Goal: Contribute content: Add original content to the website for others to see

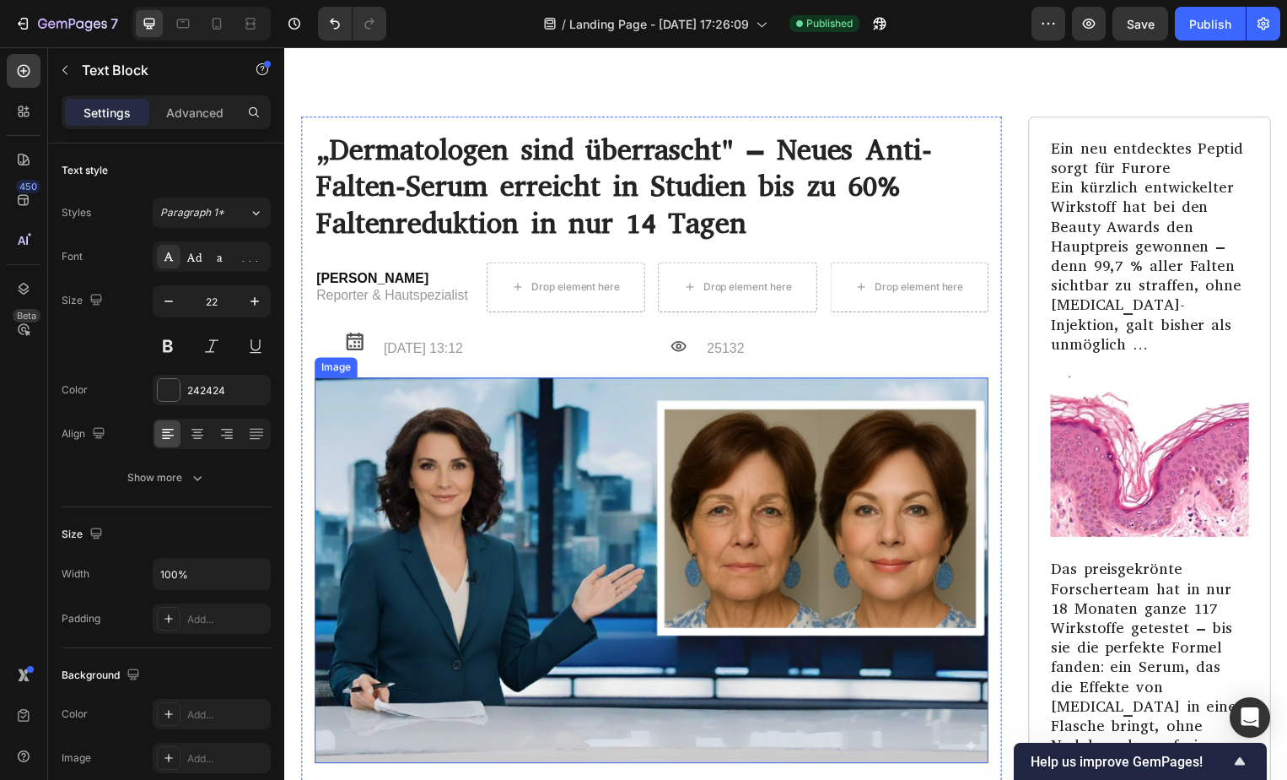
scroll to position [8613, 0]
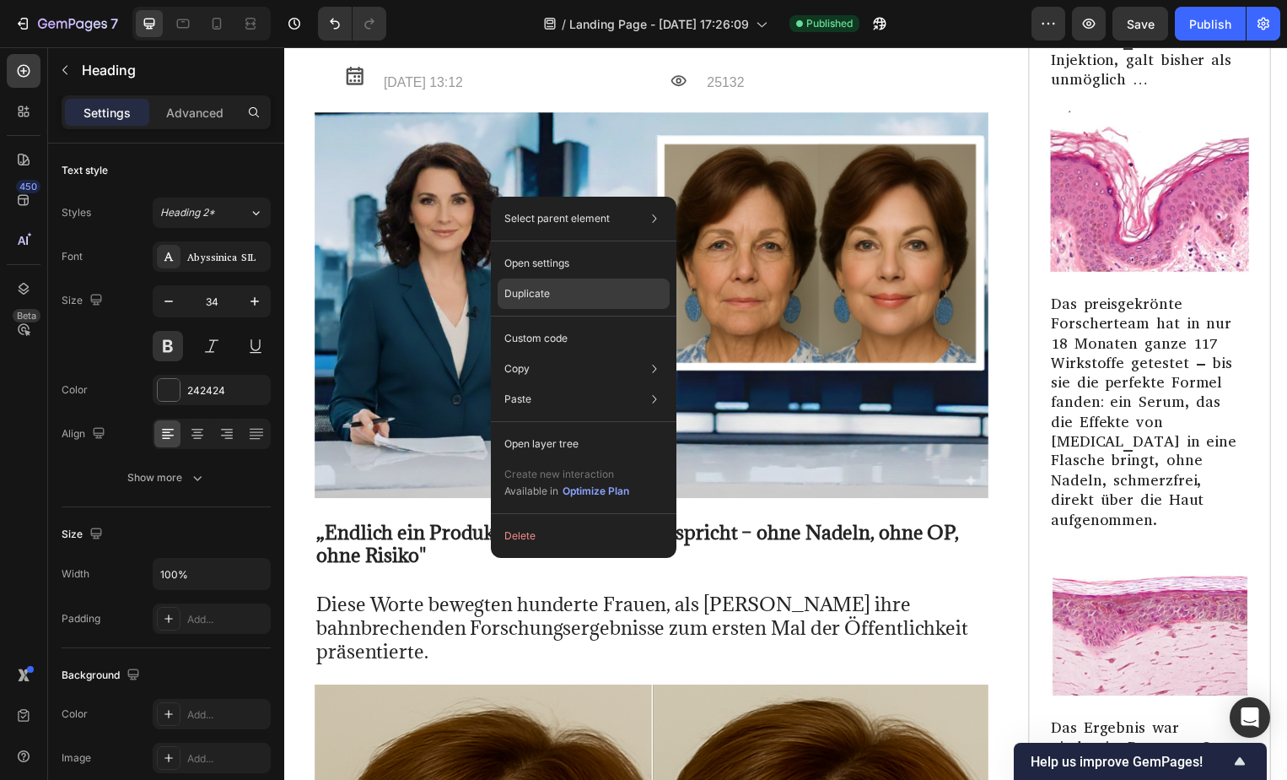
click at [521, 289] on p "Duplicate" at bounding box center [527, 293] width 46 height 15
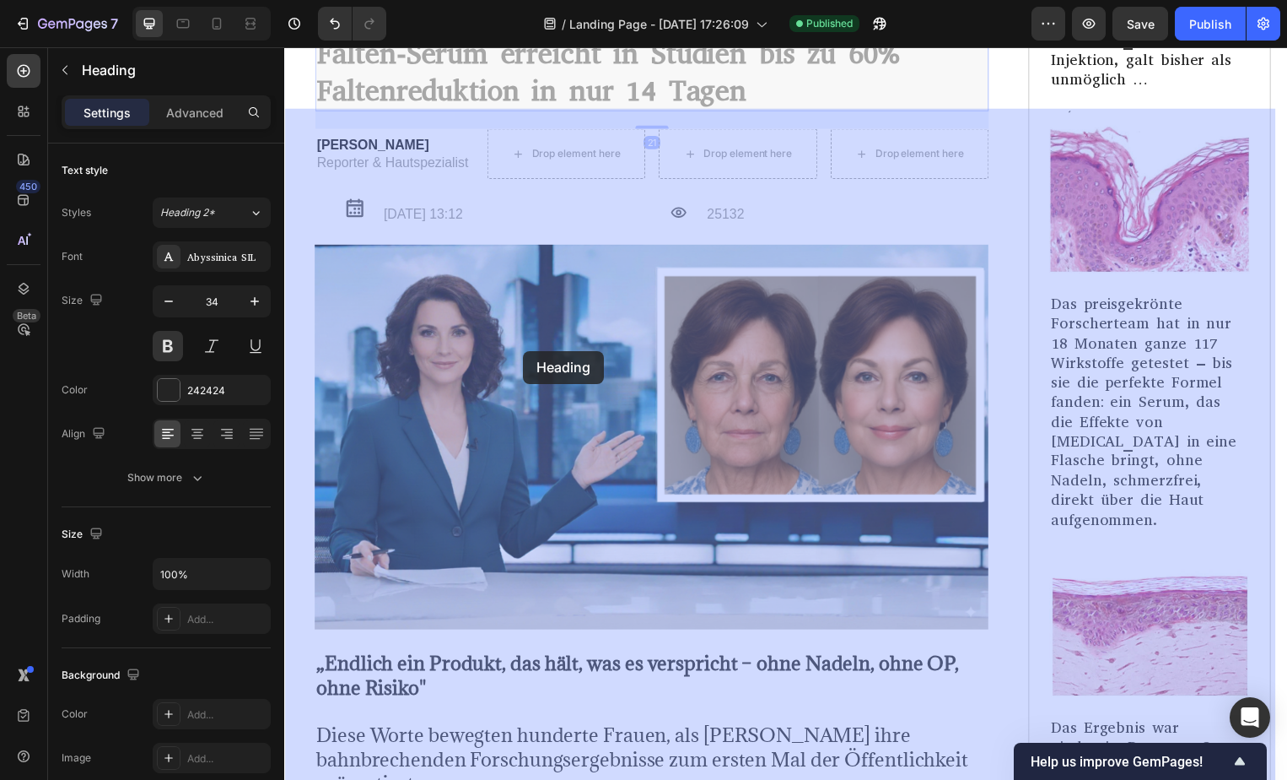
drag, startPoint x: 531, startPoint y: 323, endPoint x: 526, endPoint y: 353, distance: 30.0
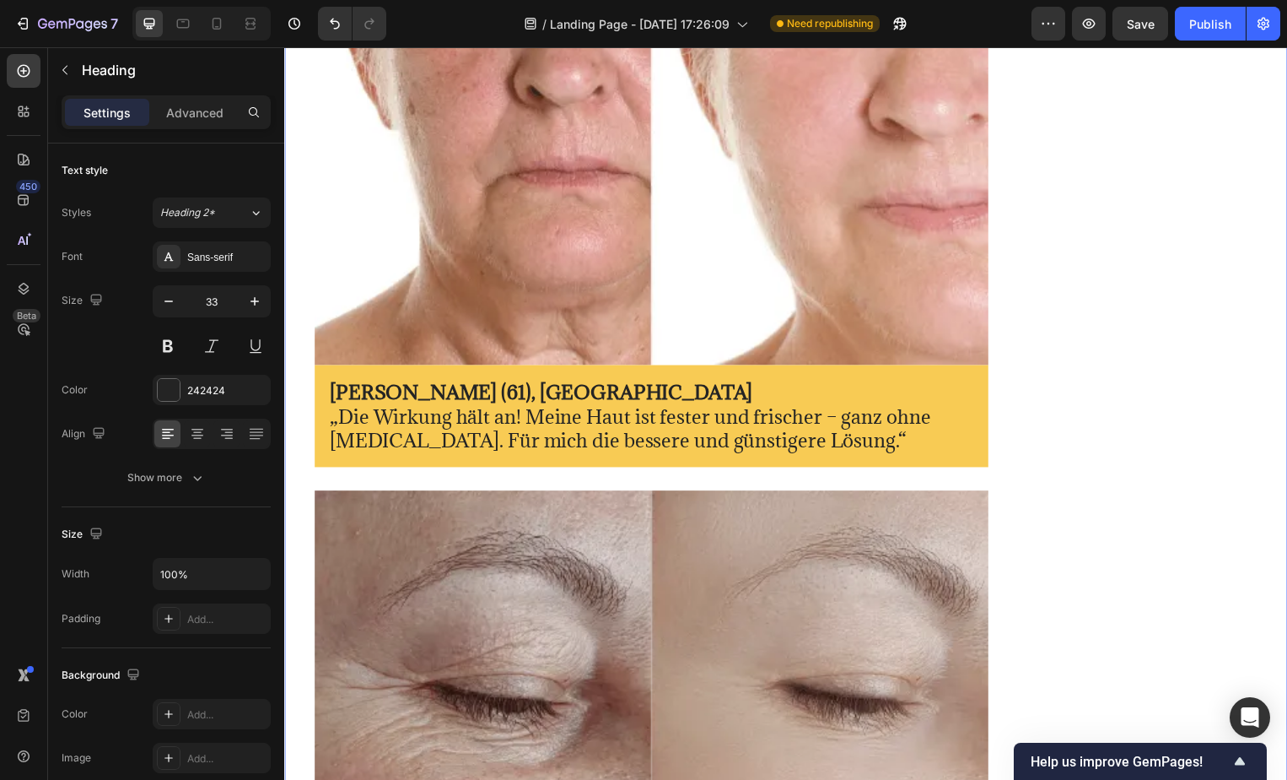
scroll to position [20550, 0]
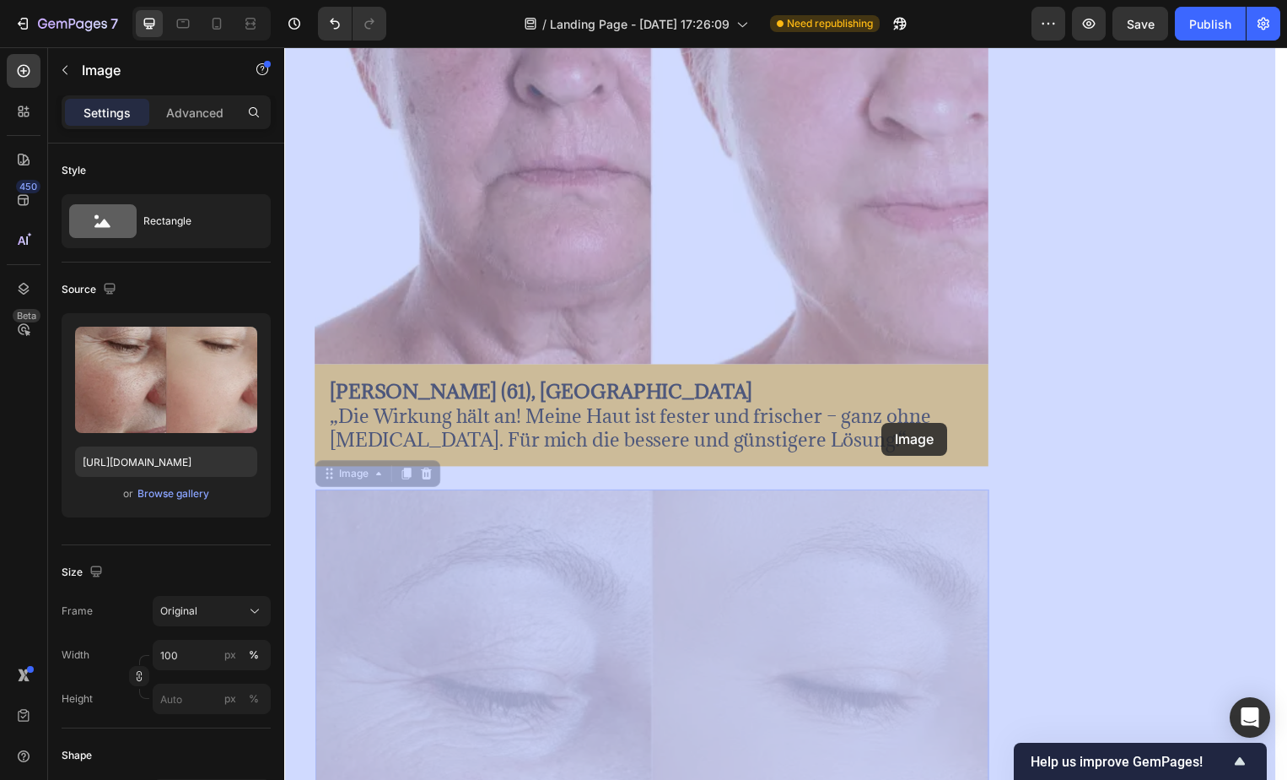
drag, startPoint x: 888, startPoint y: 440, endPoint x: 888, endPoint y: 427, distance: 12.7
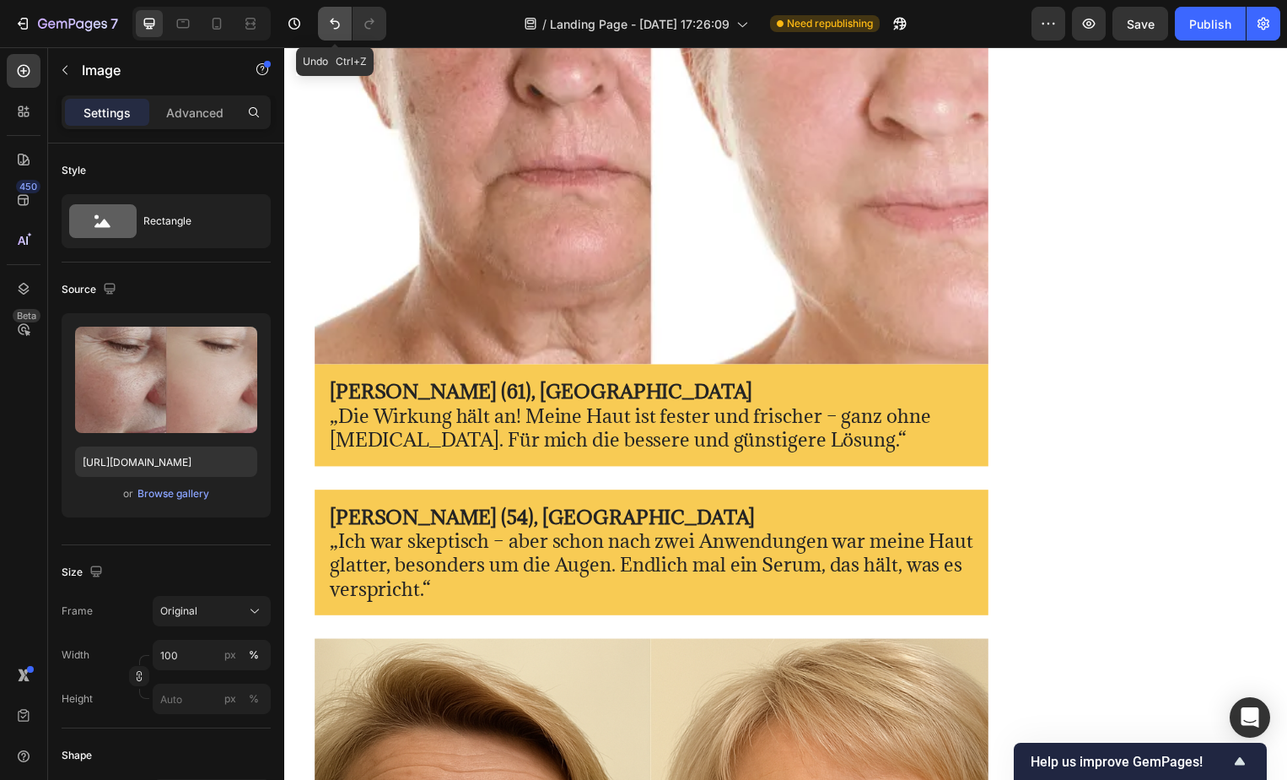
click at [335, 25] on icon "Undo/Redo" at bounding box center [334, 23] width 17 height 17
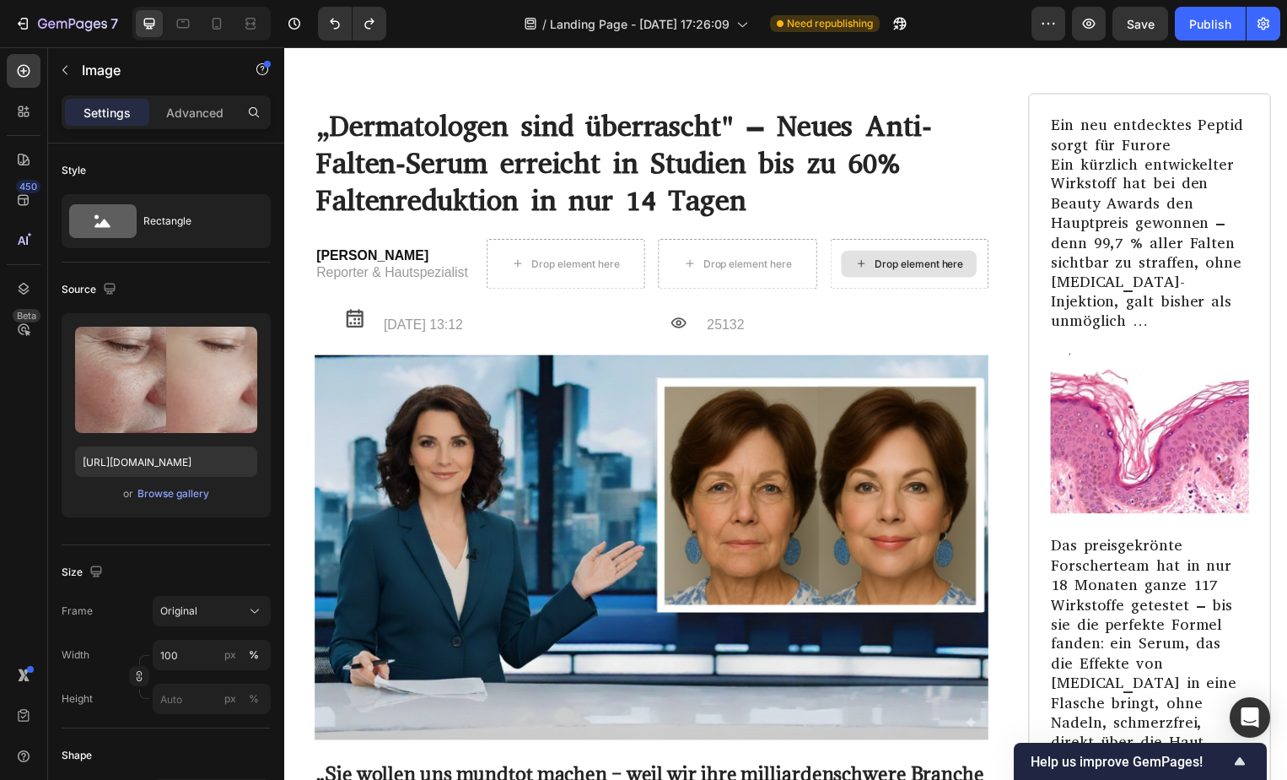
scroll to position [27121, 0]
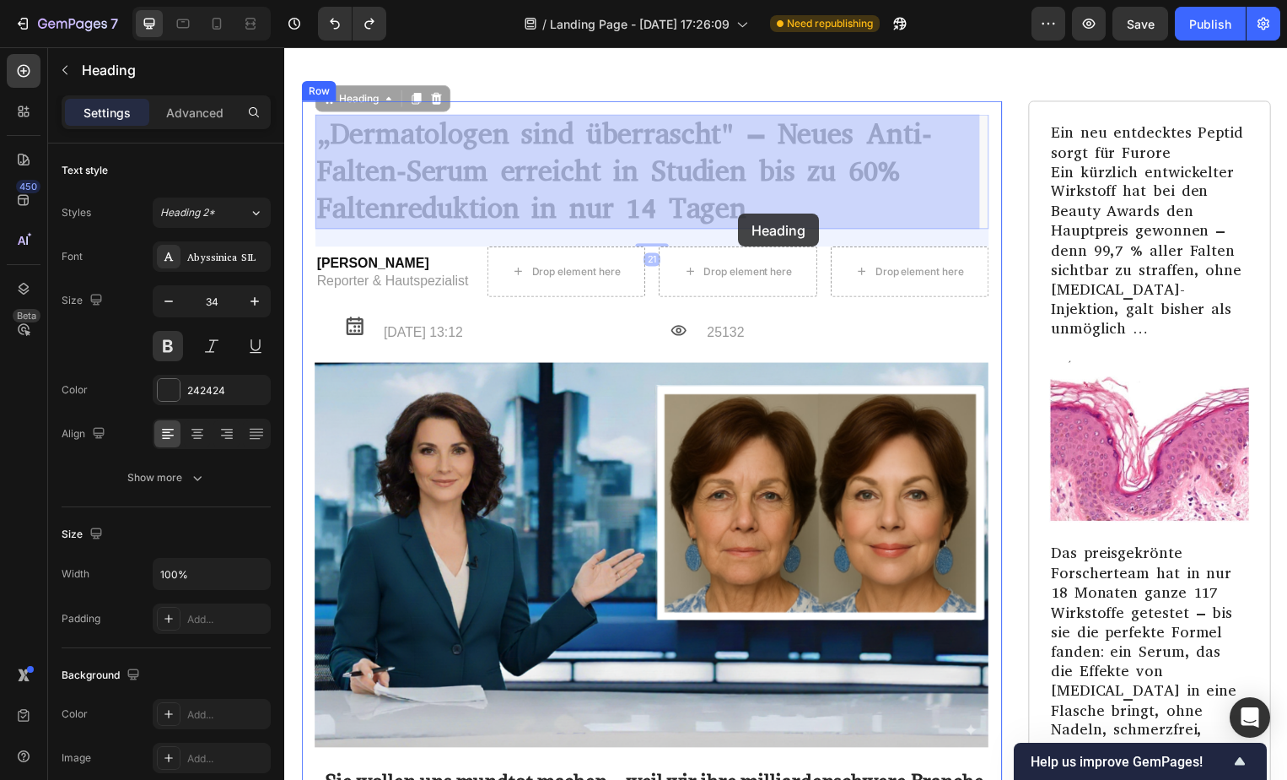
drag, startPoint x: 759, startPoint y: 191, endPoint x: 742, endPoint y: 209, distance: 25.1
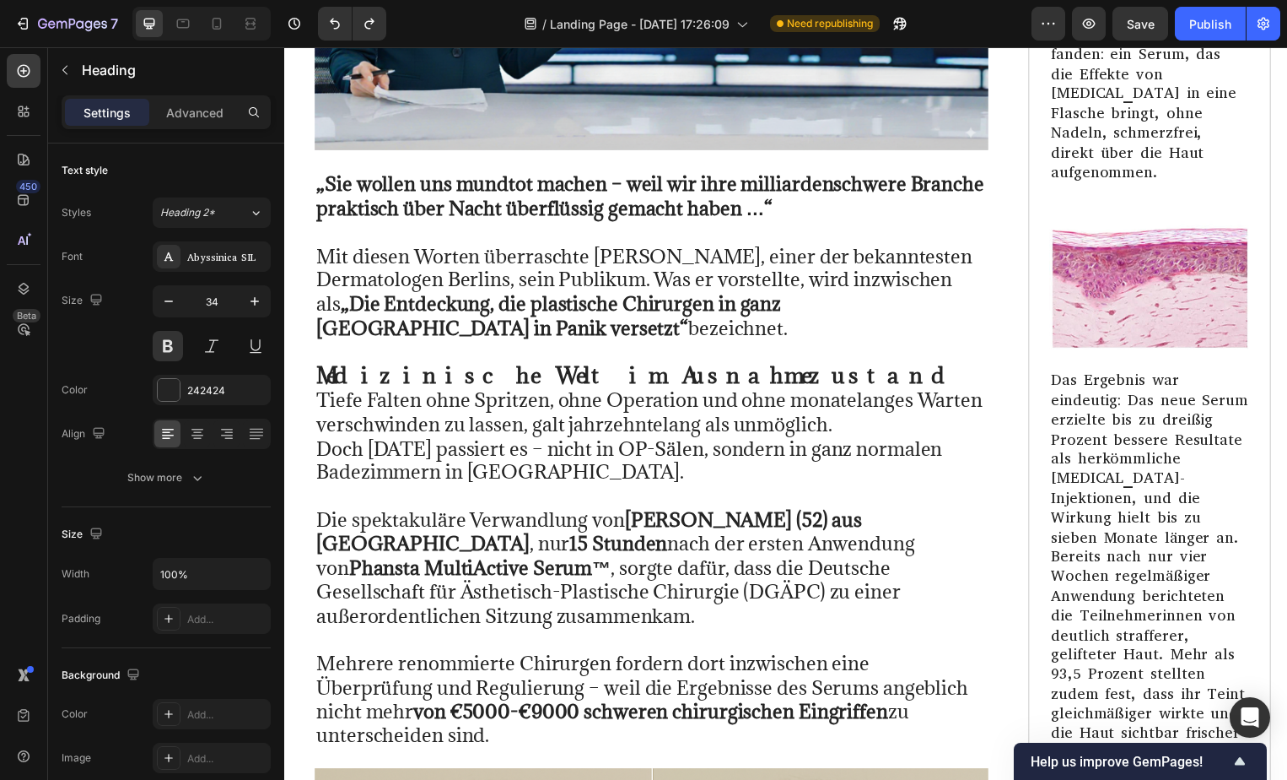
scroll to position [27723, 0]
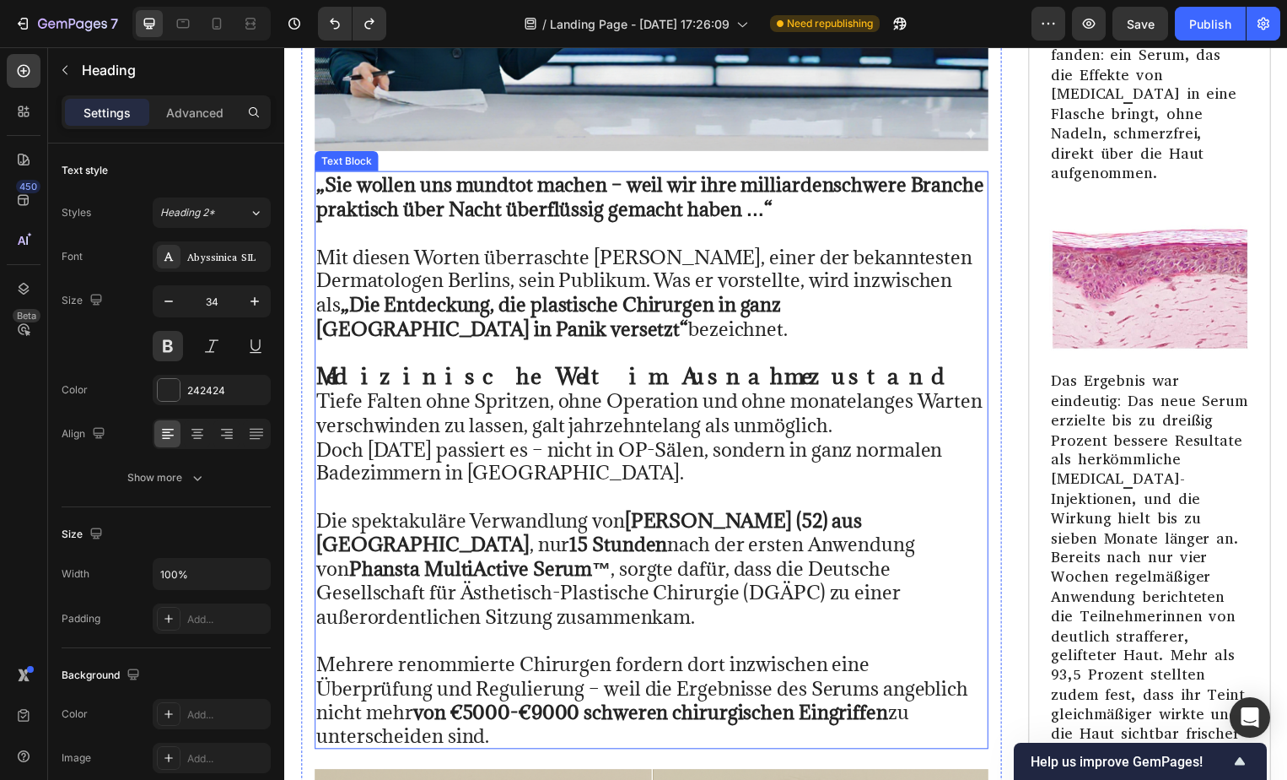
click at [323, 175] on strong "„Sie wollen uns mundtot machen – weil wir ihre milliardenschwere Branche prakti…" at bounding box center [653, 198] width 674 height 50
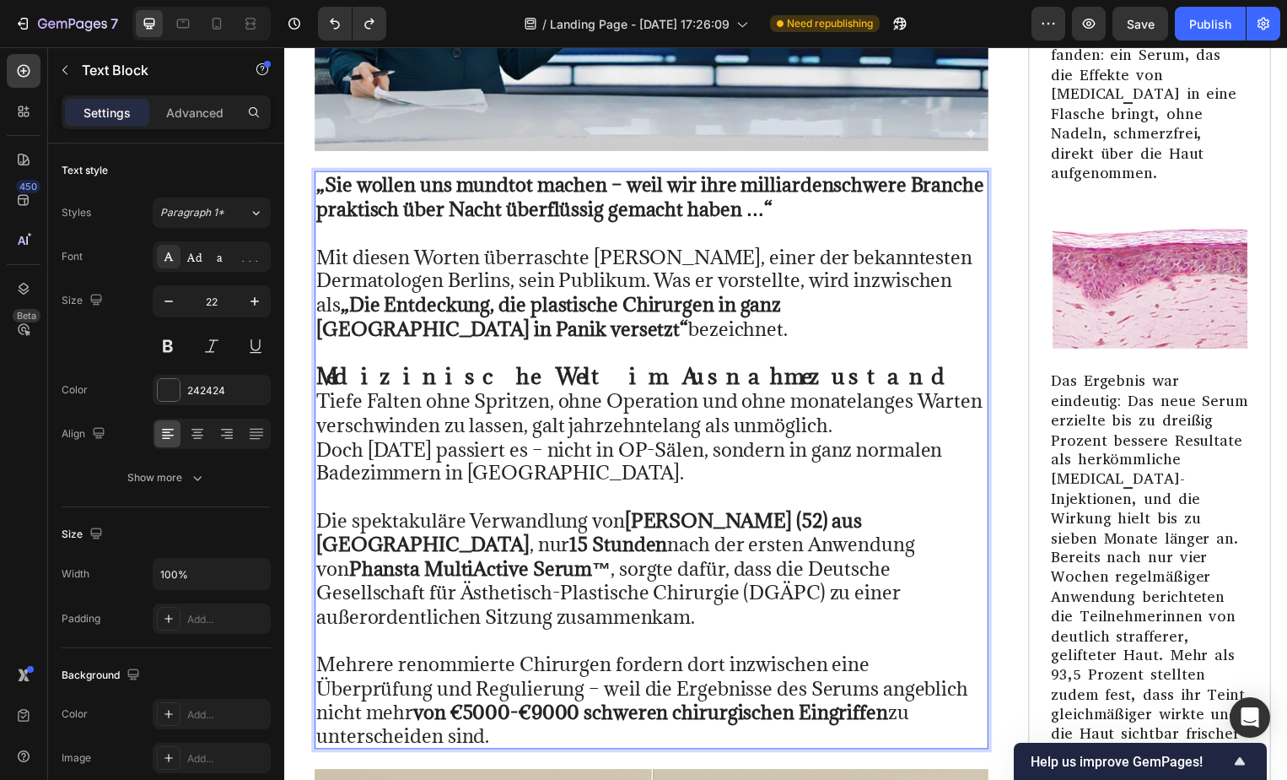
click at [323, 175] on strong "„Sie wollen uns mundtot machen – weil wir ihre milliardenschwere Branche prakti…" at bounding box center [653, 198] width 674 height 50
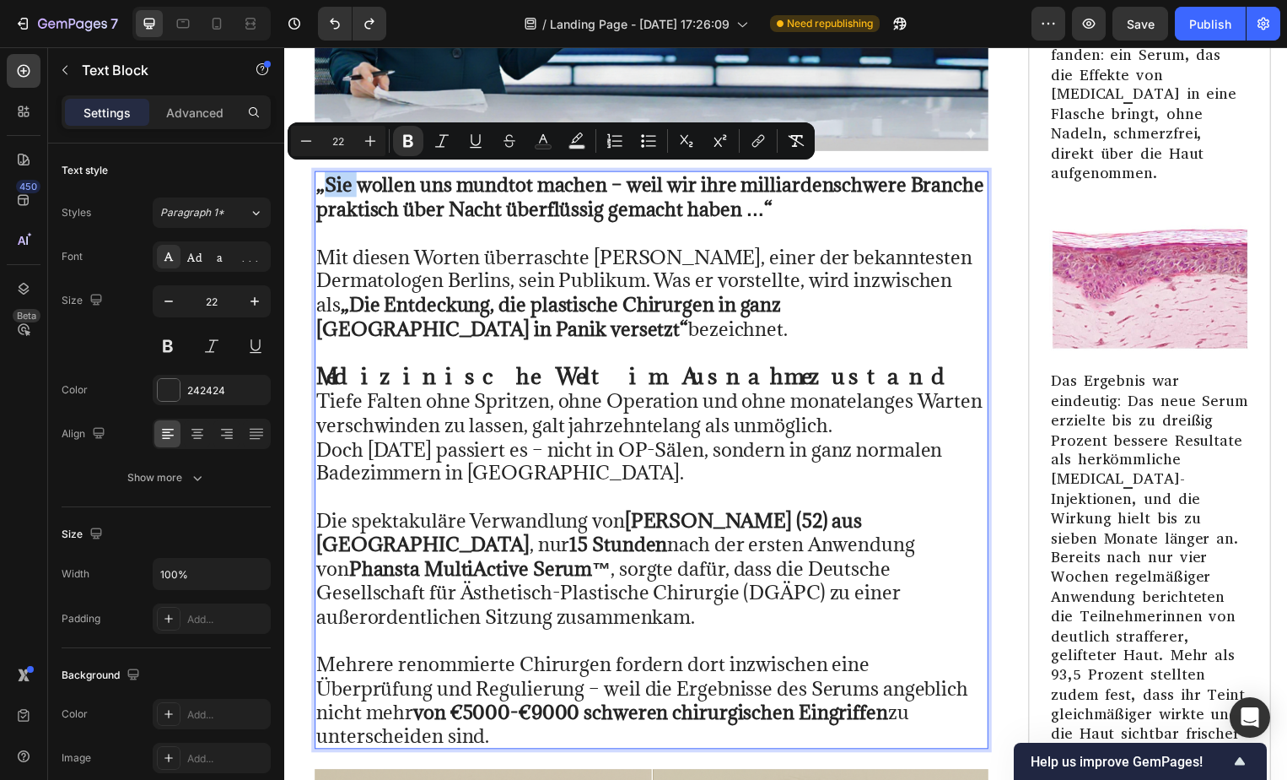
click at [323, 175] on strong "„Sie wollen uns mundtot machen – weil wir ihre milliardenschwere Branche prakti…" at bounding box center [653, 198] width 674 height 50
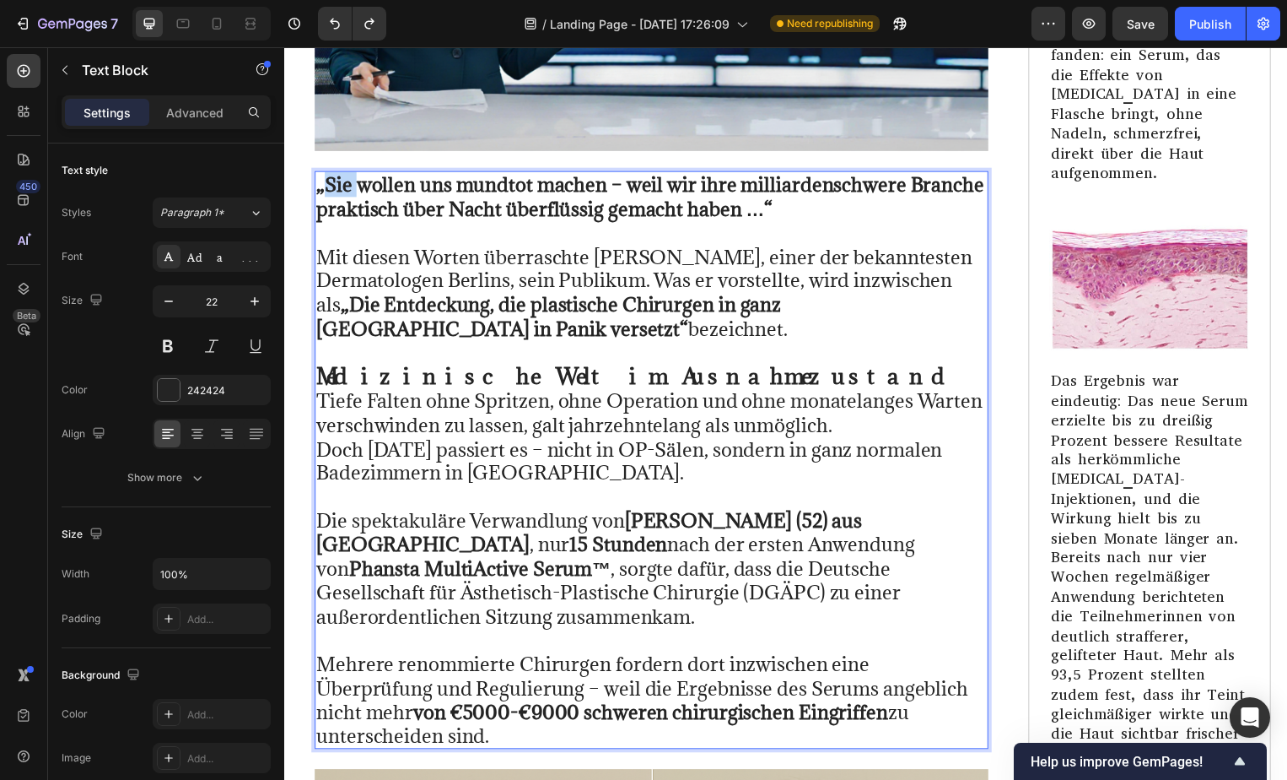
click at [323, 175] on strong "„Sie wollen uns mundtot machen – weil wir ihre milliardenschwere Branche prakti…" at bounding box center [653, 198] width 674 height 50
click at [318, 174] on strong "„Sie wollen uns mundtot machen – weil wir ihre milliardenschwere Branche prakti…" at bounding box center [653, 198] width 674 height 50
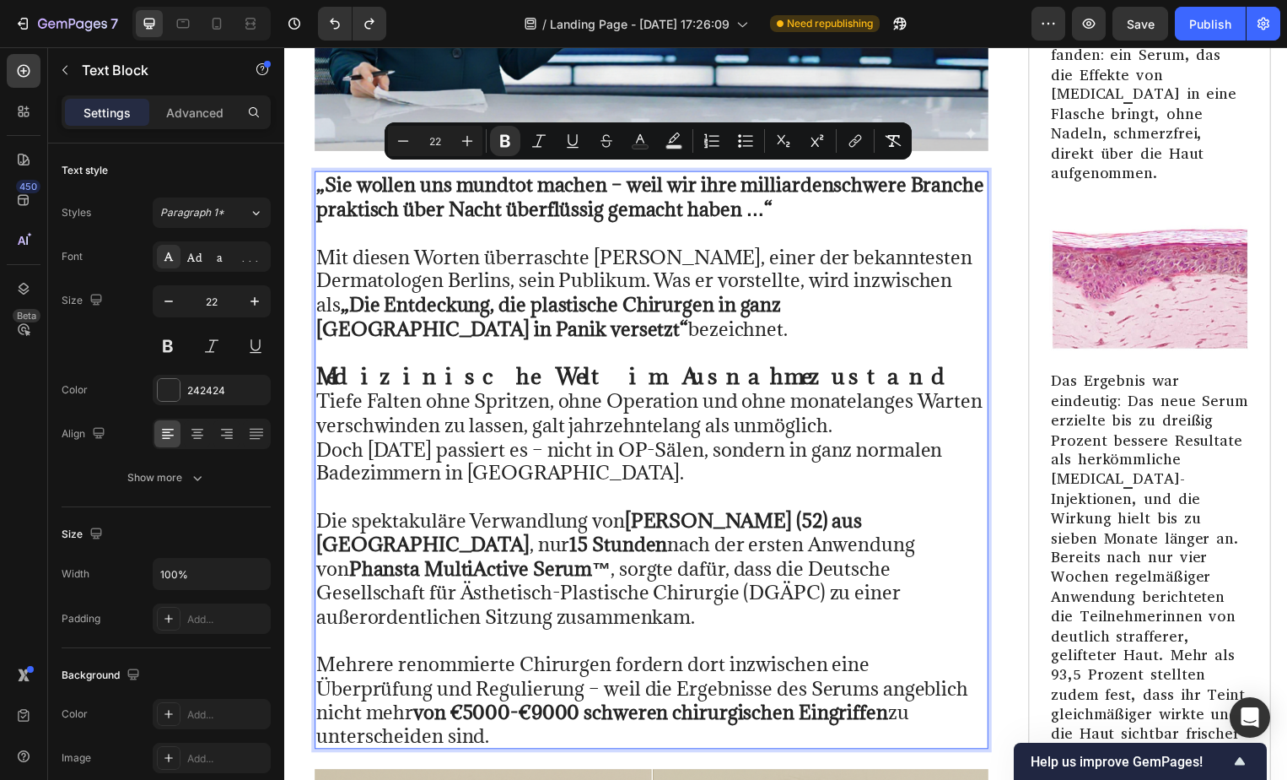
drag, startPoint x: 318, startPoint y: 174, endPoint x: 954, endPoint y: 713, distance: 833.8
click at [954, 713] on div "„Sie wollen uns mundtot machen – weil wir ihre milliardenschwere Branche prakti…" at bounding box center [655, 463] width 680 height 583
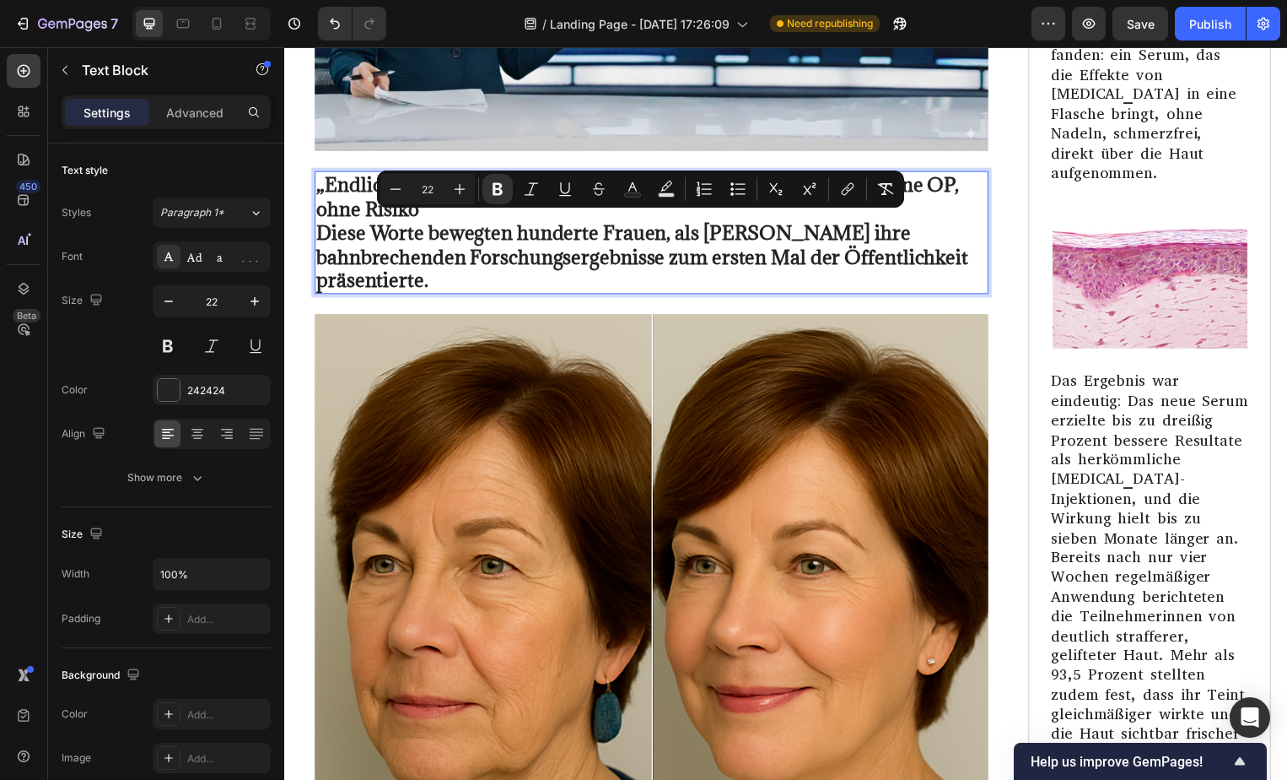
drag, startPoint x: 480, startPoint y: 272, endPoint x: 321, endPoint y: 225, distance: 166.3
click at [321, 225] on p "„Endlich ein Produkt, das hält, was es verspricht – ohne Nadeln, ohne OP, ohne …" at bounding box center [654, 234] width 677 height 121
click at [498, 186] on icon "Editor contextual toolbar" at bounding box center [497, 189] width 17 height 17
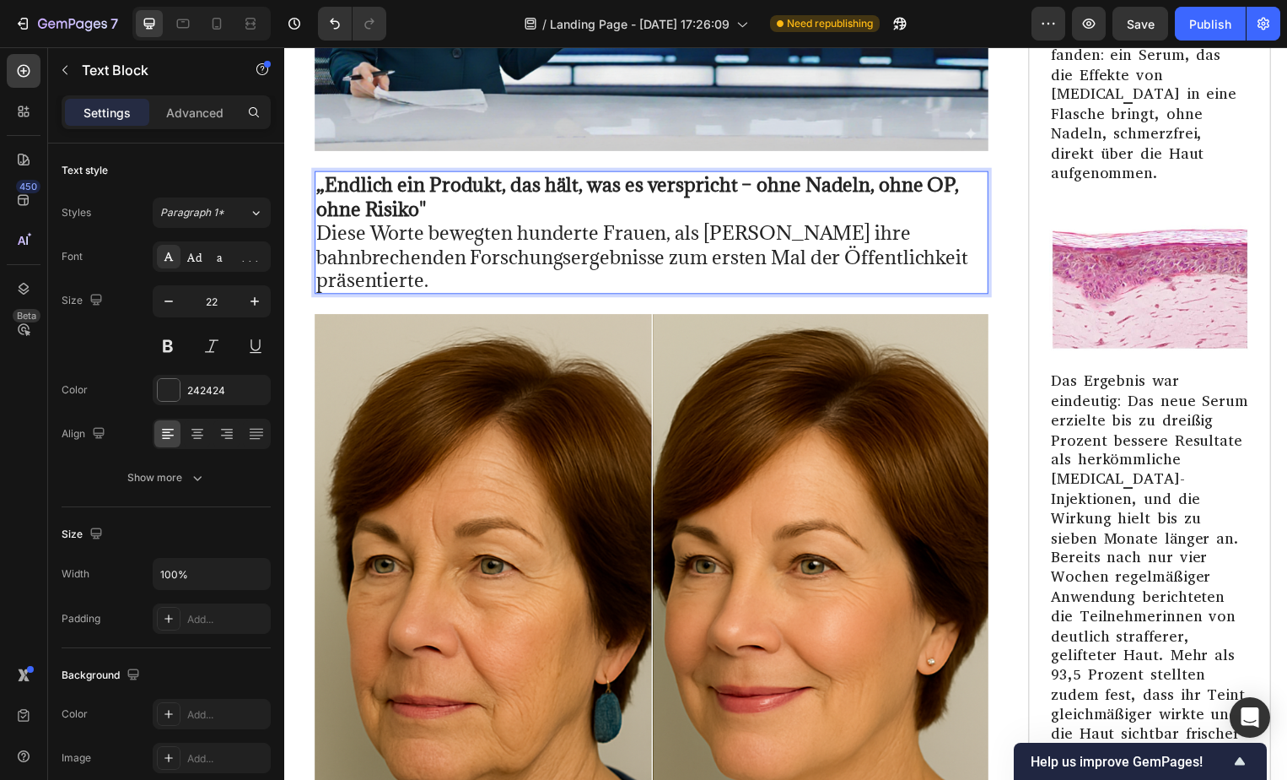
click at [462, 202] on p "„Endlich ein Produkt, das hält, was es verspricht – ohne Nadeln, ohne OP, ohne …" at bounding box center [654, 234] width 677 height 121
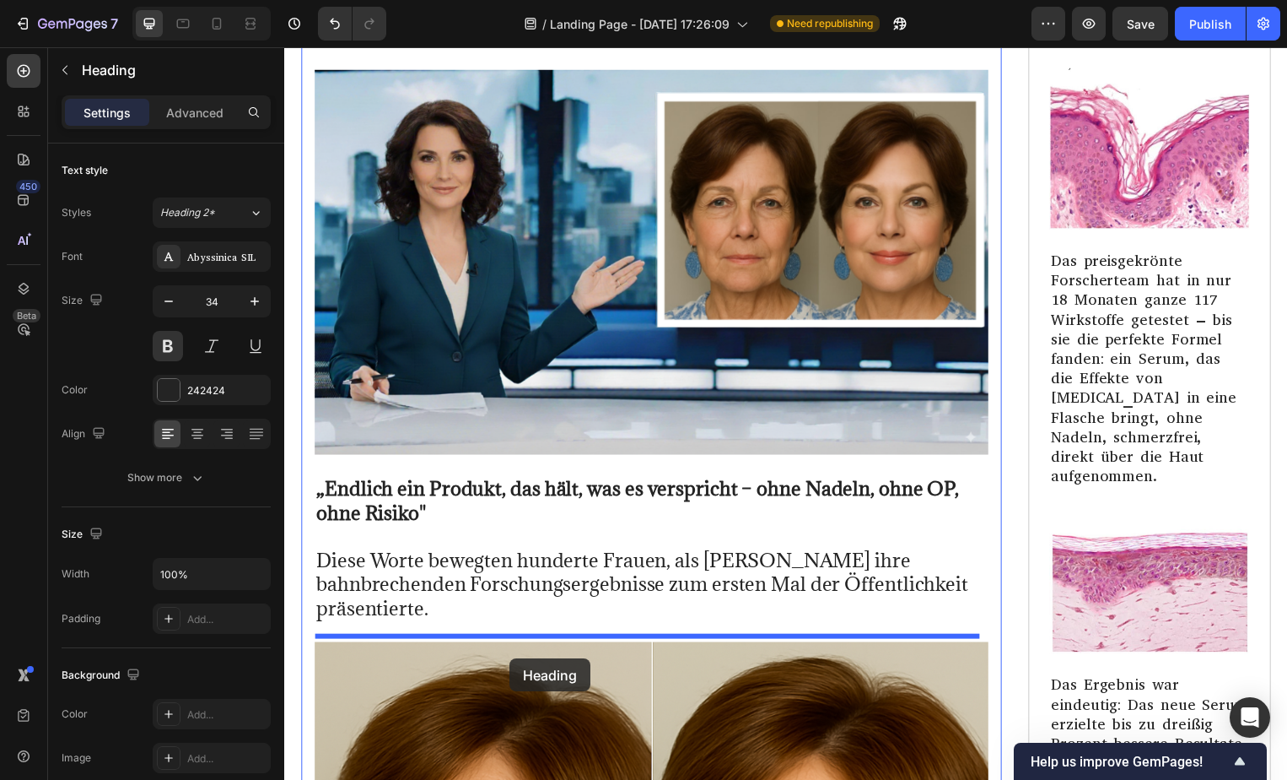
scroll to position [27482, 0]
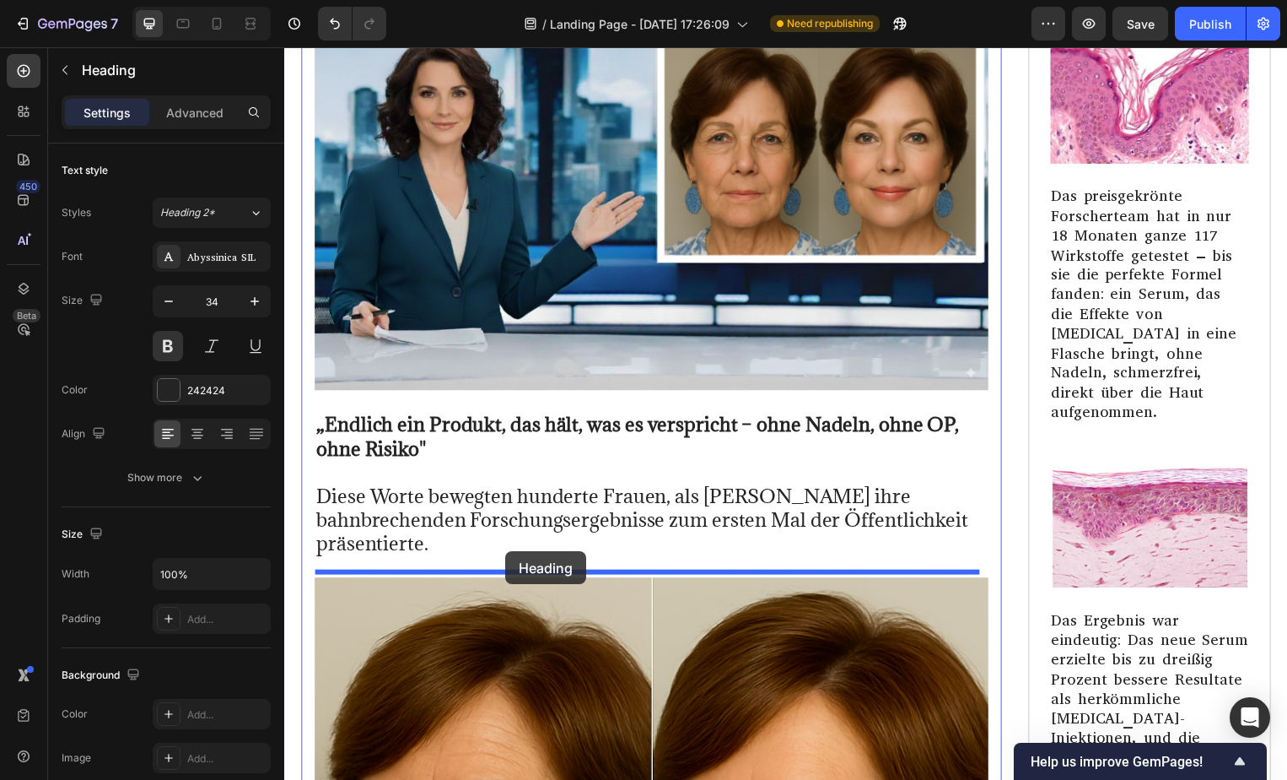
drag, startPoint x: 478, startPoint y: 103, endPoint x: 506, endPoint y: 553, distance: 451.4
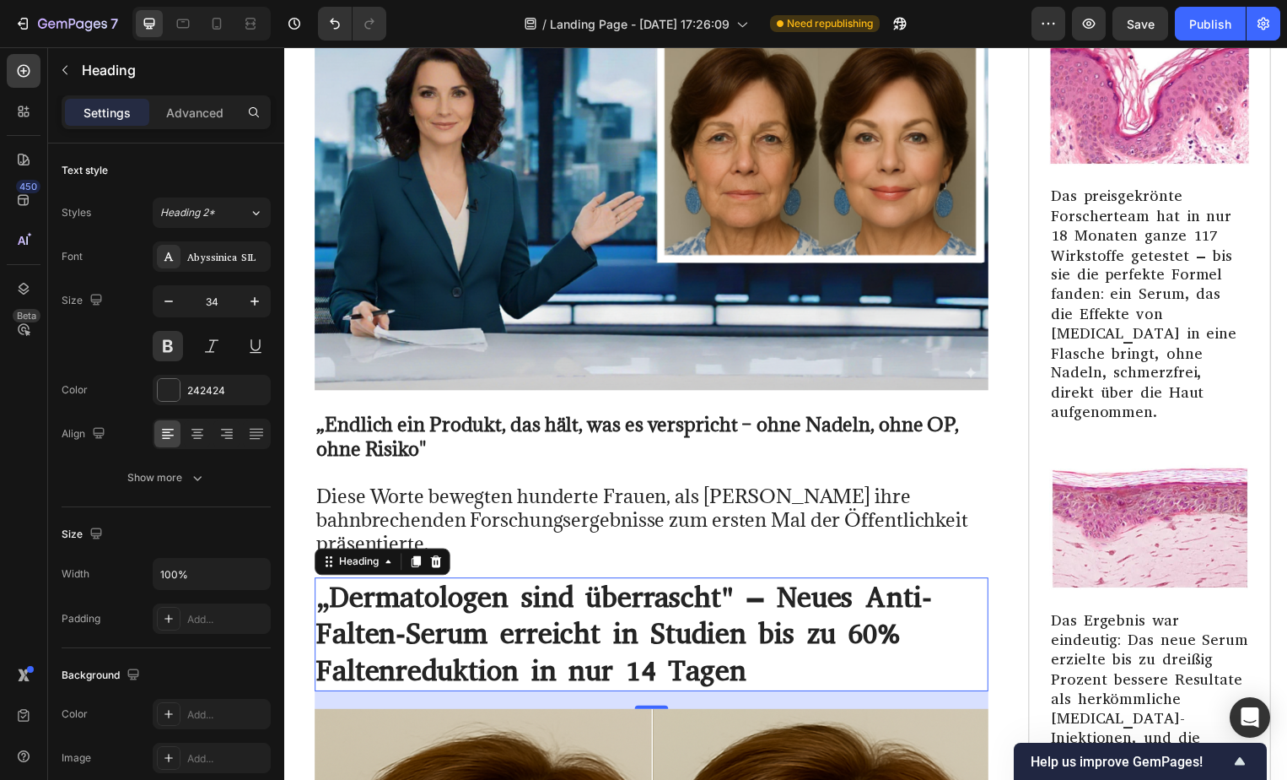
click at [790, 669] on h1 "„Dermatologen sind überrascht" – Neues Anti-Falten-Serum erreicht in Studien bi…" at bounding box center [655, 640] width 680 height 116
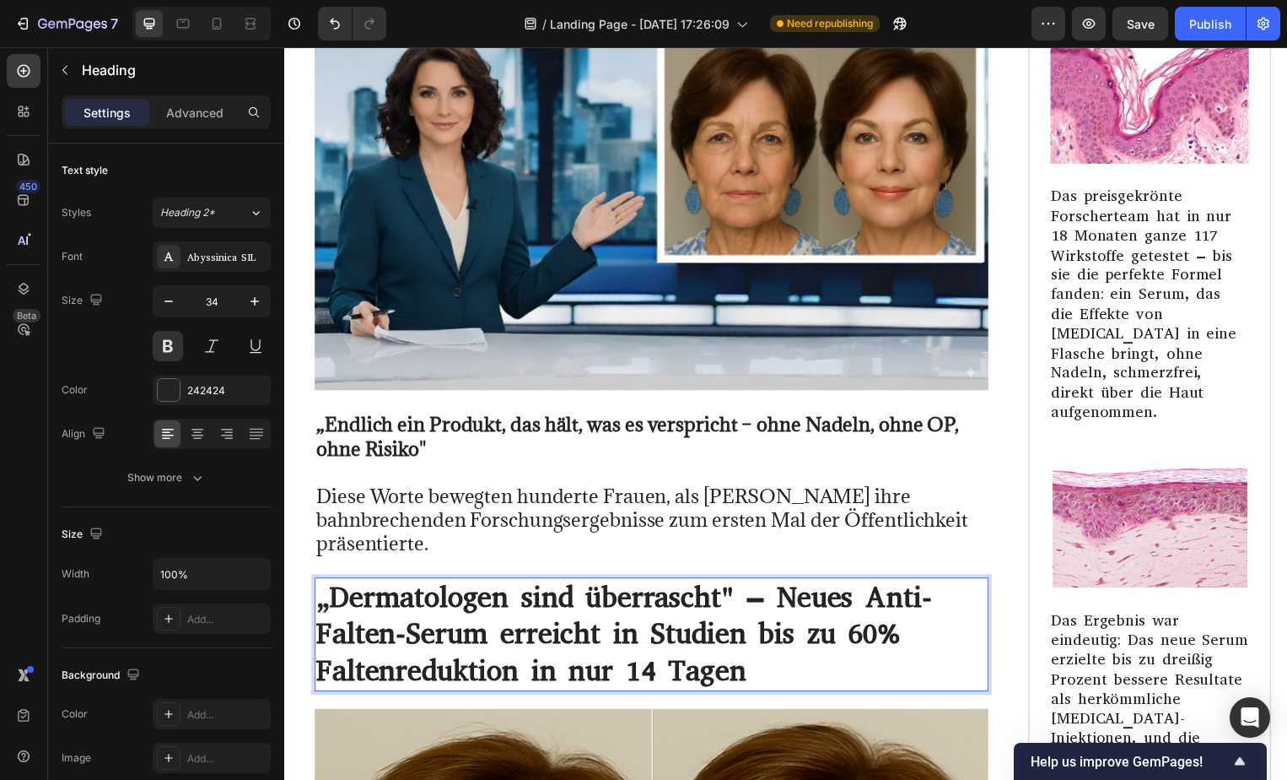
click at [790, 669] on p "„Dermatologen sind überrascht" – Neues Anti-Falten-Serum erreicht in Studien bi…" at bounding box center [654, 640] width 677 height 112
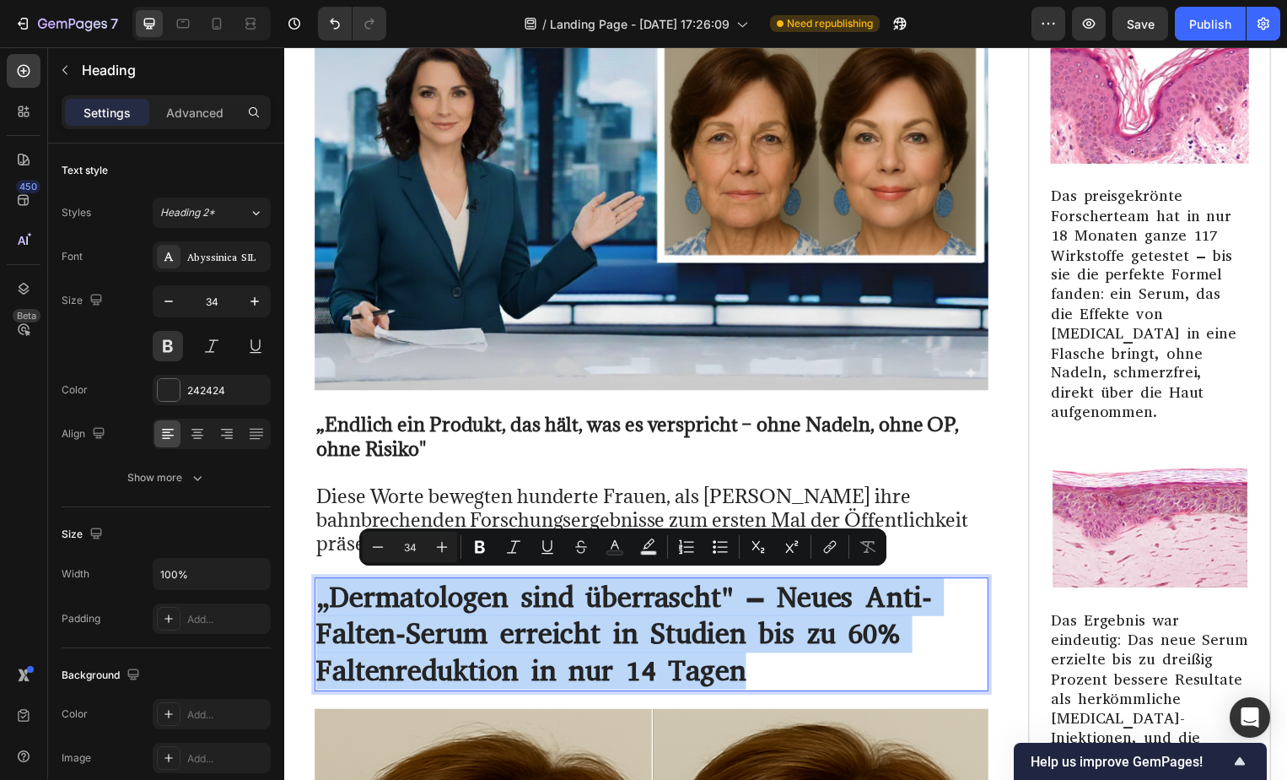
drag, startPoint x: 790, startPoint y: 669, endPoint x: 474, endPoint y: 618, distance: 320.4
click at [474, 618] on p "„Dermatologen sind überrascht" – Neues Anti-Falten-Serum erreicht in Studien bi…" at bounding box center [654, 640] width 677 height 112
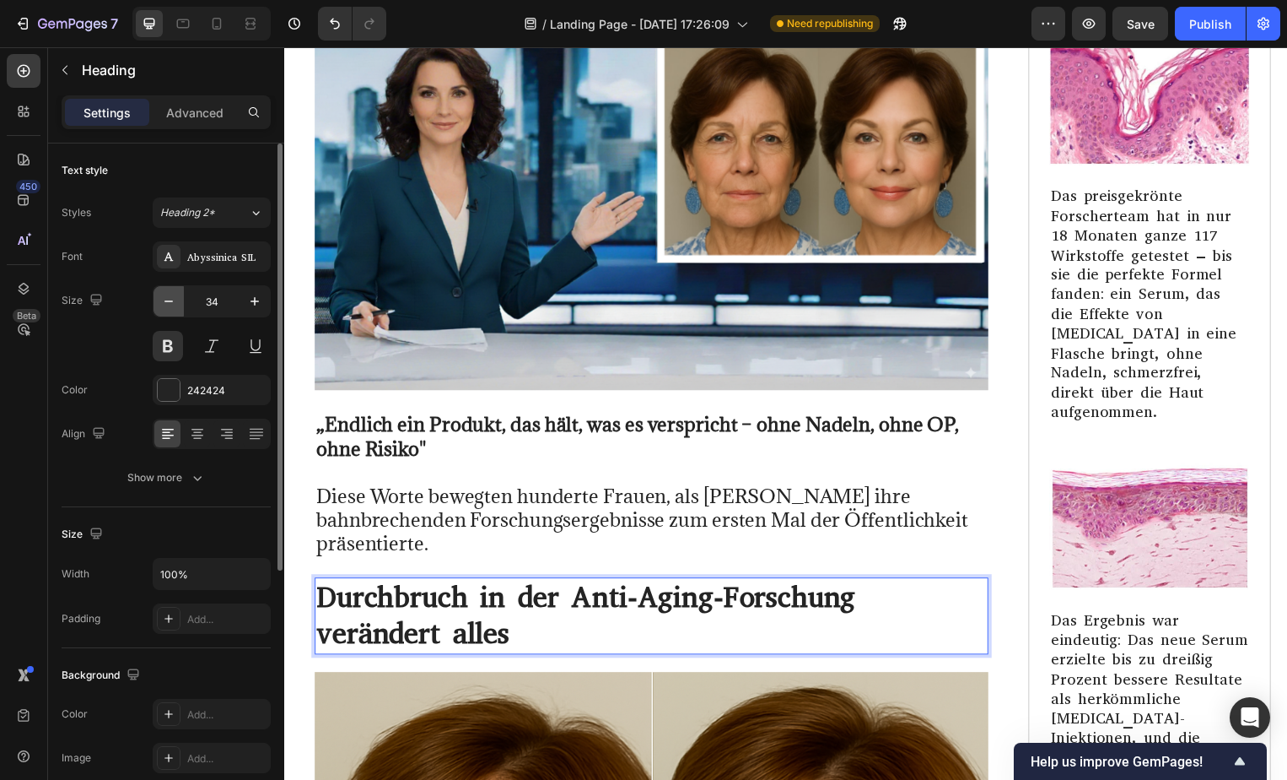
click at [157, 297] on button "button" at bounding box center [169, 301] width 30 height 30
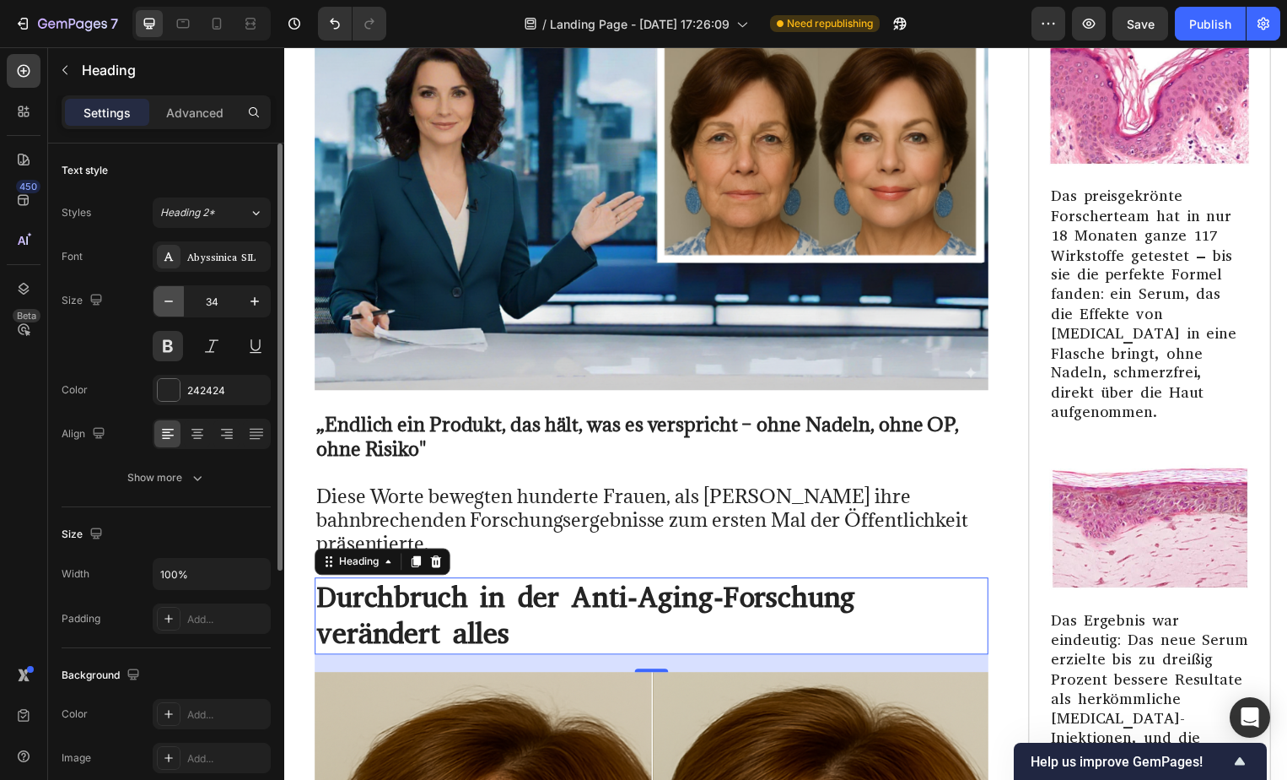
click at [157, 297] on button "button" at bounding box center [169, 301] width 30 height 30
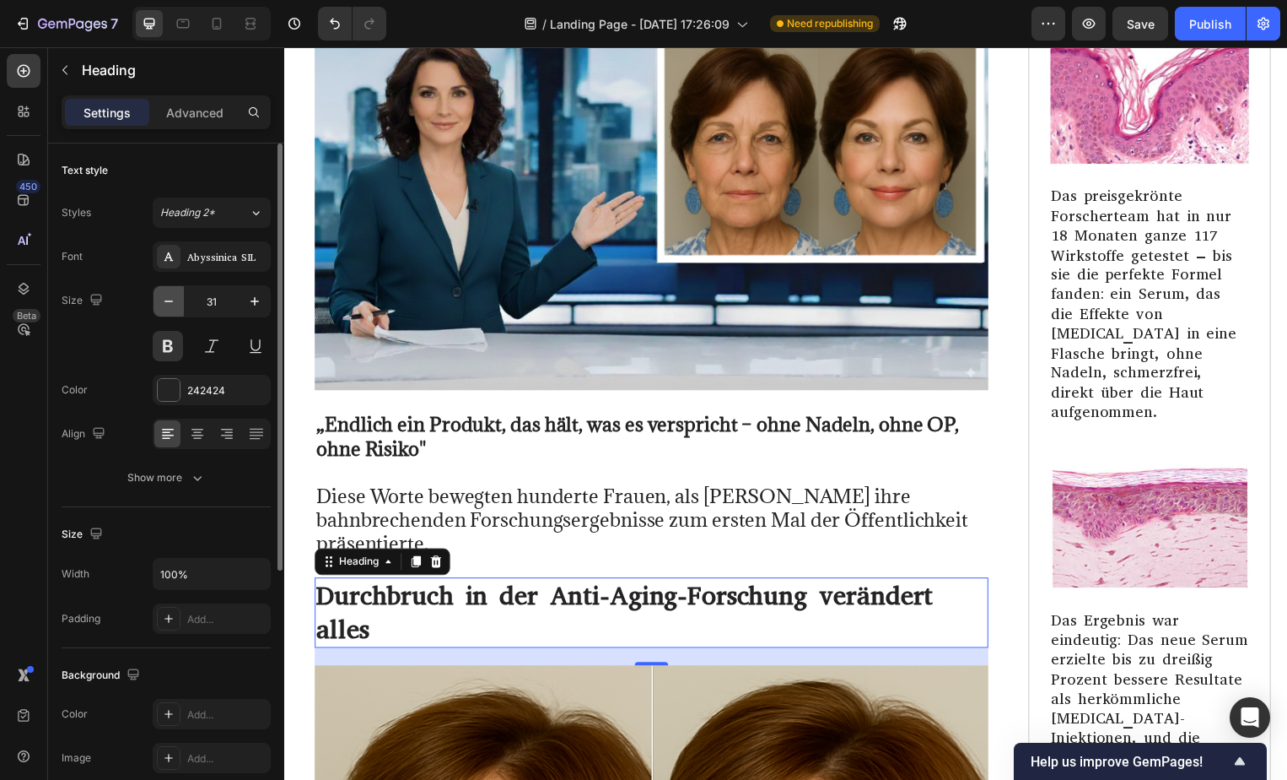
click at [157, 297] on button "button" at bounding box center [169, 301] width 30 height 30
type input "30"
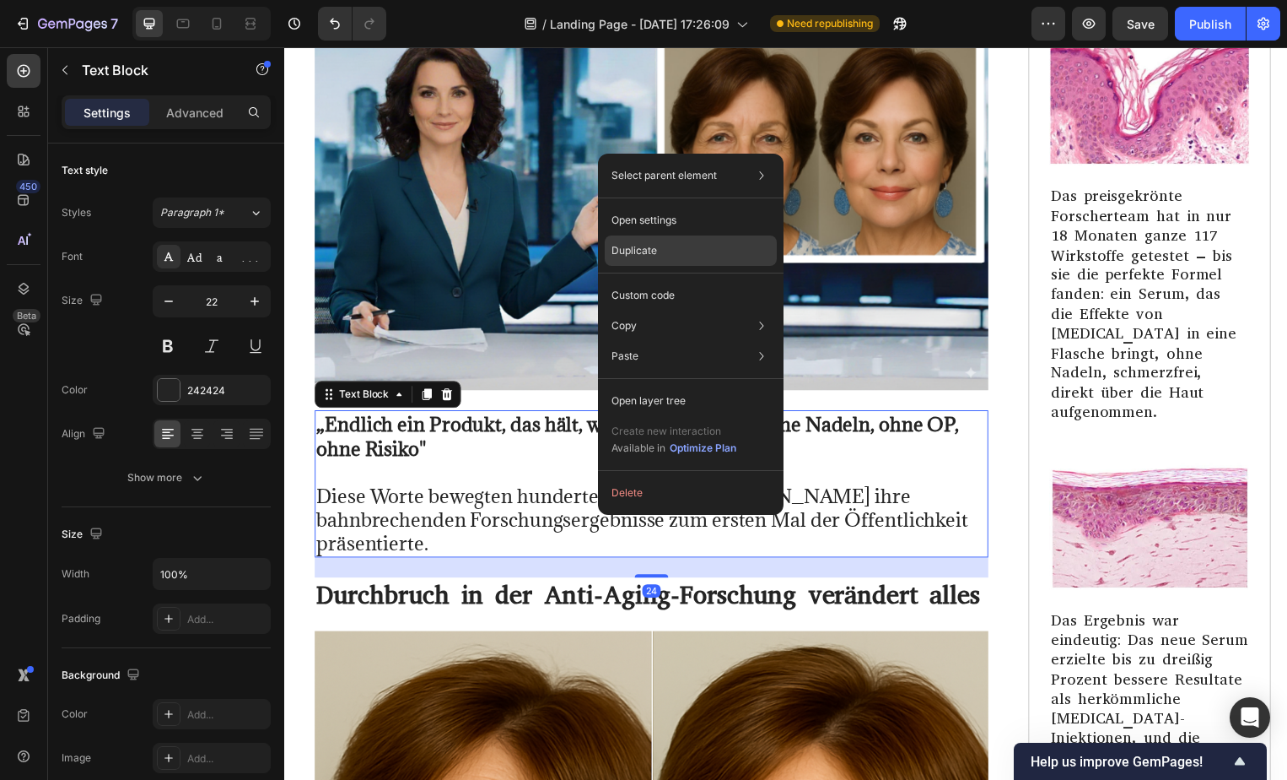
click at [645, 257] on p "Duplicate" at bounding box center [635, 250] width 46 height 15
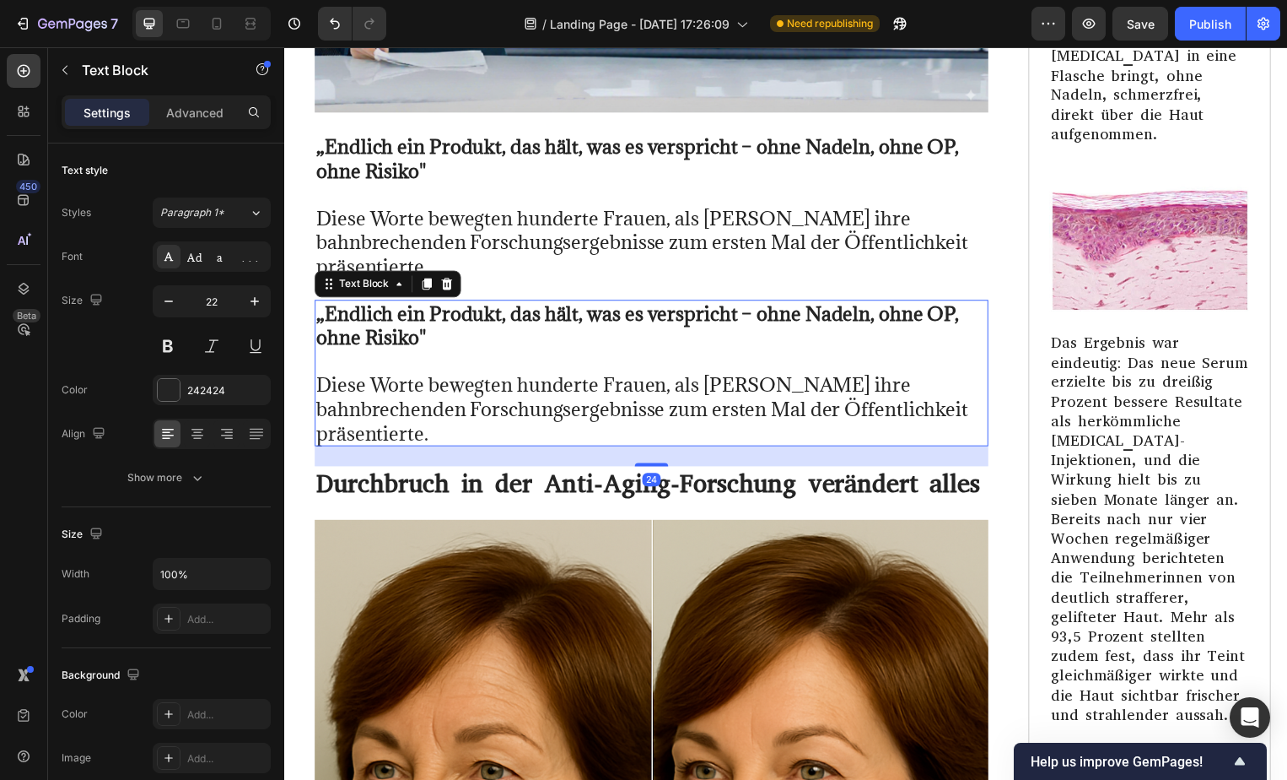
scroll to position [27778, 0]
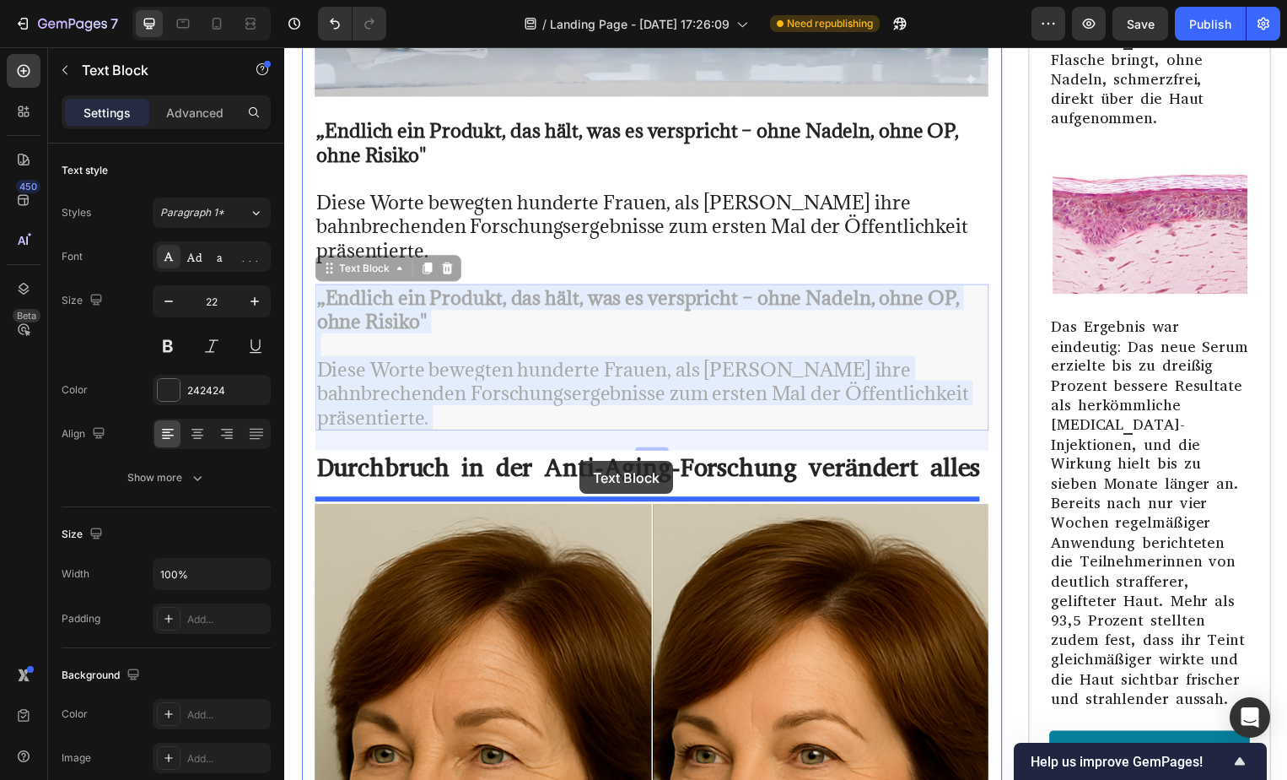
drag, startPoint x: 576, startPoint y: 376, endPoint x: 583, endPoint y: 470, distance: 93.9
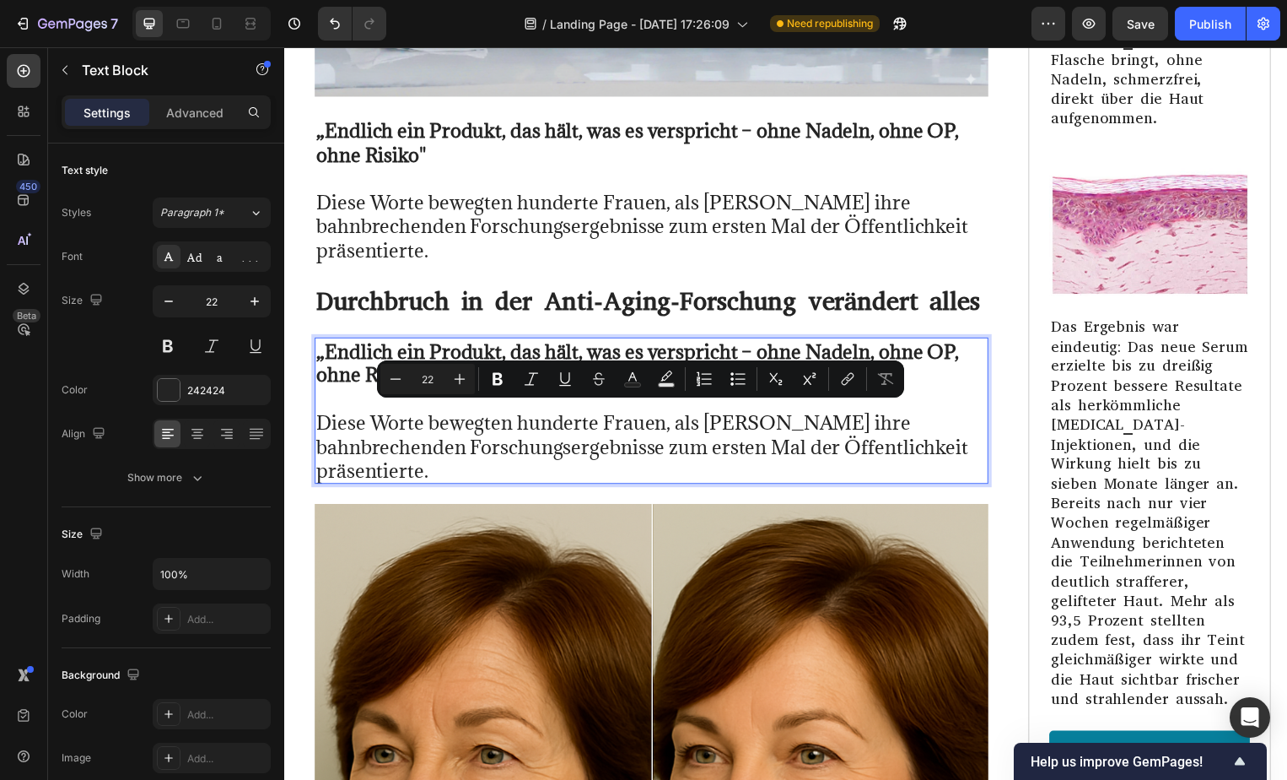
drag, startPoint x: 530, startPoint y: 467, endPoint x: 322, endPoint y: 407, distance: 216.2
click at [322, 407] on p "Diese Worte bewegten hunderte Frauen, als [PERSON_NAME] ihre bahnbrechenden For…" at bounding box center [654, 438] width 677 height 96
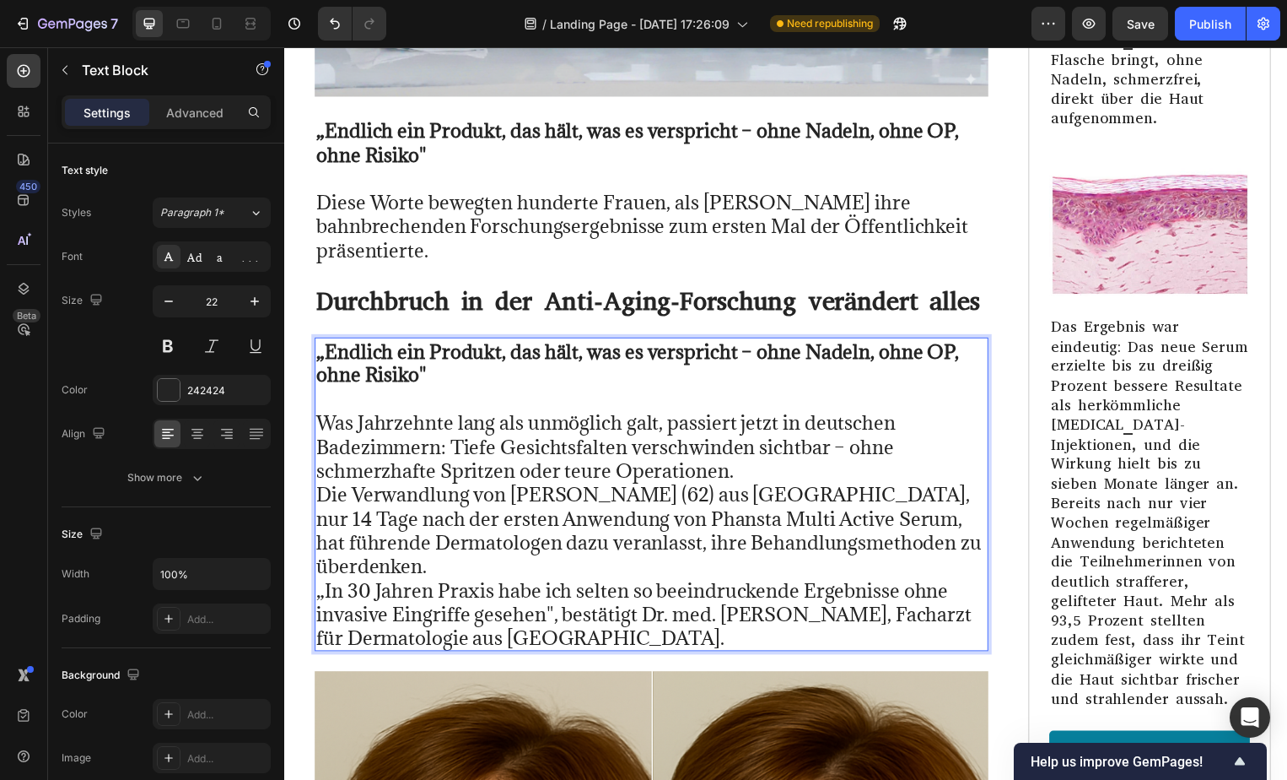
click at [449, 374] on p "„Endlich ein Produkt, das hält, was es verspricht – ohne Nadeln, ohne OP, ohne …" at bounding box center [654, 366] width 677 height 48
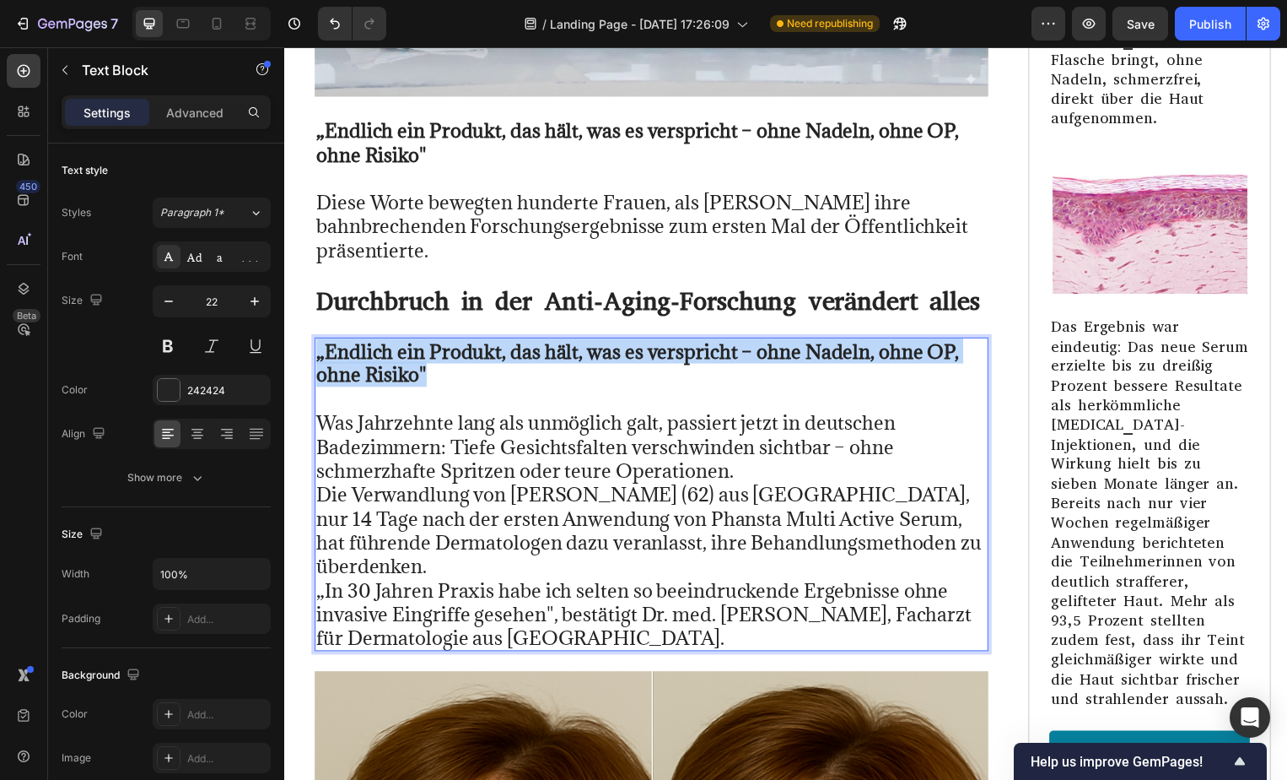
drag, startPoint x: 449, startPoint y: 374, endPoint x: 316, endPoint y: 346, distance: 135.3
click at [316, 346] on p "„Endlich ein Produkt, das hält, was es verspricht – ohne Nadeln, ohne OP, ohne …" at bounding box center [654, 366] width 677 height 48
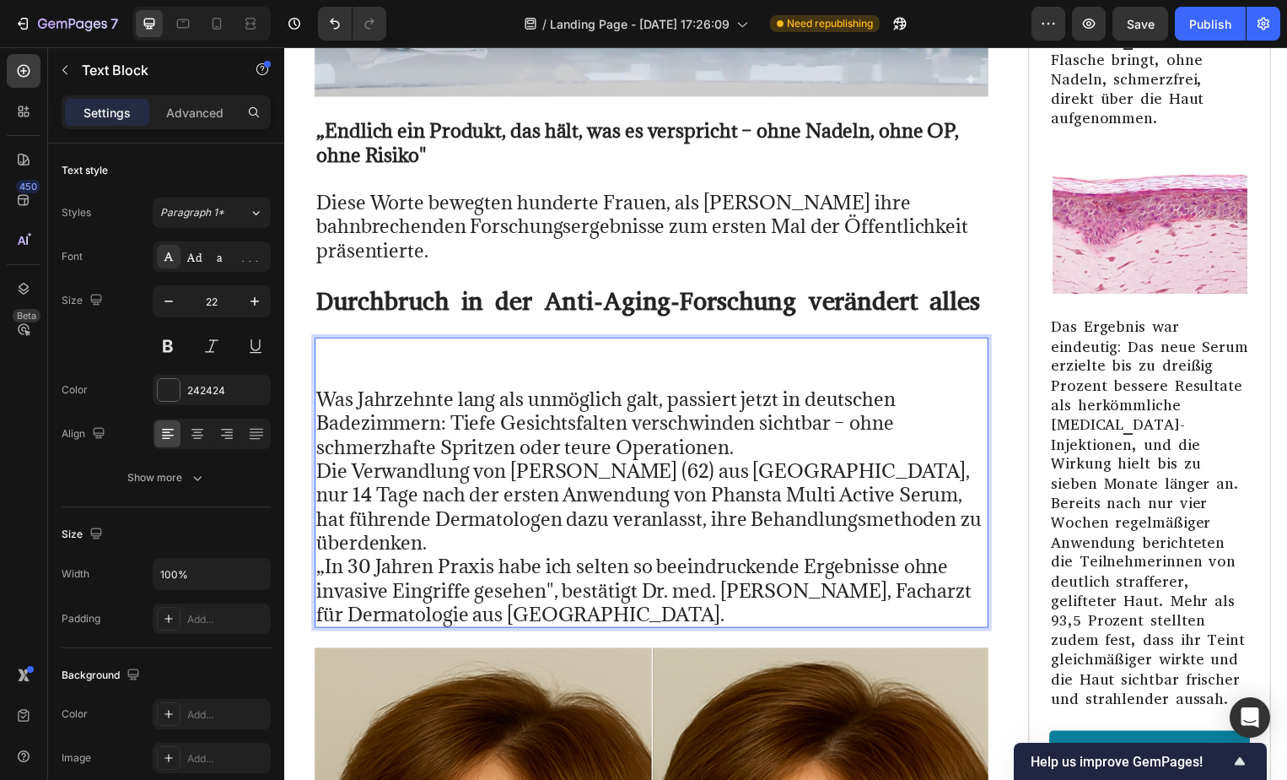
click at [315, 394] on div "Was Jahrzehnte lang als unmöglich galt, passiert jetzt in deutschen Badezimmern…" at bounding box center [655, 486] width 680 height 293
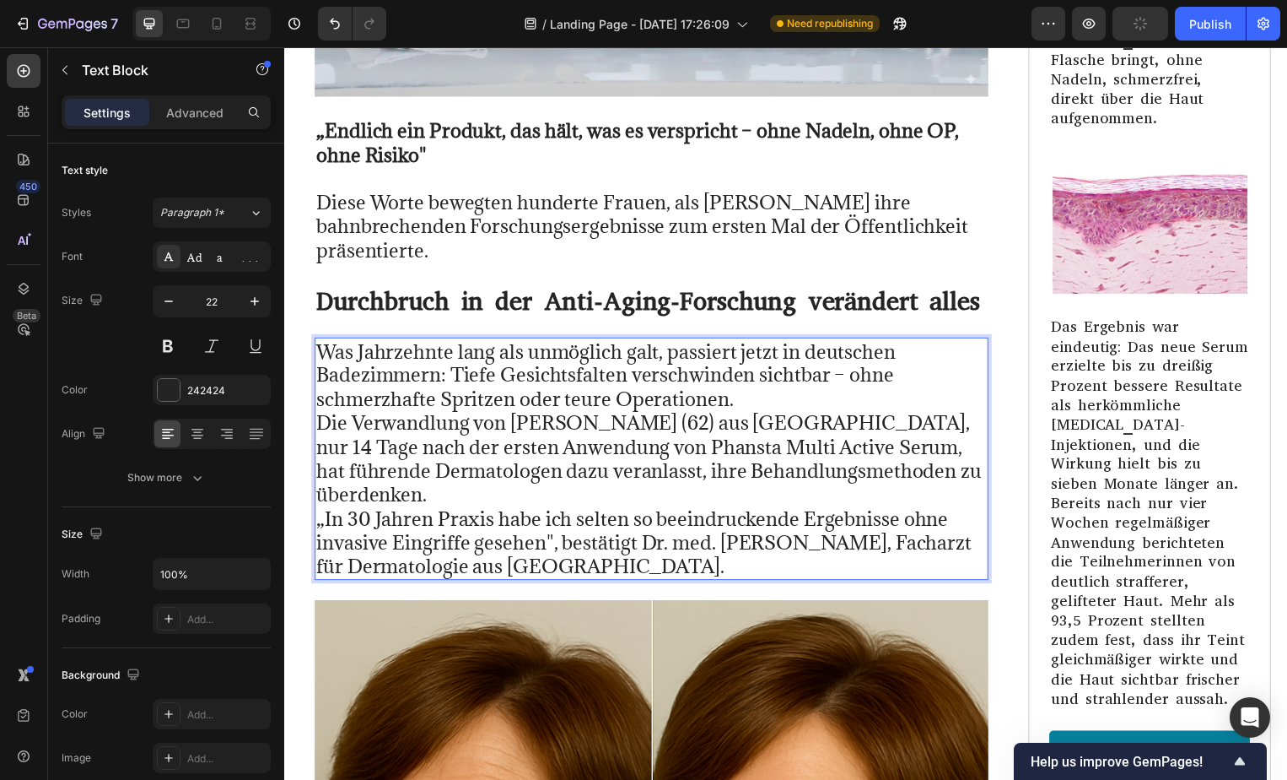
click at [758, 392] on p "Was Jahrzehnte lang als unmöglich galt, passiert jetzt in deutschen Badezimmern…" at bounding box center [654, 462] width 677 height 241
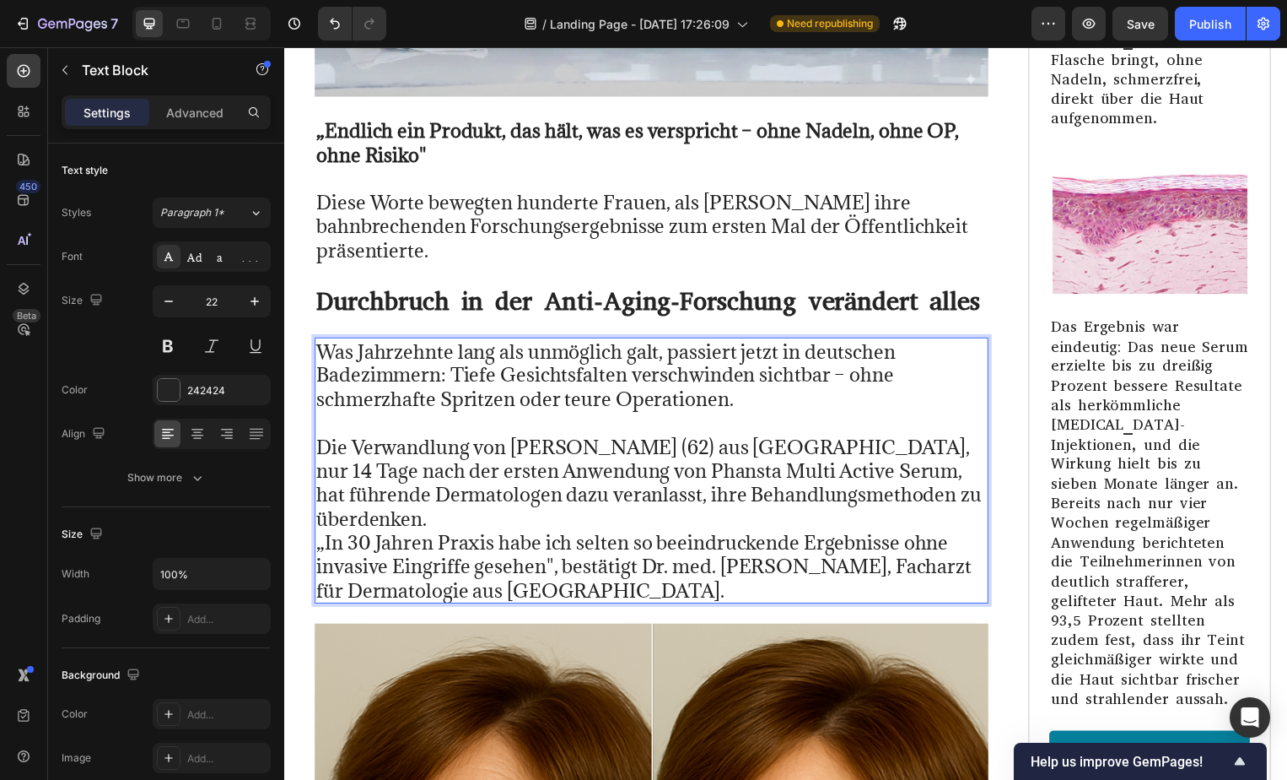
click at [982, 499] on p "⁠⁠⁠⁠⁠⁠⁠ Die Verwandlung von [PERSON_NAME] (62) aus [GEOGRAPHIC_DATA], nur 14 Ta…" at bounding box center [654, 509] width 677 height 193
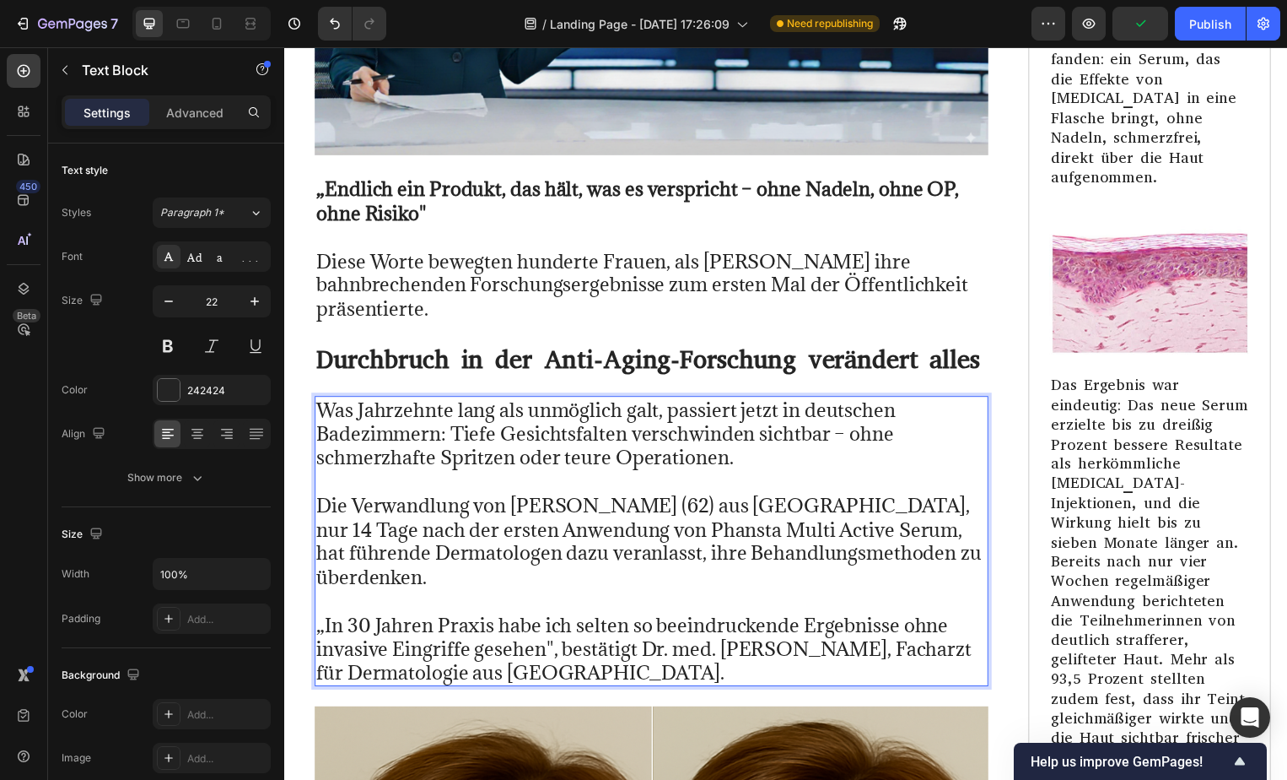
scroll to position [27649, 0]
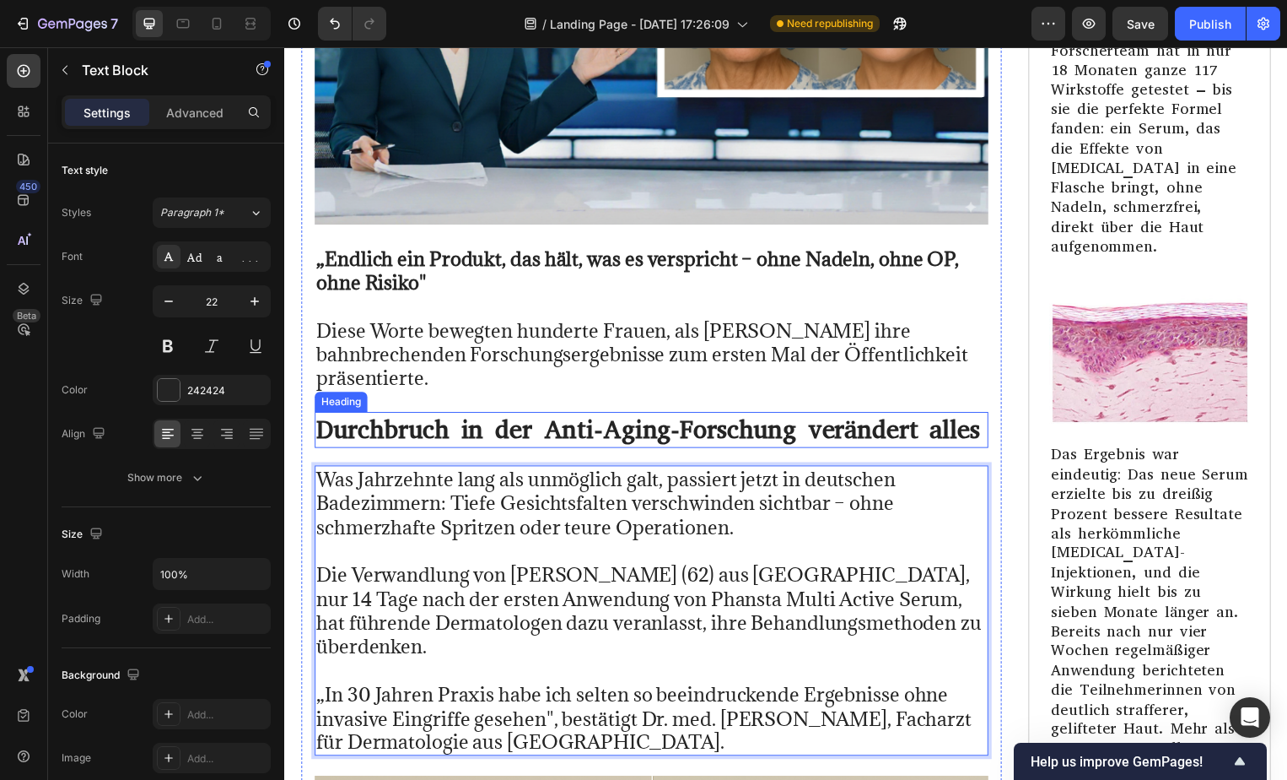
click at [746, 424] on p "Durchbruch in der Anti-Aging-Forschung verändert alles" at bounding box center [654, 433] width 677 height 33
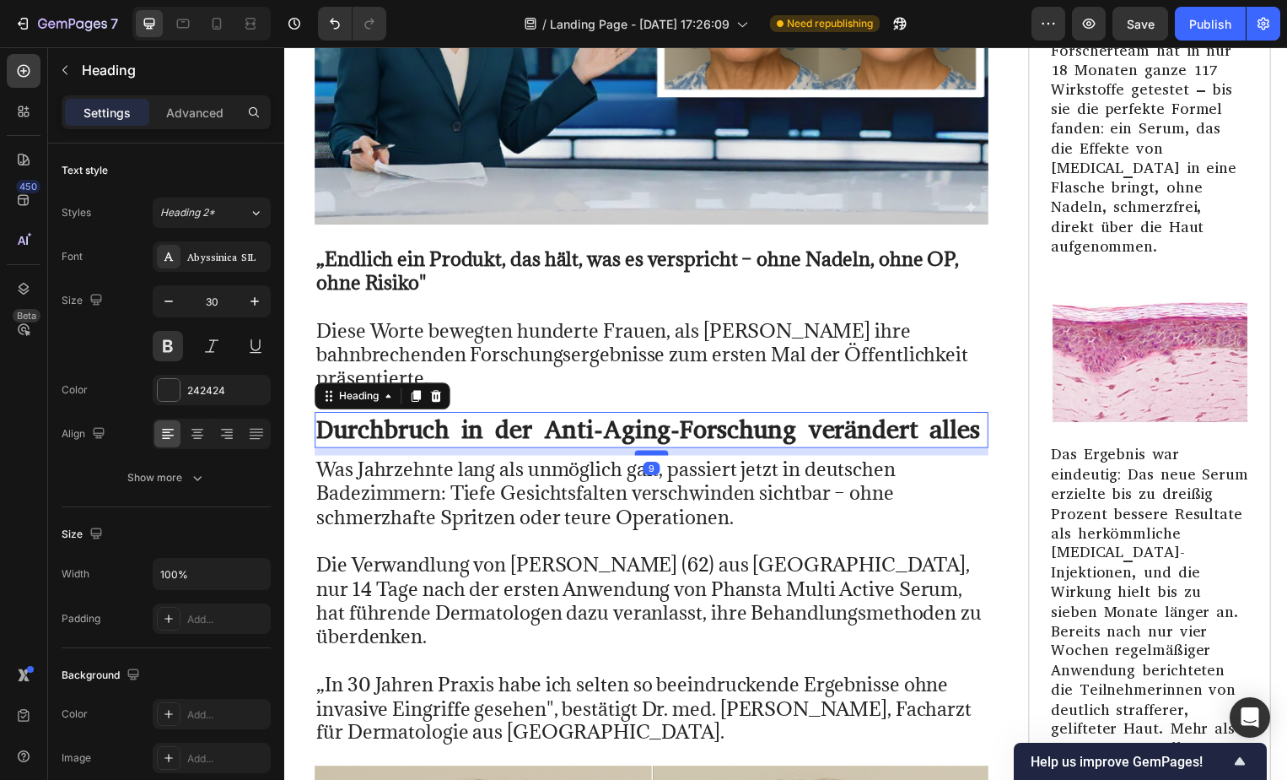
drag, startPoint x: 655, startPoint y: 459, endPoint x: 654, endPoint y: 449, distance: 10.2
click at [654, 454] on div at bounding box center [655, 456] width 34 height 5
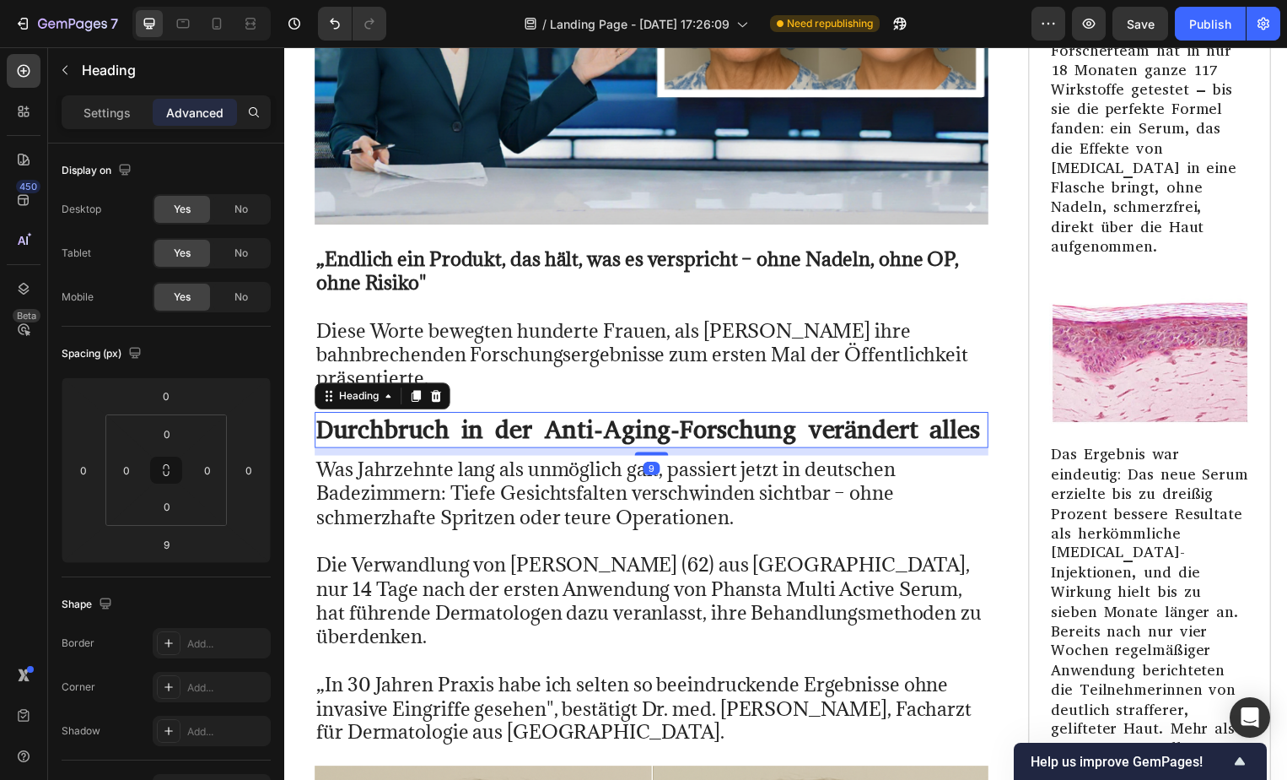
click at [1037, 423] on div "Ein neu entdecktes Peptid sorgt für Furore Ein kürzlich entwickelter Wirkstoff …" at bounding box center [1157, 272] width 245 height 1397
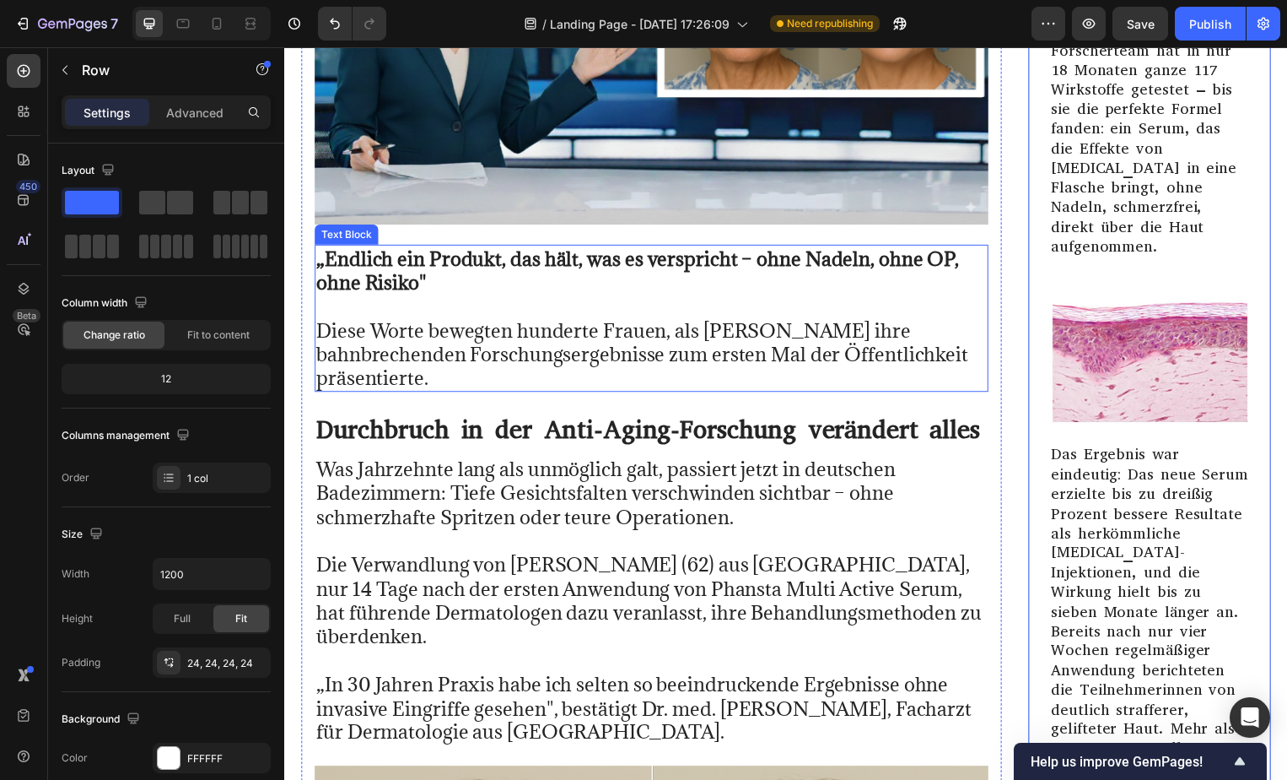
click at [451, 375] on p "⁠⁠⁠⁠⁠⁠⁠ Diese Worte bewegten hunderte Frauen, als [PERSON_NAME] ihre bahnbreche…" at bounding box center [654, 344] width 677 height 96
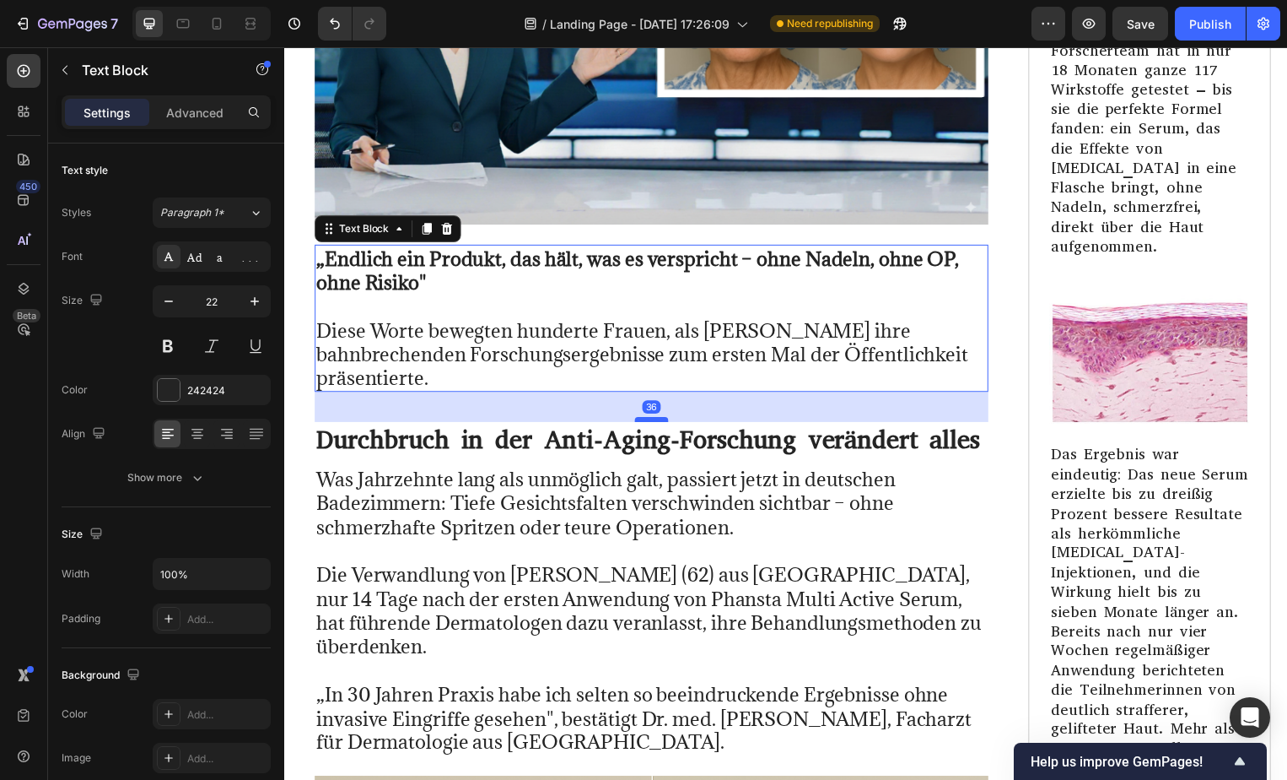
drag, startPoint x: 660, startPoint y: 404, endPoint x: 659, endPoint y: 415, distance: 11.0
click at [659, 420] on div at bounding box center [655, 422] width 34 height 5
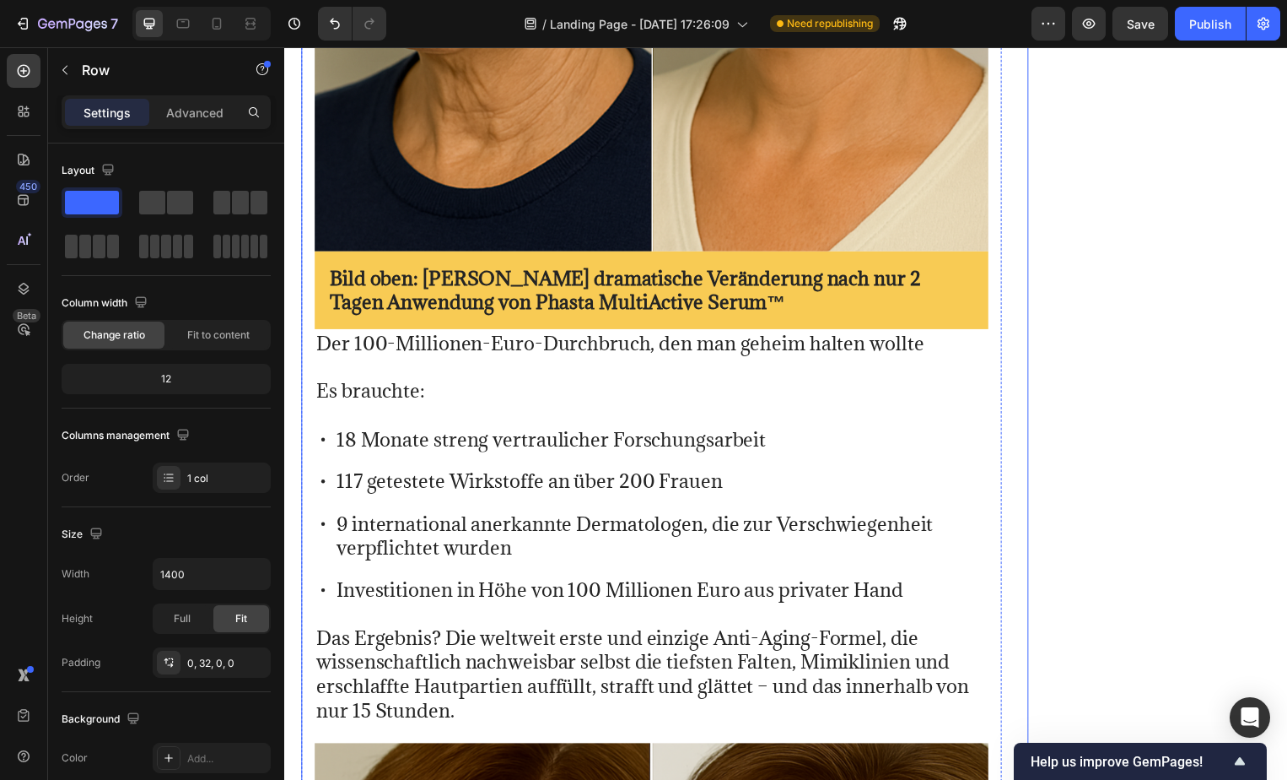
scroll to position [29007, 0]
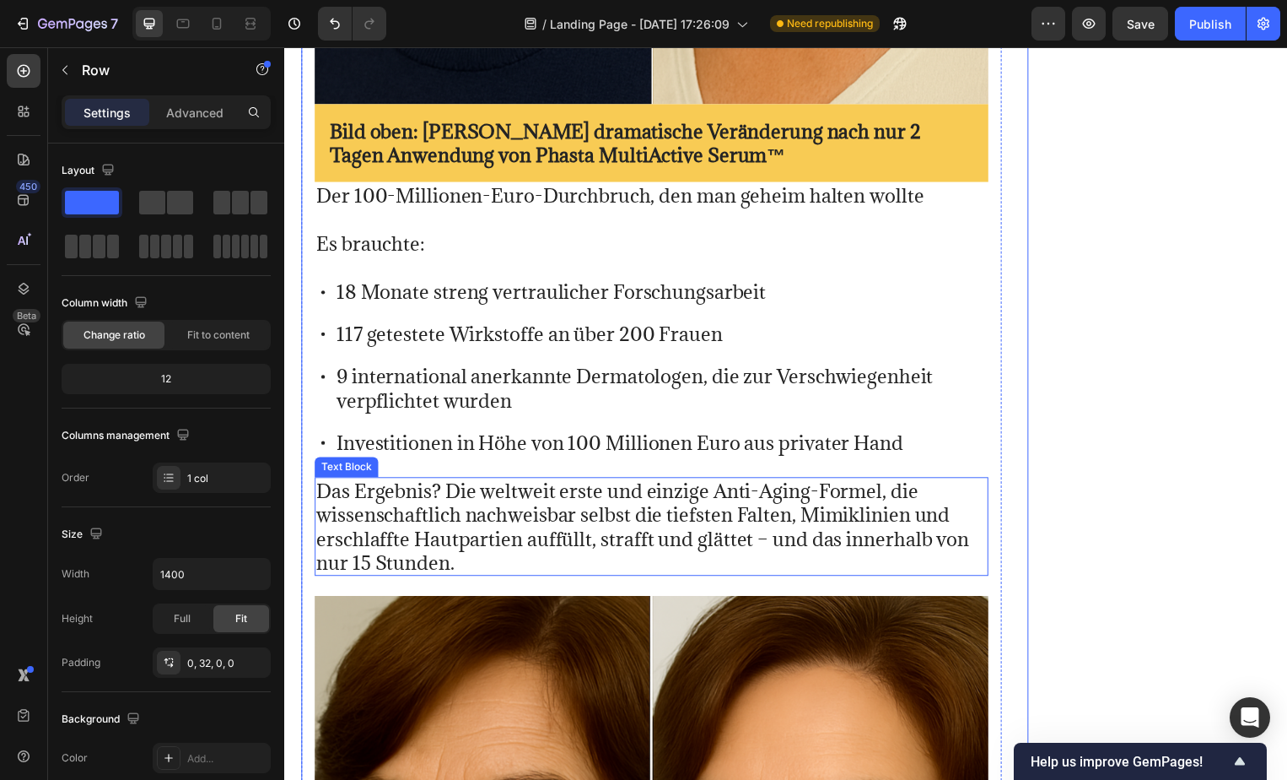
click at [321, 483] on p "Das Ergebnis? Die weltweit erste und einzige Anti-Aging-Formel, die wissenschaf…" at bounding box center [654, 531] width 677 height 96
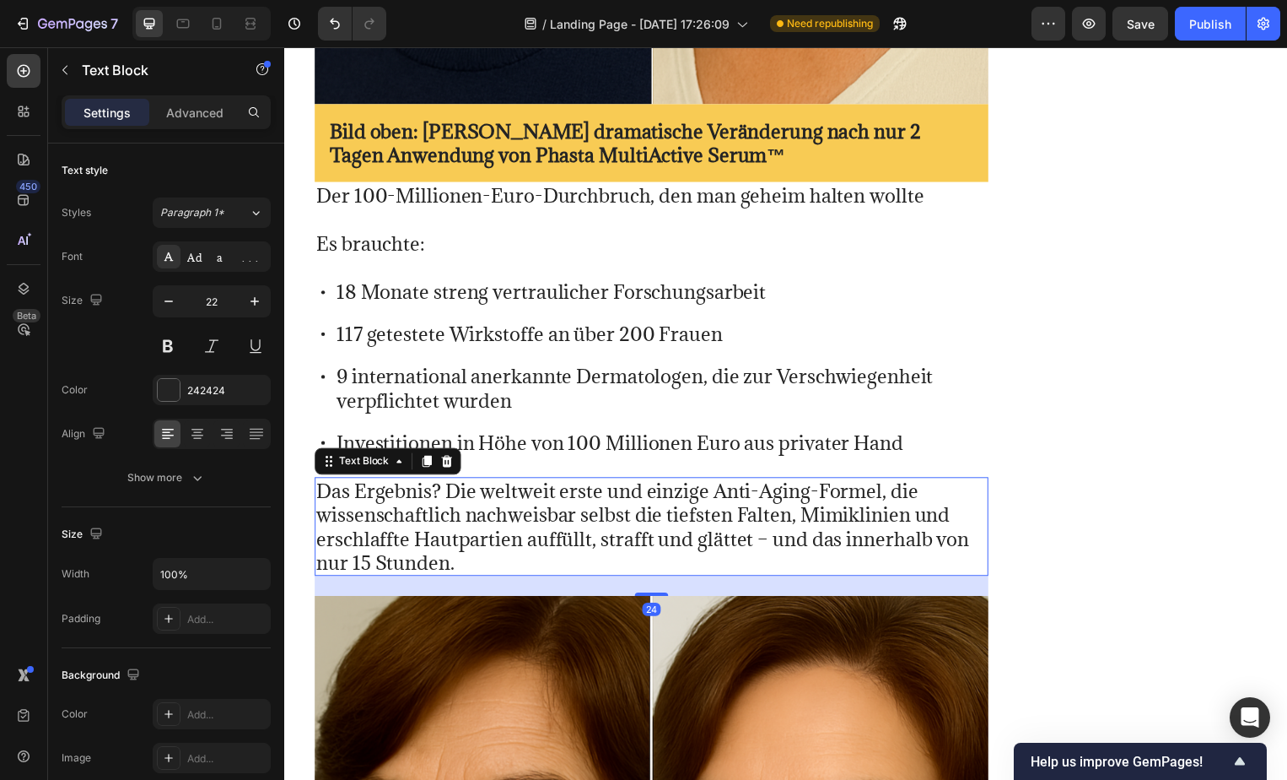
click at [321, 483] on p "Das Ergebnis? Die weltweit erste und einzige Anti-Aging-Formel, die wissenschaf…" at bounding box center [654, 531] width 677 height 96
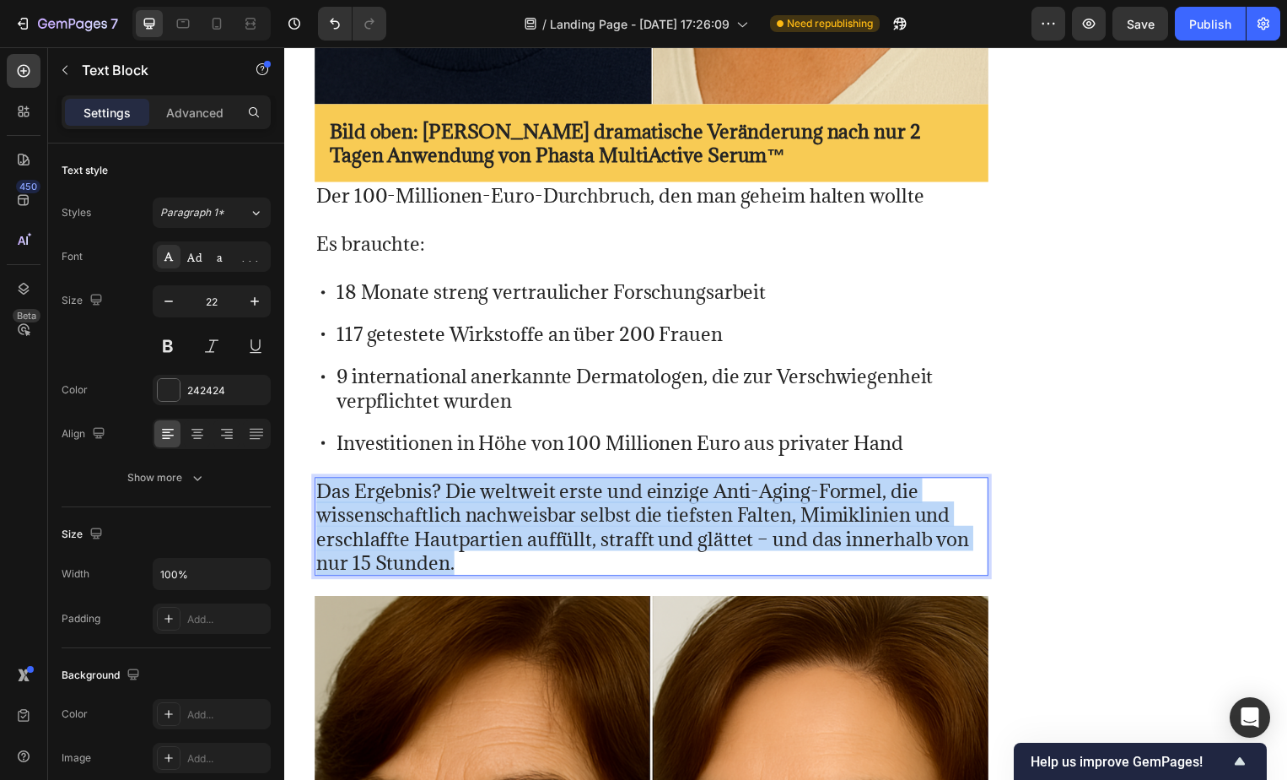
drag, startPoint x: 321, startPoint y: 454, endPoint x: 481, endPoint y: 522, distance: 173.5
click at [481, 522] on p "Das Ergebnis? Die weltweit erste und einzige Anti-Aging-Formel, die wissenschaf…" at bounding box center [654, 531] width 677 height 96
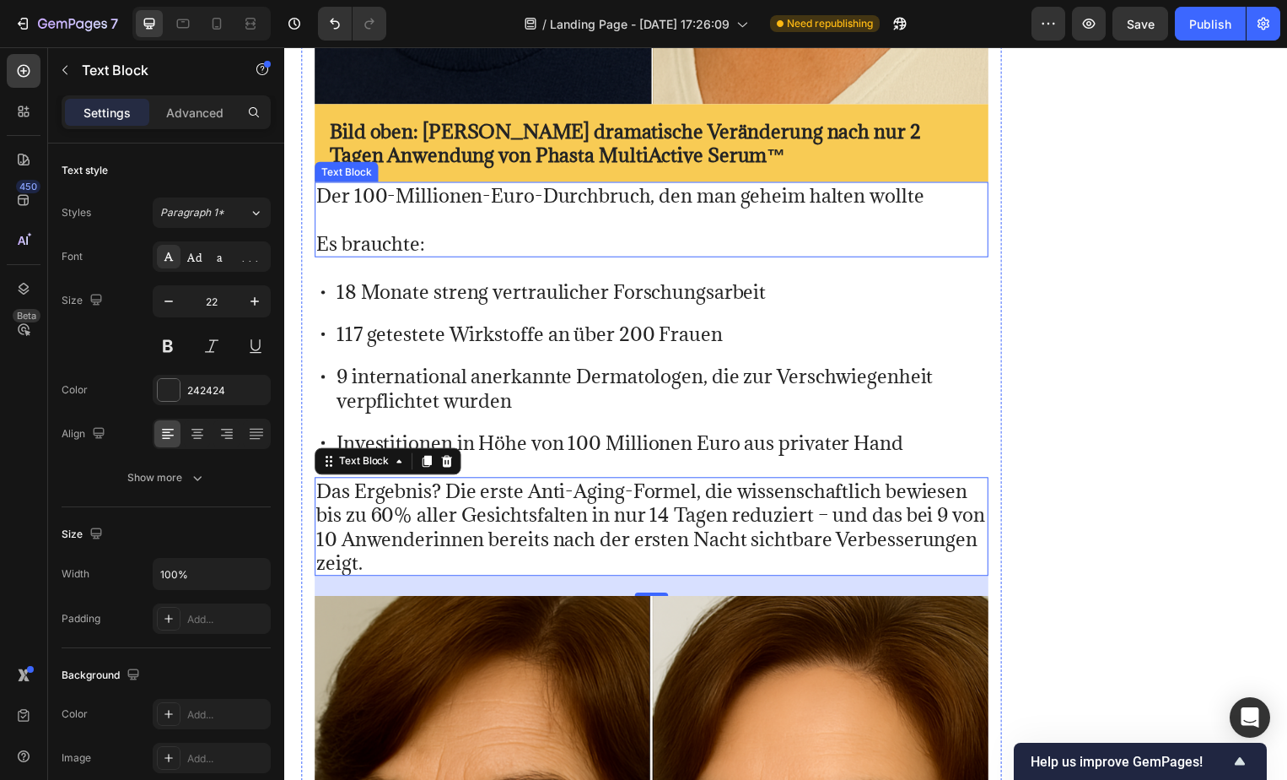
click at [386, 185] on p "Der 100-Millionen-Euro-Durchbruch, den man geheim halten wollte" at bounding box center [654, 197] width 677 height 24
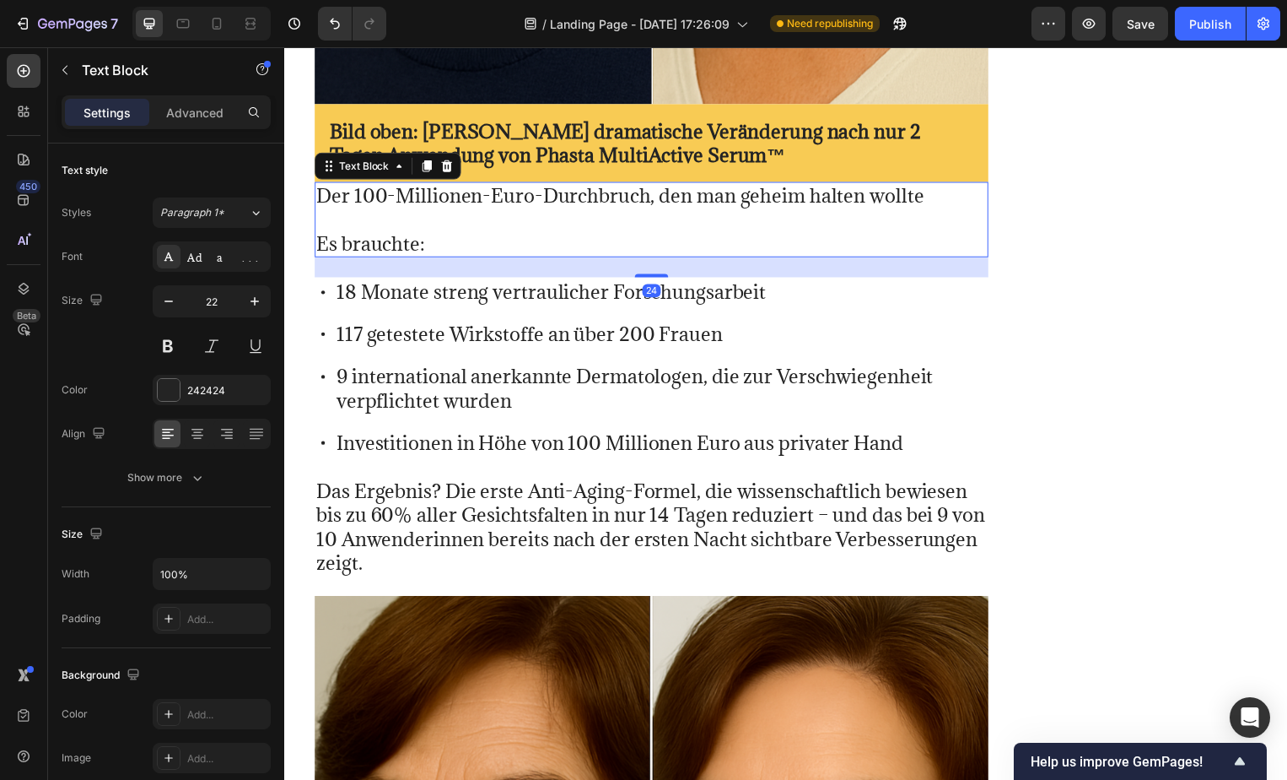
click at [321, 185] on p "Der 100-Millionen-Euro-Durchbruch, den man geheim halten wollte" at bounding box center [654, 197] width 677 height 24
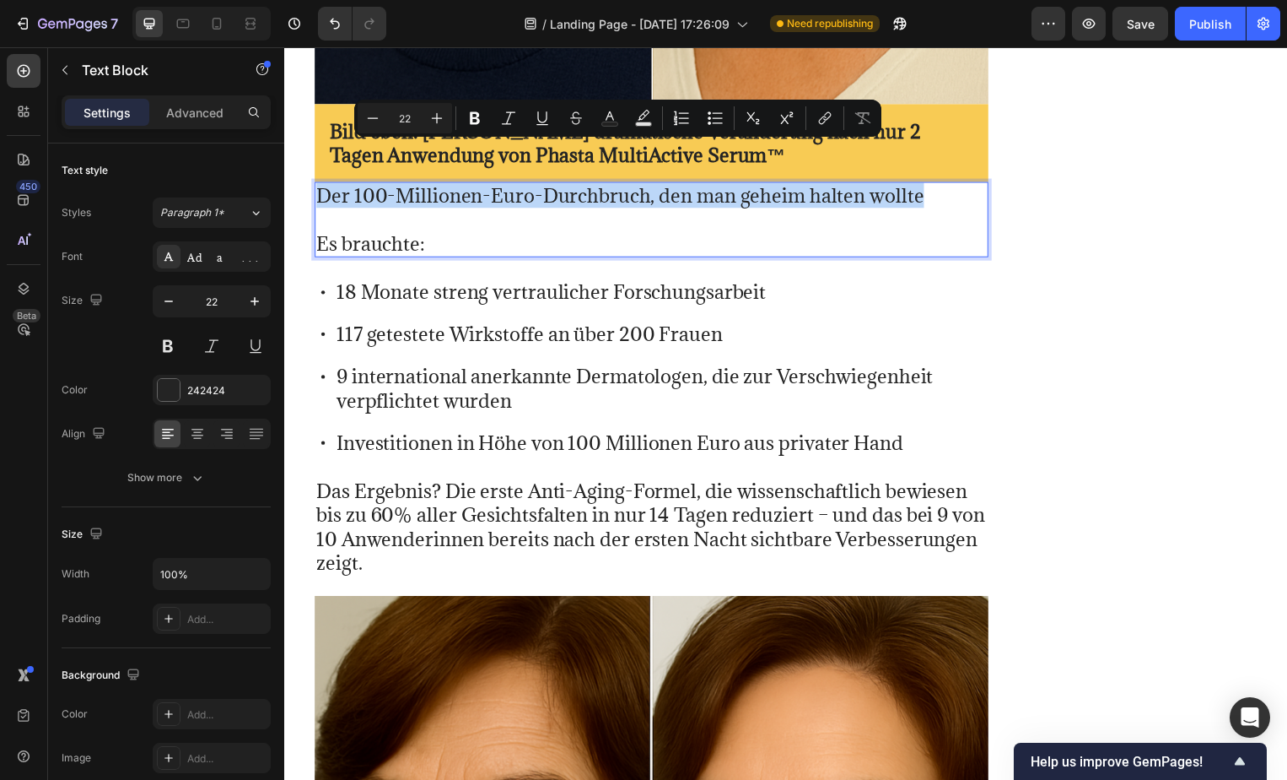
drag, startPoint x: 321, startPoint y: 159, endPoint x: 936, endPoint y: 156, distance: 615.0
click at [936, 185] on p "Der 100-Millionen-Euro-Durchbruch, den man geheim halten wollte" at bounding box center [654, 197] width 677 height 24
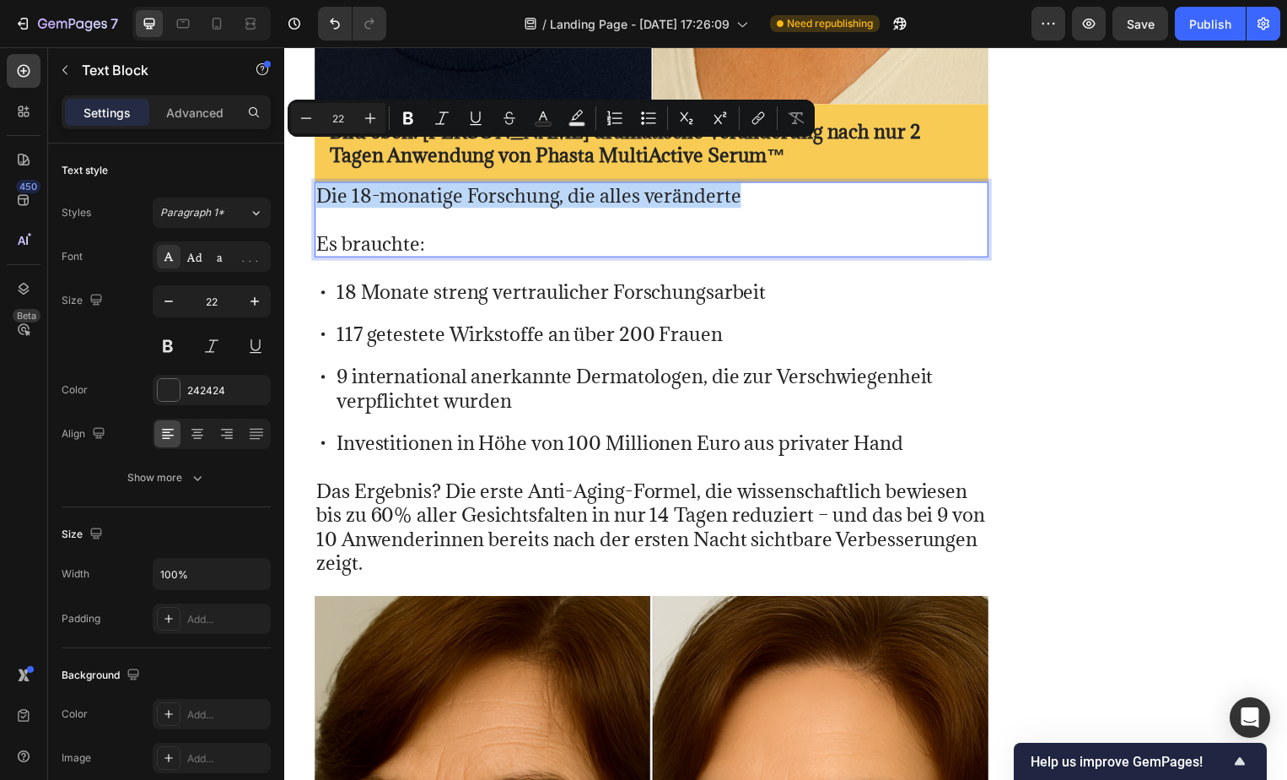
drag, startPoint x: 762, startPoint y: 161, endPoint x: 318, endPoint y: 161, distance: 443.8
click at [318, 185] on p "Die 18-monatige Forschung, die alles veränderte" at bounding box center [654, 197] width 677 height 24
click at [401, 118] on icon "Editor contextual toolbar" at bounding box center [408, 118] width 17 height 17
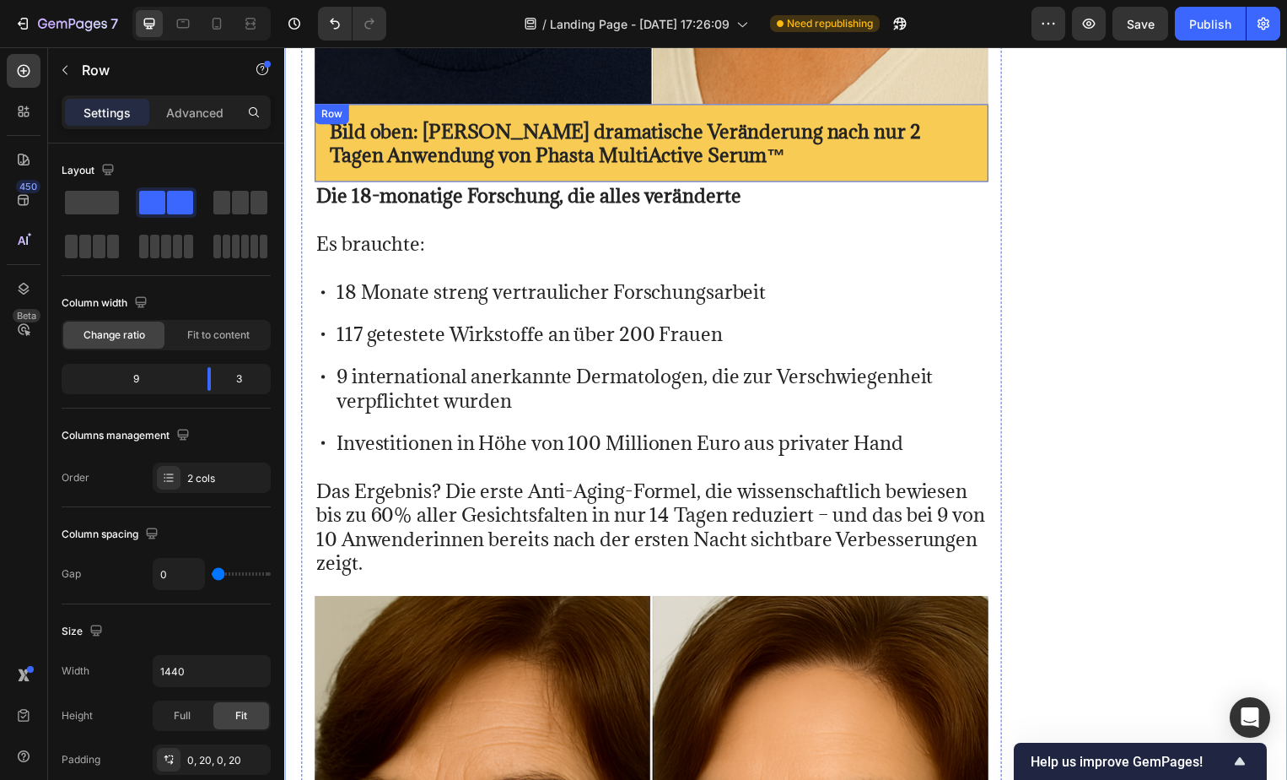
click at [973, 131] on div "Bild oben: [PERSON_NAME] dramatische Veränderung nach nur 2 Tagen Anwendung von…" at bounding box center [655, 144] width 680 height 78
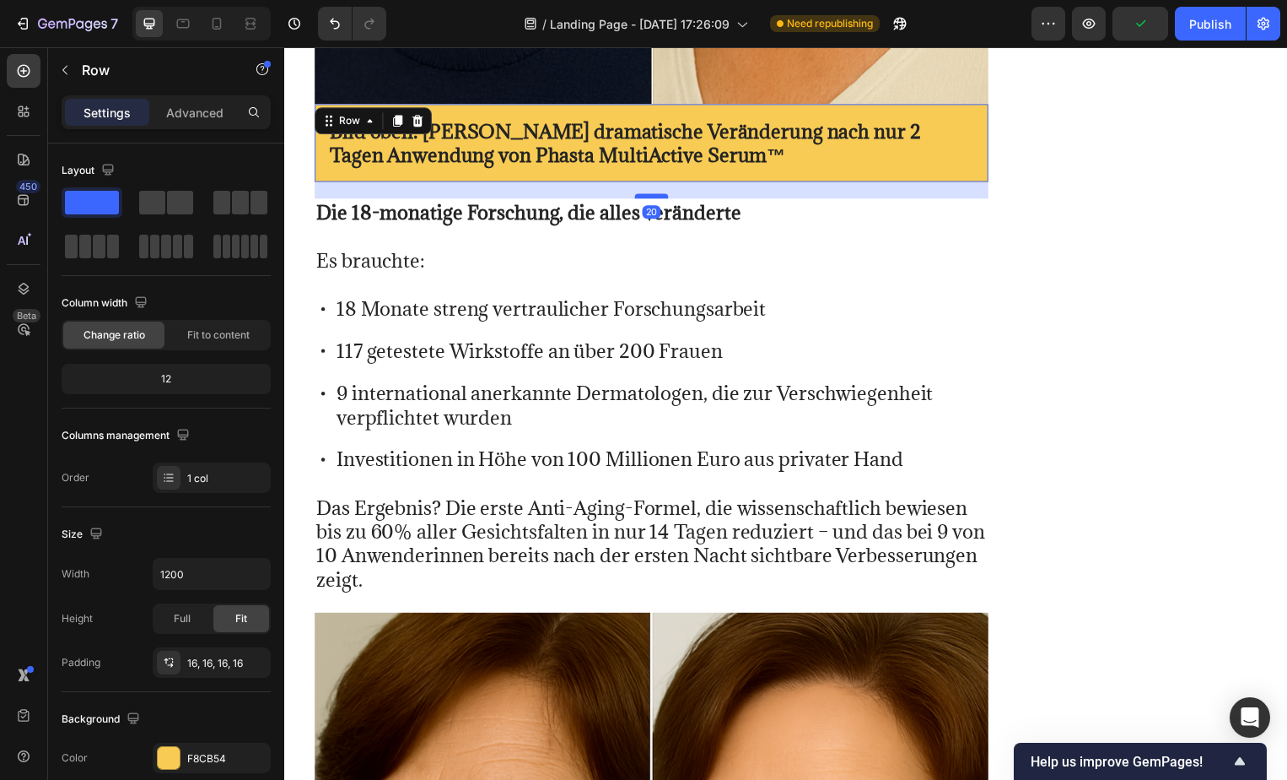
drag, startPoint x: 641, startPoint y: 142, endPoint x: 643, endPoint y: 159, distance: 17.0
click at [643, 195] on div at bounding box center [655, 197] width 34 height 5
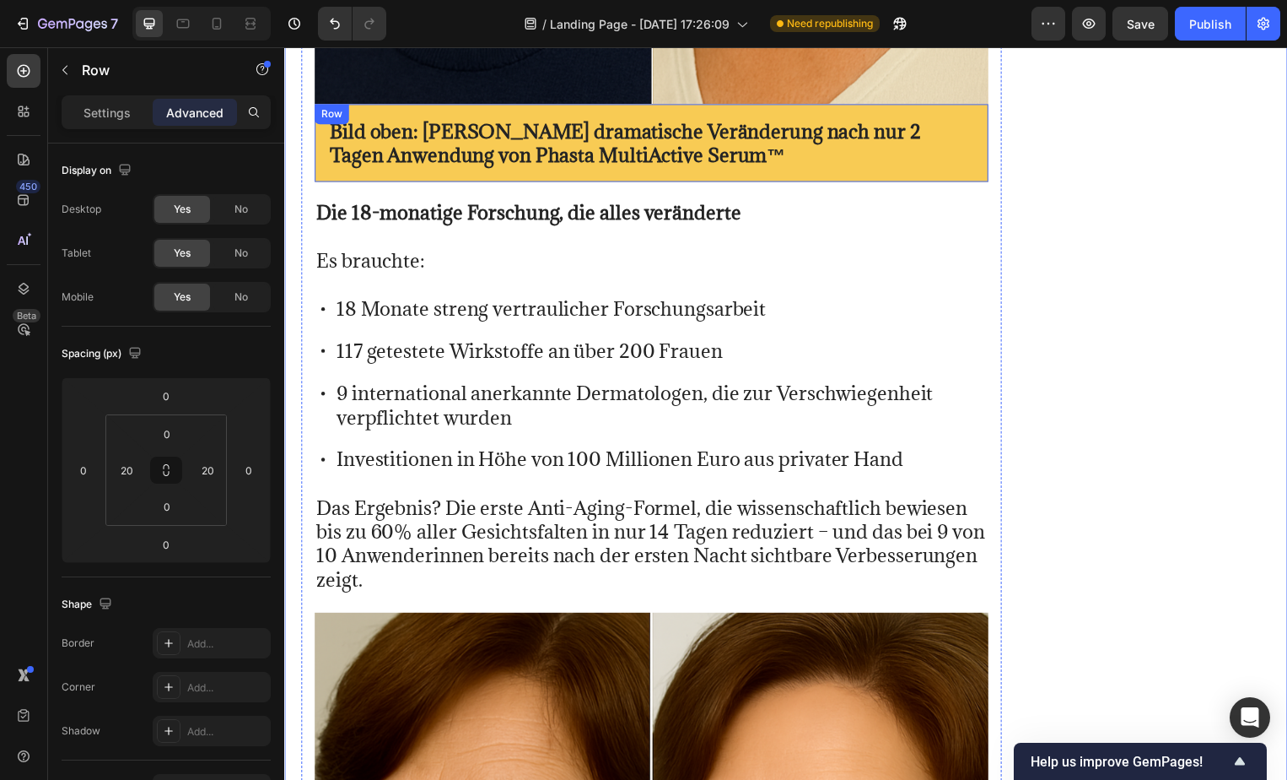
click at [979, 112] on div "Bild oben: [PERSON_NAME] dramatische Veränderung nach nur 2 Tagen Anwendung von…" at bounding box center [655, 144] width 680 height 78
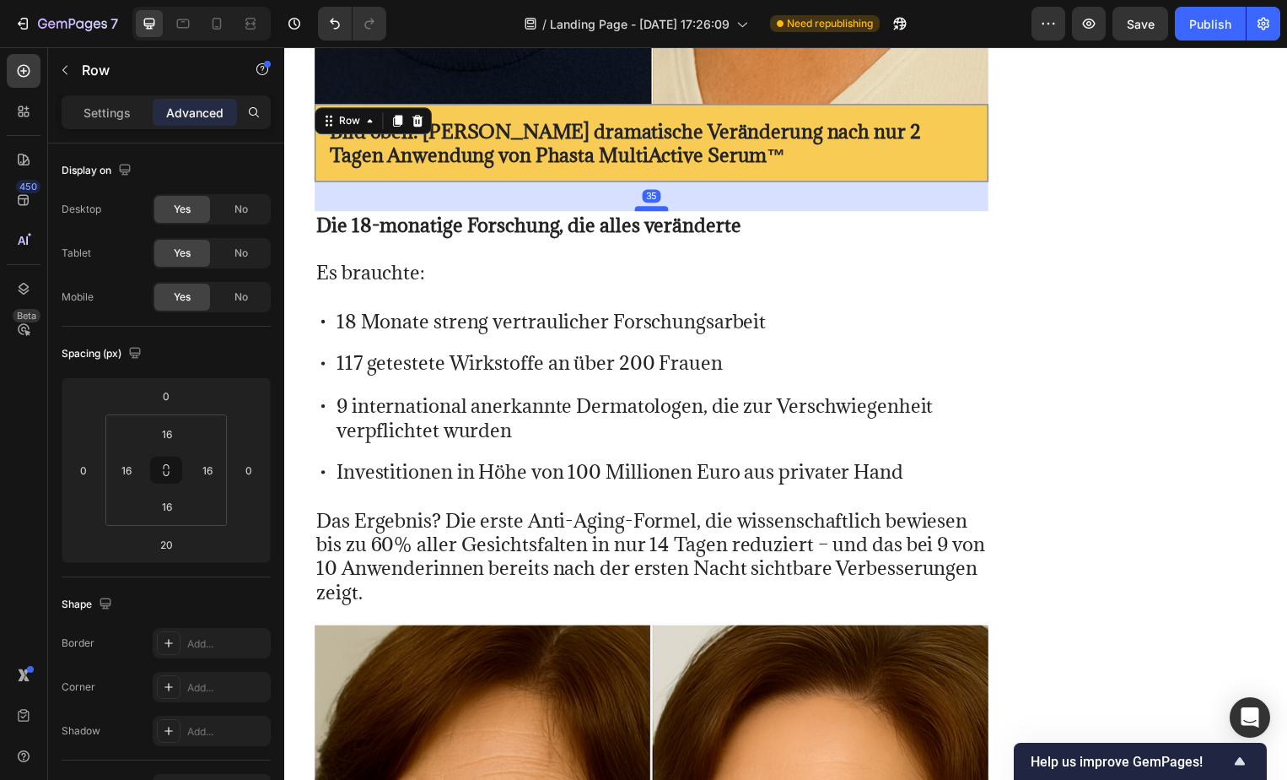
drag, startPoint x: 650, startPoint y: 157, endPoint x: 649, endPoint y: 172, distance: 15.2
click at [649, 208] on div at bounding box center [655, 210] width 34 height 5
type input "38"
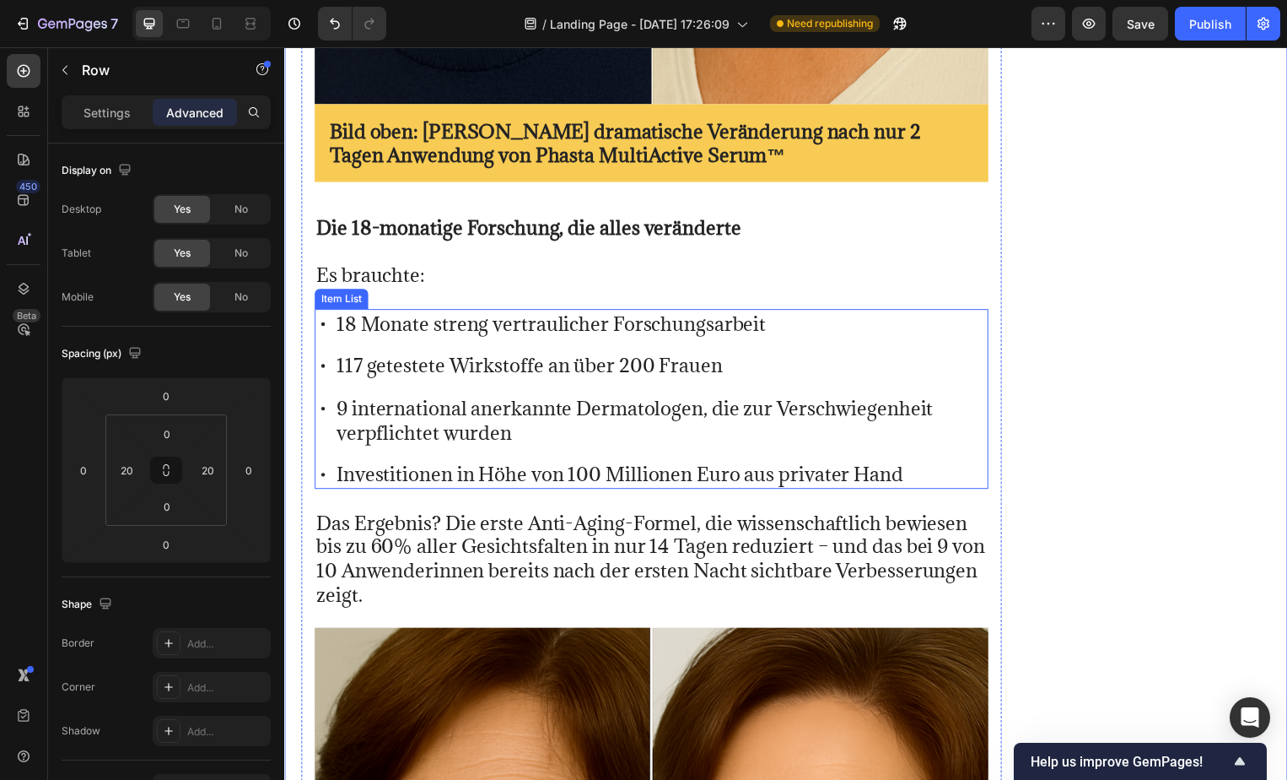
click at [609, 314] on p "18 Monate streng vertraulicher Forschungsarbeit" at bounding box center [665, 326] width 656 height 24
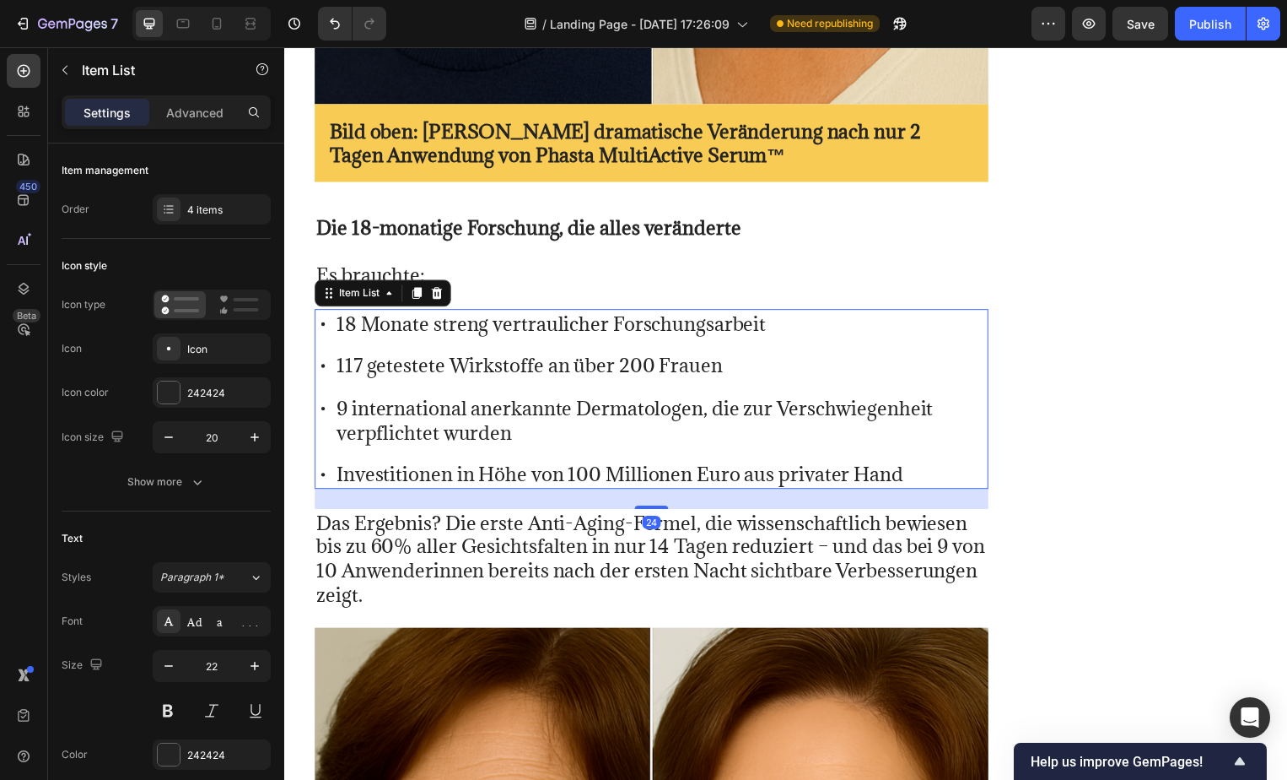
click at [609, 314] on p "18 Monate streng vertraulicher Forschungsarbeit" at bounding box center [665, 326] width 656 height 24
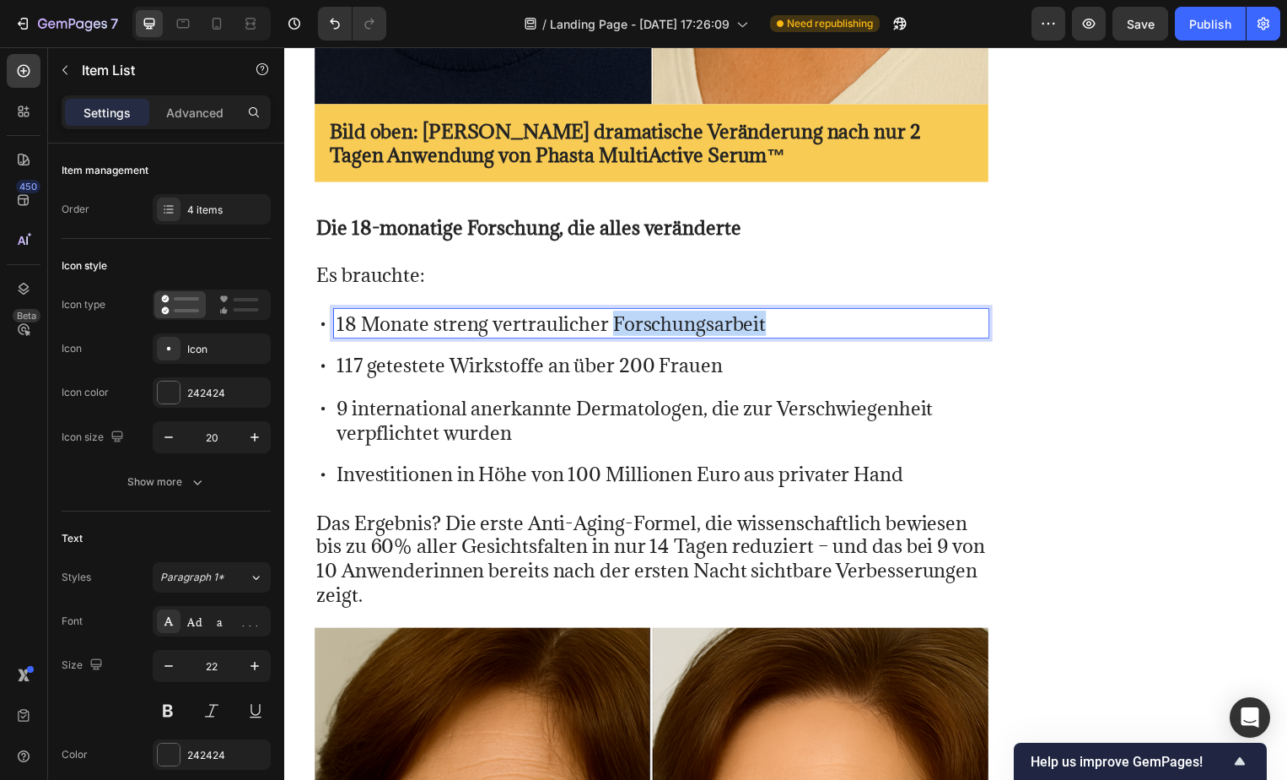
click at [607, 314] on p "18 Monate streng vertraulicher Forschungsarbeit" at bounding box center [665, 326] width 656 height 24
click at [732, 356] on p "117 getestete Wirkstoffe an über 200 Frauen" at bounding box center [665, 368] width 656 height 24
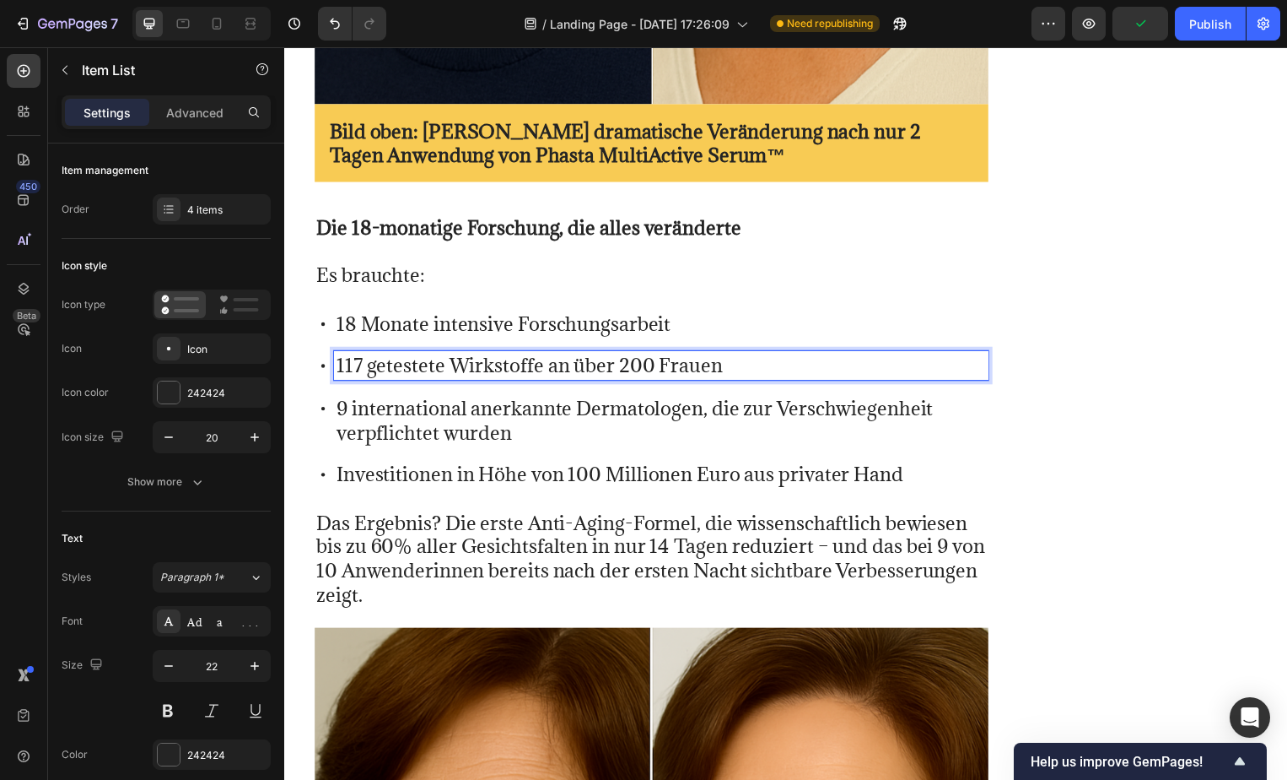
click at [732, 356] on p "117 getestete Wirkstoffe an über 200 Frauen" at bounding box center [665, 368] width 656 height 24
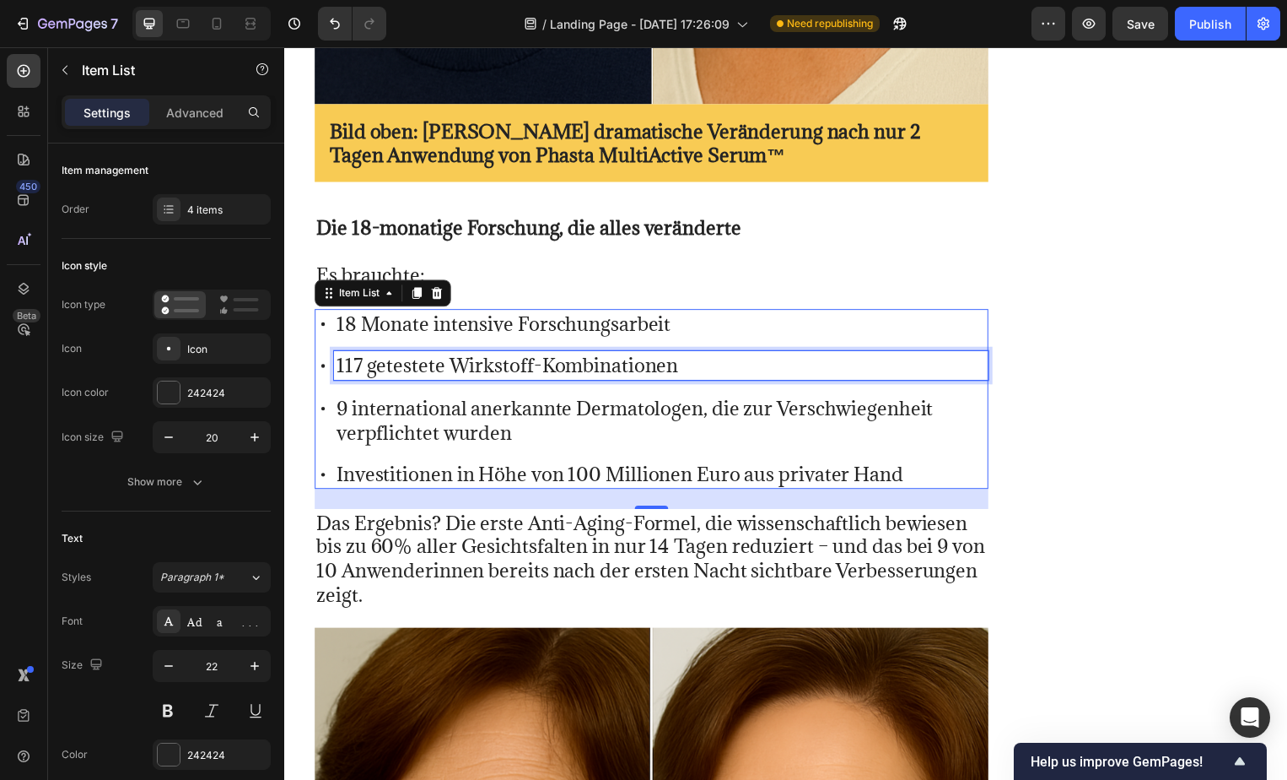
click at [520, 399] on p "9 international anerkannte Dermatologen, die zur Verschwiegenheit verpflichtet …" at bounding box center [665, 423] width 656 height 48
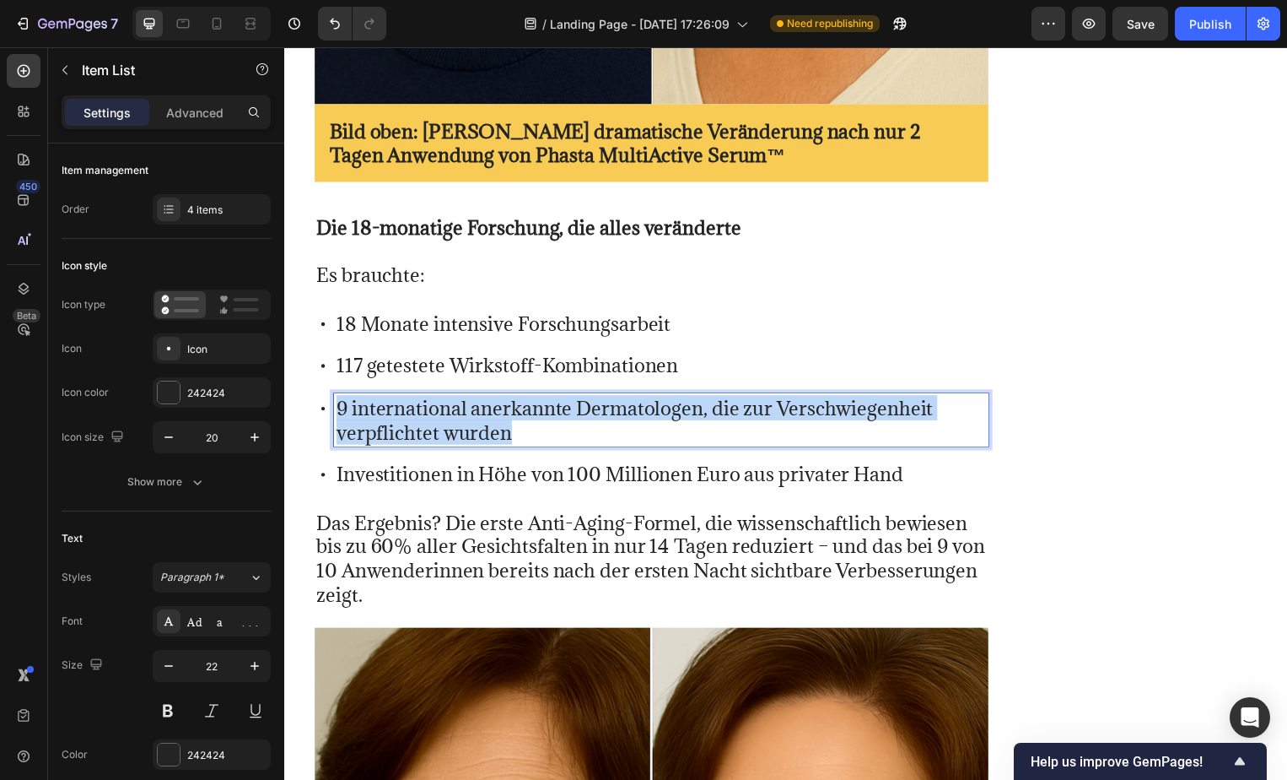
drag, startPoint x: 520, startPoint y: 393, endPoint x: 337, endPoint y: 365, distance: 184.3
click at [337, 399] on p "9 international anerkannte Dermatologen, die zur Verschwiegenheit verpflichtet …" at bounding box center [665, 423] width 656 height 48
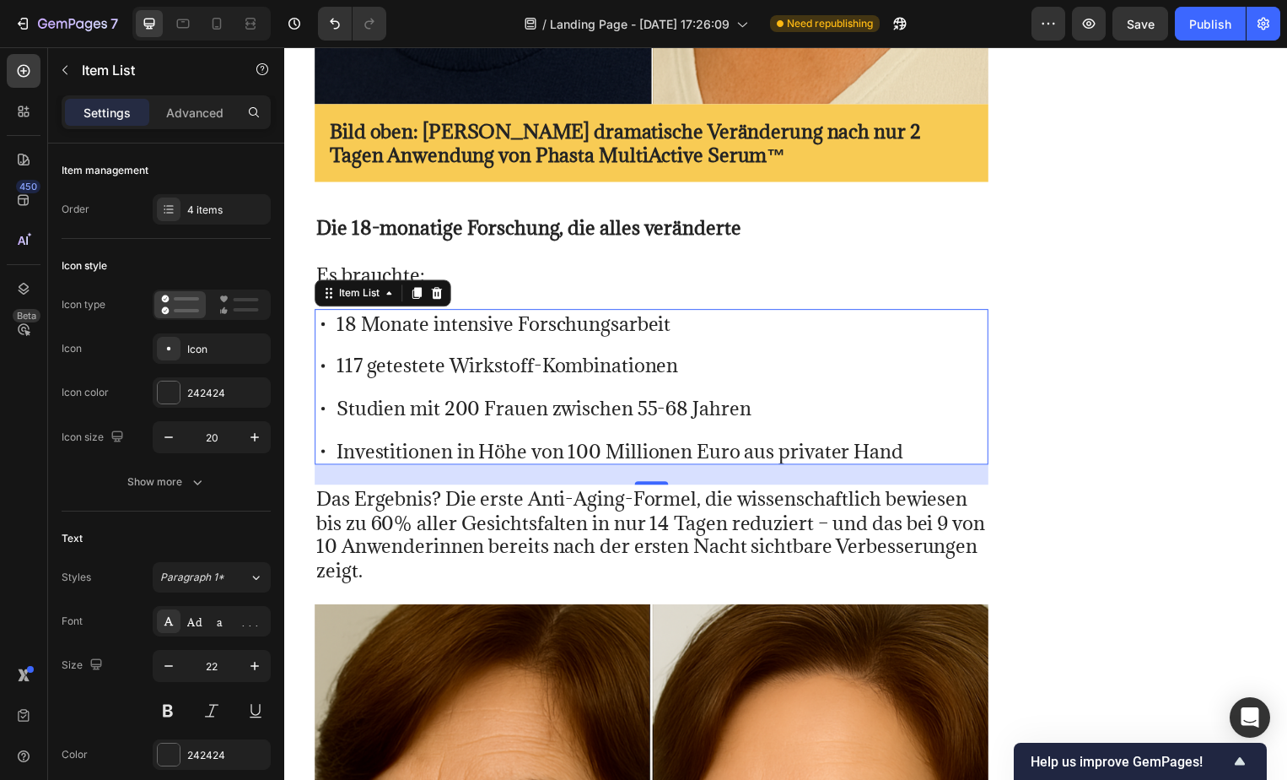
click at [905, 440] on div "Investitionen in Höhe von 100 Millionen Euro aus privater Hand" at bounding box center [622, 455] width 577 height 30
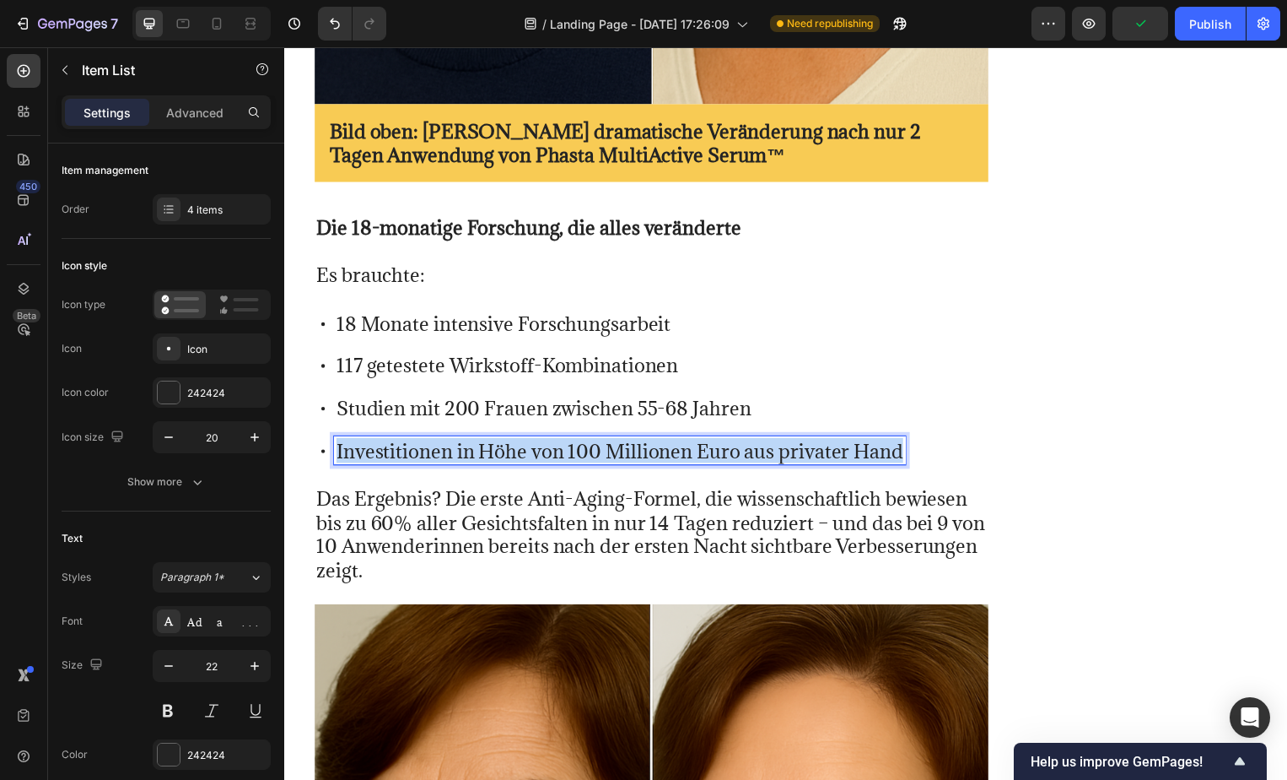
drag, startPoint x: 905, startPoint y: 411, endPoint x: 335, endPoint y: 413, distance: 570.3
click at [335, 440] on div "Investitionen in Höhe von 100 Millionen Euro aus privater Hand" at bounding box center [622, 455] width 577 height 30
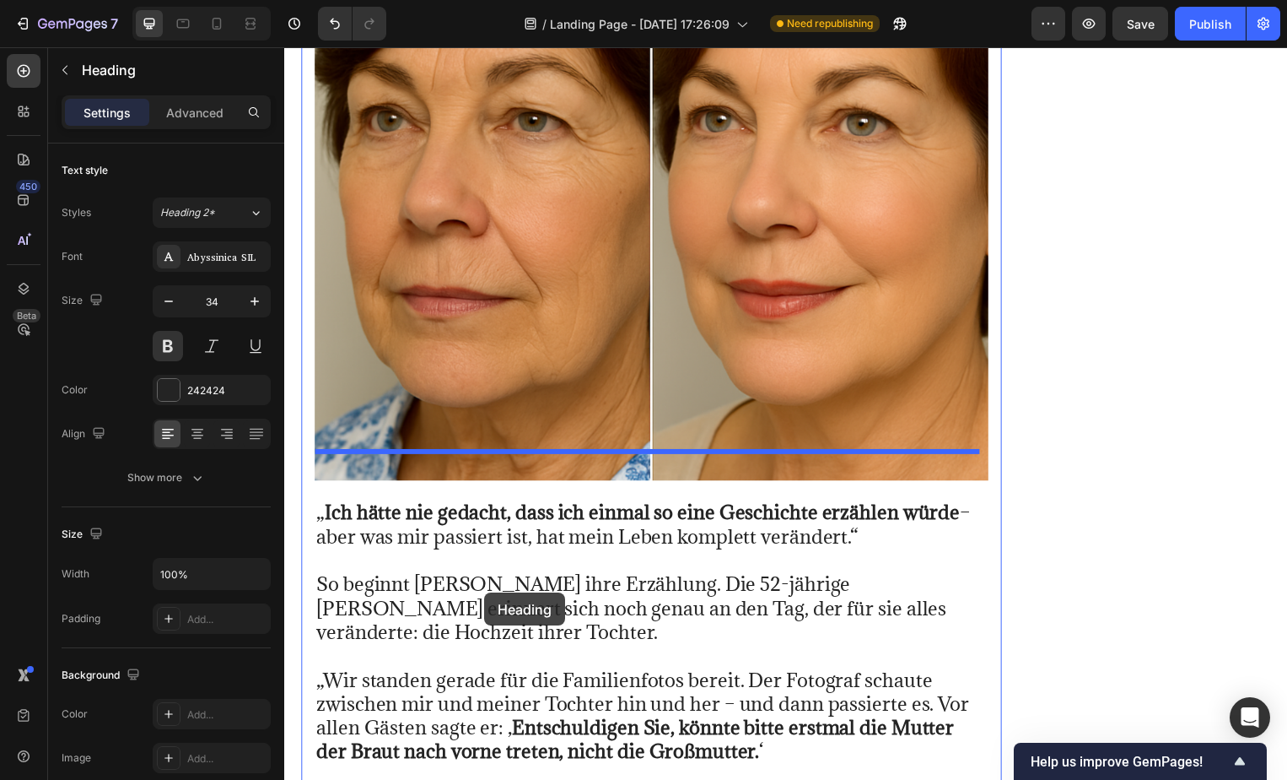
scroll to position [29697, 0]
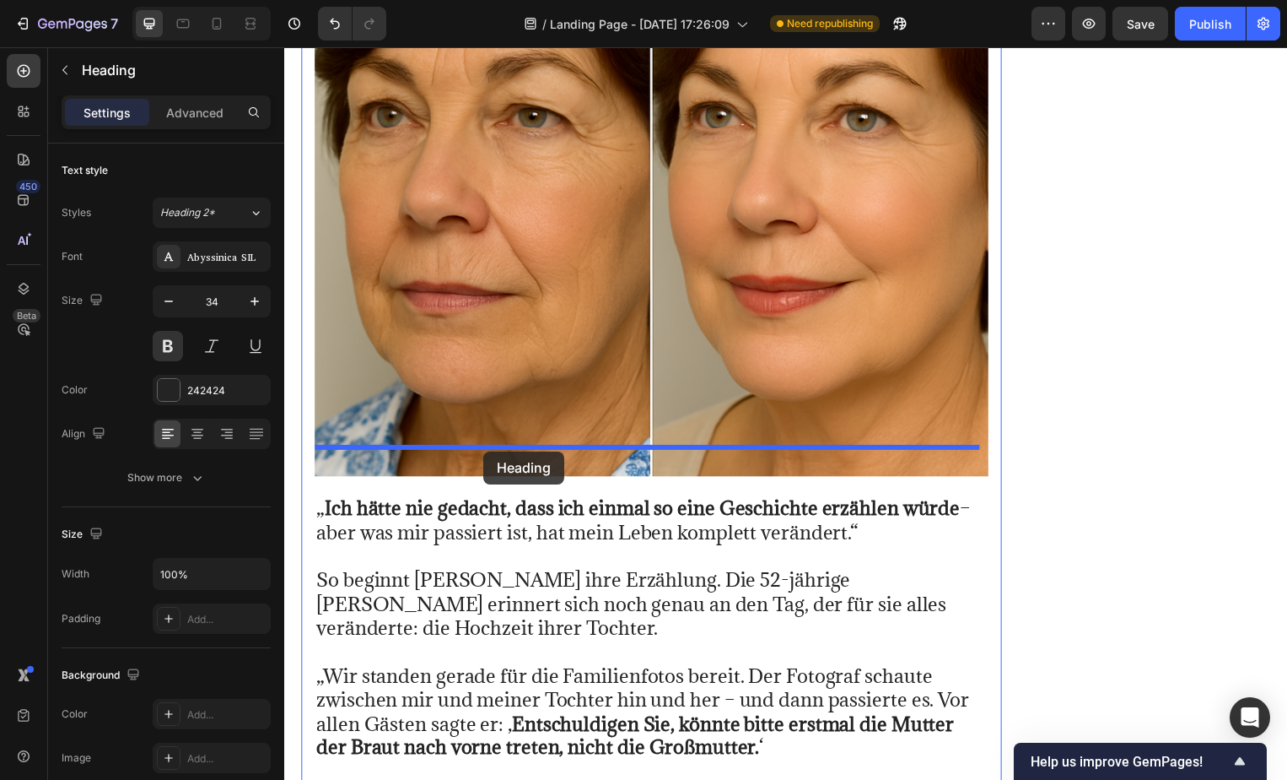
drag, startPoint x: 611, startPoint y: 278, endPoint x: 485, endPoint y: 454, distance: 215.9
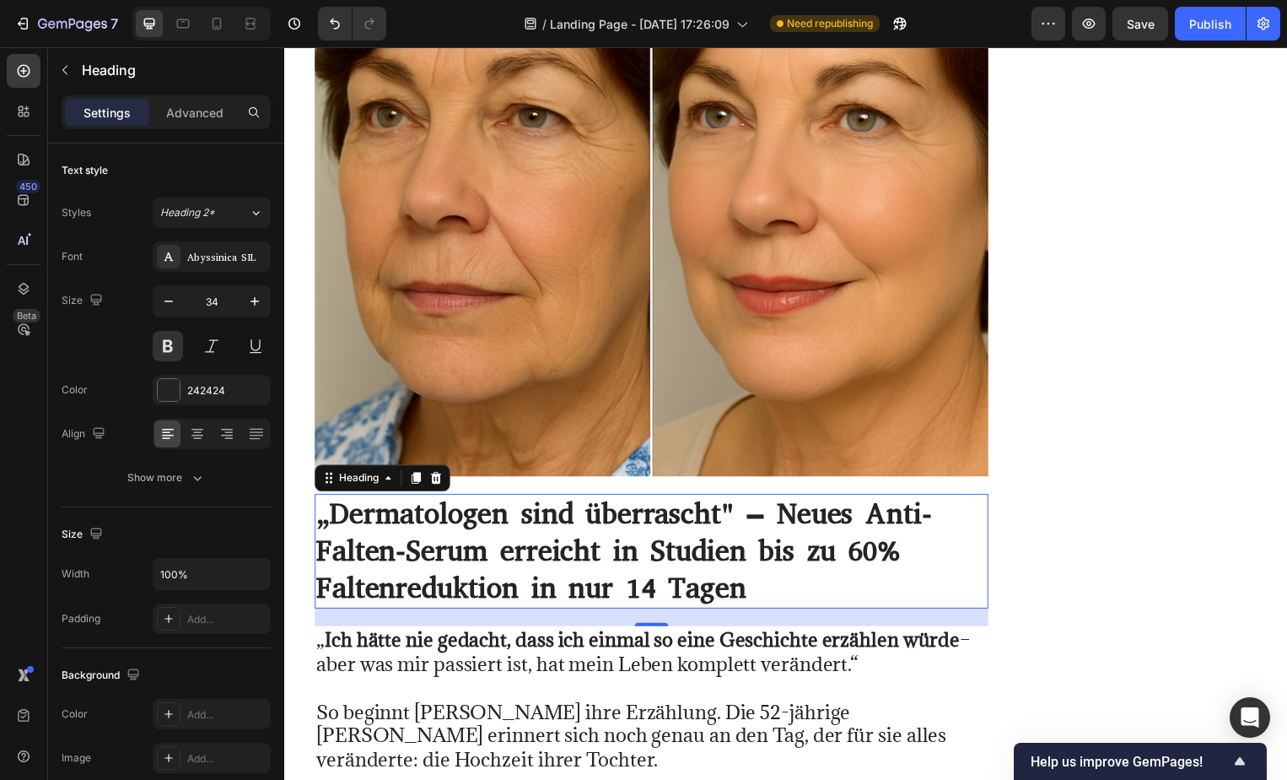
click at [758, 541] on h1 "„Dermatologen sind überrascht" – Neues Anti-Falten-Serum erreicht in Studien bi…" at bounding box center [655, 556] width 680 height 116
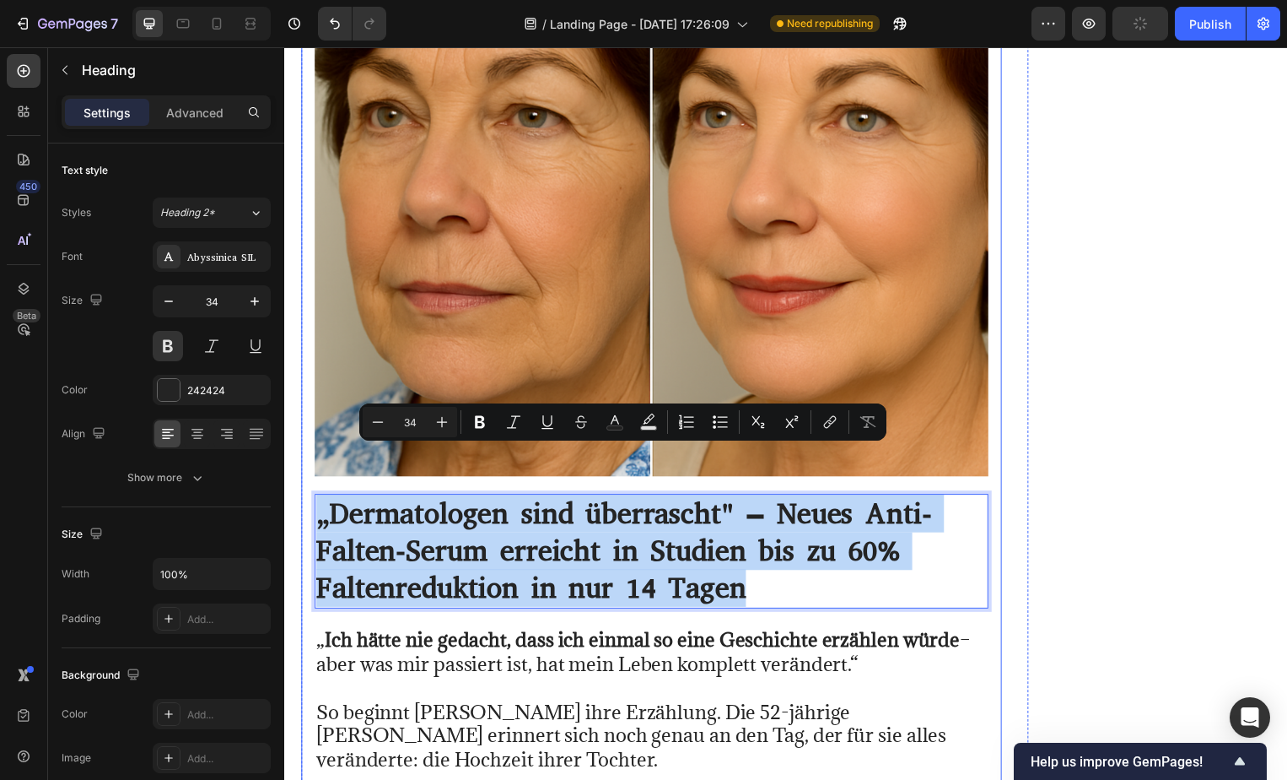
drag, startPoint x: 758, startPoint y: 541, endPoint x: 309, endPoint y: 460, distance: 456.9
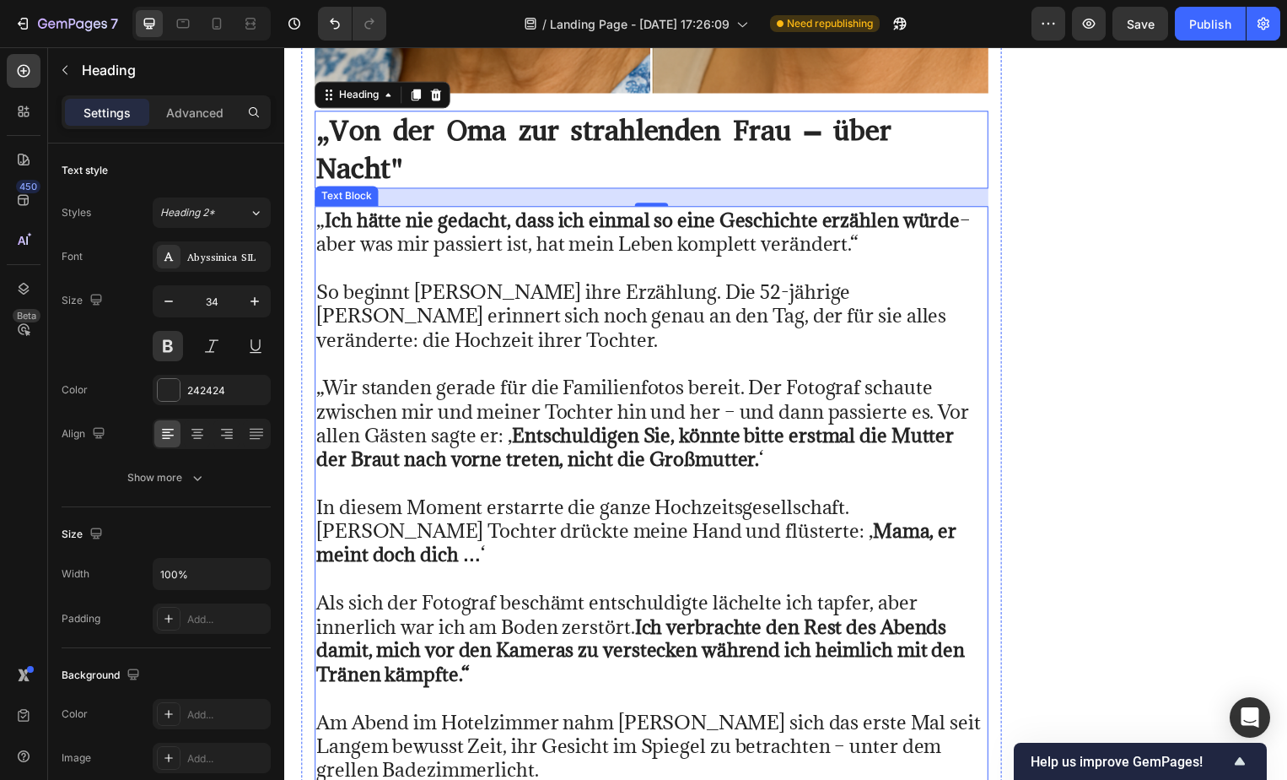
scroll to position [30084, 0]
click at [453, 570] on p "Als sich der Fotograf beschämt entschuldigte lächelte ich tapfer, aber innerlic…" at bounding box center [654, 630] width 677 height 121
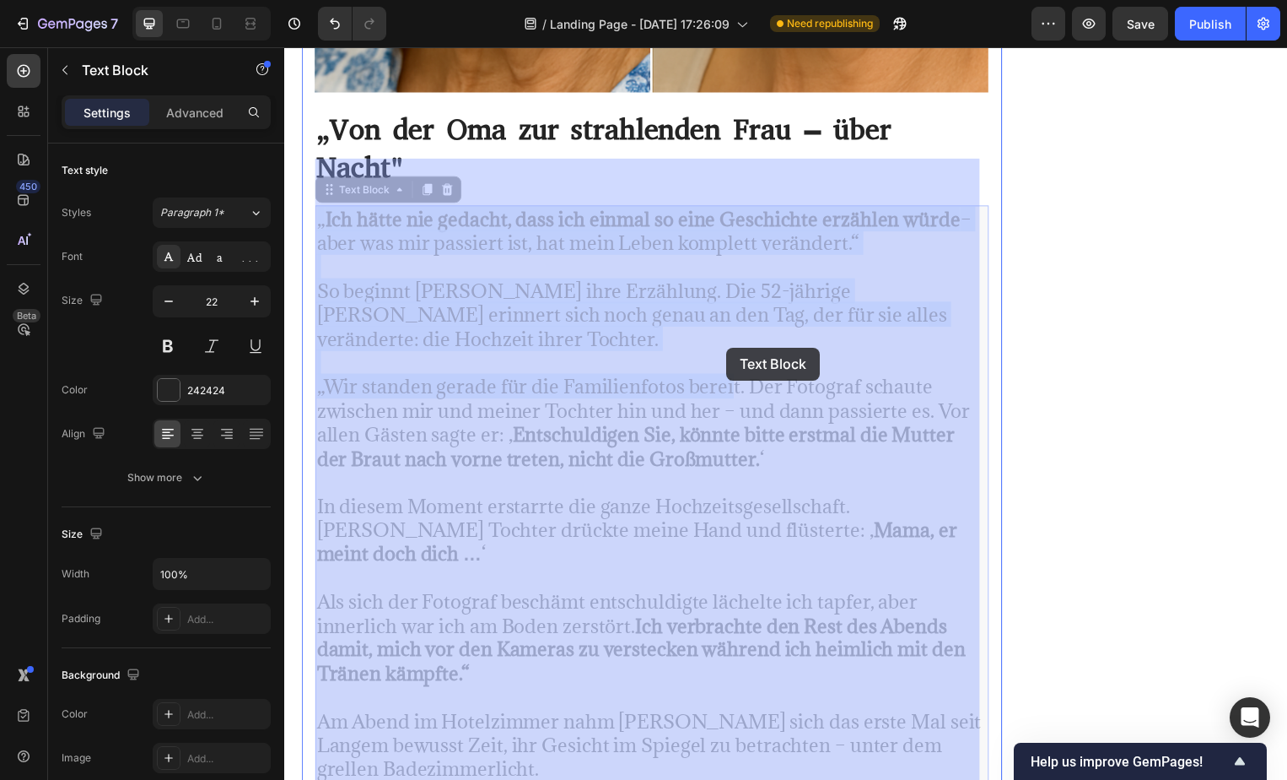
drag, startPoint x: 319, startPoint y: 170, endPoint x: 731, endPoint y: 350, distance: 449.5
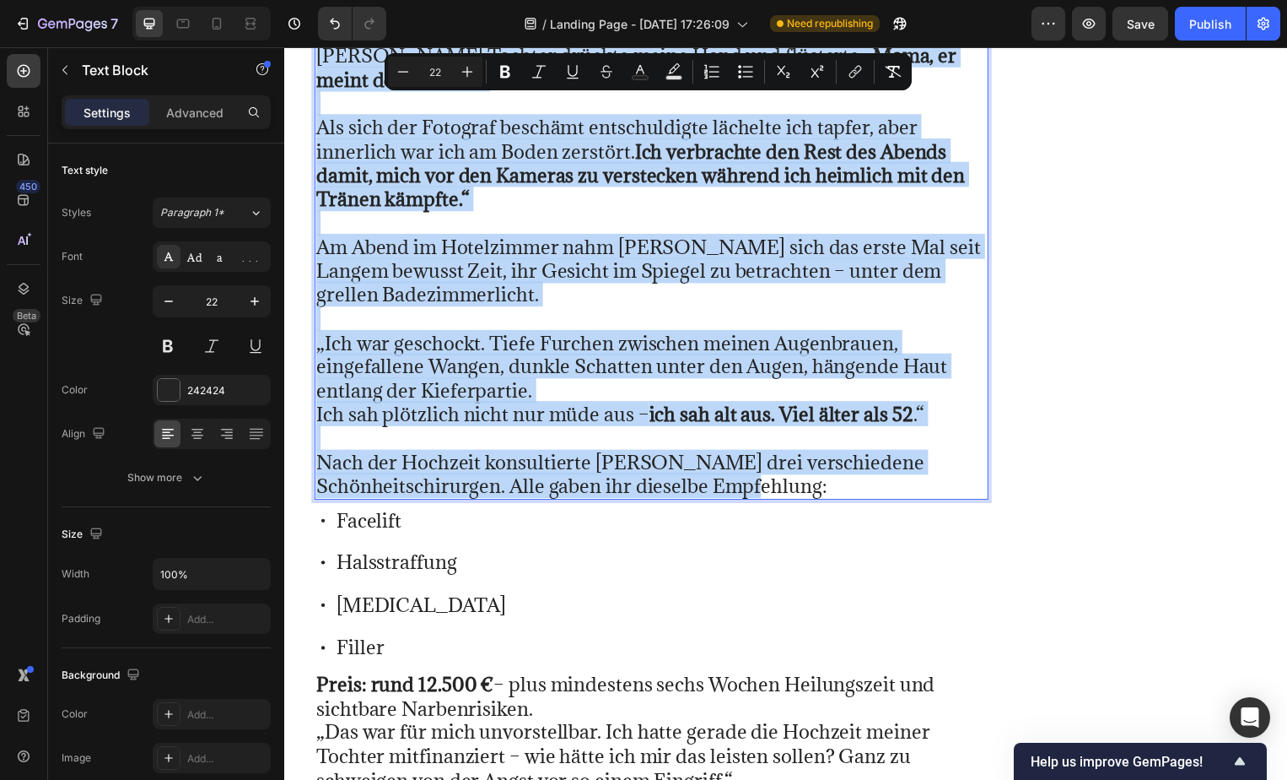
scroll to position [30628, 0]
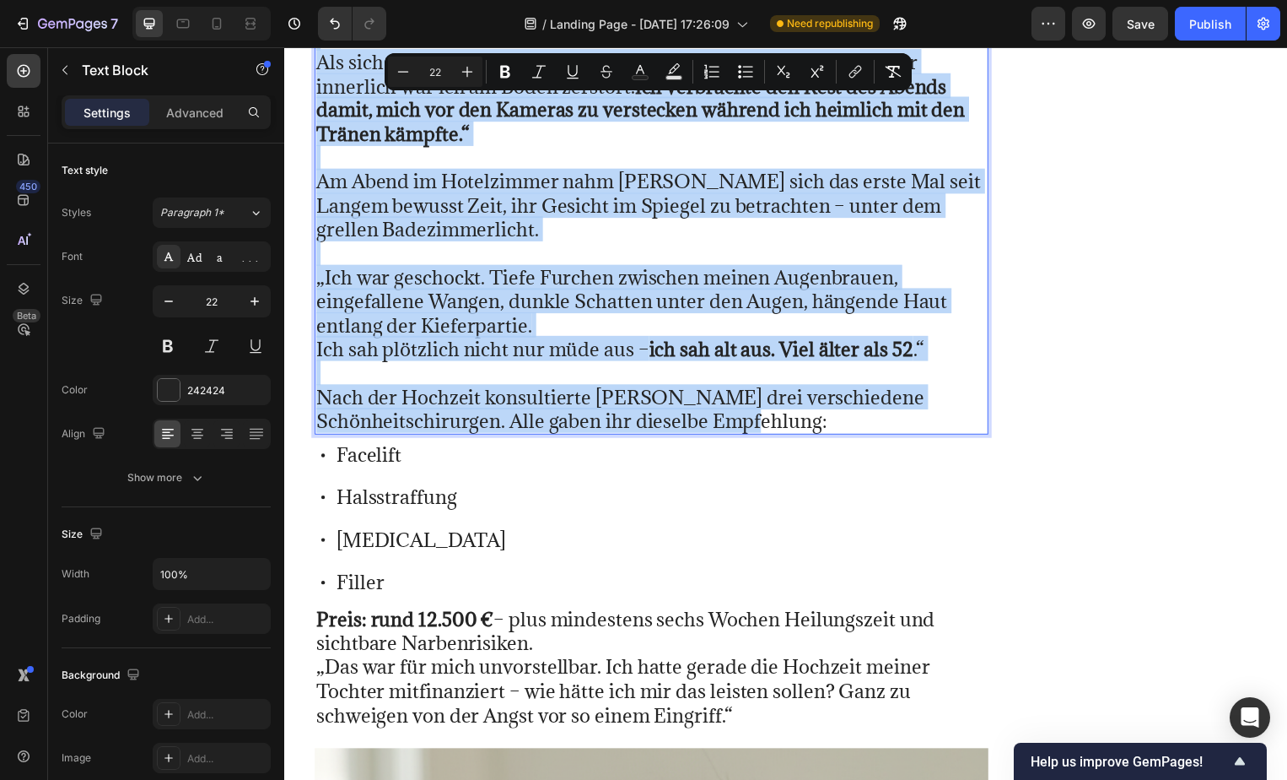
drag, startPoint x: 318, startPoint y: 174, endPoint x: 840, endPoint y: 348, distance: 550.6
click at [840, 348] on div "„ Ich hätte nie gedacht, dass ich einmal so eine Geschichte erzählen würde – ab…" at bounding box center [655, 50] width 680 height 775
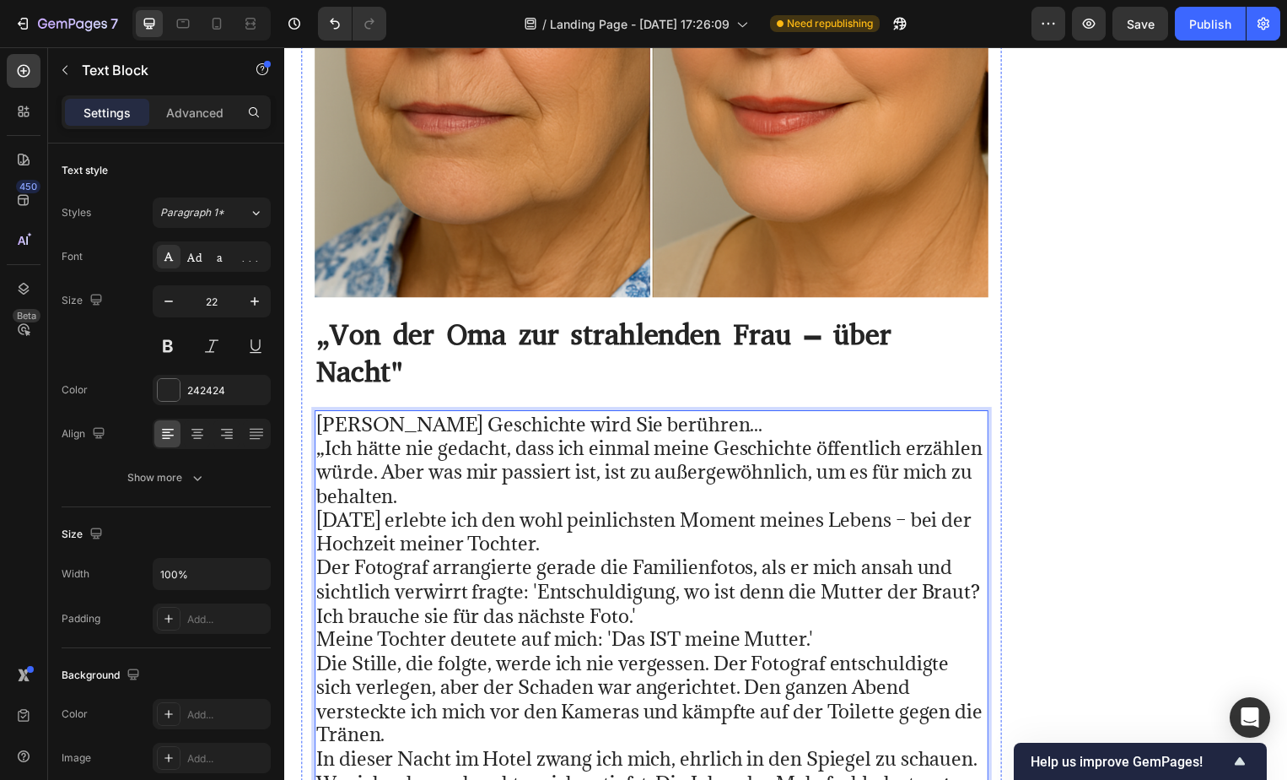
scroll to position [29867, 0]
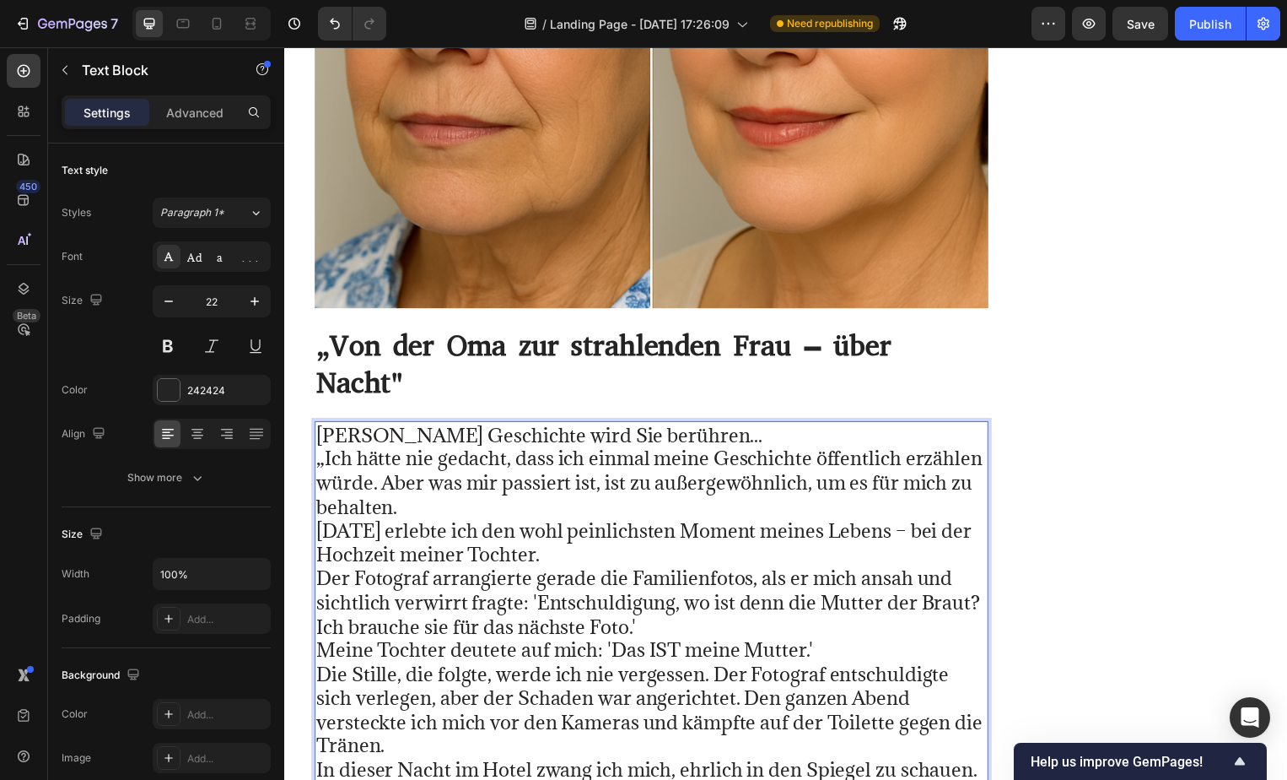
click at [421, 464] on p "[PERSON_NAME] Geschichte wird Sie berühren... „Ich hätte nie gedacht, dass ich …" at bounding box center [654, 727] width 677 height 603
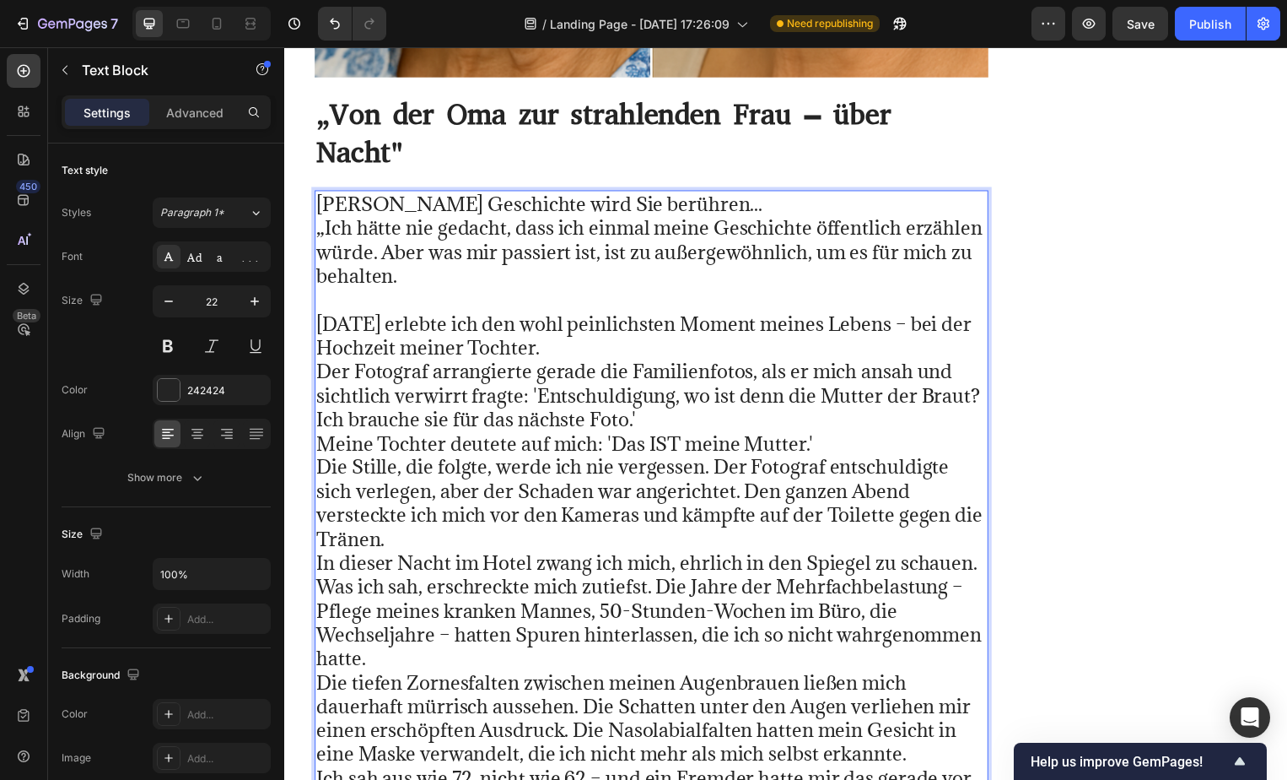
scroll to position [30100, 0]
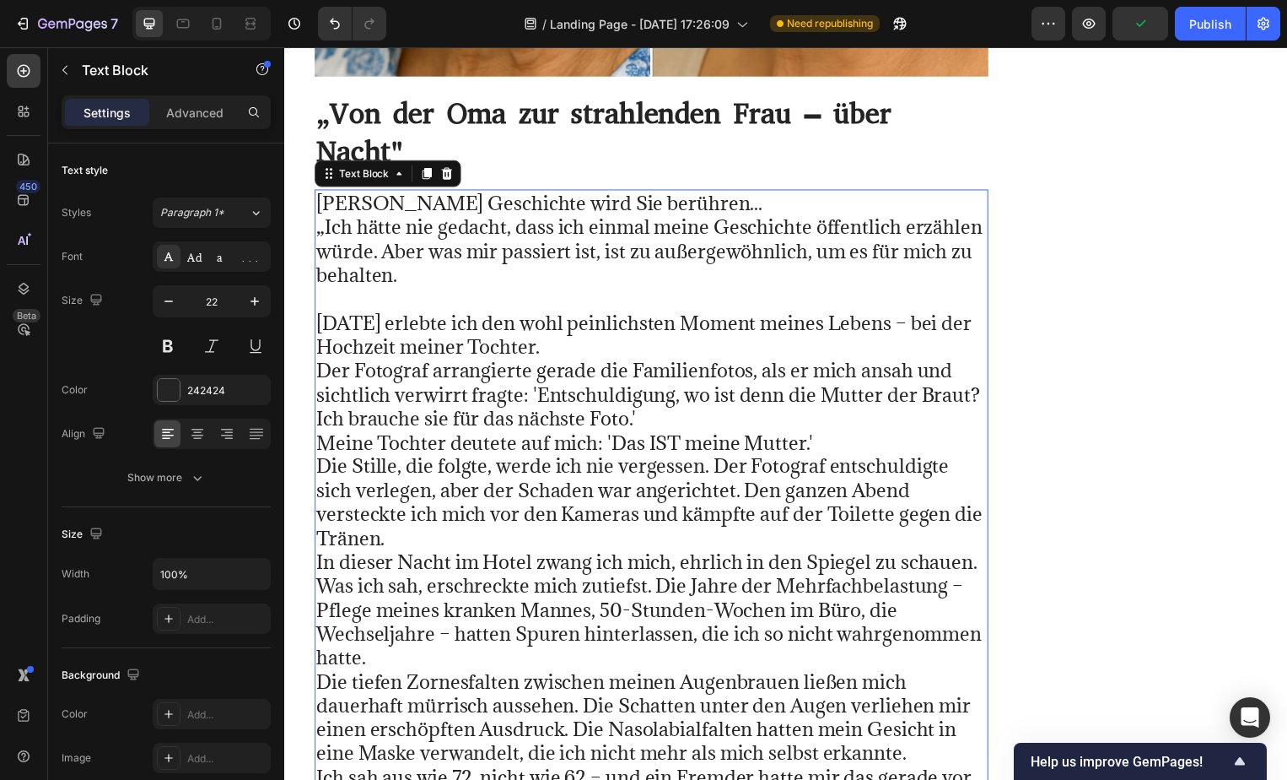
click at [710, 304] on p "⁠⁠⁠⁠⁠⁠⁠ [DATE] erlebte ich den wohl peinlichsten Moment meines Lebens – bei der…" at bounding box center [654, 554] width 677 height 531
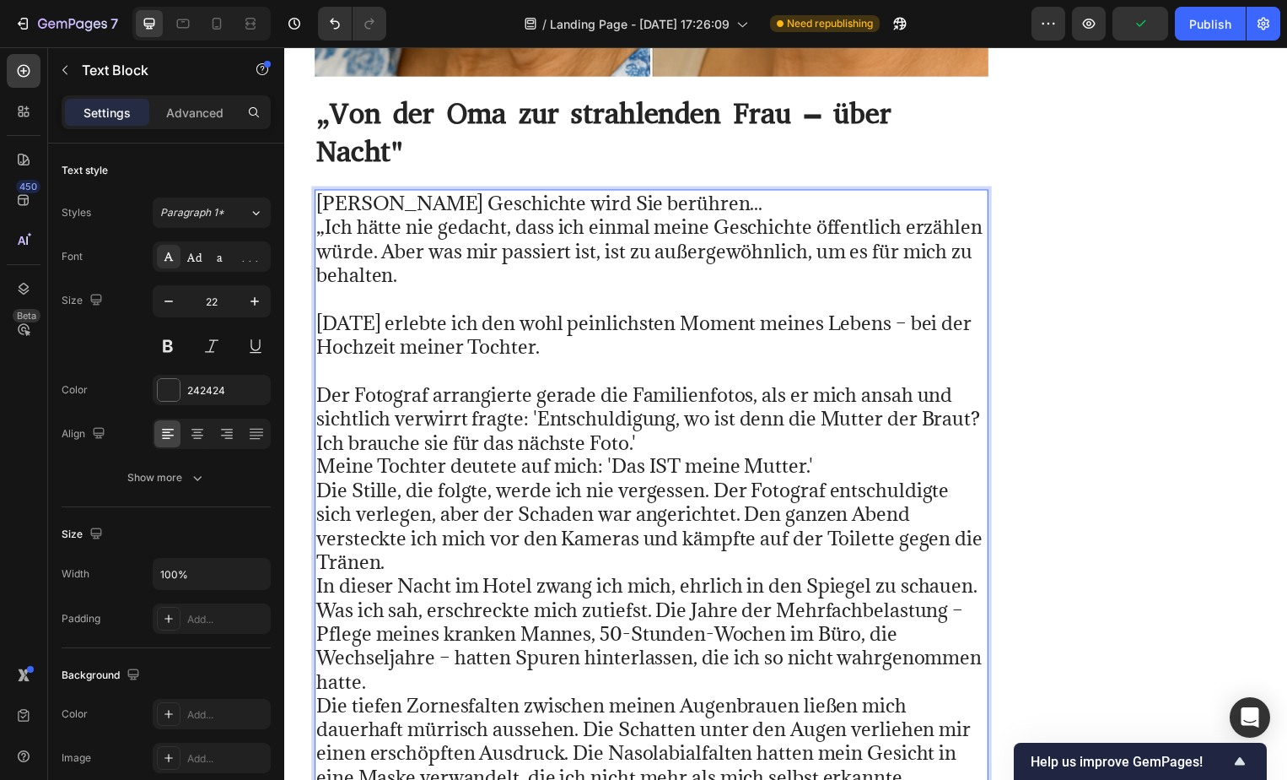
click at [668, 394] on p "⁠⁠⁠⁠⁠⁠⁠ Der Fotograf arrangierte gerade die Familienfotos, als er mich ansah un…" at bounding box center [654, 602] width 677 height 483
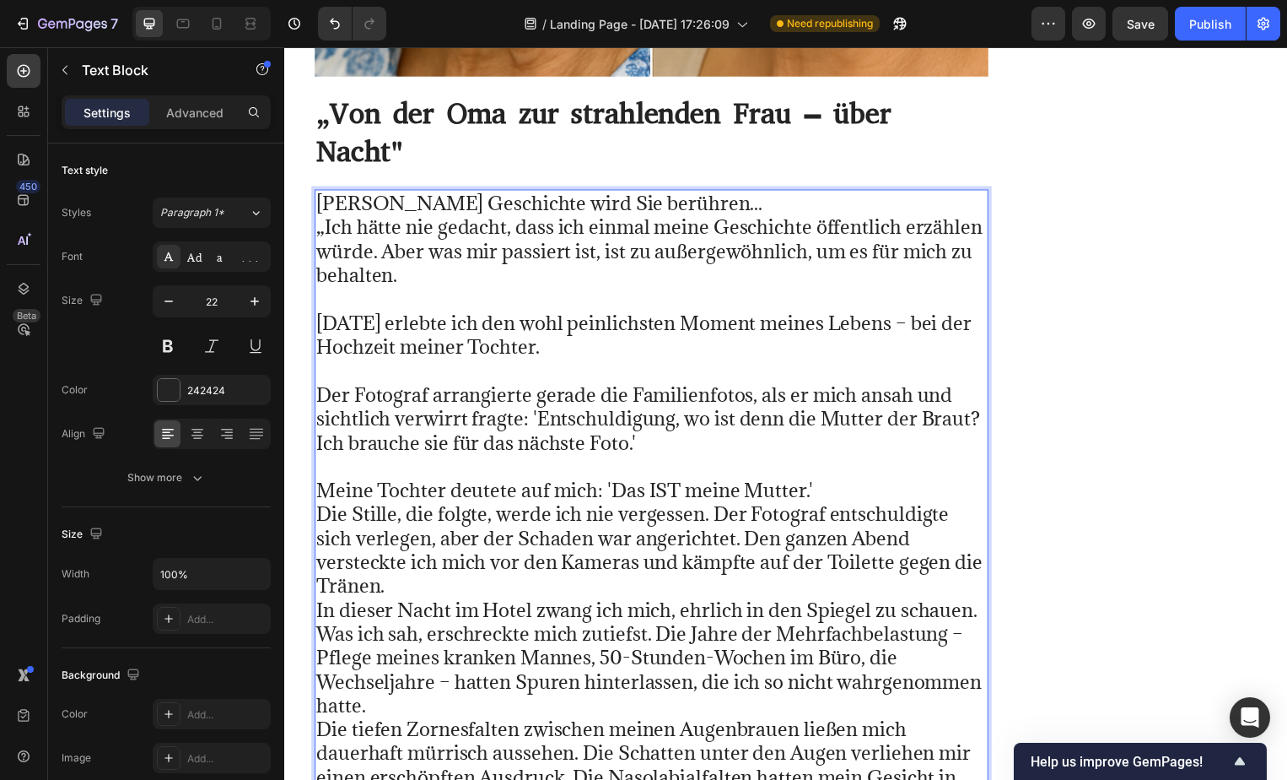
click at [831, 457] on p "⁠⁠⁠⁠⁠⁠⁠ Meine Tochter deutete auf mich: 'Das IST meine Mutter.' Die Stille, die…" at bounding box center [654, 662] width 677 height 410
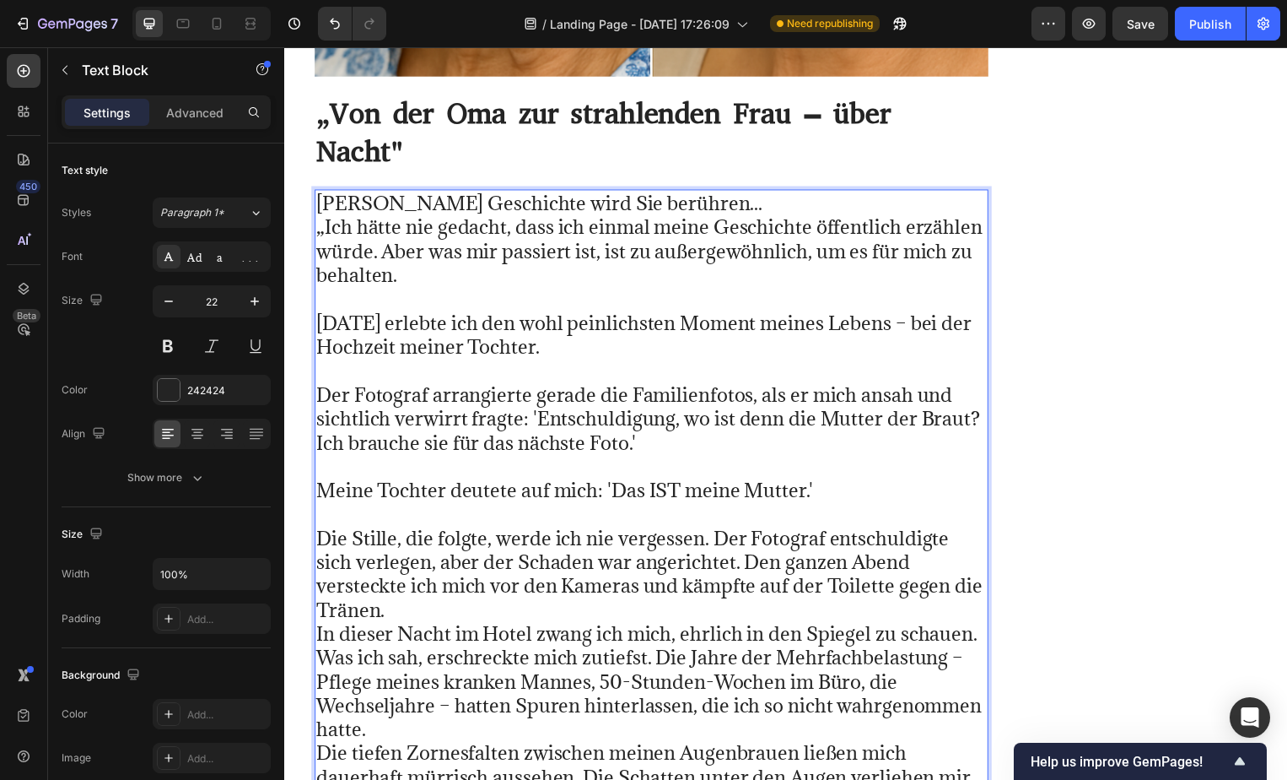
scroll to position [30174, 0]
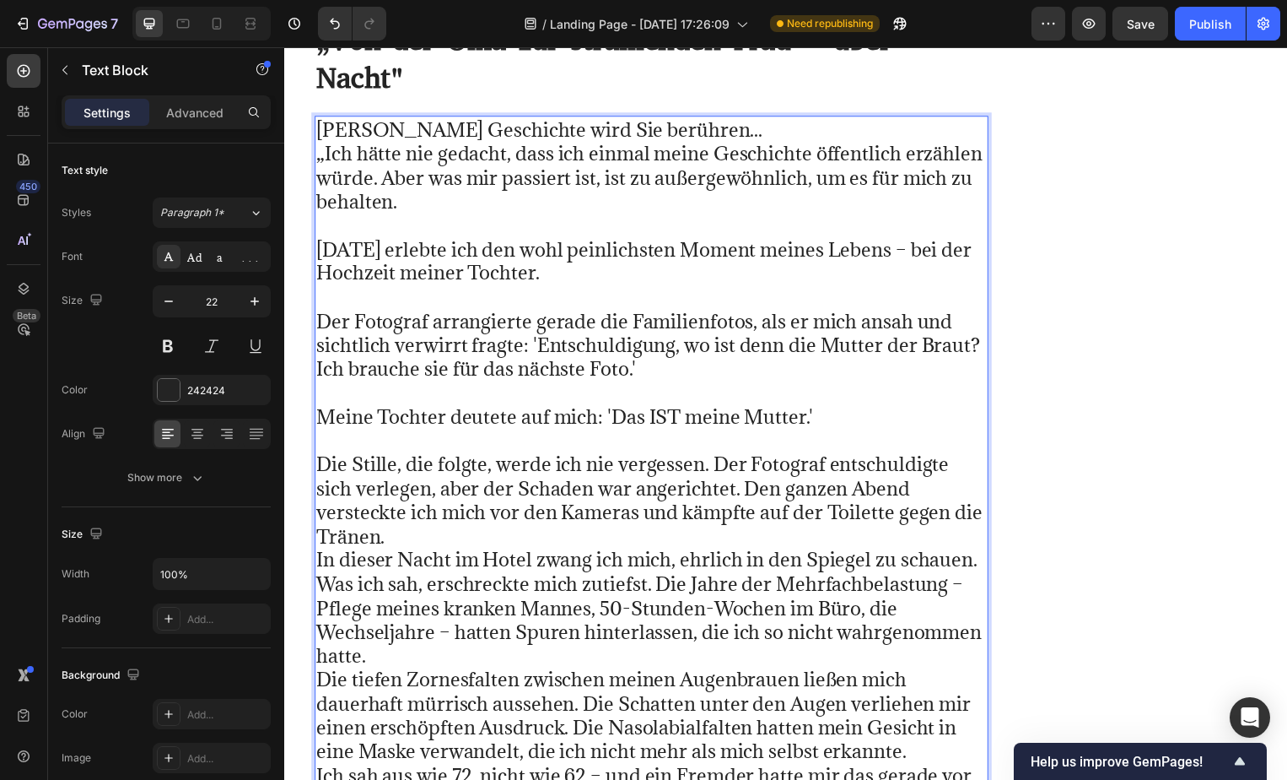
click at [439, 483] on p "⁠⁠⁠⁠⁠⁠⁠ Die Stille, die folgte, werde ich nie vergessen. Der Fotograf entschuld…" at bounding box center [654, 624] width 677 height 386
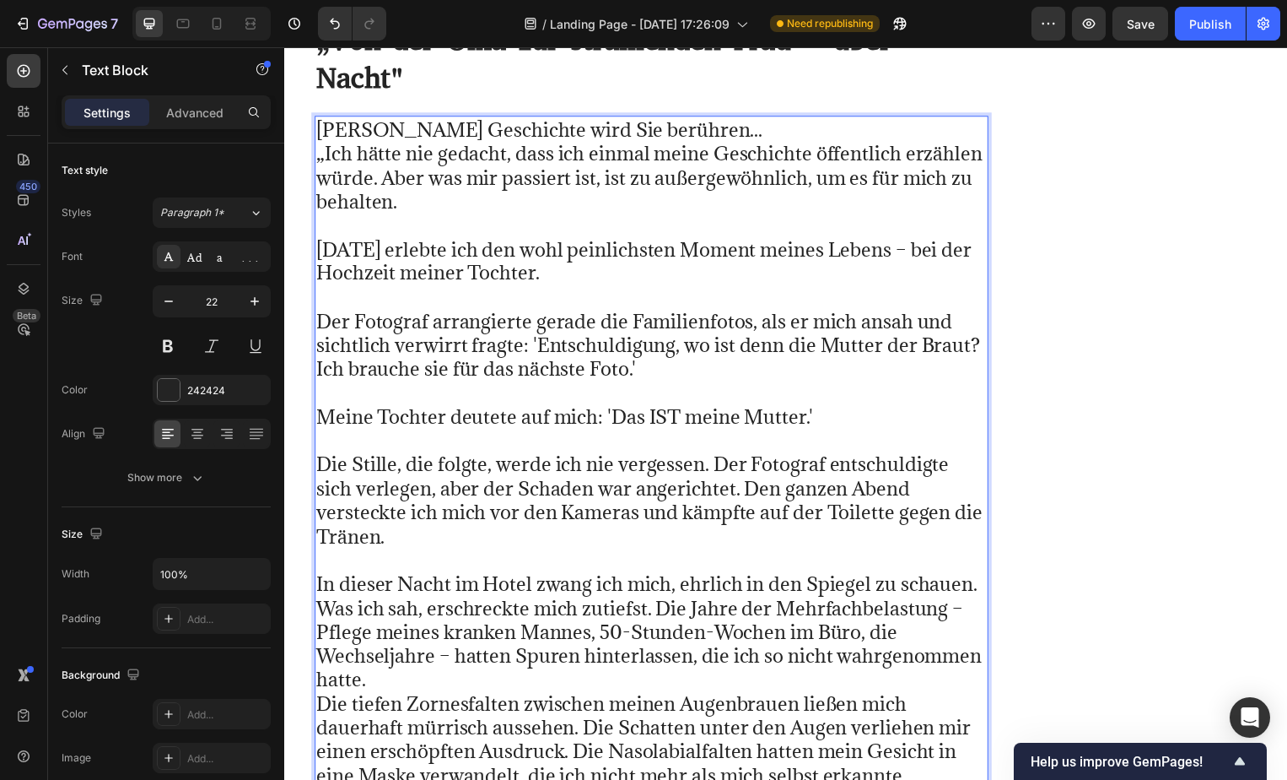
click at [413, 494] on p "Die Stille, die folgte, werde ich nie vergessen. Der Fotograf entschuldigte sic…" at bounding box center [654, 491] width 677 height 121
click at [686, 468] on p "Die Stille, die folgte, werde ich nie vergessen. Der Fotograf entschuldigte sic…" at bounding box center [654, 491] width 677 height 121
click at [671, 471] on p "Die Stille, die folgte, werde ich nie vergessen. Der Fotograf entschuldigte sic…" at bounding box center [654, 491] width 677 height 121
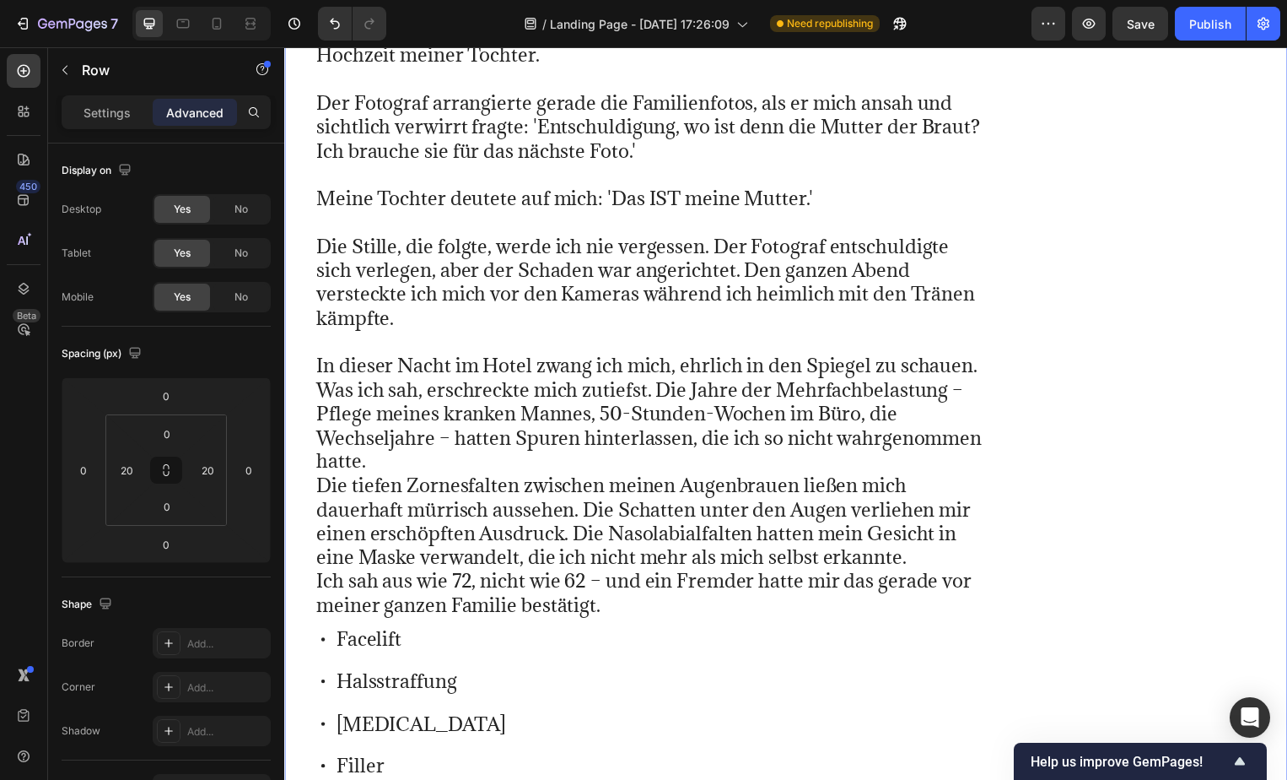
scroll to position [30405, 0]
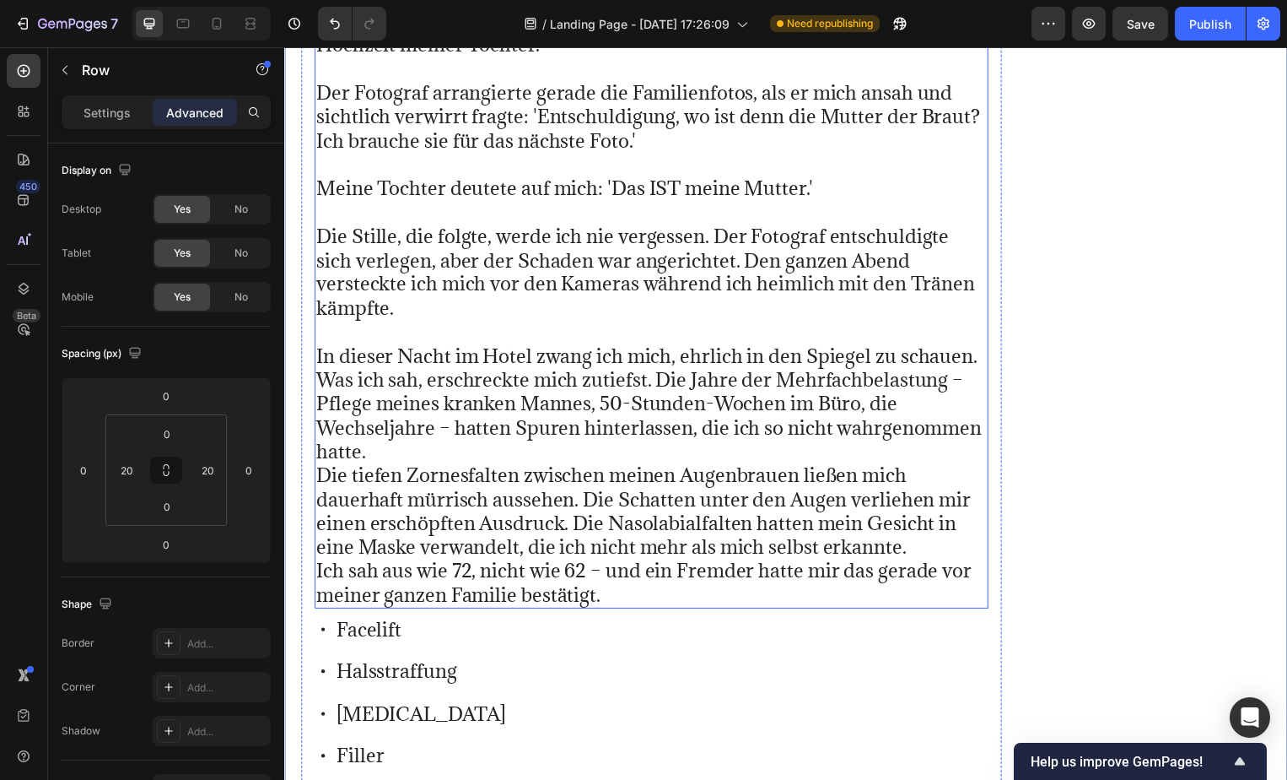
click at [385, 412] on p "In dieser Nacht im Hotel zwang ich mich, ehrlich in den Spiegel zu schauen. Was…" at bounding box center [654, 465] width 677 height 289
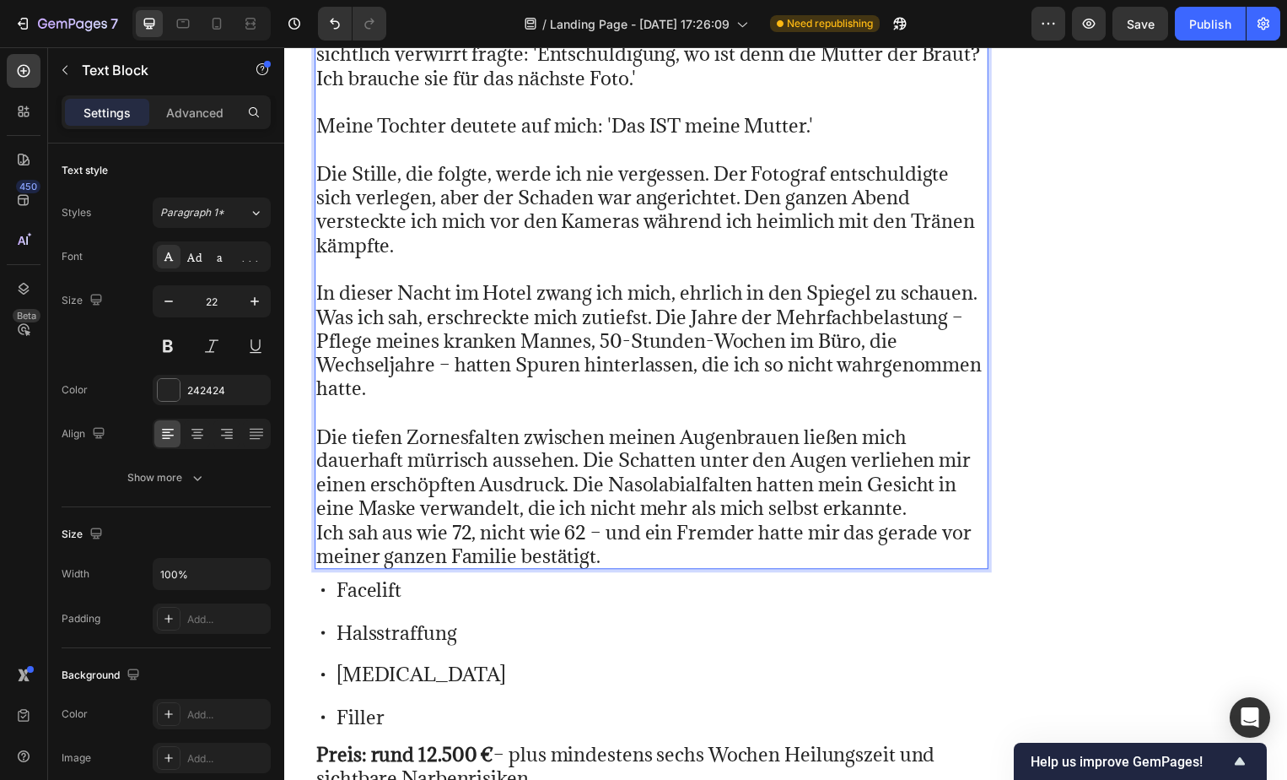
scroll to position [30469, 0]
click at [932, 462] on p "⁠⁠⁠⁠⁠⁠⁠ Die tiefen Zornesfalten zwischen meinen Augenbrauen ließen mich dauerha…" at bounding box center [654, 486] width 677 height 169
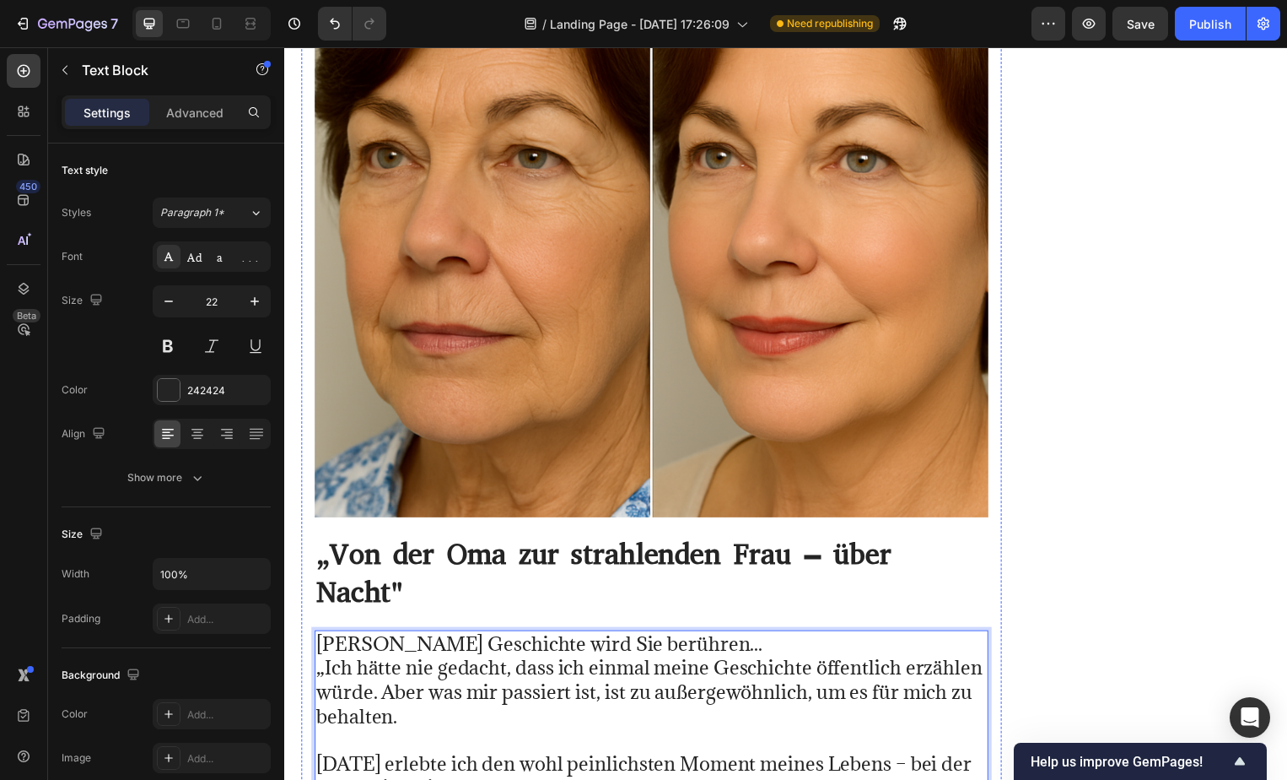
scroll to position [29656, 0]
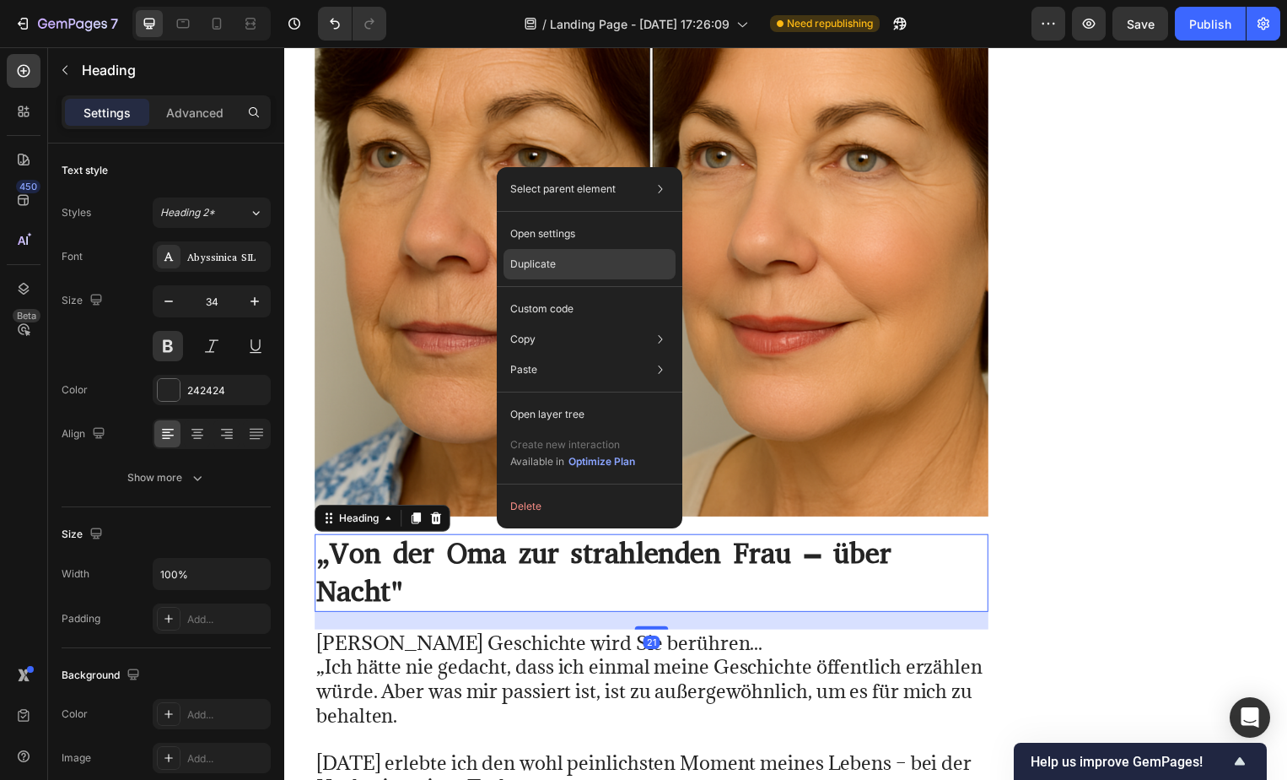
click at [529, 264] on p "Duplicate" at bounding box center [533, 263] width 46 height 15
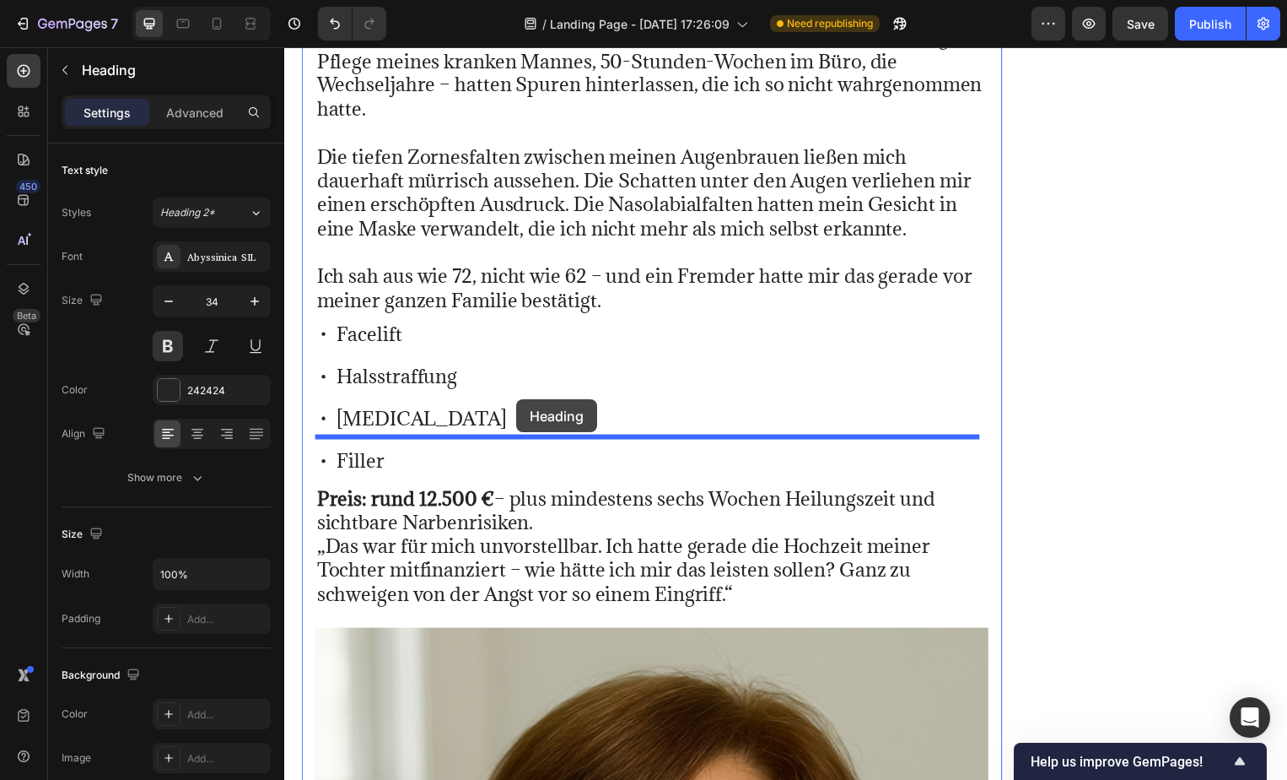
scroll to position [30865, 0]
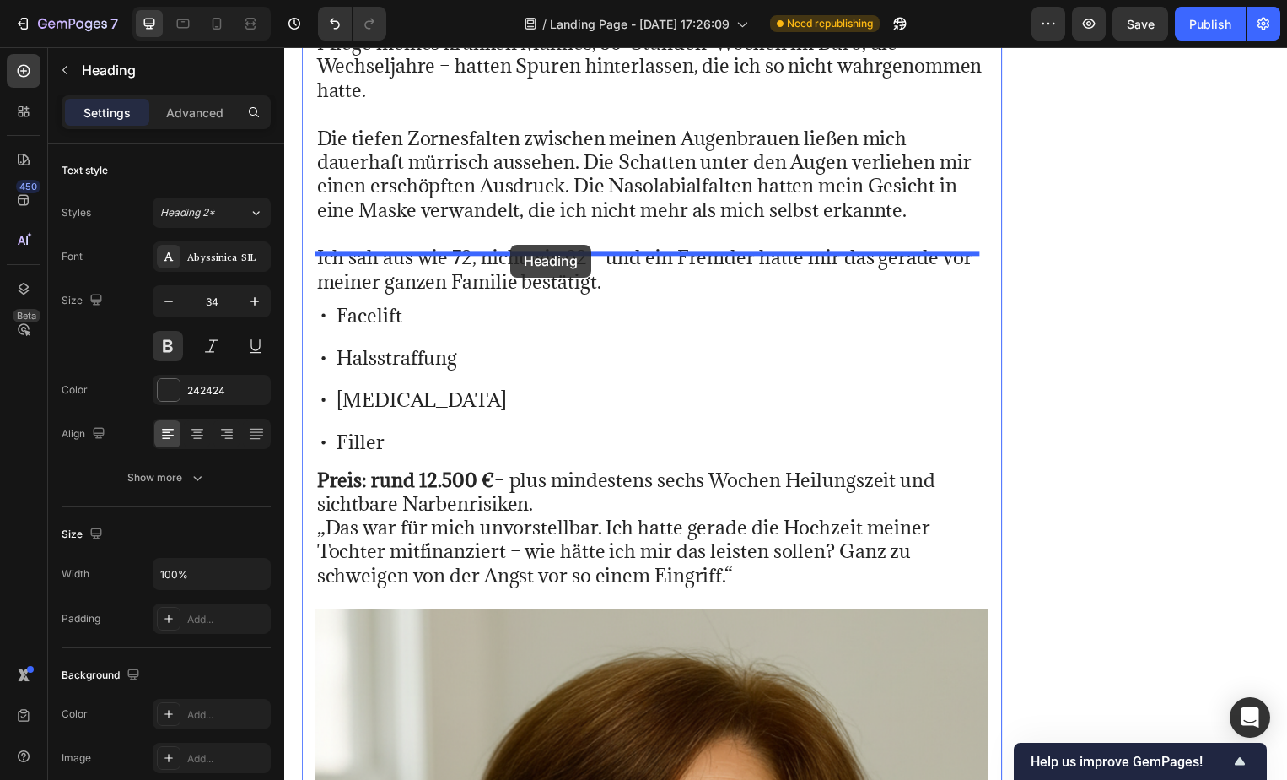
drag, startPoint x: 548, startPoint y: 240, endPoint x: 514, endPoint y: 249, distance: 34.8
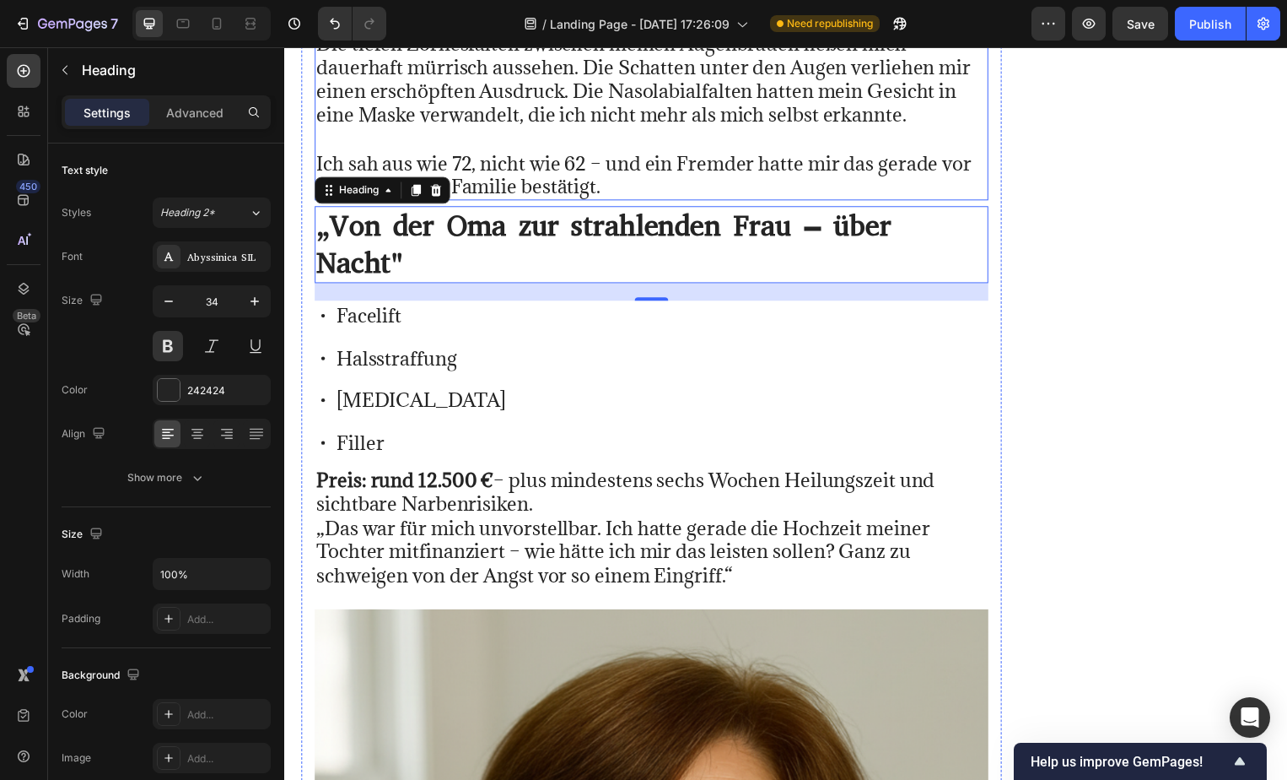
scroll to position [30769, 0]
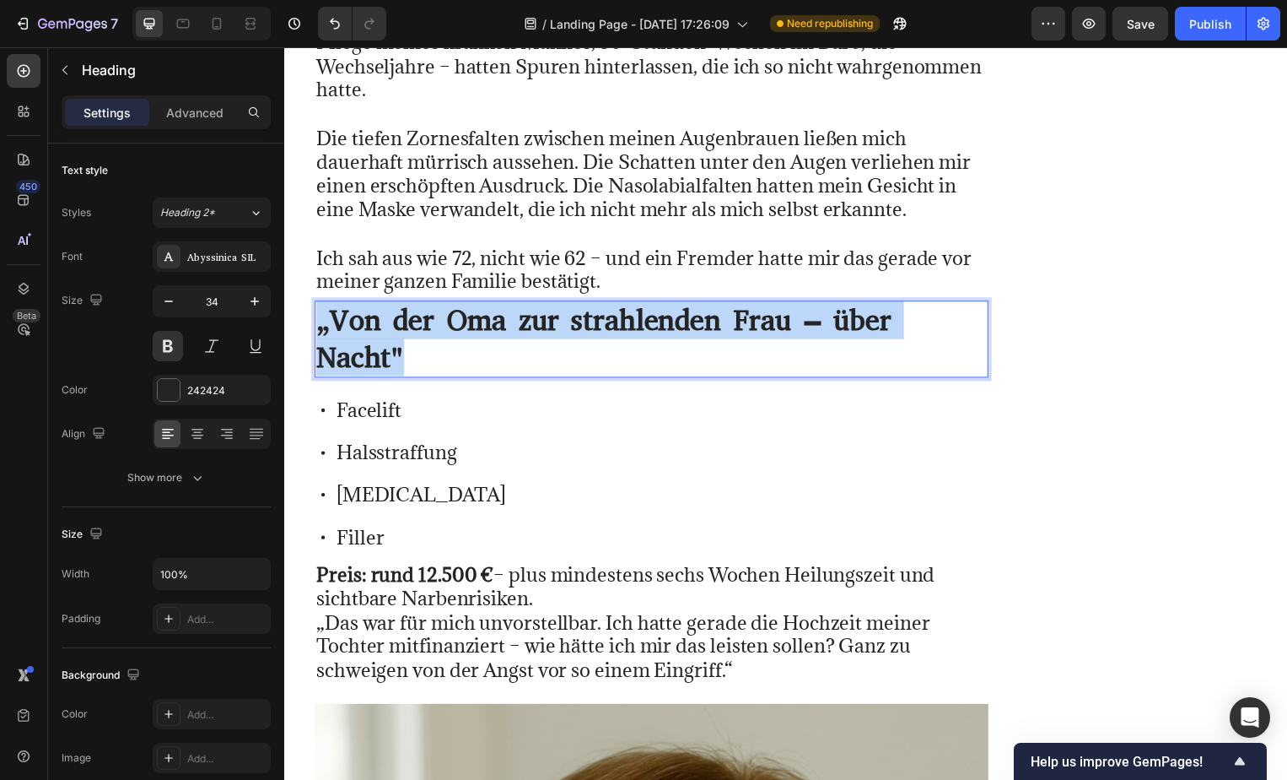
drag, startPoint x: 469, startPoint y: 312, endPoint x: 320, endPoint y: 267, distance: 155.9
click at [320, 305] on p "„Von der Oma zur strahlenden Frau – über Nacht"" at bounding box center [654, 342] width 677 height 74
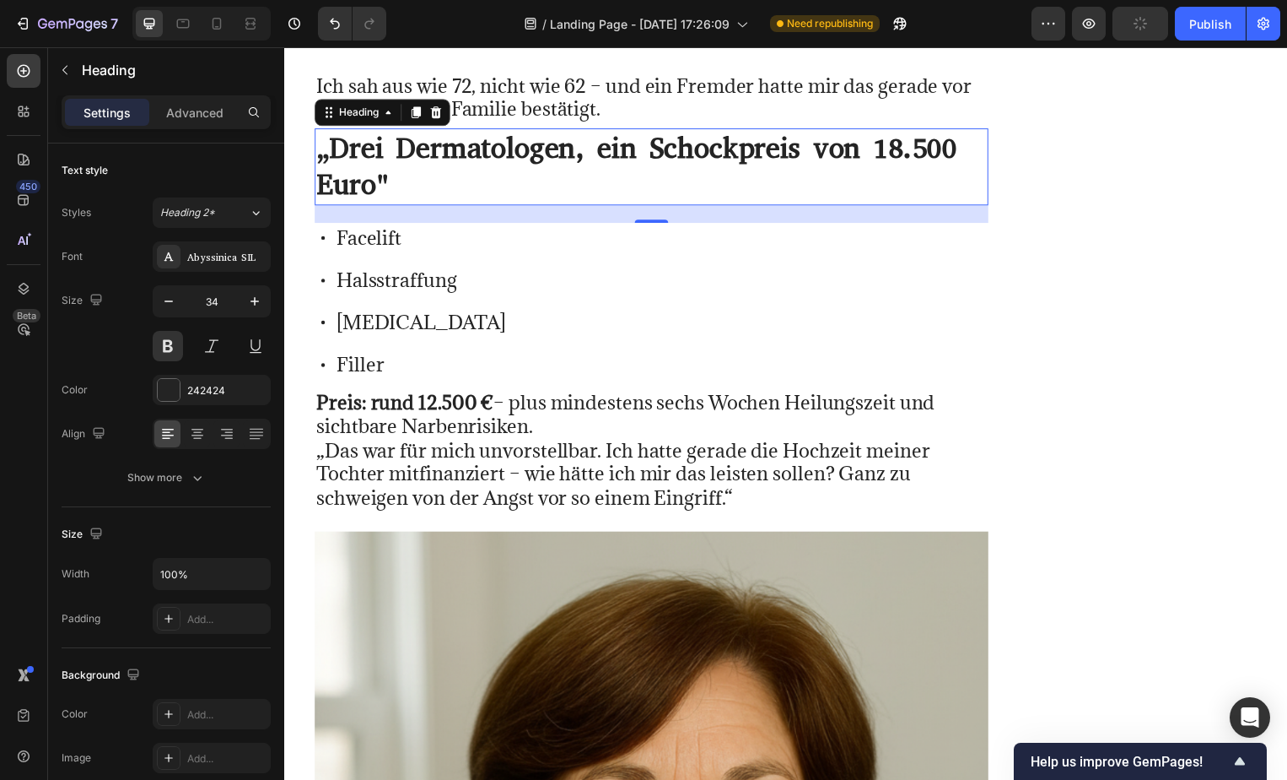
scroll to position [31013, 0]
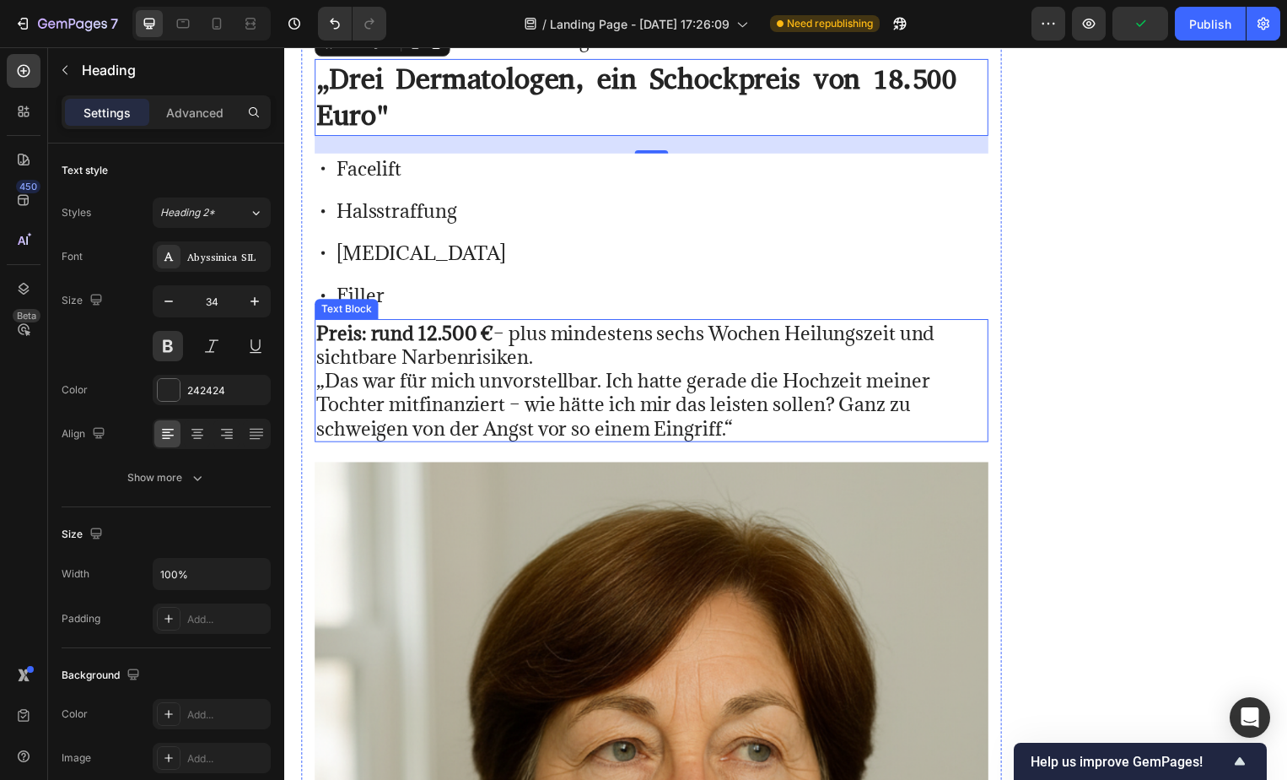
click at [323, 322] on strong "Preis: rund 12.500 €" at bounding box center [405, 334] width 179 height 25
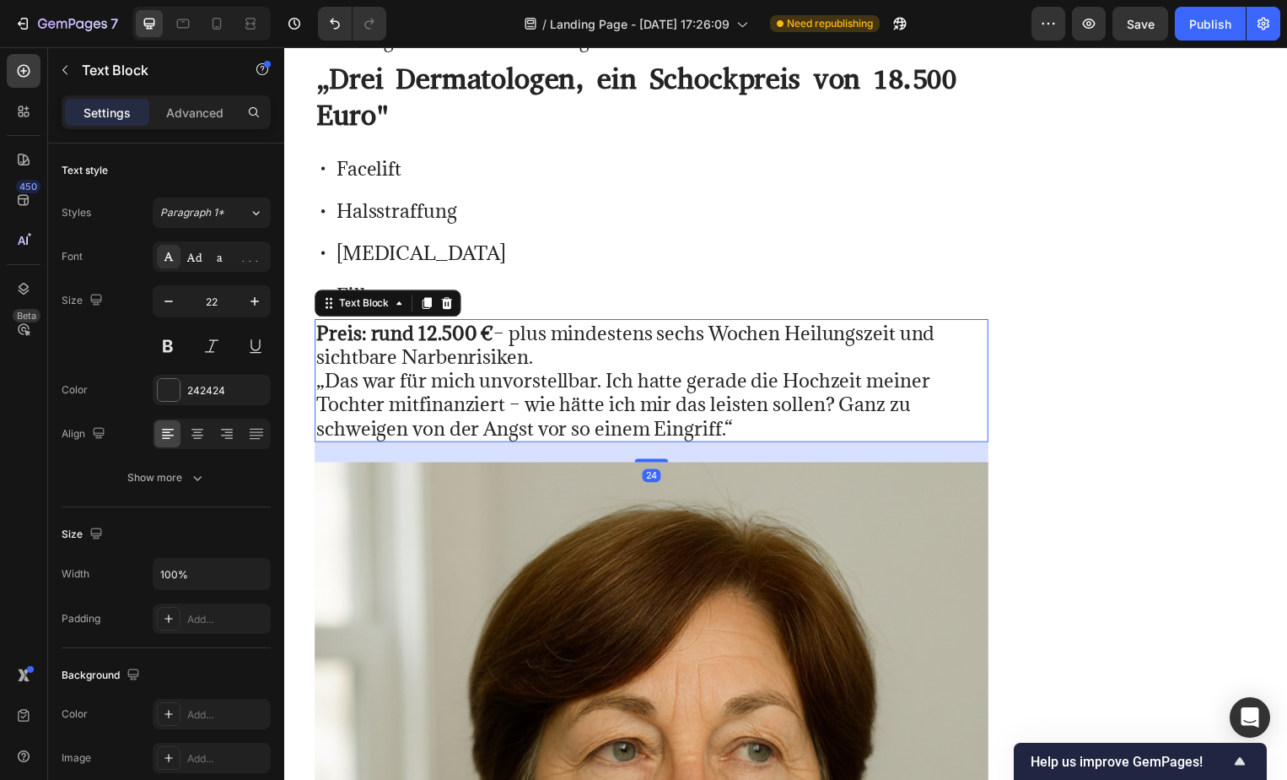
click at [322, 322] on strong "Preis: rund 12.500 €" at bounding box center [405, 334] width 179 height 25
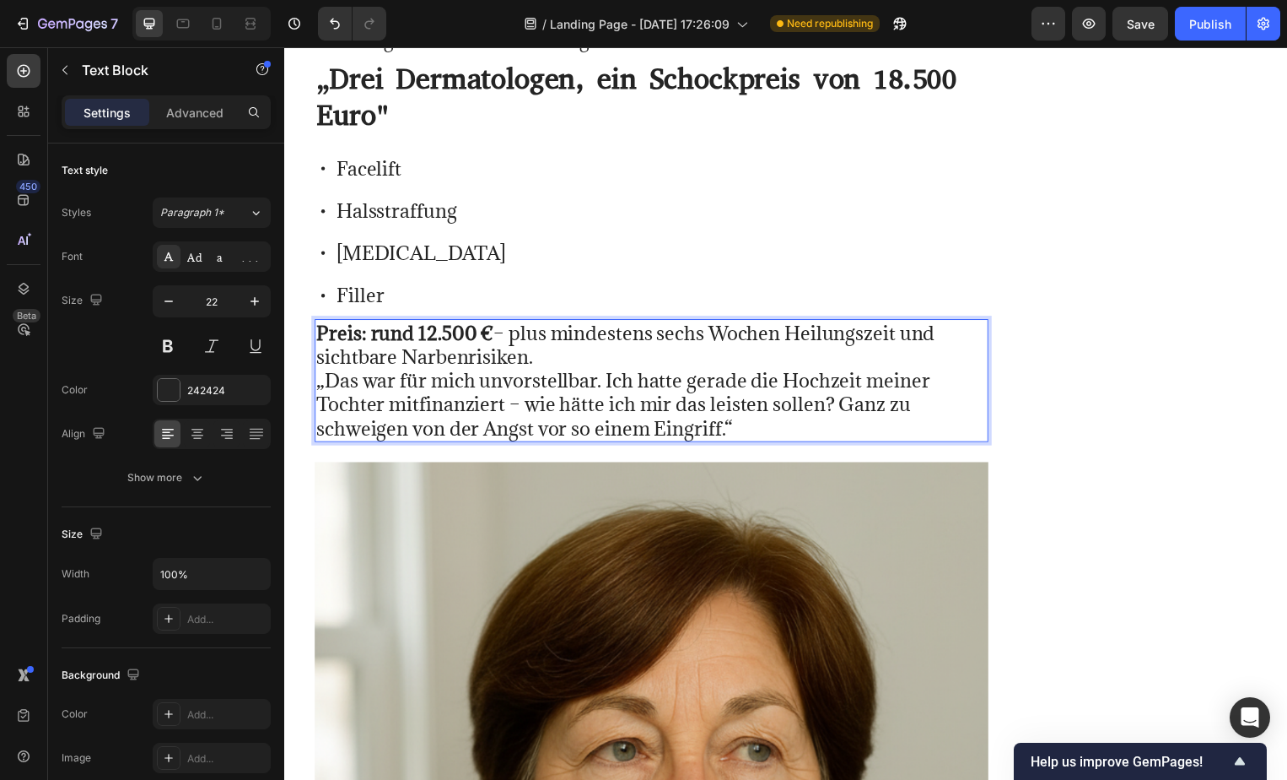
click at [320, 322] on strong "Preis: rund 12.500 €" at bounding box center [405, 334] width 179 height 25
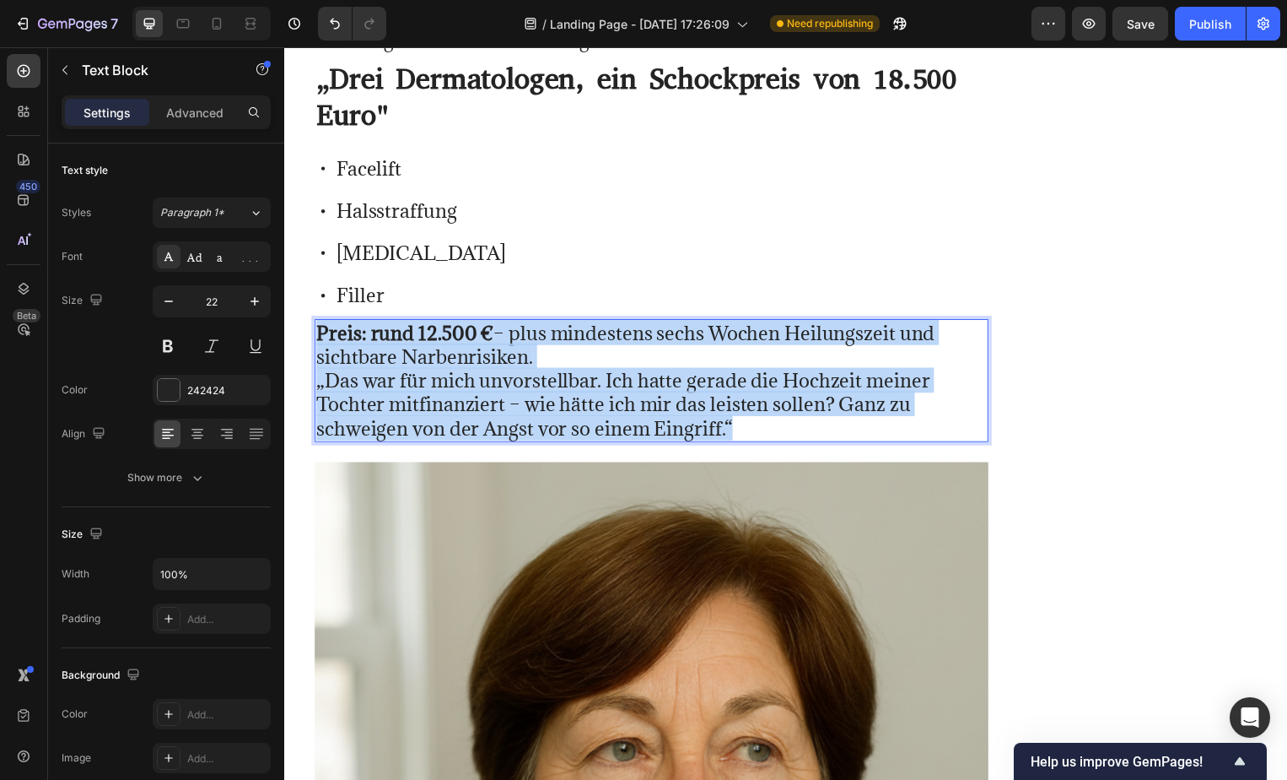
drag, startPoint x: 320, startPoint y: 282, endPoint x: 745, endPoint y: 383, distance: 437.1
click at [745, 383] on p "Preis: rund 12.500 € – plus mindestens sechs Wochen Heilungszeit und sichtbare …" at bounding box center [654, 383] width 677 height 121
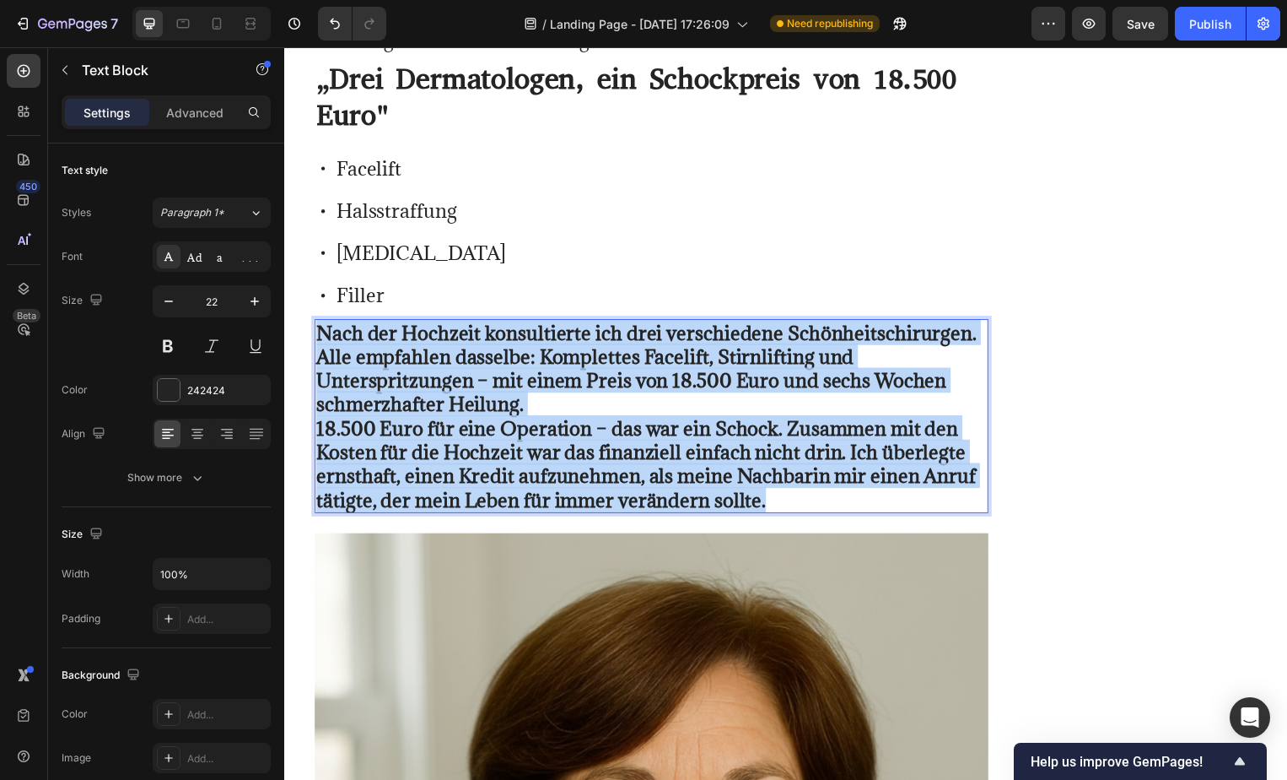
drag, startPoint x: 788, startPoint y: 460, endPoint x: 318, endPoint y: 288, distance: 500.4
click at [318, 323] on p "Nach der Hochzeit konsultierte ich drei verschiedene Schönheitschirurgen. Alle …" at bounding box center [654, 419] width 677 height 193
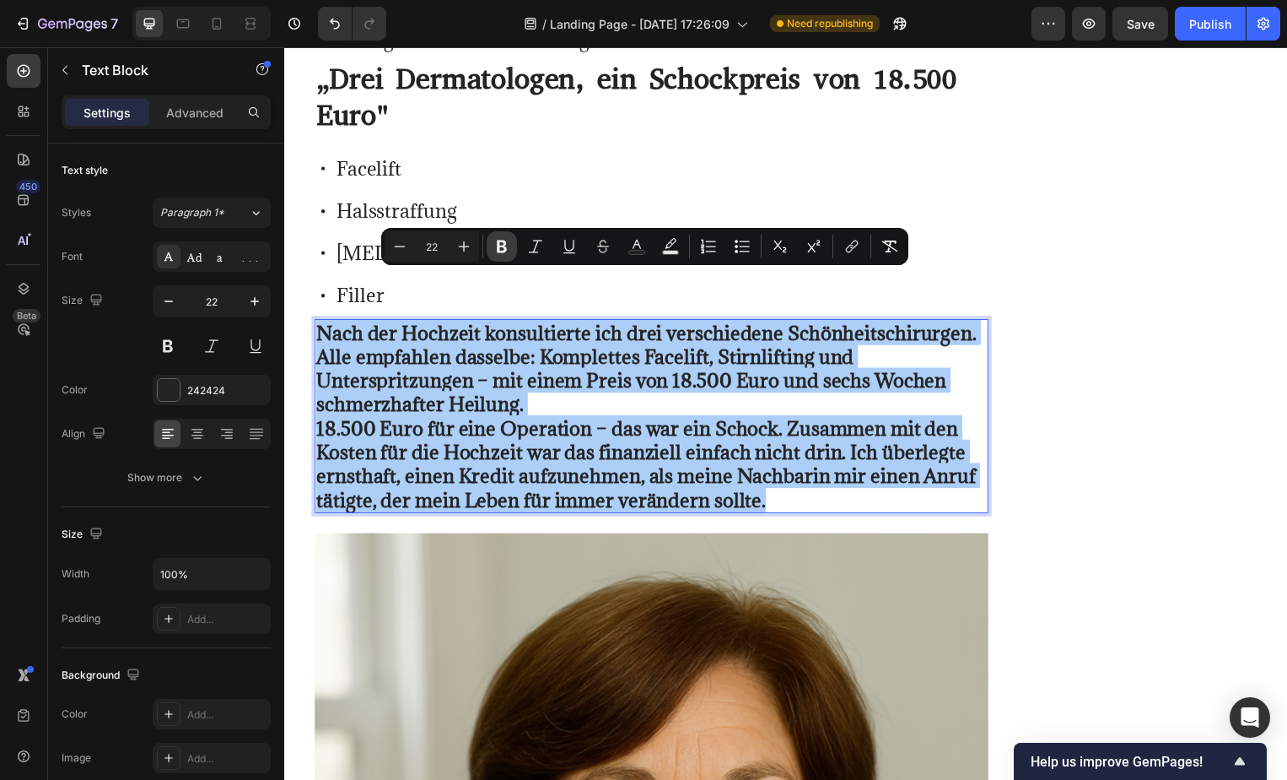
click at [498, 245] on icon "Editor contextual toolbar" at bounding box center [502, 246] width 10 height 13
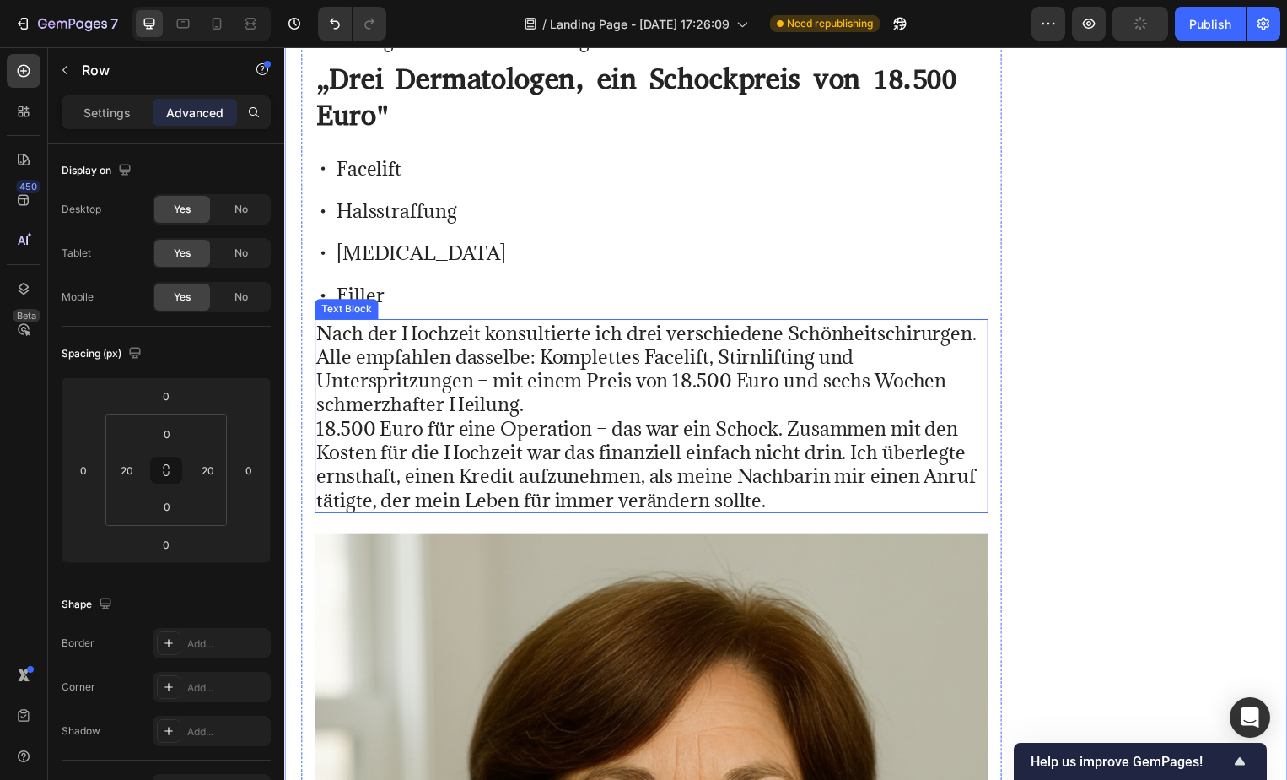
click at [567, 360] on p "Nach der Hochzeit konsultierte ich drei verschiedene Schönheitschirurgen. Alle …" at bounding box center [654, 419] width 677 height 193
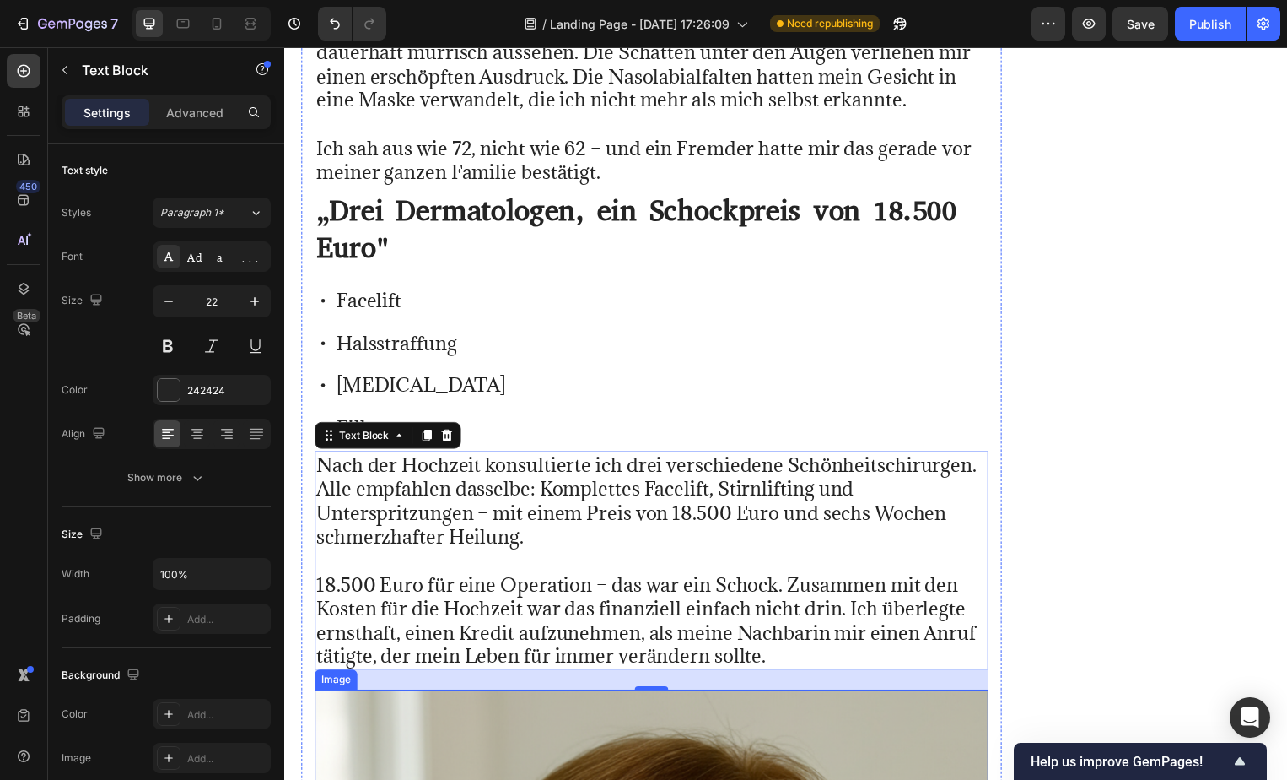
scroll to position [30848, 0]
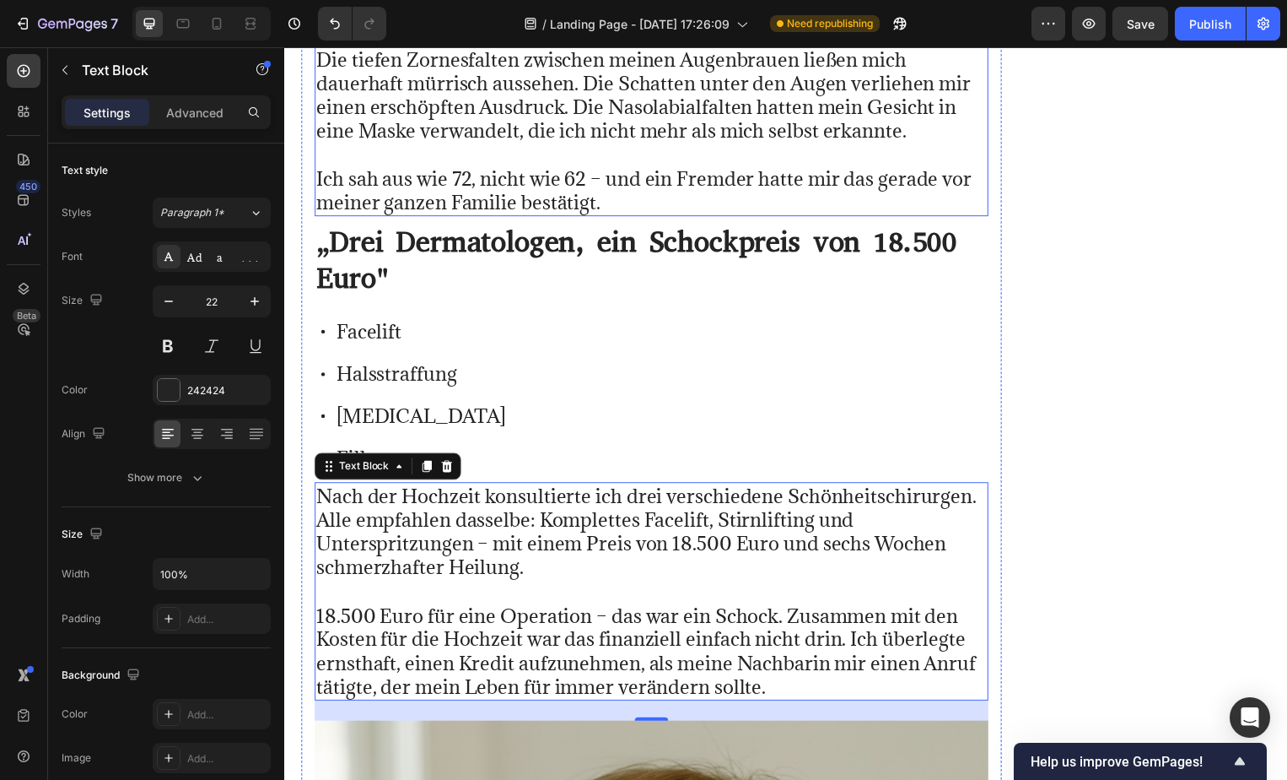
click at [631, 149] on p "⁠⁠⁠⁠⁠⁠⁠ Ich sah aus wie 72, nicht wie 62 – und ein Fremder hatte mir das gerade…" at bounding box center [654, 179] width 677 height 73
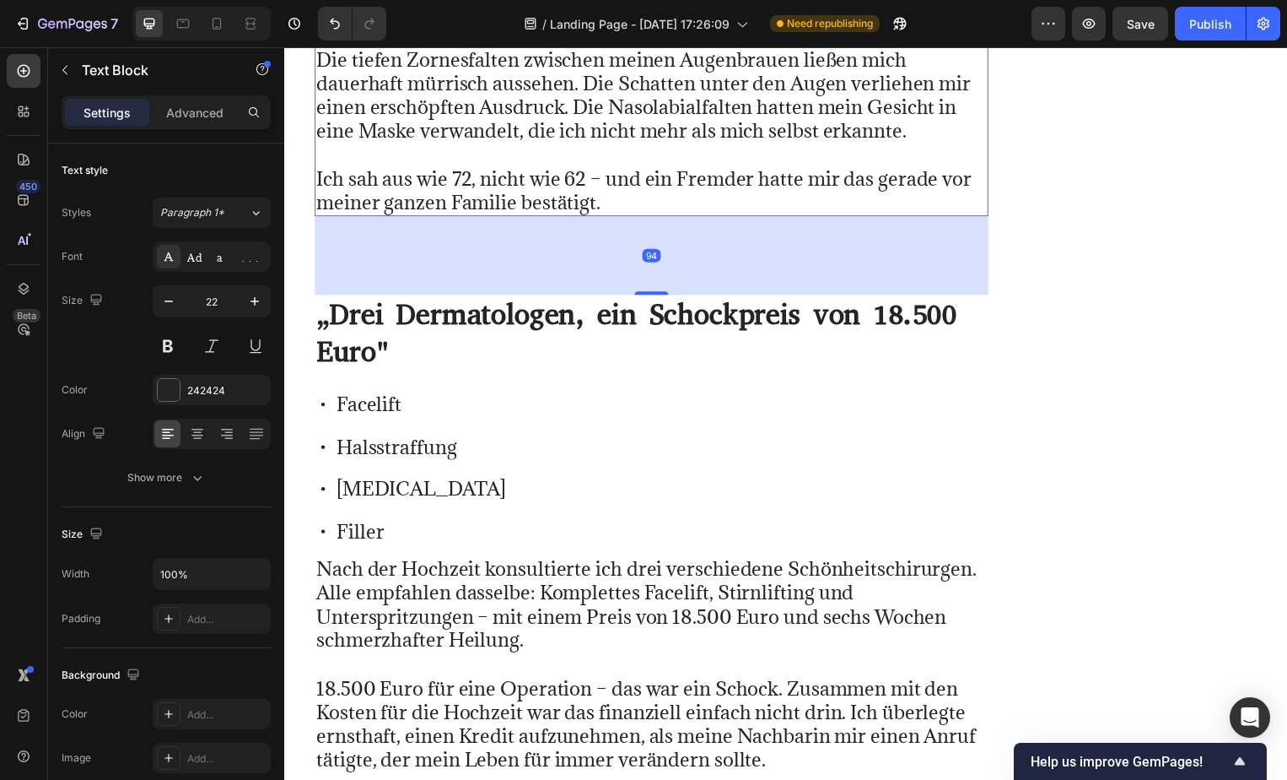
drag, startPoint x: 639, startPoint y: 172, endPoint x: 627, endPoint y: 246, distance: 75.2
click at [627, 218] on div "94" at bounding box center [655, 218] width 680 height 0
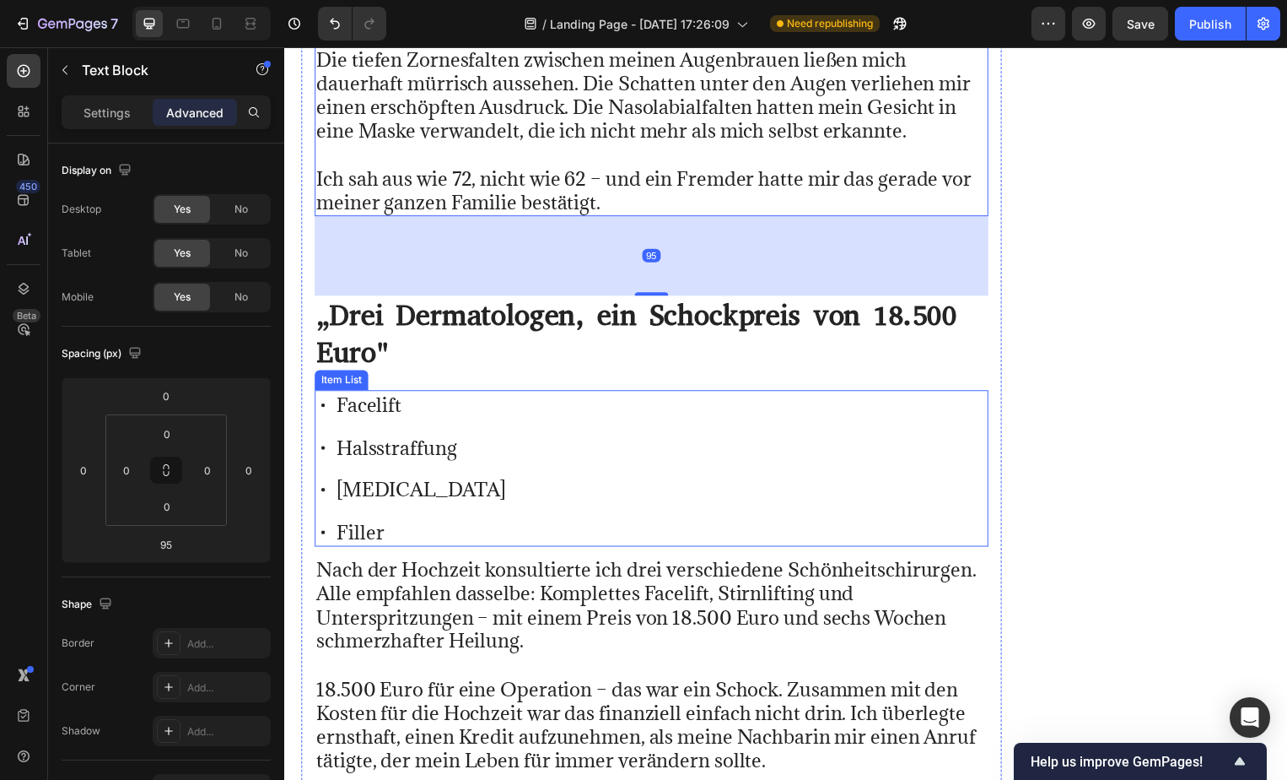
click at [494, 418] on div "Facelift Halsstraffung [MEDICAL_DATA] Filler" at bounding box center [655, 471] width 680 height 157
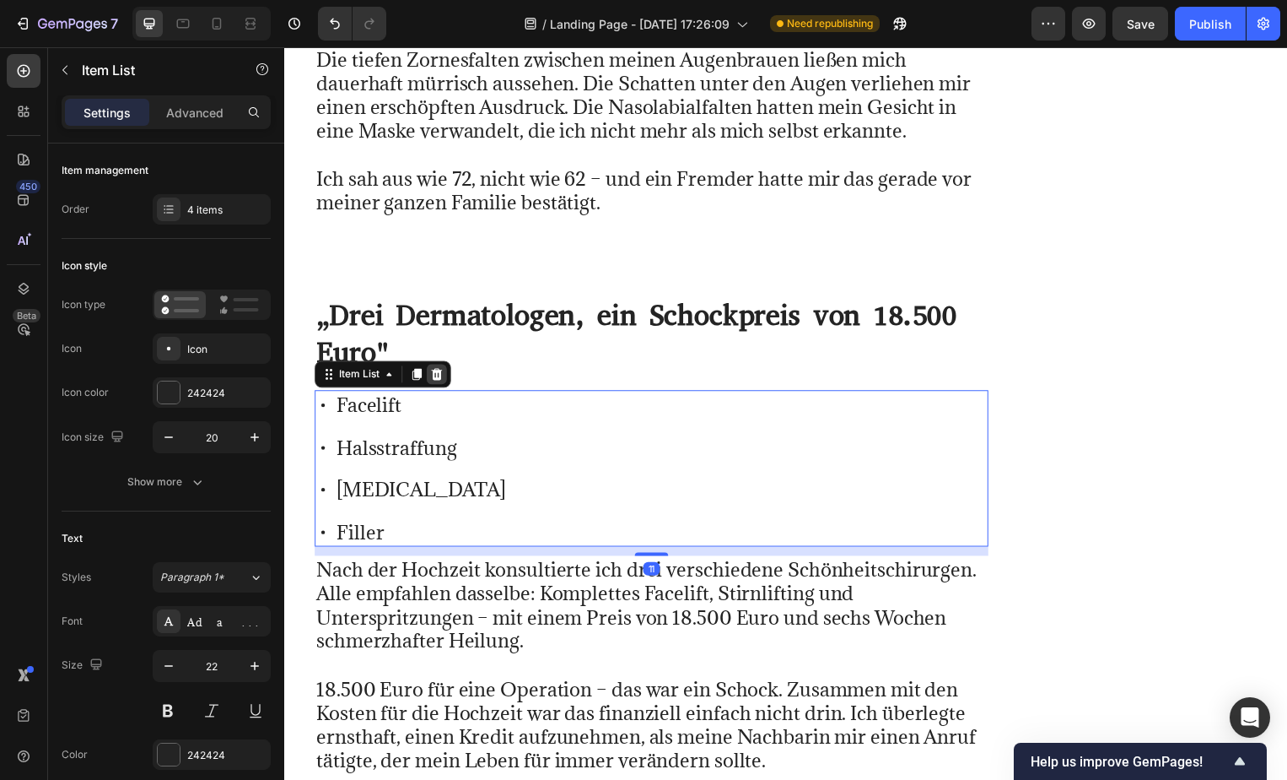
click at [440, 371] on icon at bounding box center [438, 377] width 11 height 12
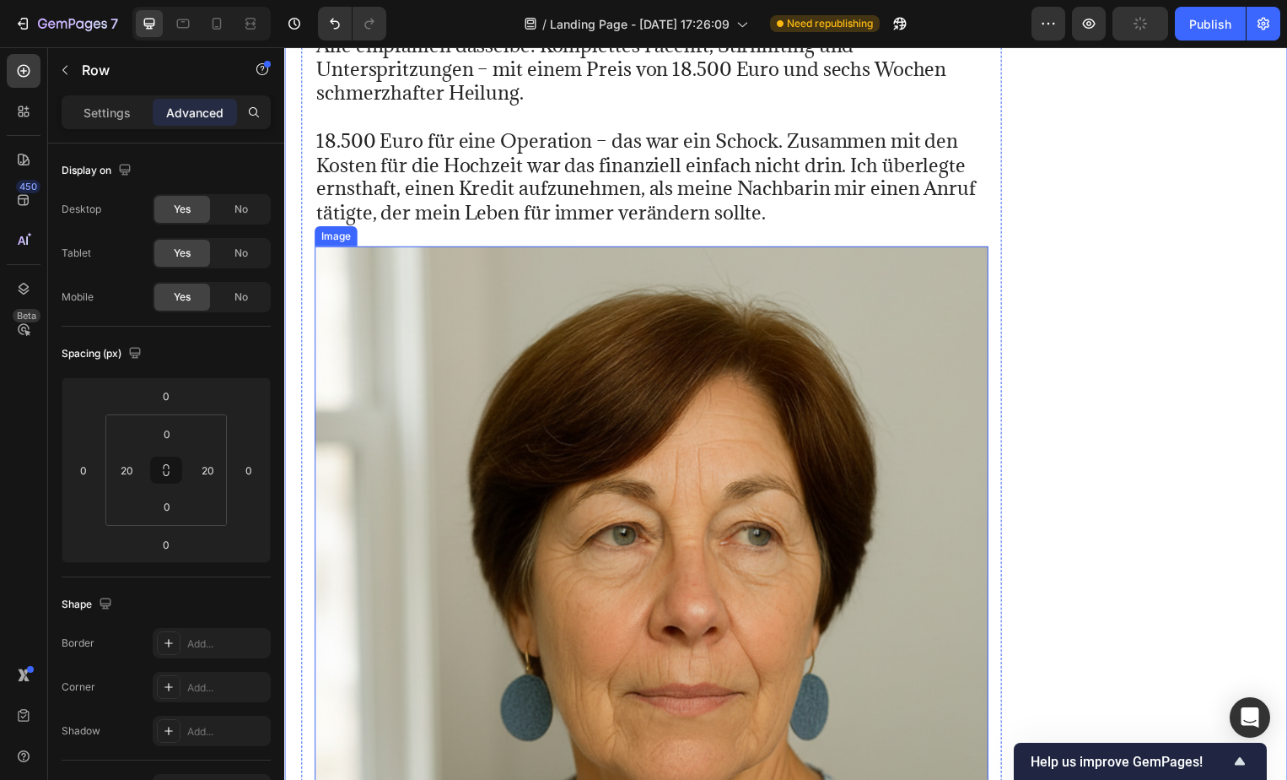
scroll to position [30926, 0]
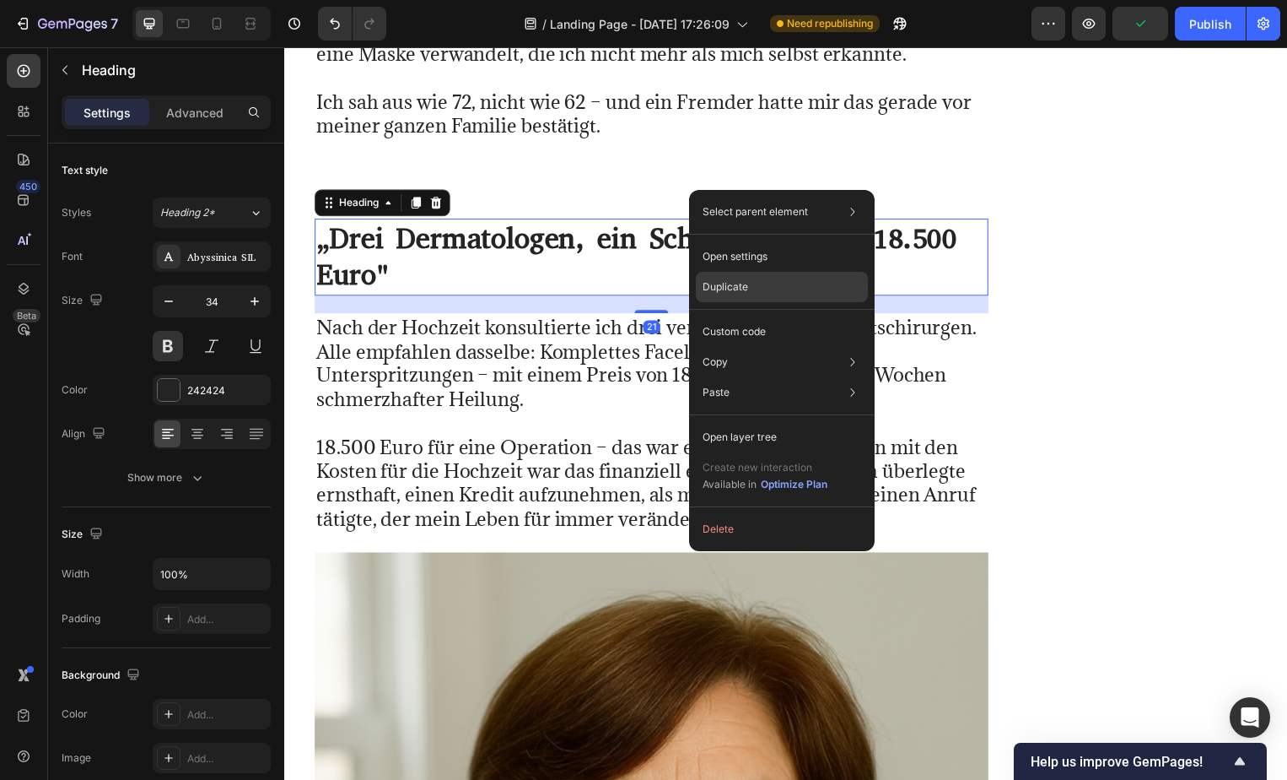
click at [723, 282] on p "Duplicate" at bounding box center [726, 286] width 46 height 15
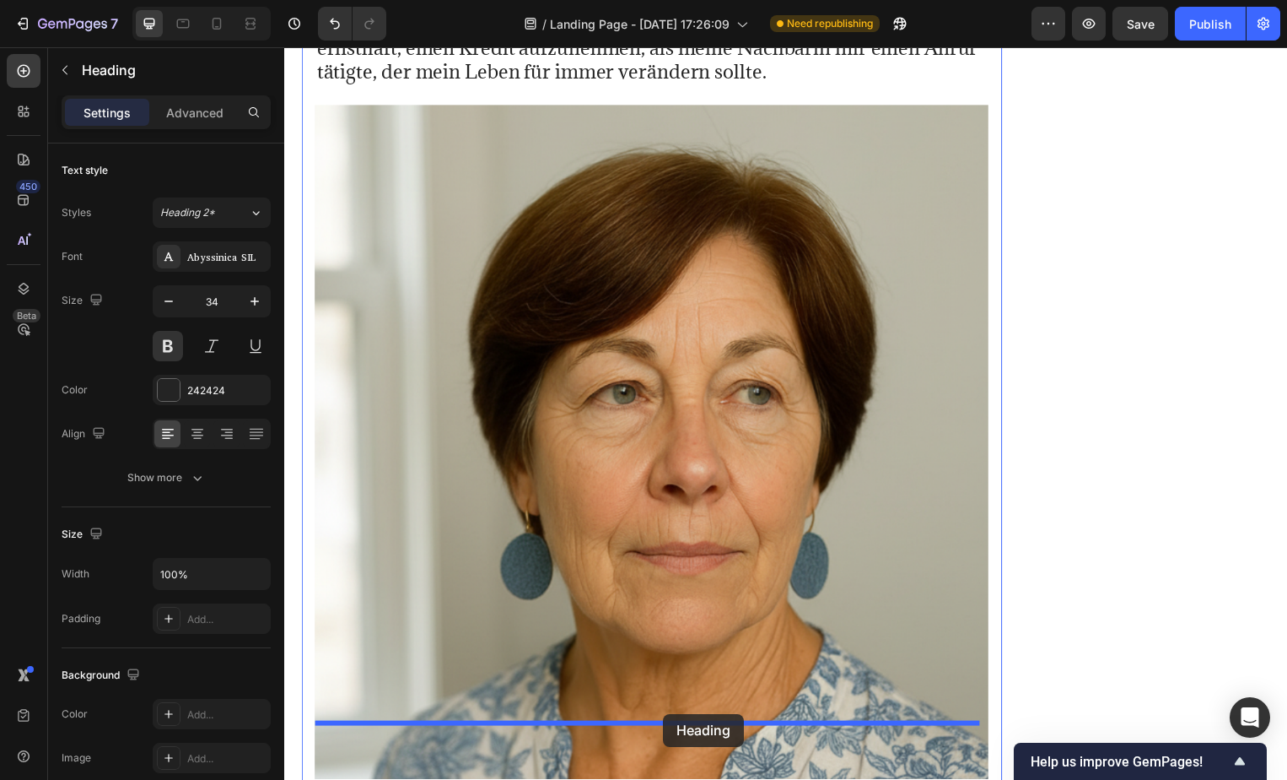
scroll to position [31417, 0]
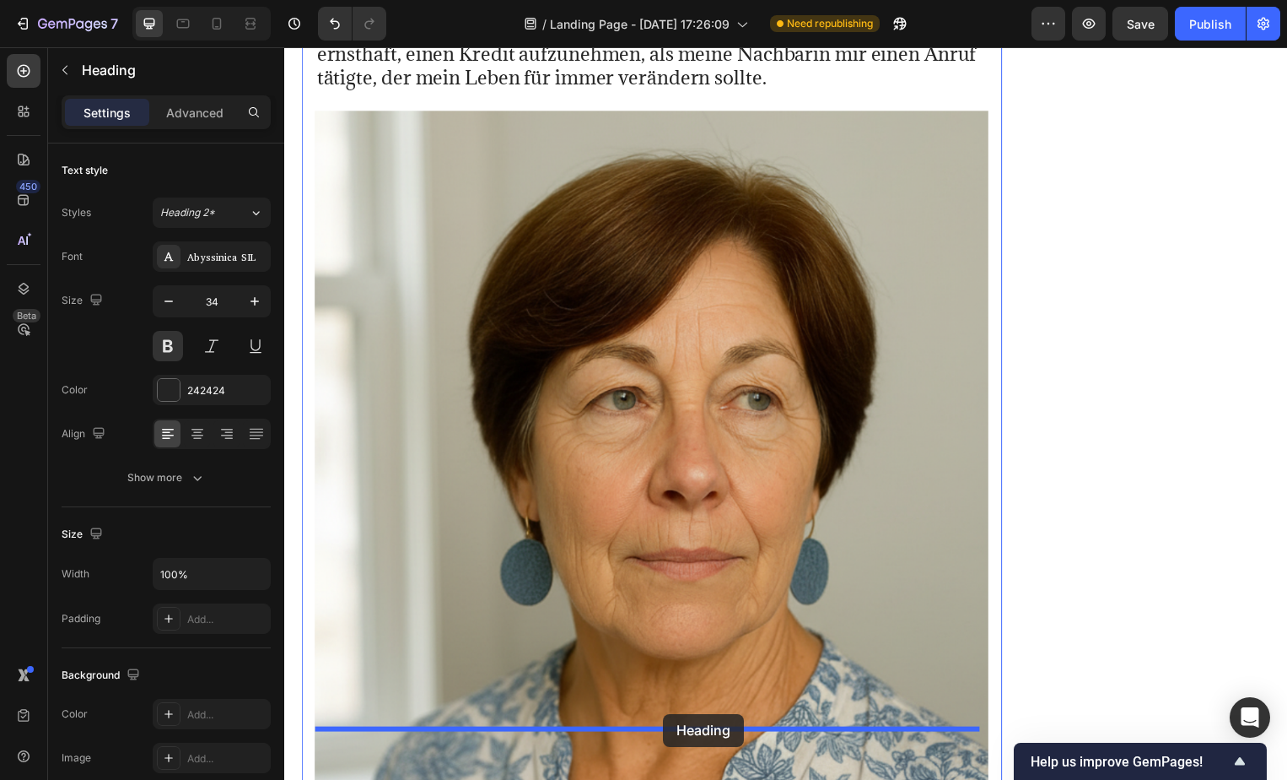
drag, startPoint x: 722, startPoint y: 296, endPoint x: 666, endPoint y: 720, distance: 427.2
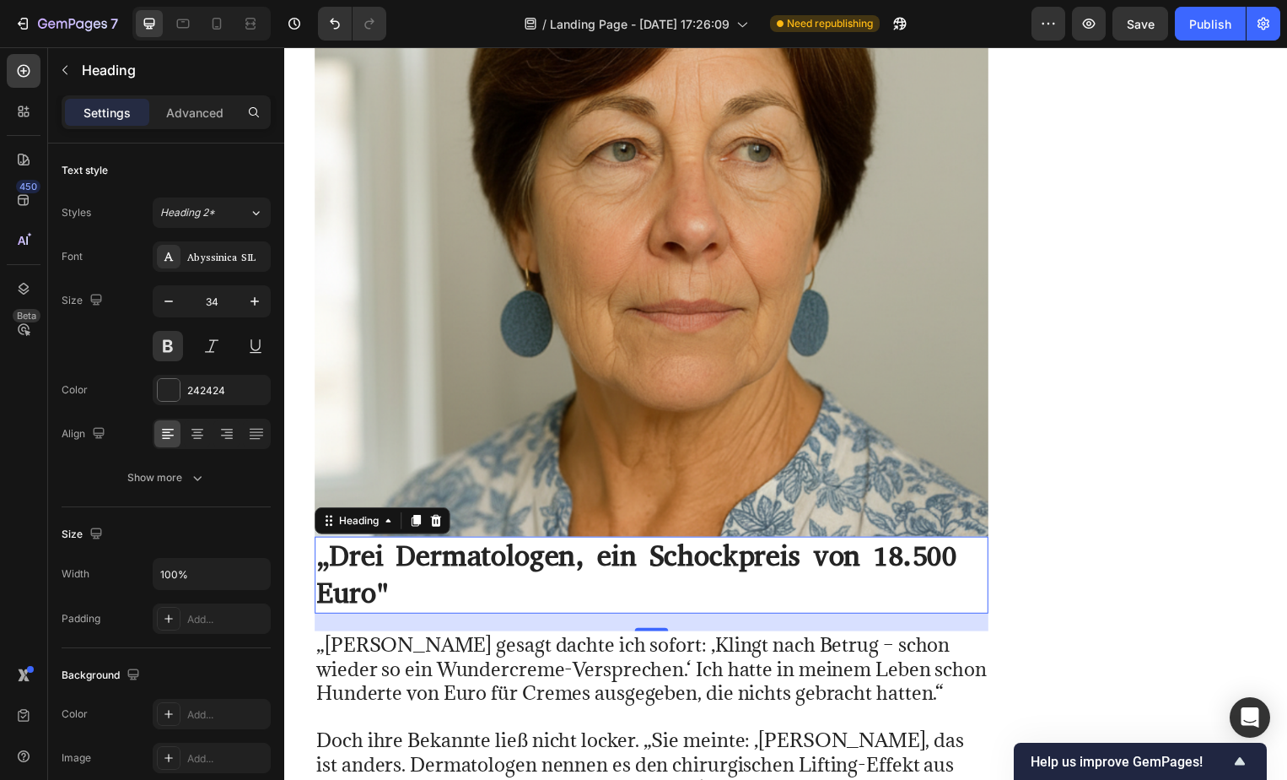
scroll to position [31623, 0]
click at [631, 451] on img at bounding box center [655, 200] width 680 height 680
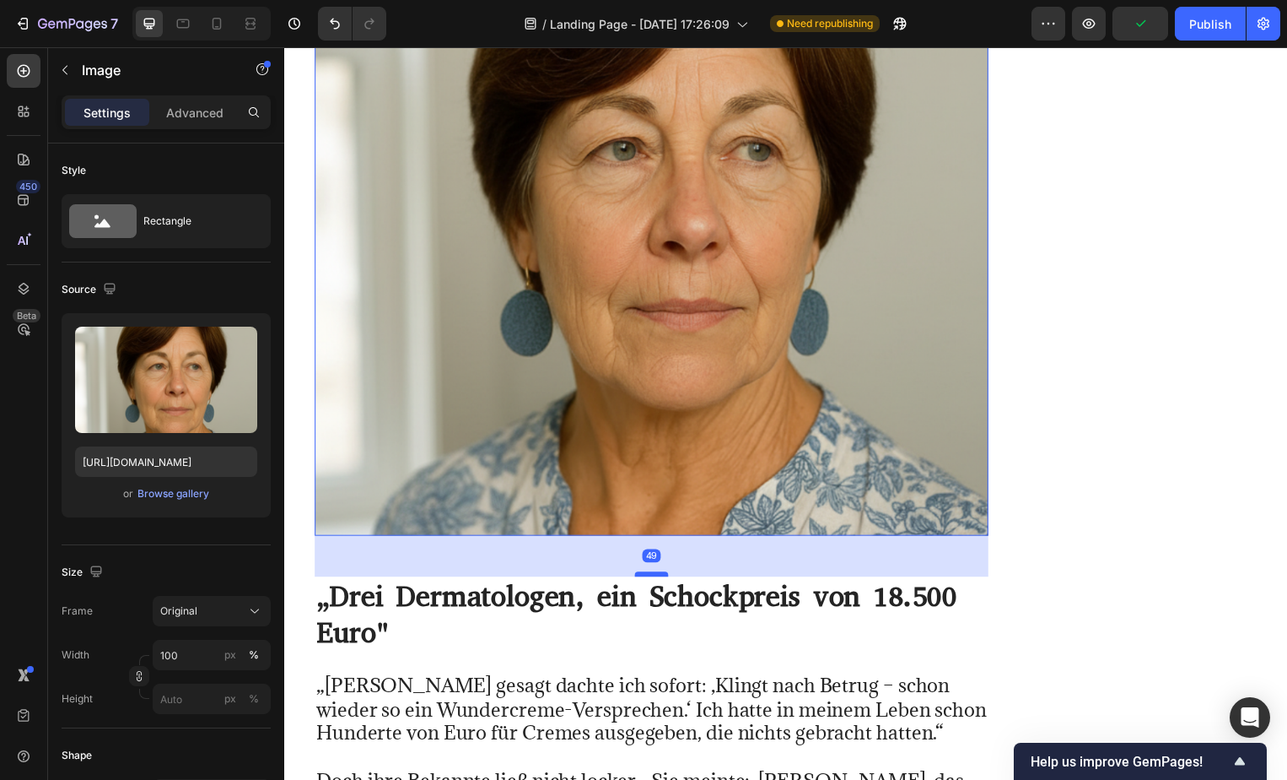
drag, startPoint x: 648, startPoint y: 480, endPoint x: 633, endPoint y: 521, distance: 44.0
click at [638, 576] on div at bounding box center [655, 578] width 34 height 5
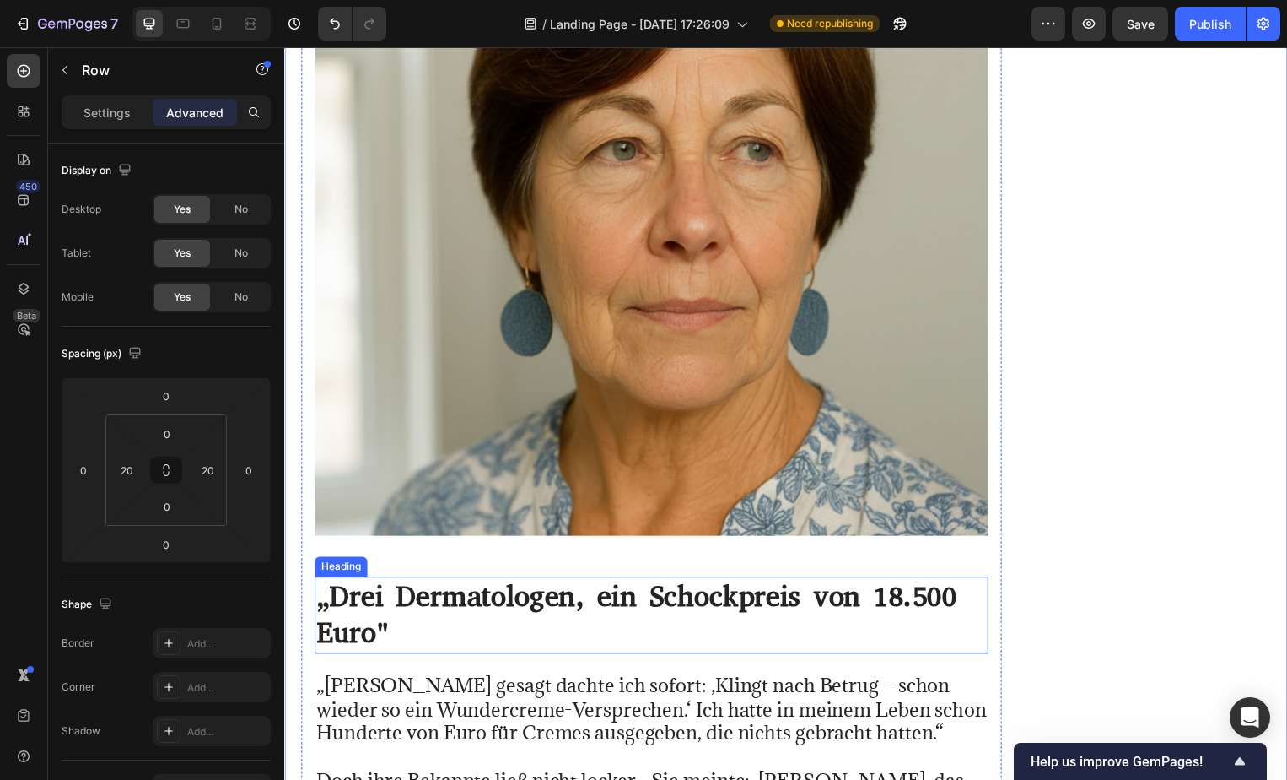
click at [434, 585] on p "„Drei Dermatologen, ein Schockpreis von 18.500 Euro"" at bounding box center [654, 620] width 677 height 74
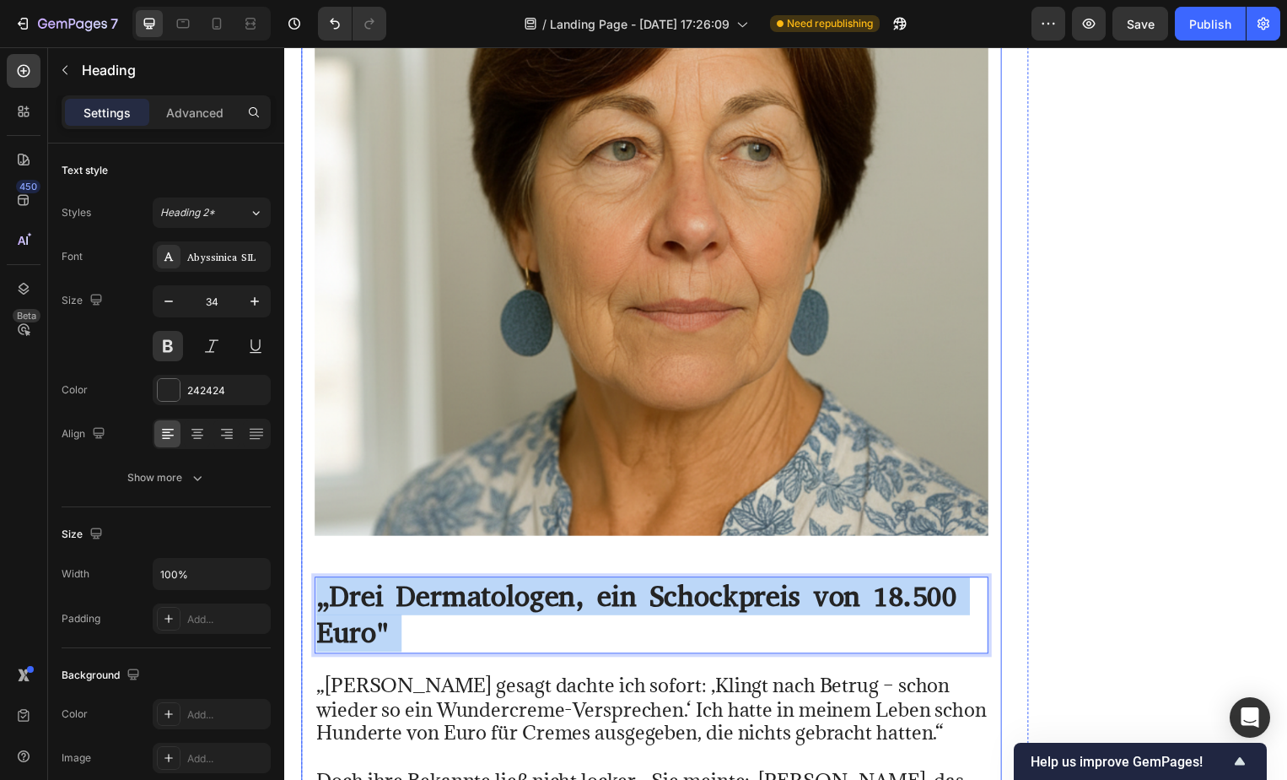
drag, startPoint x: 434, startPoint y: 585, endPoint x: 308, endPoint y: 530, distance: 137.9
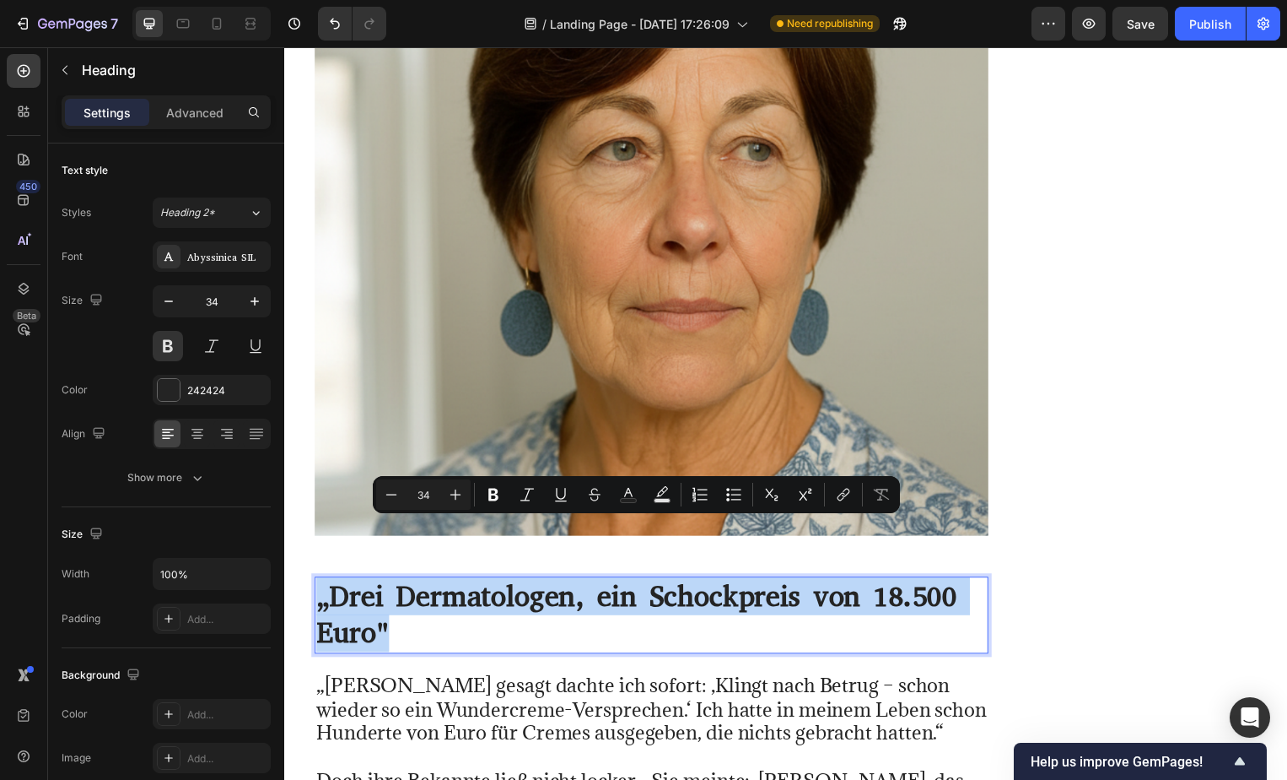
drag, startPoint x: 391, startPoint y: 573, endPoint x: 319, endPoint y: 542, distance: 78.7
click at [319, 583] on p "„Drei Dermatologen, ein Schockpreis von 18.500 Euro"" at bounding box center [654, 620] width 677 height 74
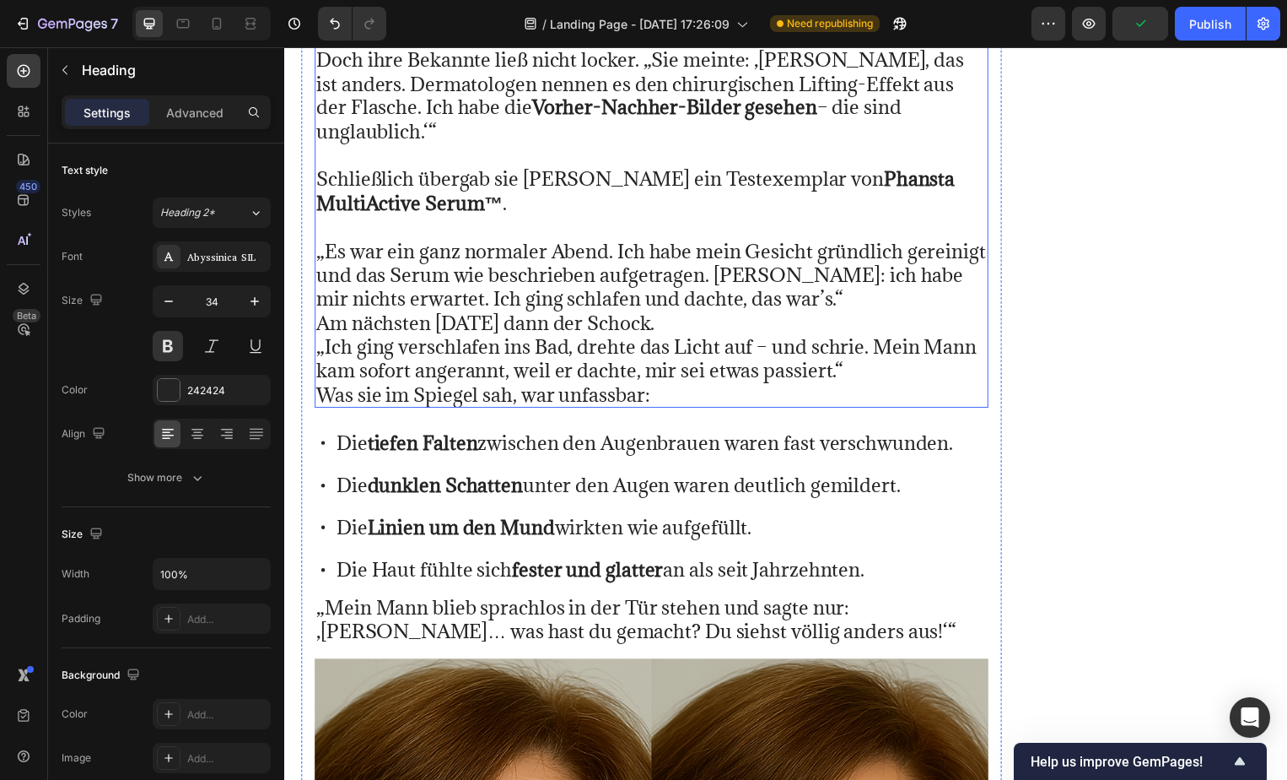
scroll to position [32106, 0]
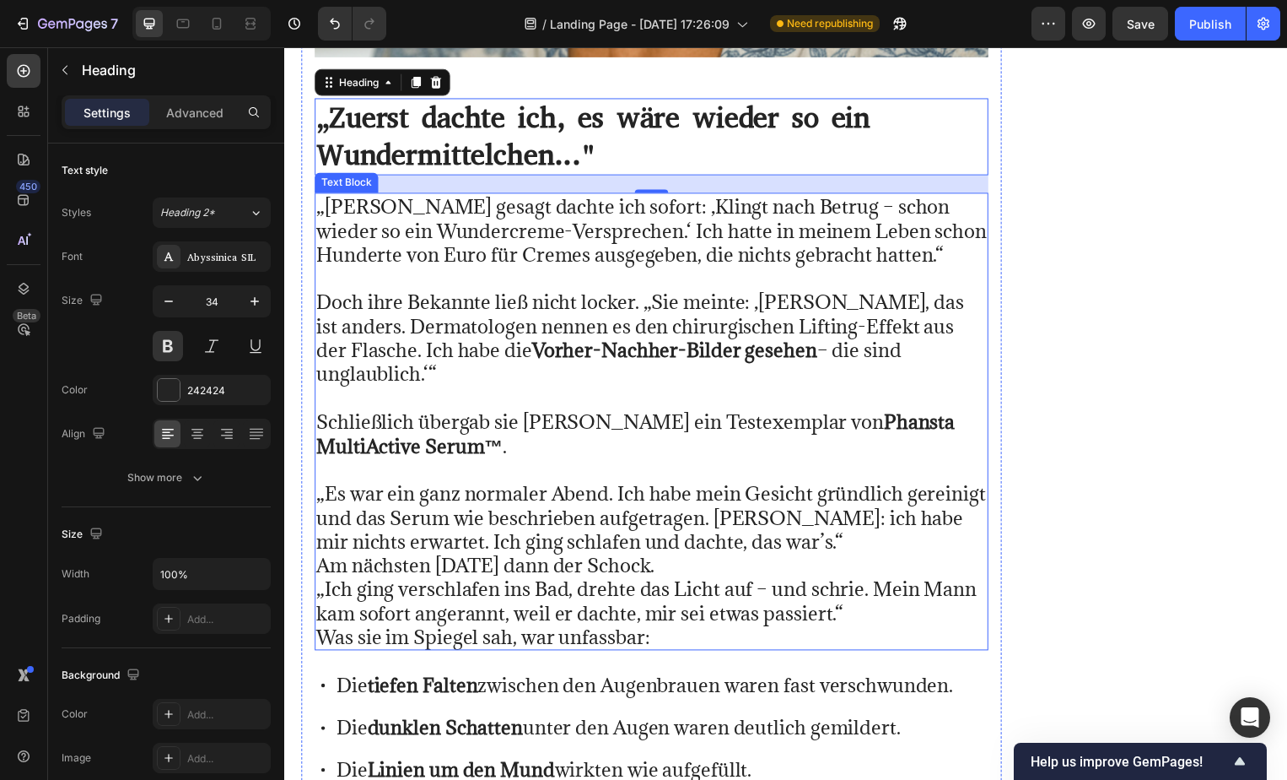
click at [656, 559] on p "„Es war ein ganz normaler Abend. Ich habe mein Gesicht gründlich gereinigt und …" at bounding box center [654, 569] width 677 height 169
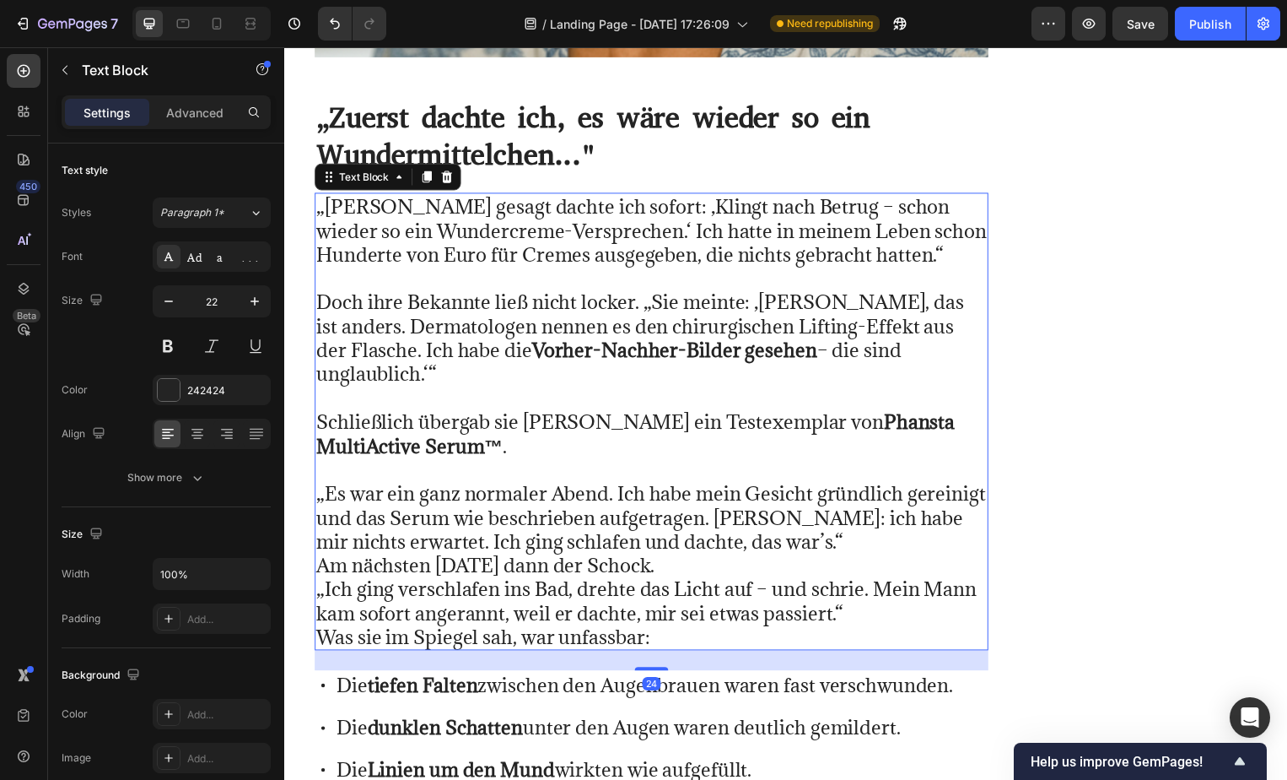
click at [656, 559] on p "„Es war ein ganz normaler Abend. Ich habe mein Gesicht gründlich gereinigt und …" at bounding box center [654, 569] width 677 height 169
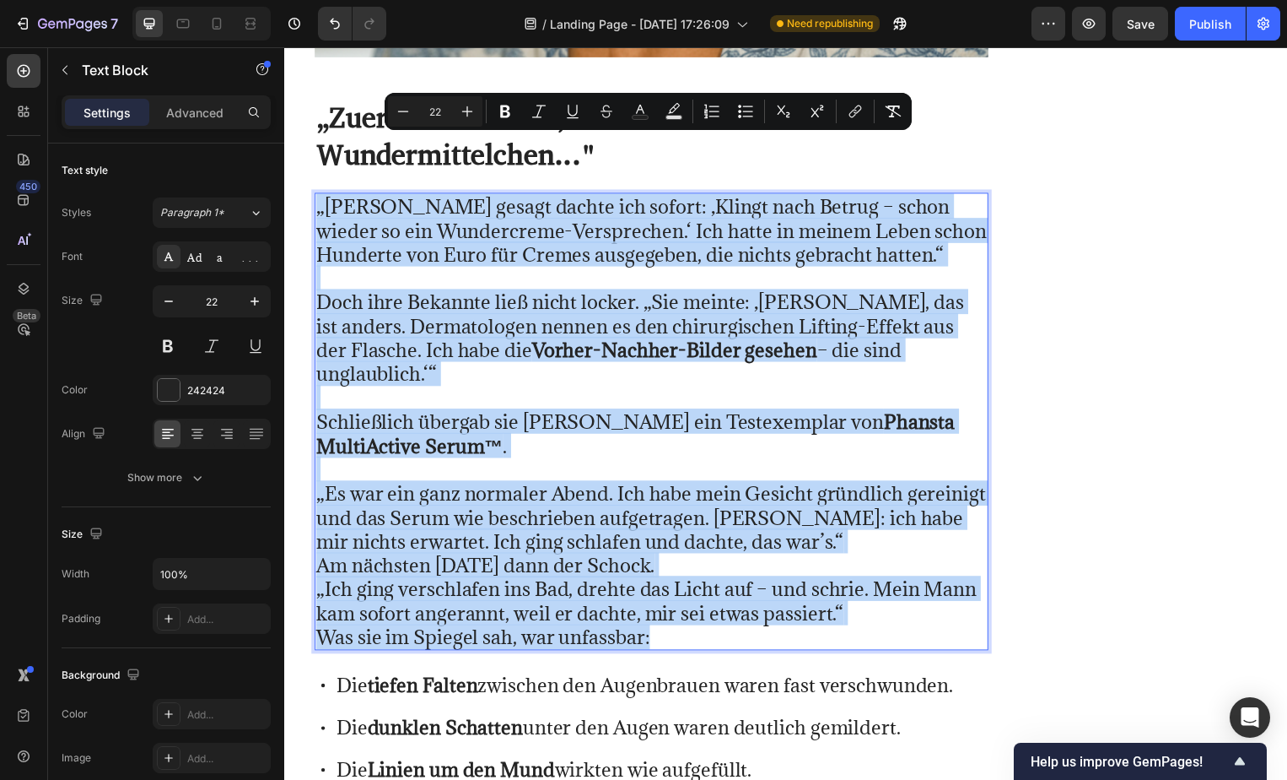
drag, startPoint x: 656, startPoint y: 559, endPoint x: 320, endPoint y: 156, distance: 525.3
click at [320, 194] on div "„[PERSON_NAME] gesagt dachte ich sofort: ‚Klingt nach Betrug – schon wieder so …" at bounding box center [655, 424] width 680 height 461
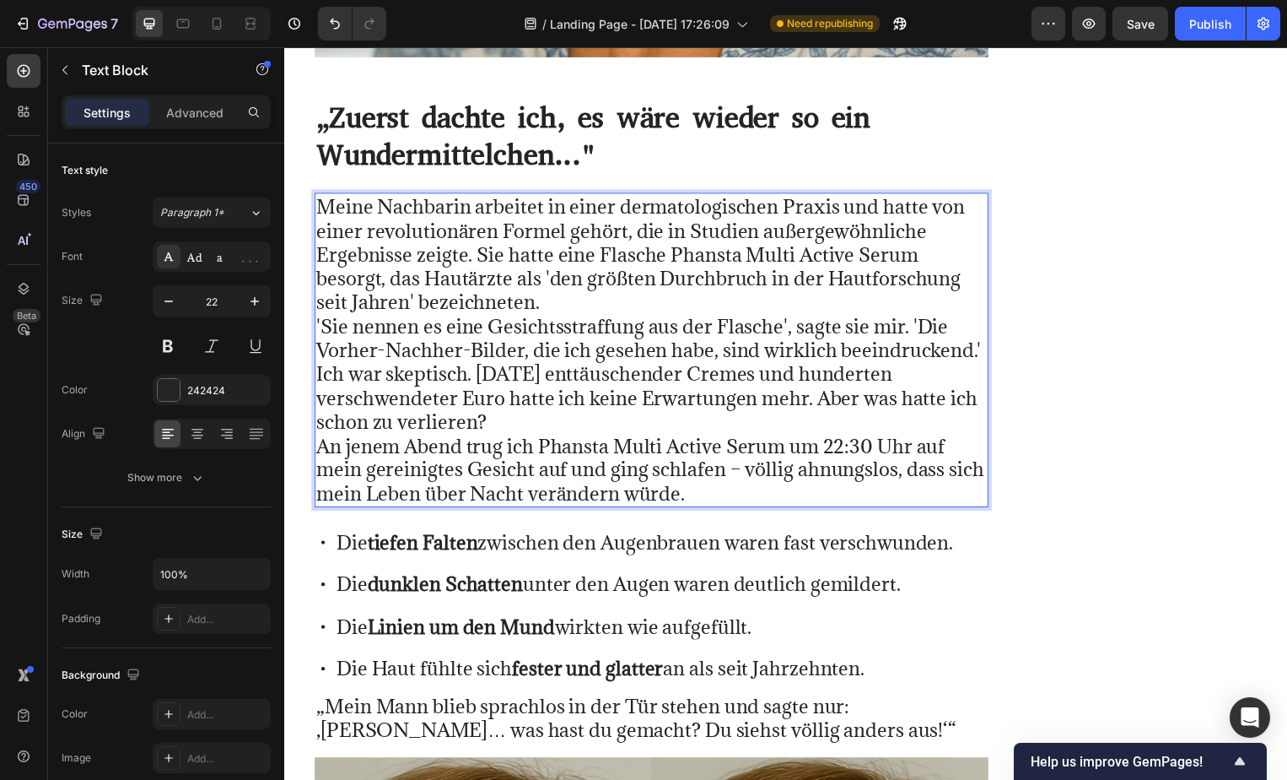
click at [561, 245] on p "Meine Nachbarin arbeitet in einer dermatologischen Praxis und hatte von einer r…" at bounding box center [654, 353] width 677 height 314
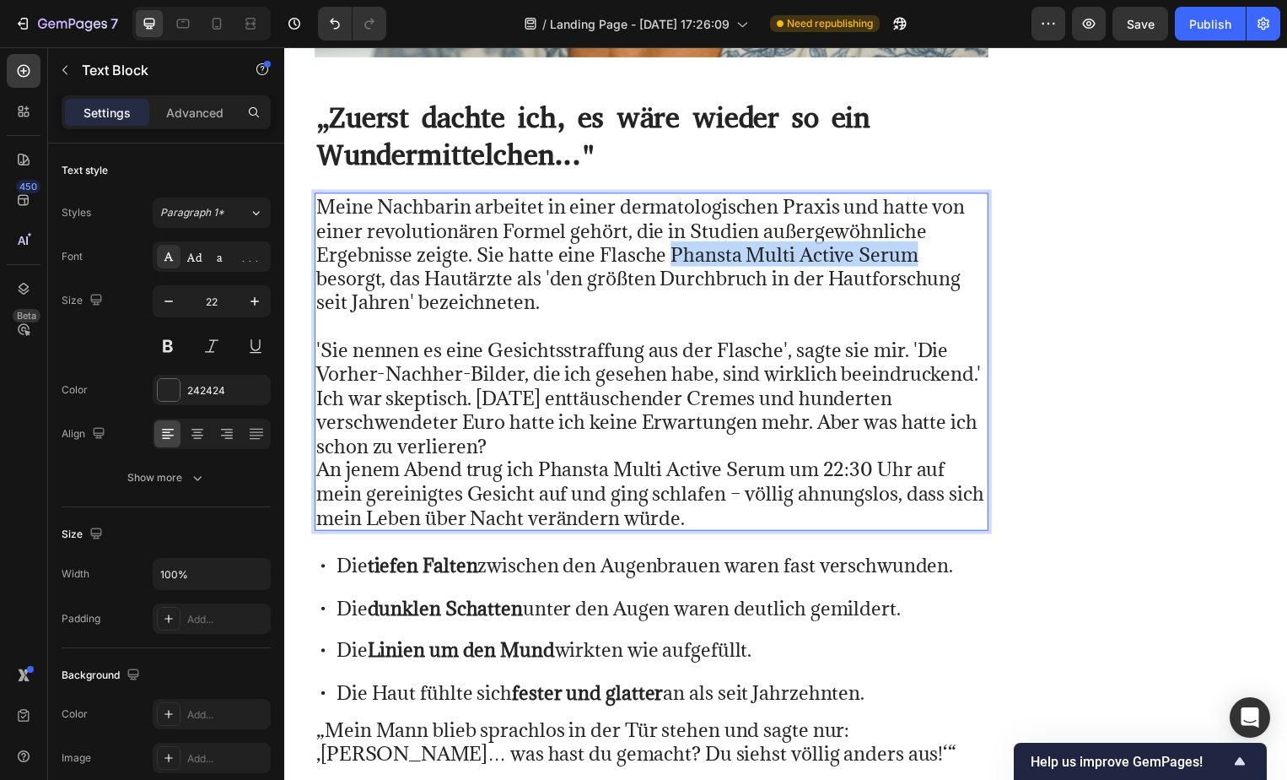
drag, startPoint x: 672, startPoint y: 200, endPoint x: 913, endPoint y: 197, distance: 240.5
click at [913, 197] on p "Meine Nachbarin arbeitet in einer dermatologischen Praxis und hatte von einer r…" at bounding box center [654, 256] width 677 height 121
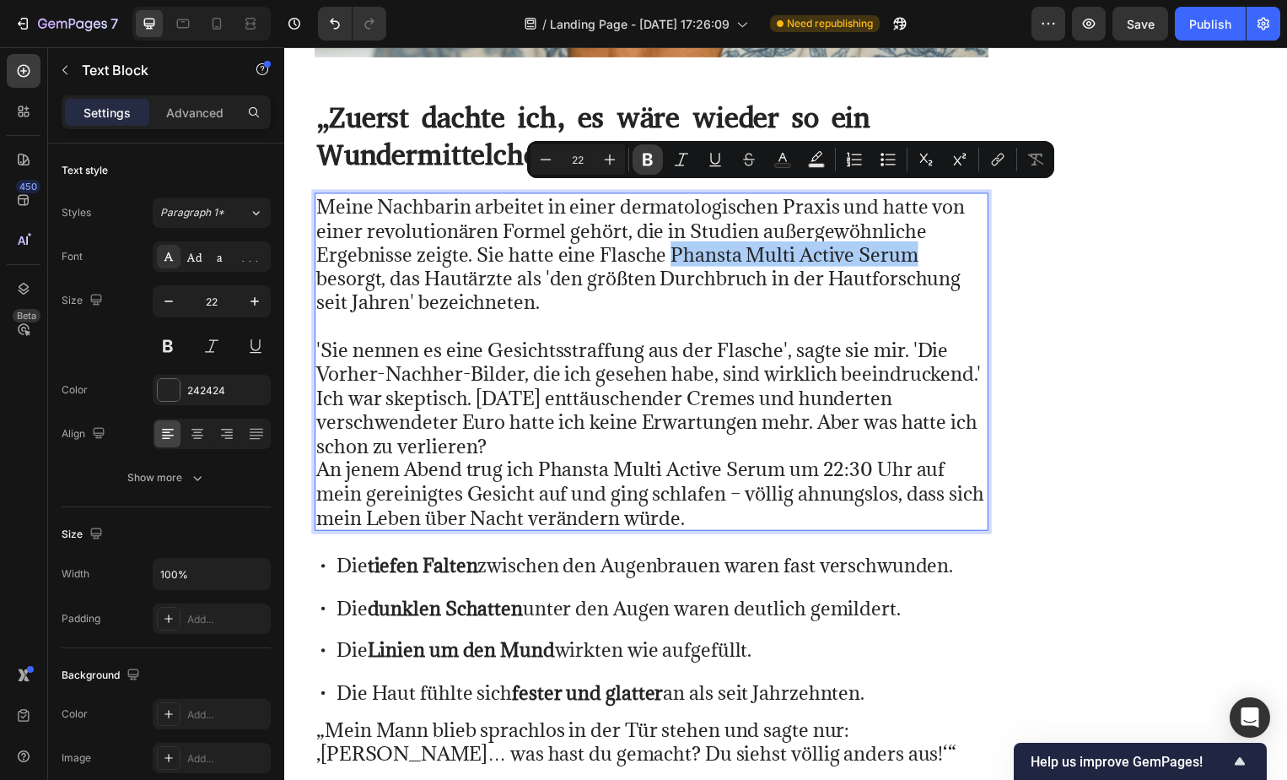
click at [650, 158] on icon "Editor contextual toolbar" at bounding box center [648, 160] width 10 height 13
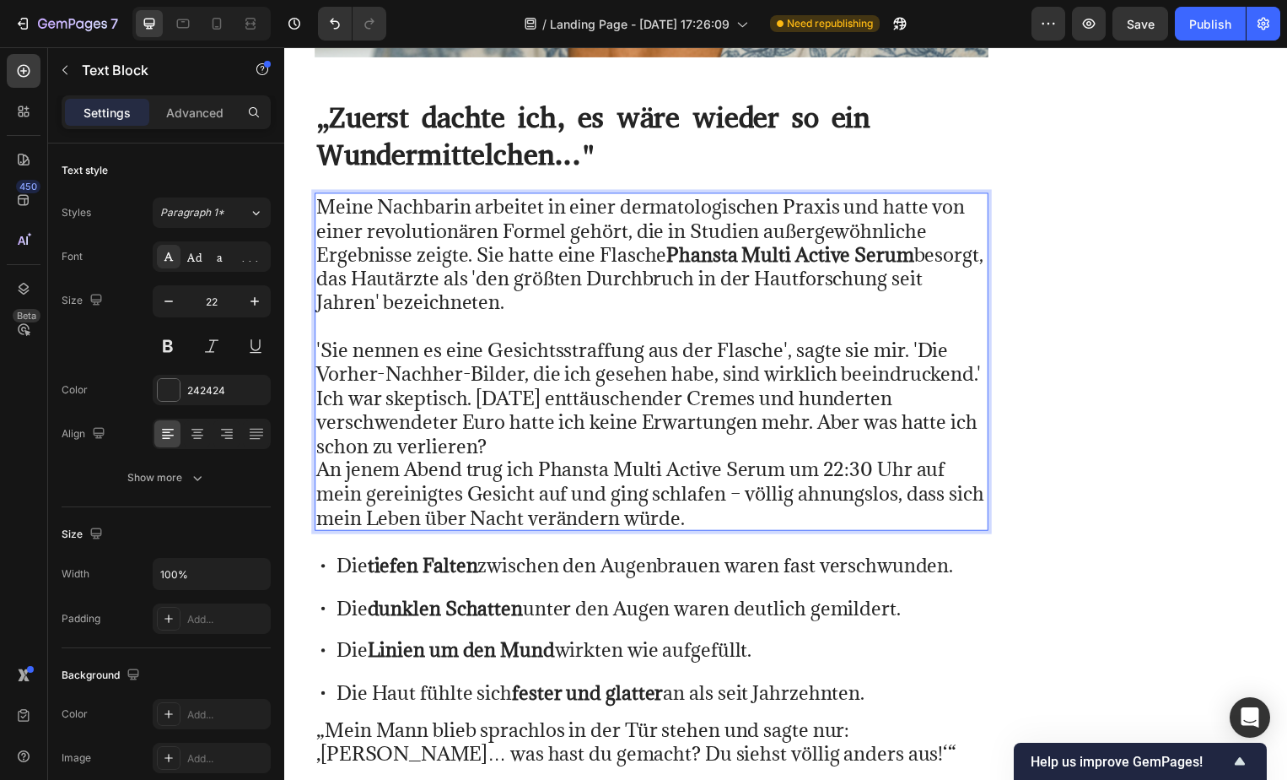
click at [517, 390] on p "'Sie nennen es eine Gesichtsstraffung aus der Flasche', sagte sie mir. 'Die Vor…" at bounding box center [654, 424] width 677 height 217
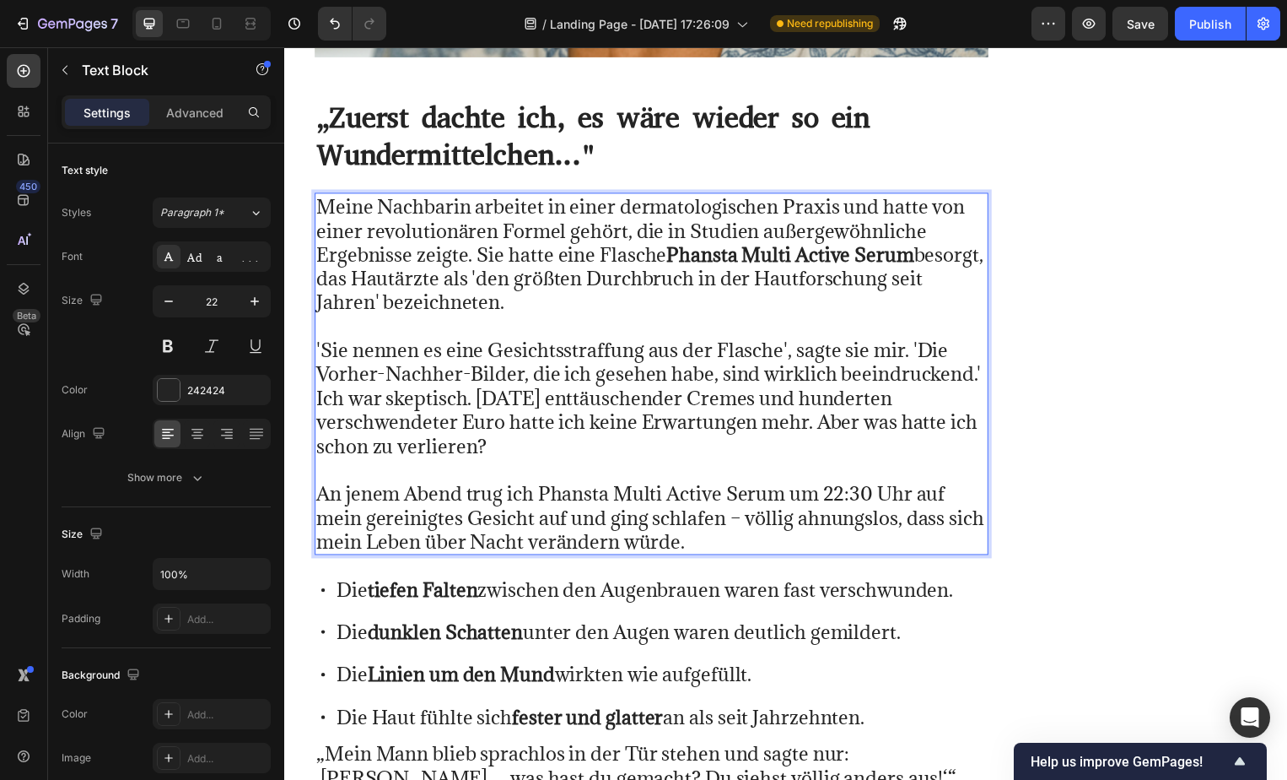
click at [981, 319] on p "'Sie nennen es eine Gesichtsstraffung aus der Flasche', sagte sie mir. 'Die Vor…" at bounding box center [654, 388] width 677 height 145
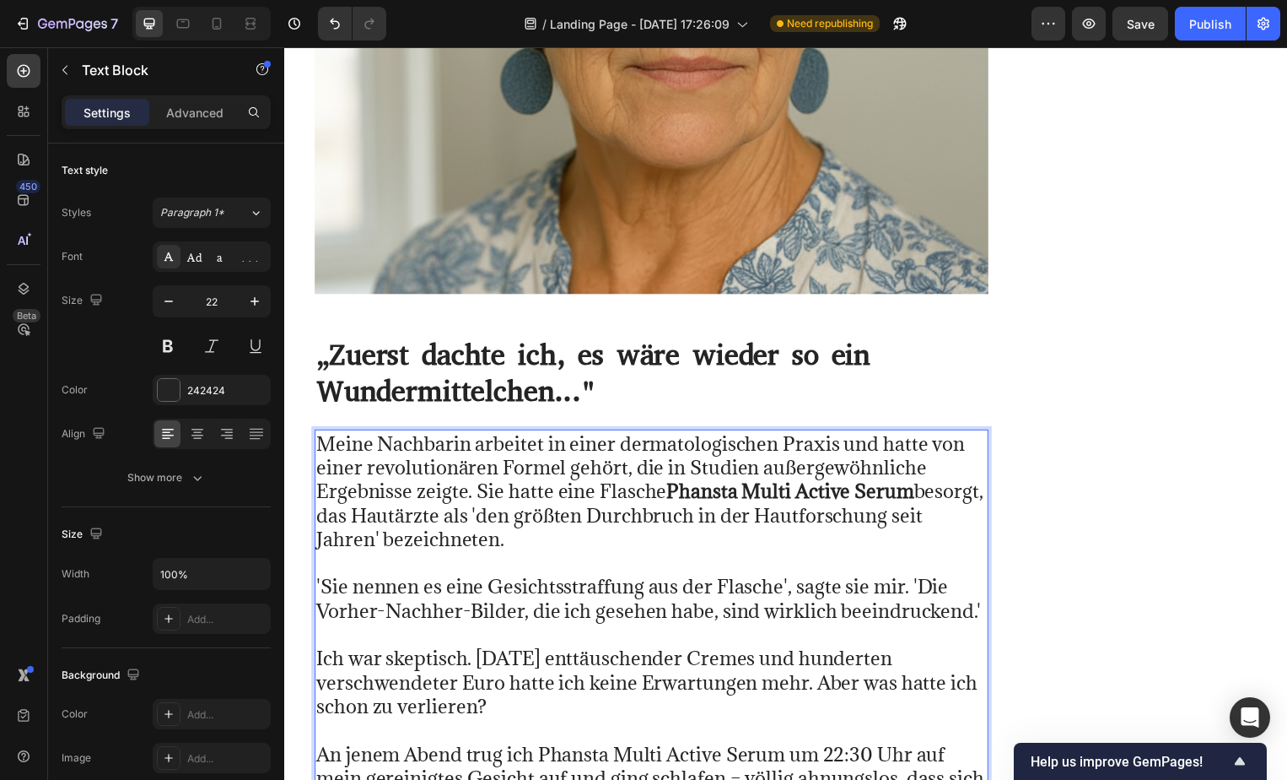
scroll to position [31866, 0]
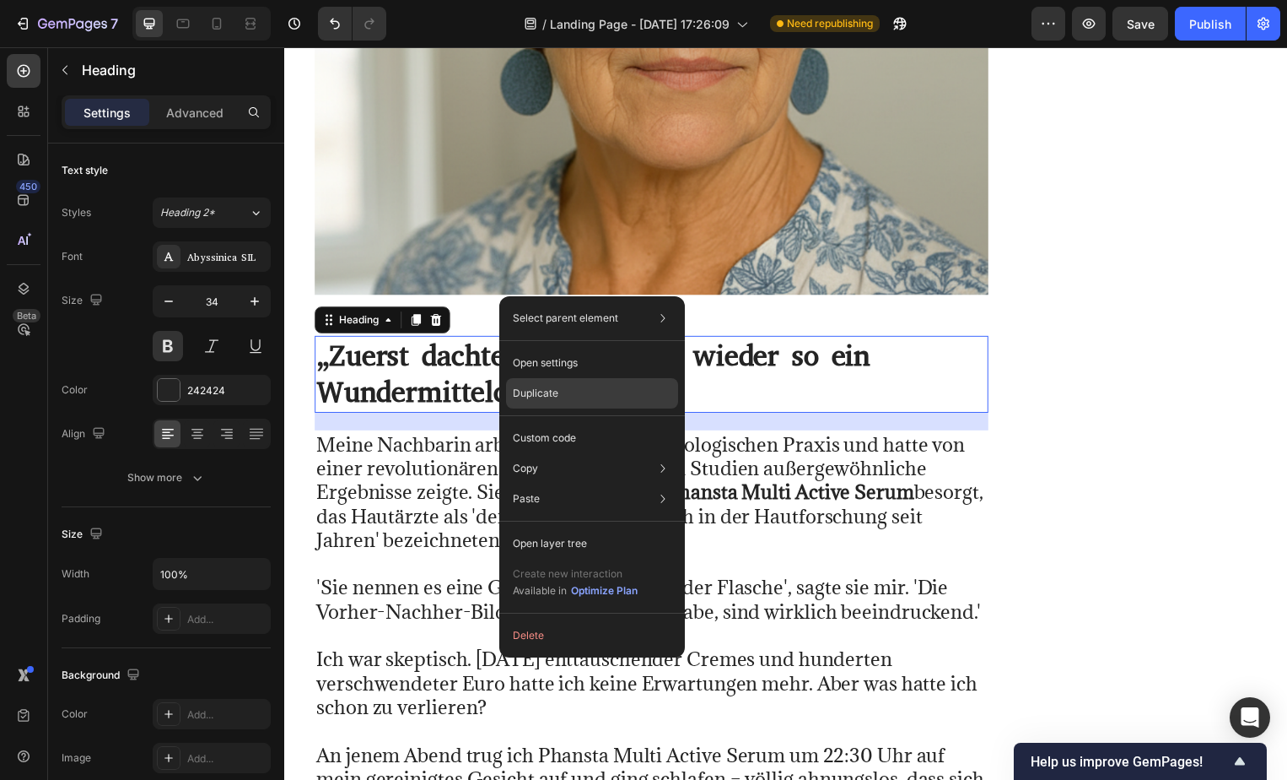
click at [526, 387] on p "Duplicate" at bounding box center [536, 393] width 46 height 15
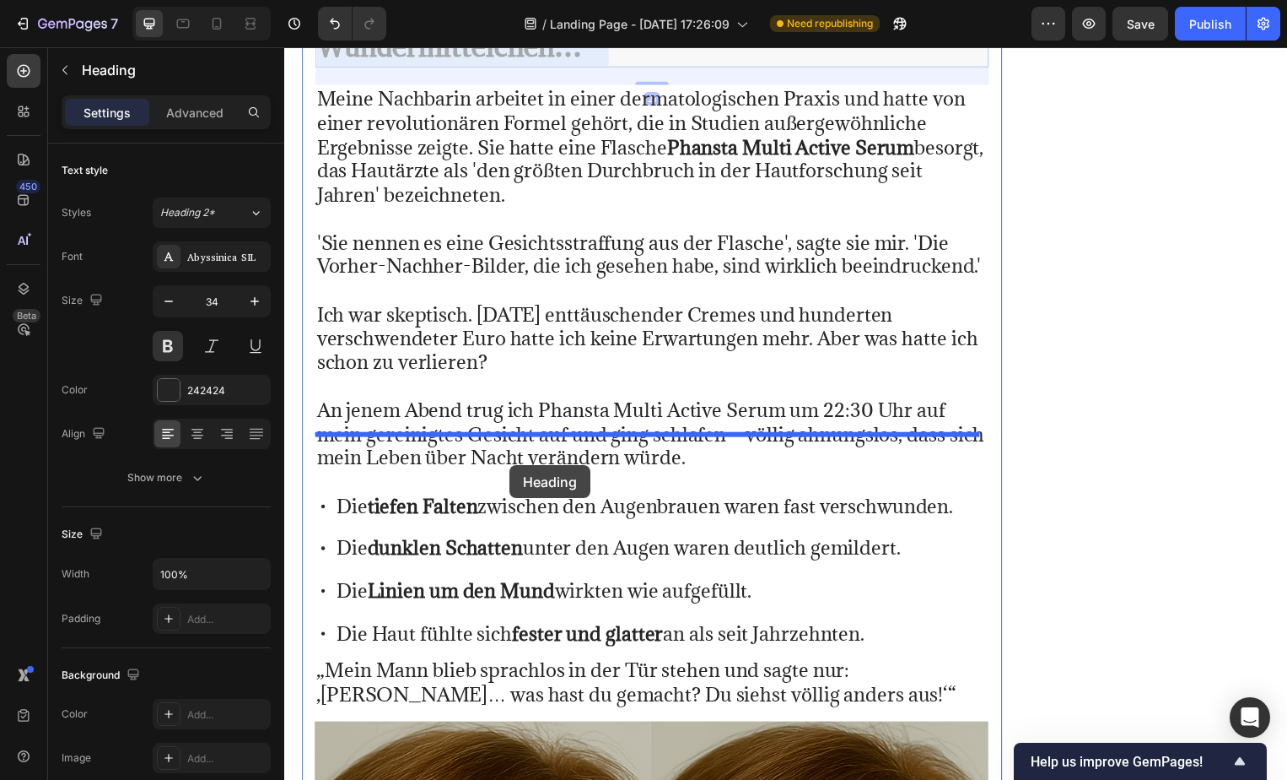
drag, startPoint x: 811, startPoint y: 434, endPoint x: 517, endPoint y: 425, distance: 293.7
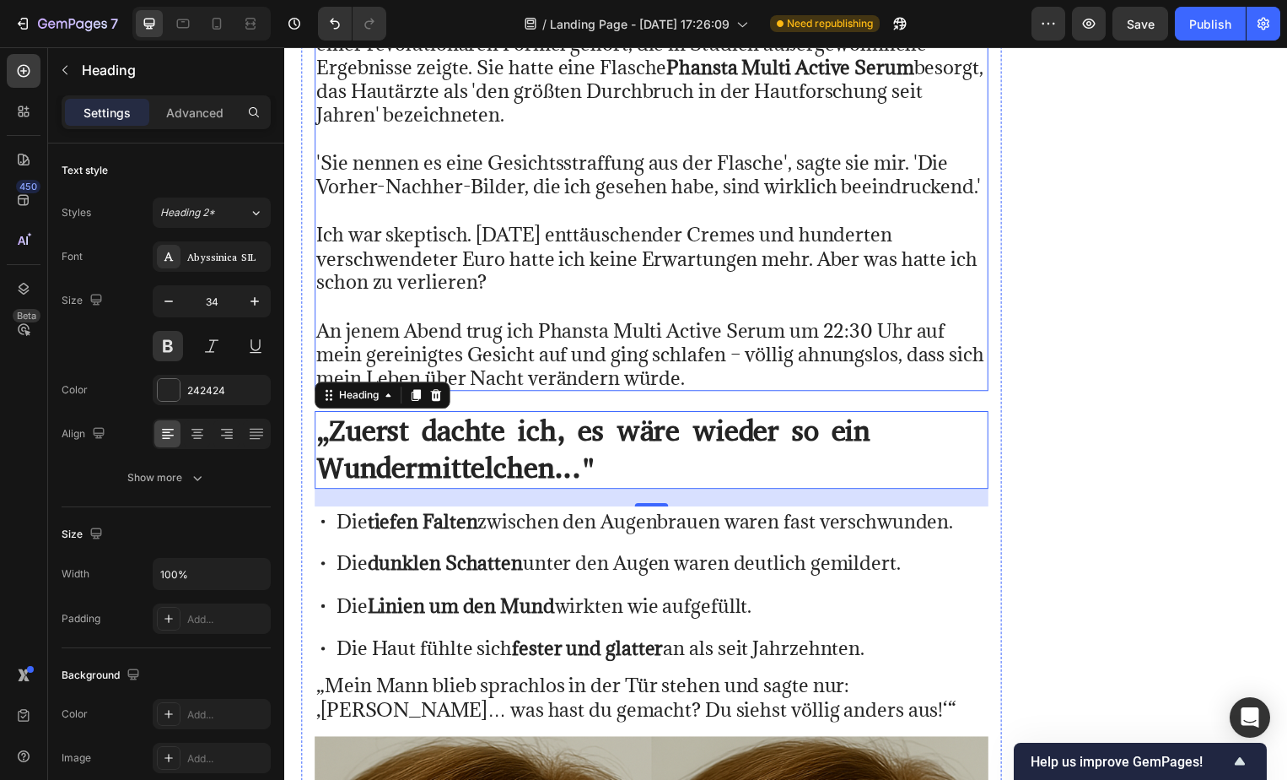
click at [569, 305] on p "An jenem Abend trug ich Phansta Multi Active Serum um 22:30 Uhr auf mein gerein…" at bounding box center [654, 344] width 677 height 96
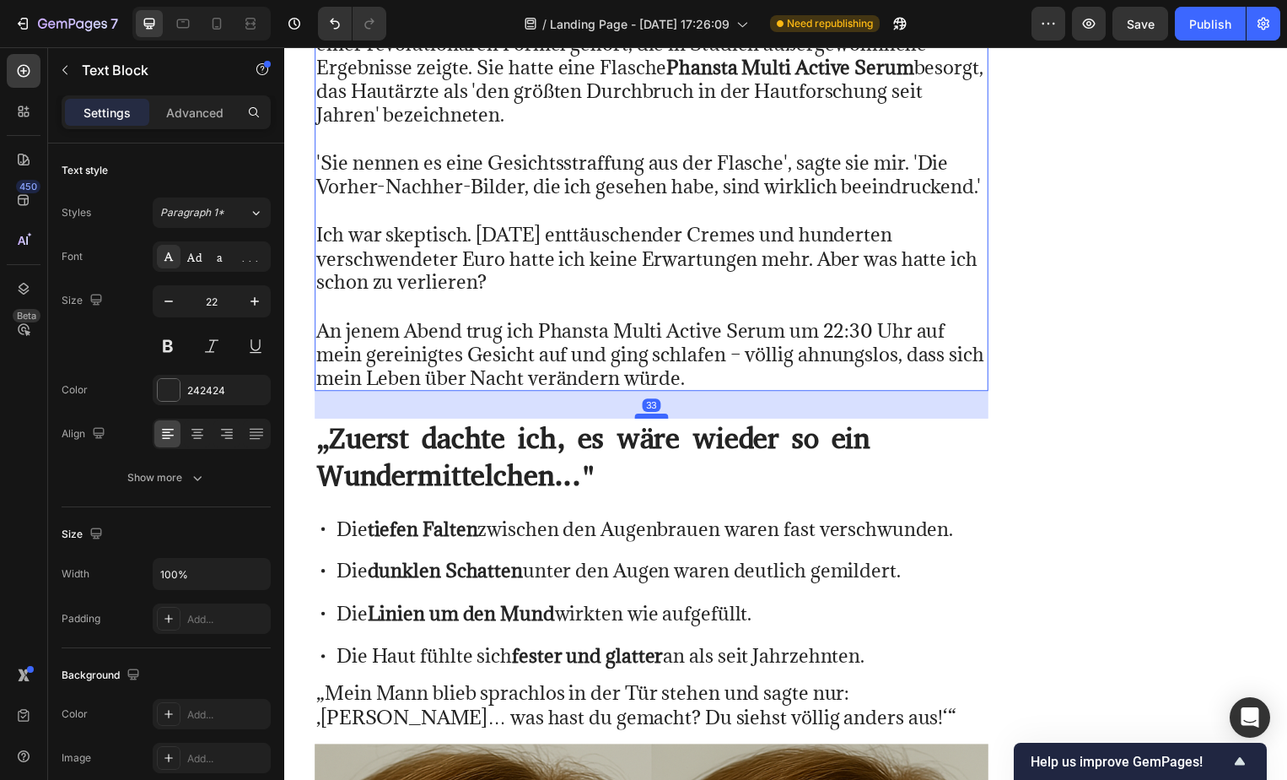
drag, startPoint x: 645, startPoint y: 357, endPoint x: 643, endPoint y: 371, distance: 14.4
click at [643, 417] on div at bounding box center [655, 419] width 34 height 5
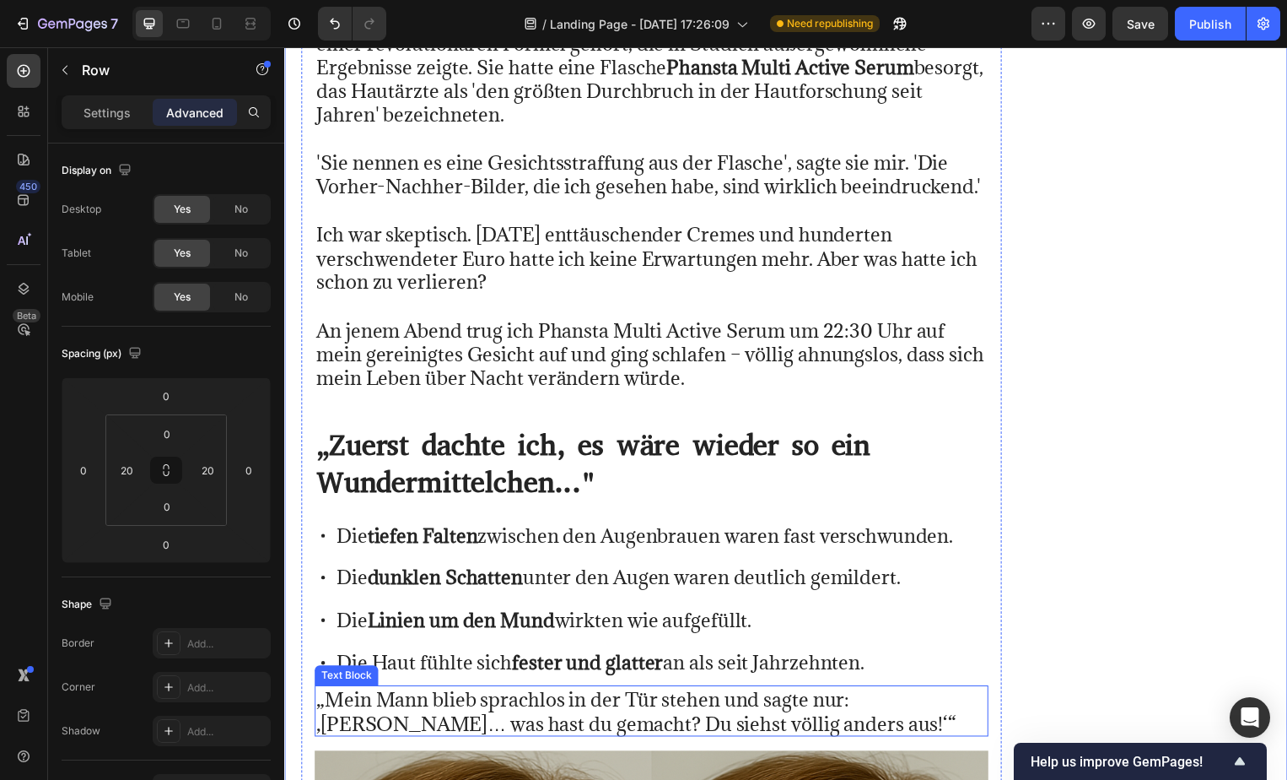
click at [459, 693] on p "„Mein Mann blieb sprachlos in der Tür stehen und sagte nur: ‚[PERSON_NAME]… was…" at bounding box center [654, 717] width 677 height 48
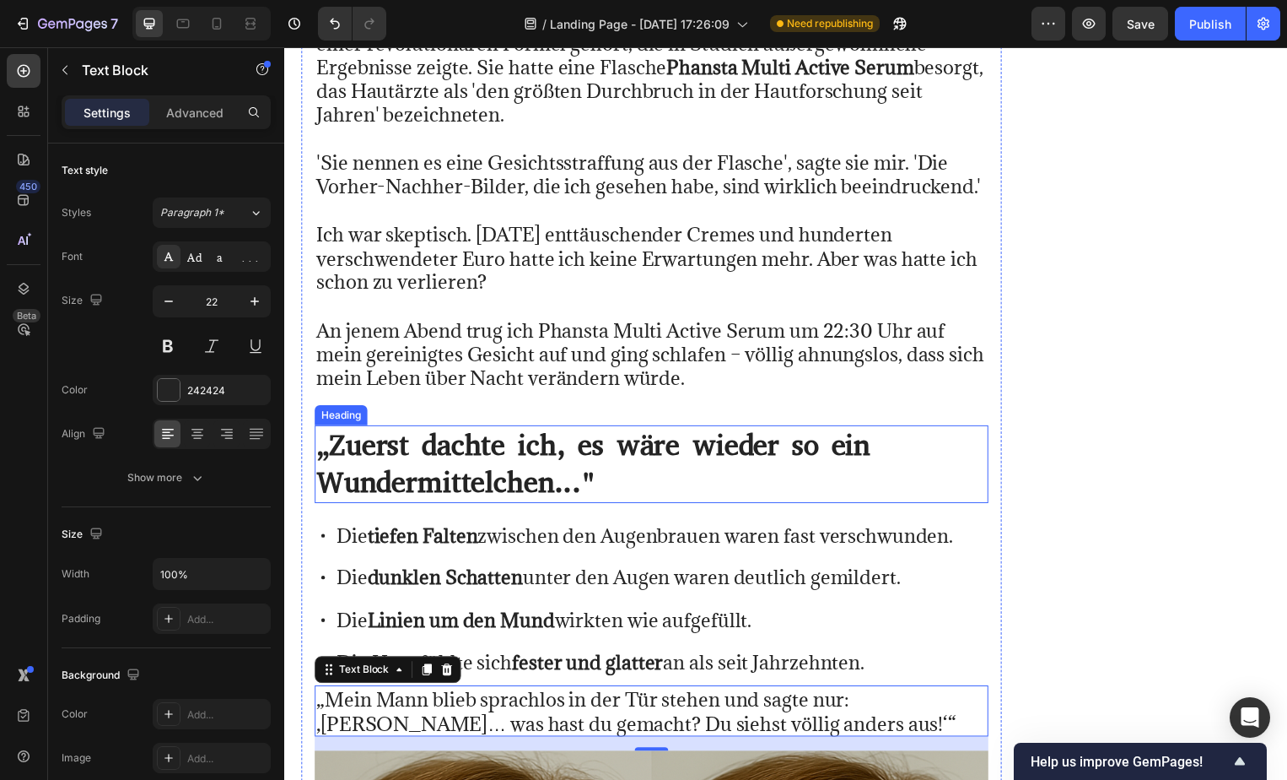
click at [663, 430] on p "„Zuerst dachte ich, es wäre wieder so ein Wundermittelchen..."" at bounding box center [654, 467] width 677 height 74
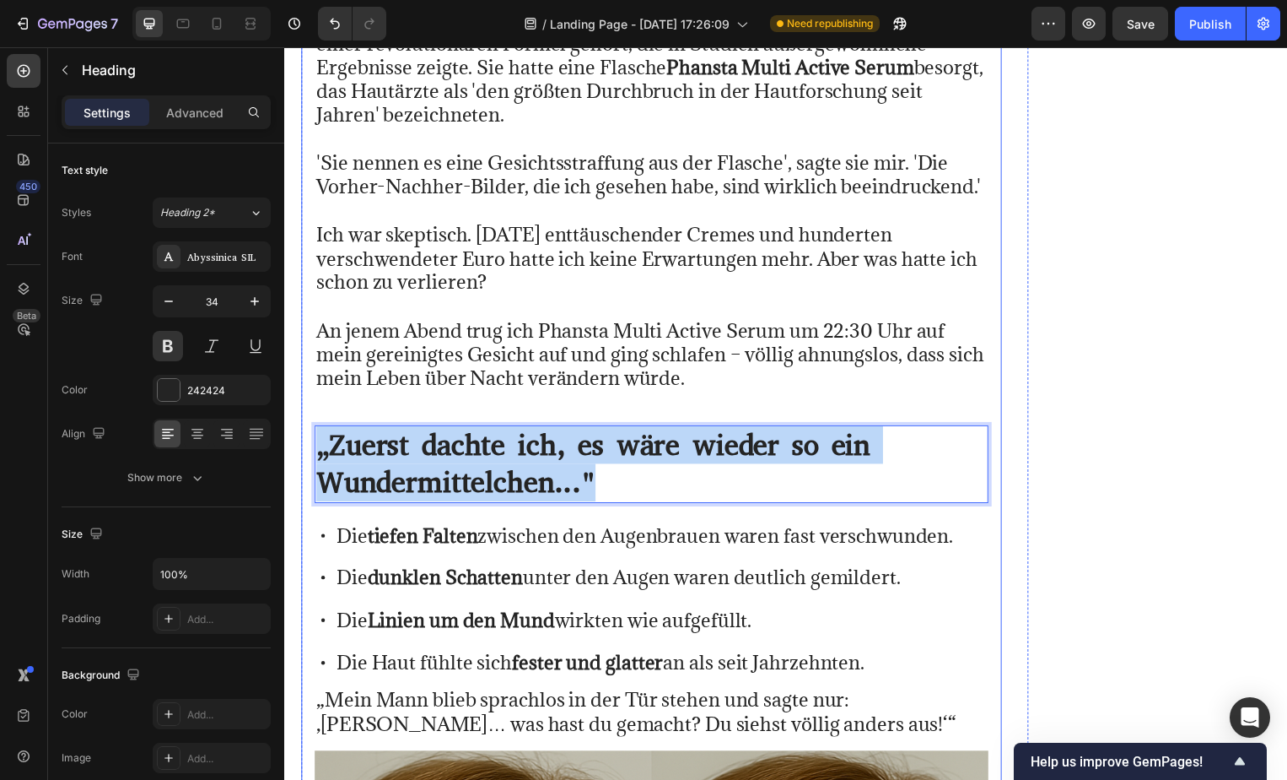
drag, startPoint x: 663, startPoint y: 414, endPoint x: 303, endPoint y: 369, distance: 363.1
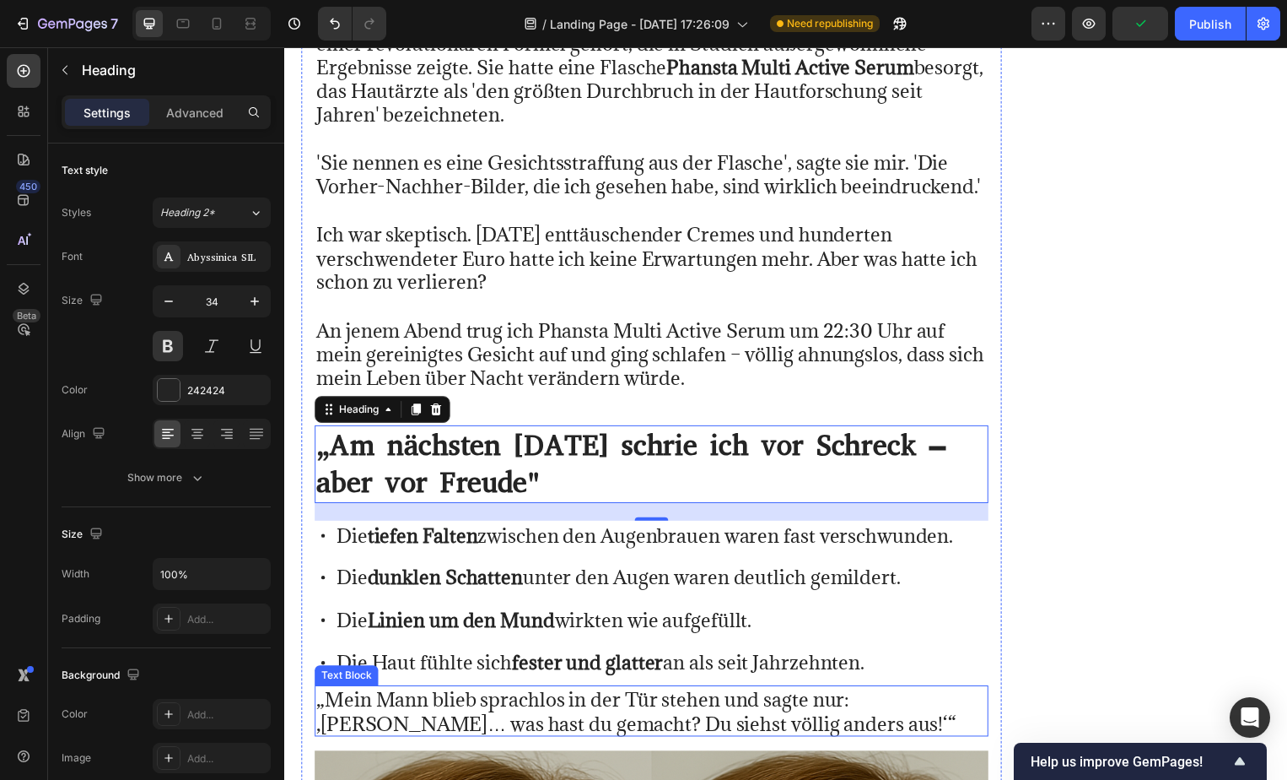
click at [734, 693] on p "„Mein Mann blieb sprachlos in der Tür stehen und sagte nur: ‚[PERSON_NAME]… was…" at bounding box center [654, 717] width 677 height 48
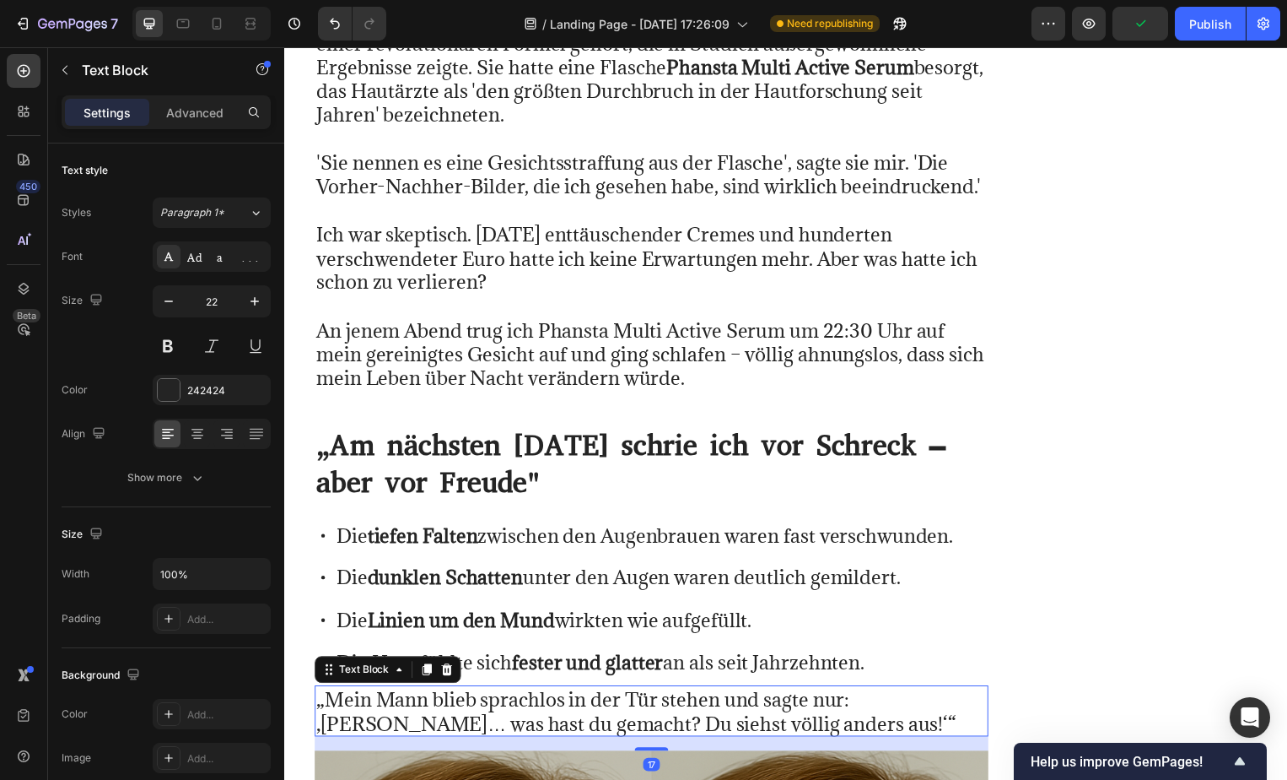
click at [734, 693] on p "„Mein Mann blieb sprachlos in der Tür stehen und sagte nur: ‚[PERSON_NAME]… was…" at bounding box center [654, 717] width 677 height 48
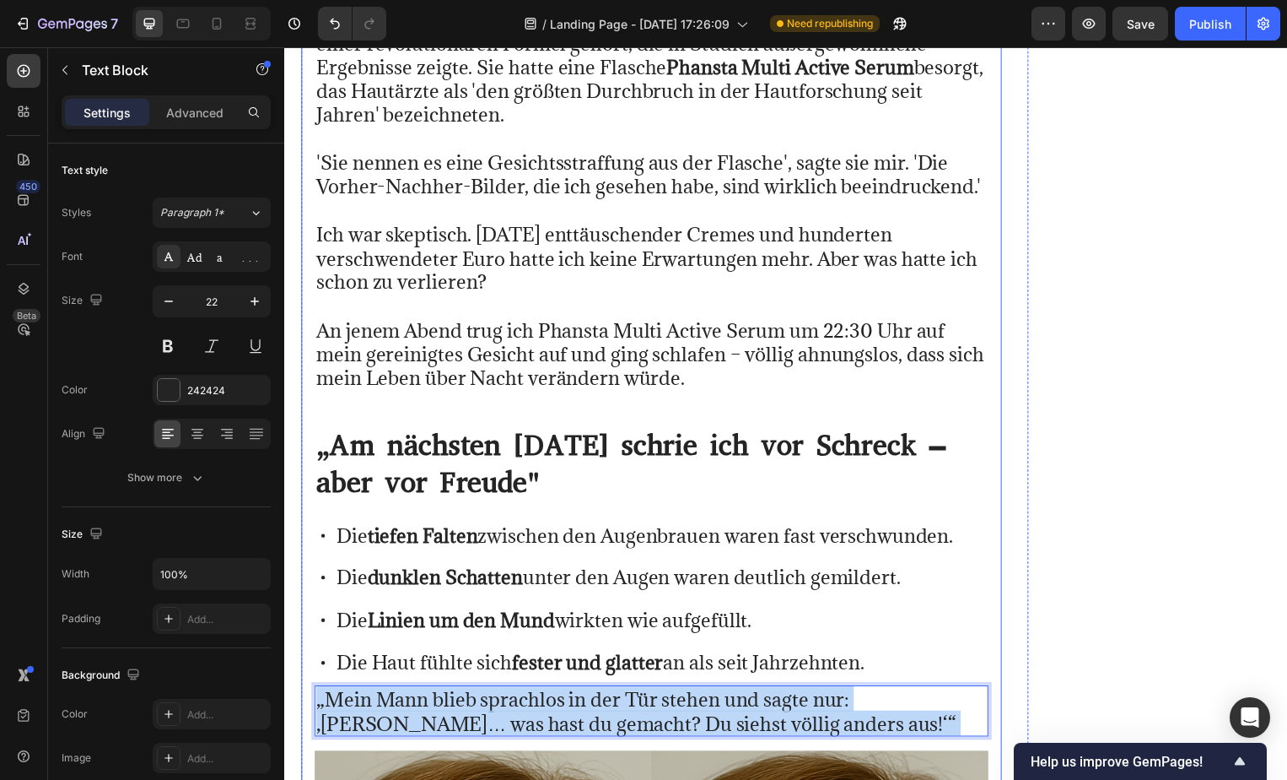
drag, startPoint x: 734, startPoint y: 668, endPoint x: 526, endPoint y: 633, distance: 211.4
drag, startPoint x: 734, startPoint y: 670, endPoint x: 302, endPoint y: 631, distance: 433.7
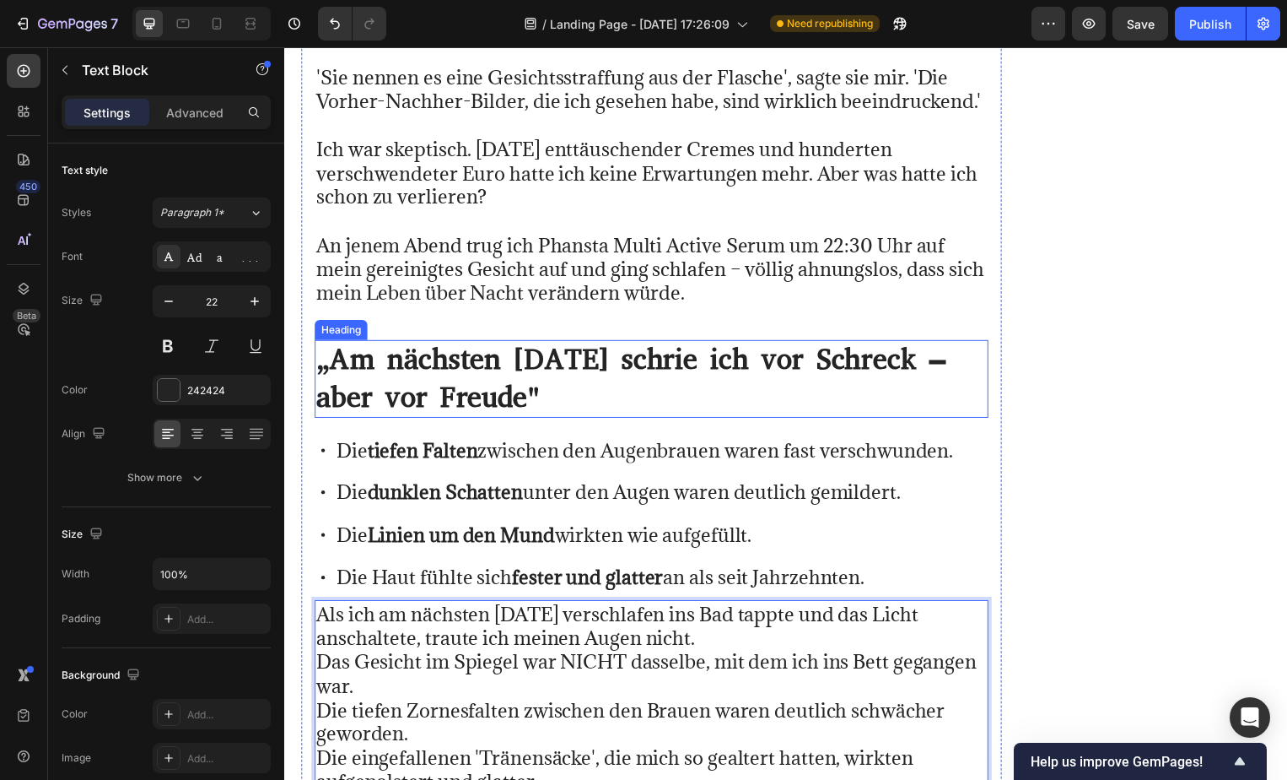
scroll to position [32596, 0]
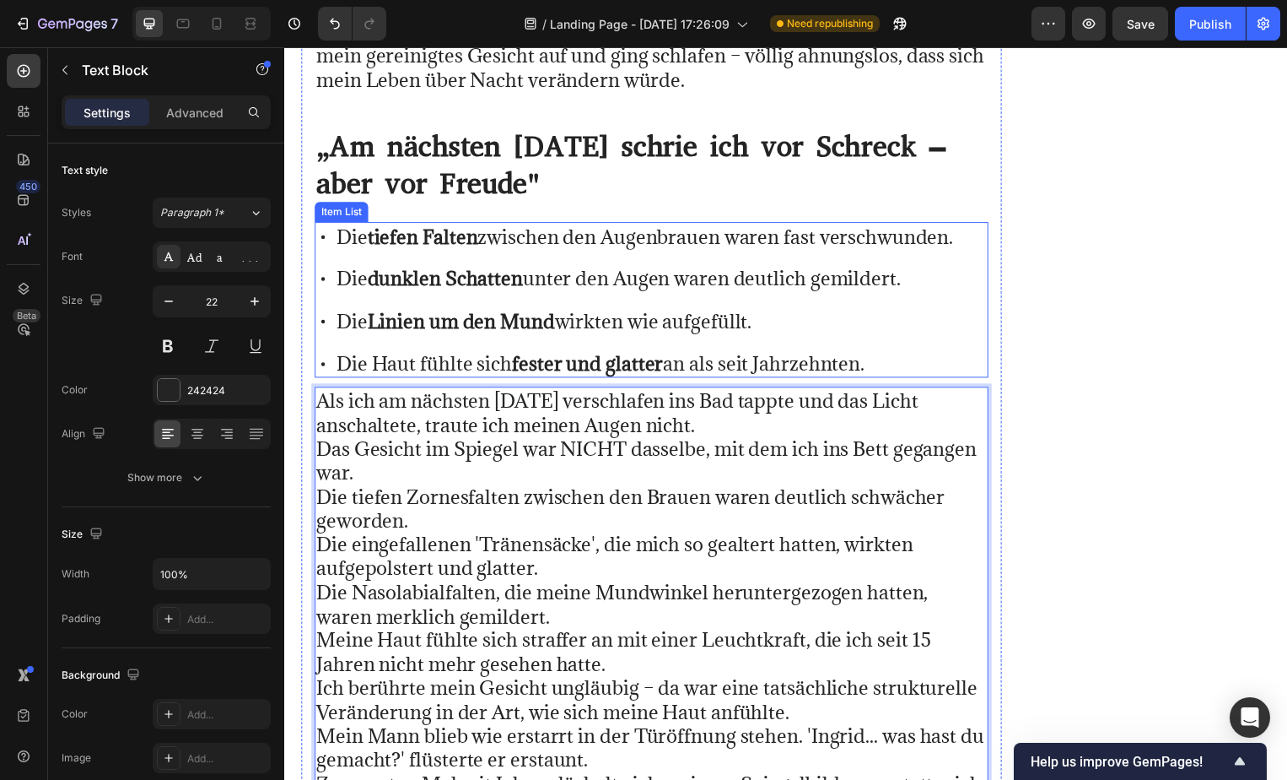
click at [918, 244] on div "Die tiefen Falten zwischen den Augenbrauen waren fast verschwunden. Die dunklen…" at bounding box center [638, 302] width 647 height 157
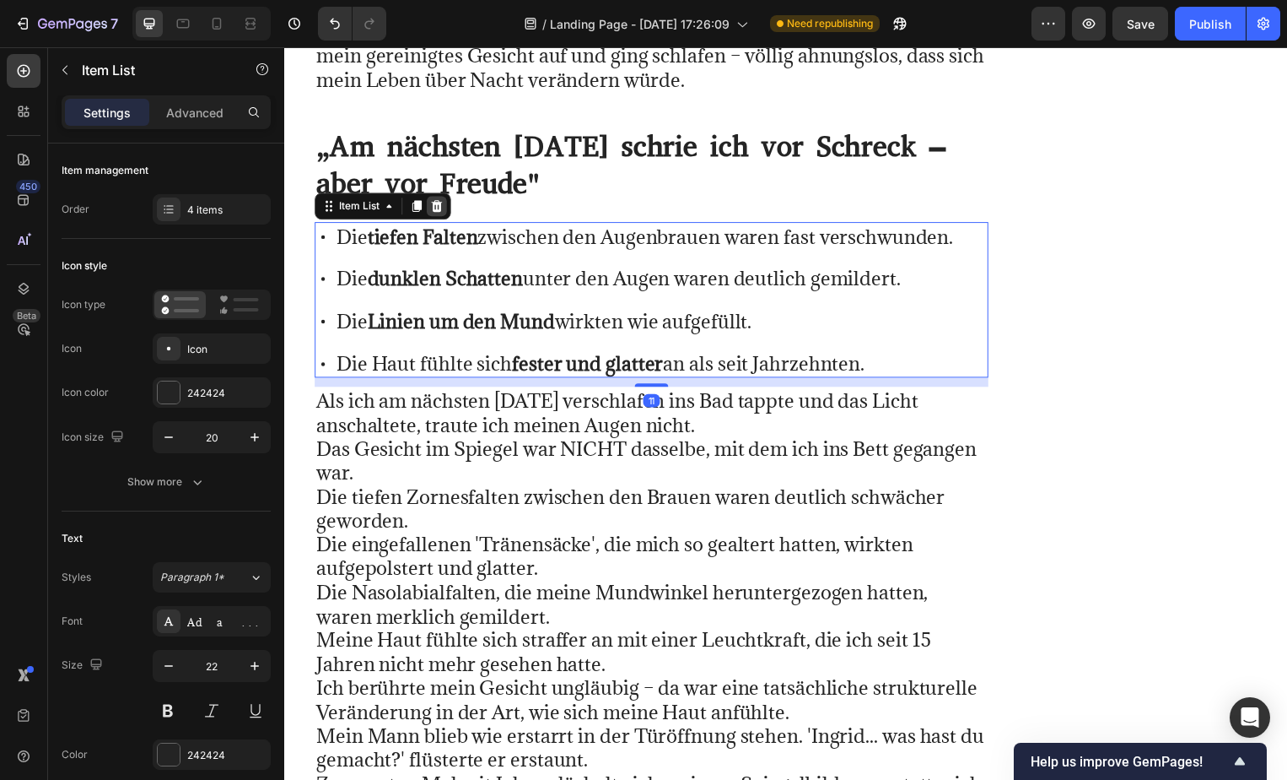
click at [439, 202] on icon at bounding box center [438, 208] width 11 height 12
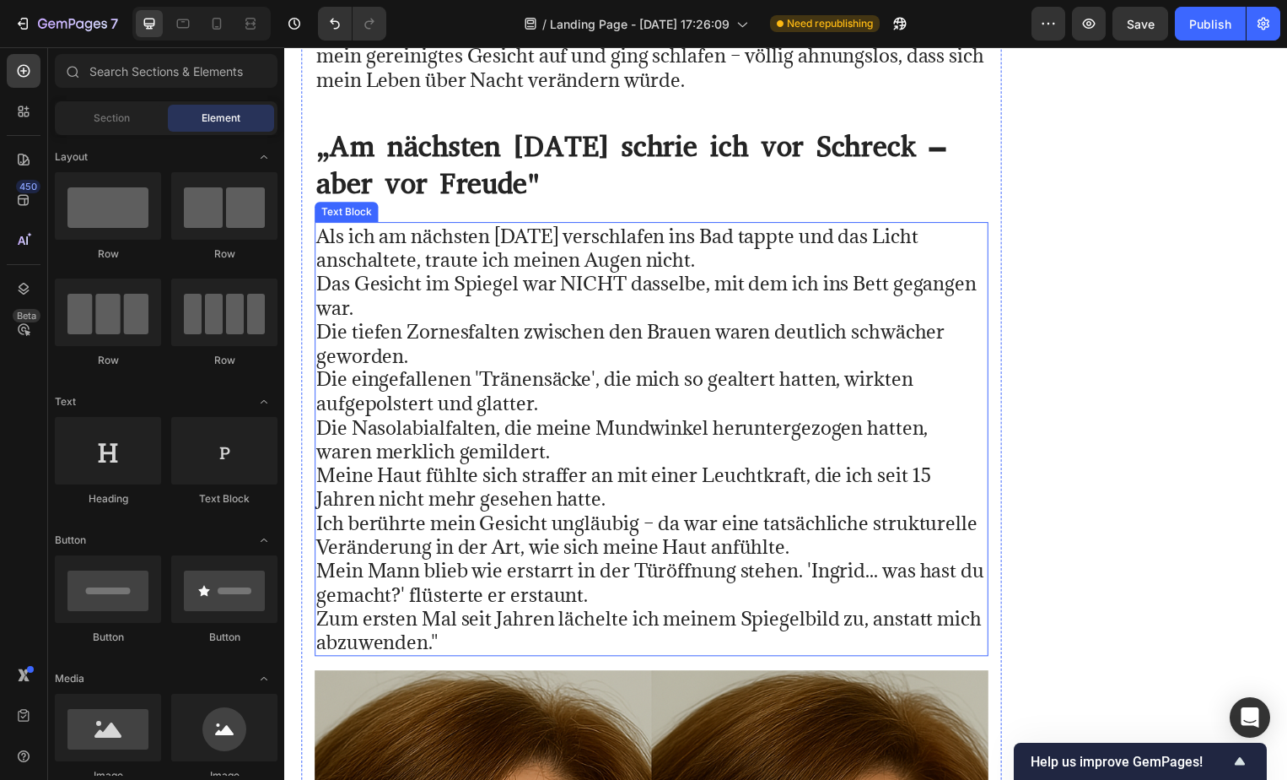
click at [727, 225] on p "Als ich am nächsten [DATE] verschlafen ins Bad tappte und das Licht anschaltete…" at bounding box center [654, 442] width 677 height 434
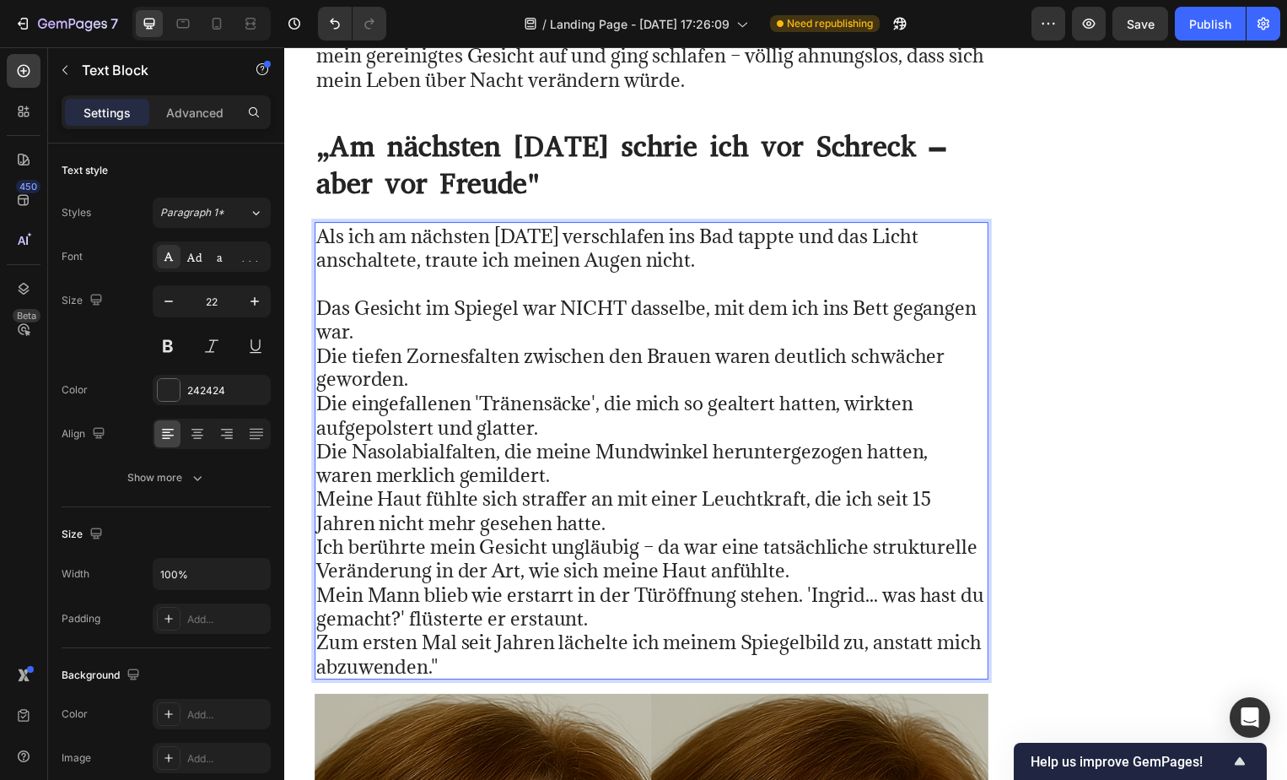
click at [548, 278] on p "⁠⁠⁠⁠⁠⁠⁠ Das Gesicht im Spiegel war NICHT dasselbe, mit dem ich ins Bett gegange…" at bounding box center [654, 478] width 677 height 410
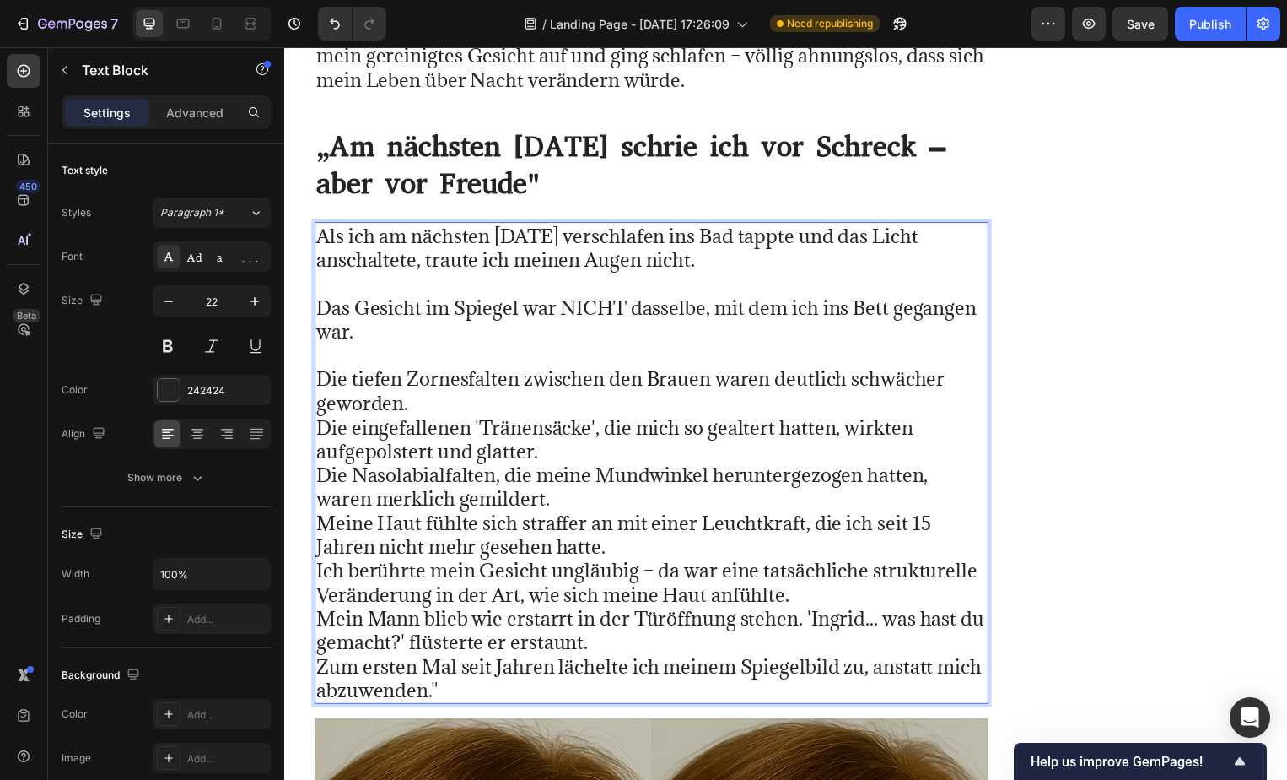
click at [452, 356] on p "⁠⁠⁠⁠⁠⁠⁠ Die tiefen Zornesfalten zwischen den Brauen waren deutlich schwächer ge…" at bounding box center [654, 527] width 677 height 362
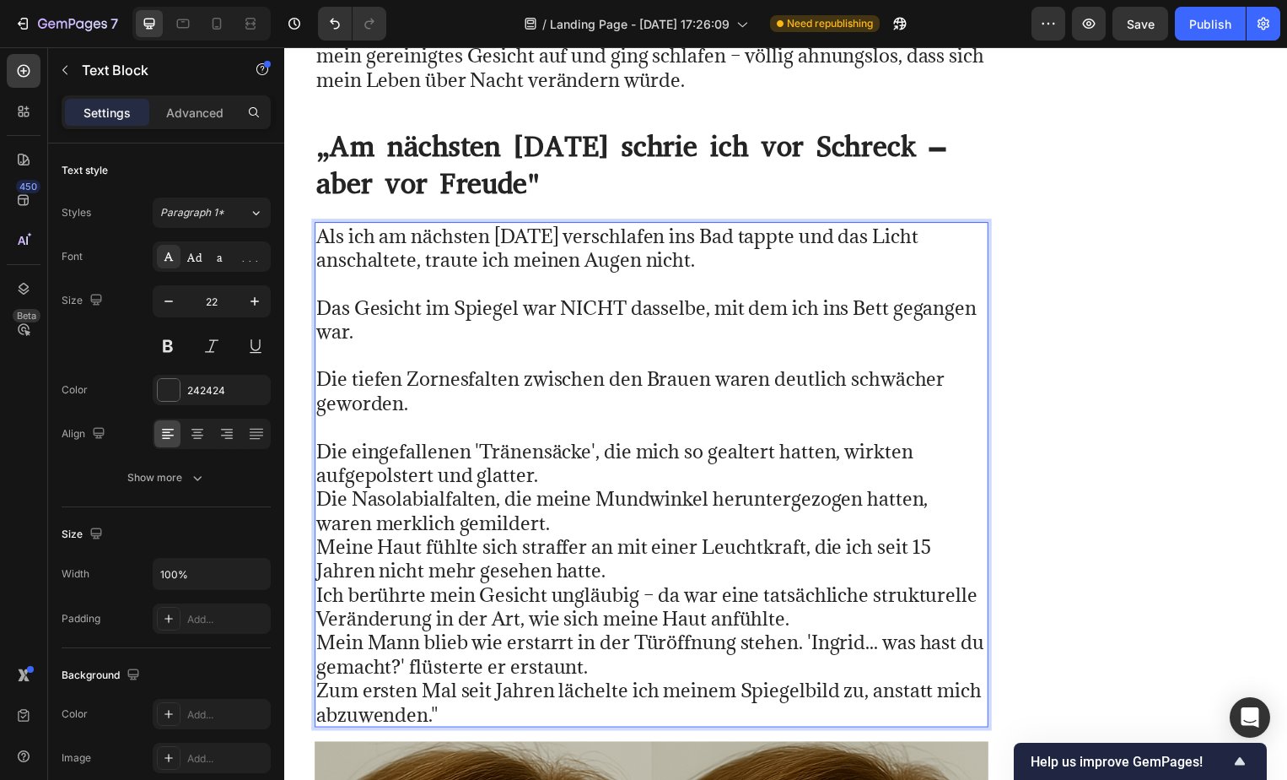
click at [565, 420] on p "⁠⁠⁠⁠⁠⁠⁠ Die eingefallenen 'Tränensäcke', die mich so gealtert hatten, wirkten a…" at bounding box center [654, 575] width 677 height 314
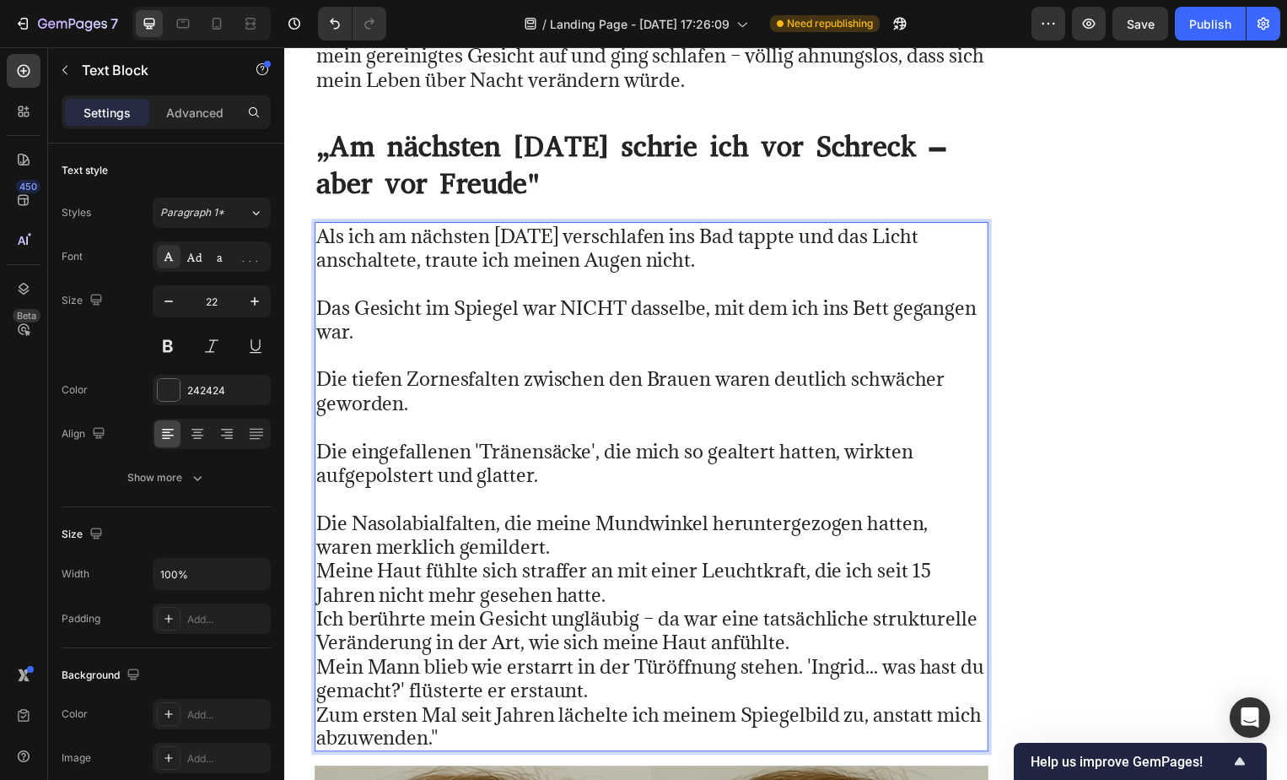
click at [569, 503] on p "⁠⁠⁠⁠⁠⁠⁠ Die Nasolabialfalten, die meine Mundwinkel heruntergezogen hatten, ware…" at bounding box center [654, 623] width 677 height 266
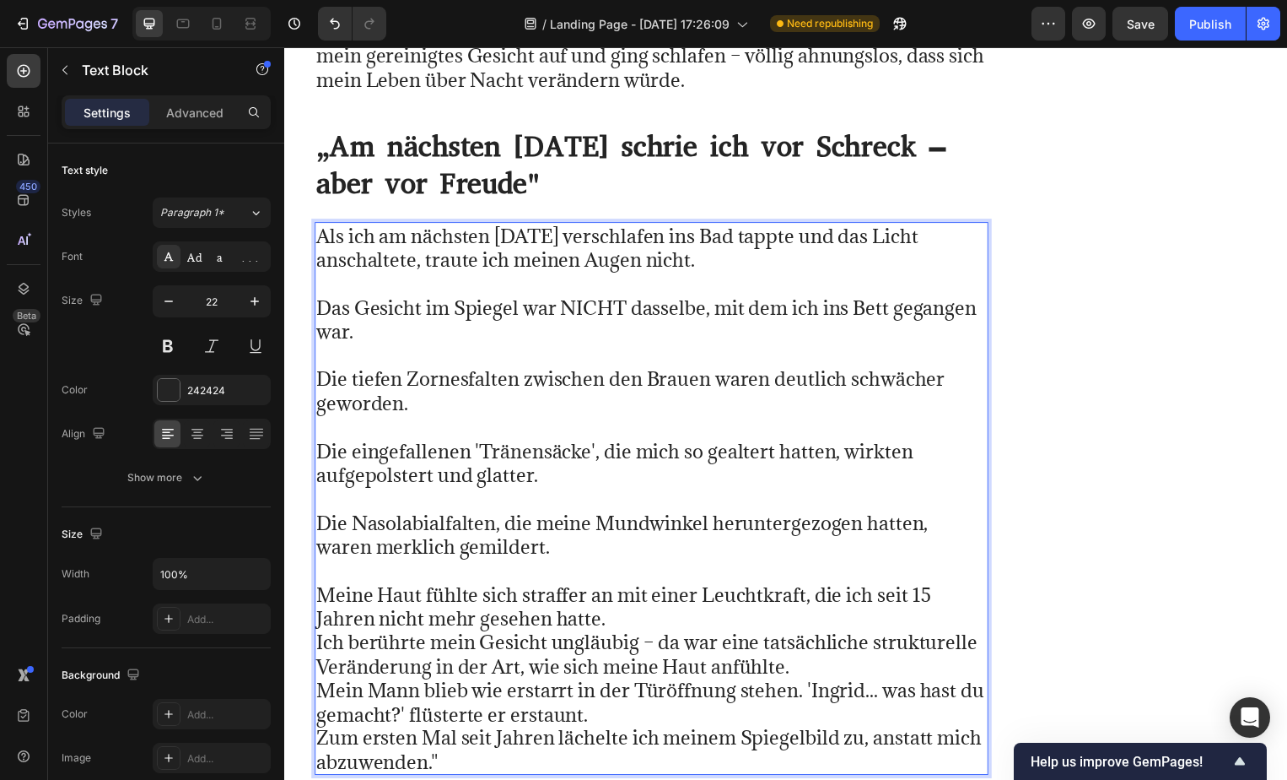
click at [618, 563] on p "⁠⁠⁠⁠⁠⁠⁠ Meine Haut fühlte sich straffer an mit einer Leuchtkraft, die ich seit …" at bounding box center [654, 671] width 677 height 217
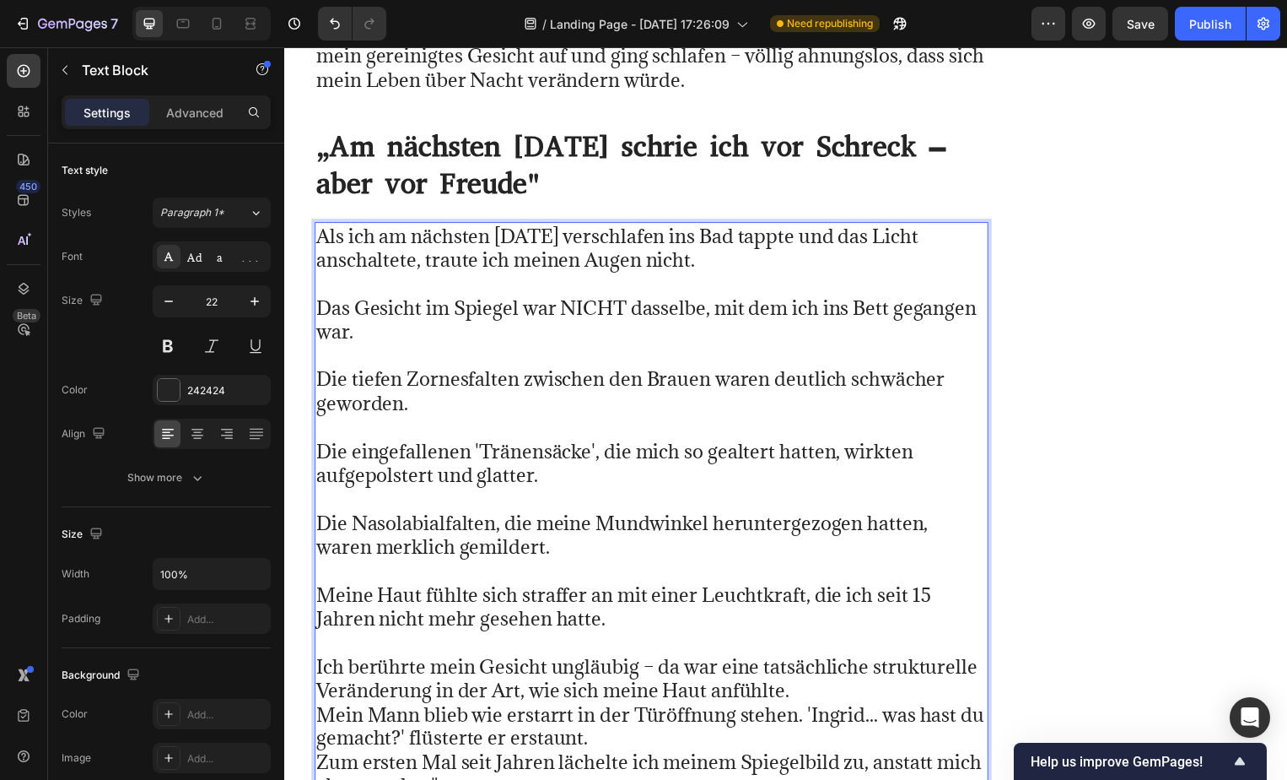
click at [840, 635] on p "⁠⁠⁠⁠⁠⁠⁠ Ich berührte mein Gesicht ungläubig – da war eine tatsächliche struktur…" at bounding box center [654, 719] width 677 height 169
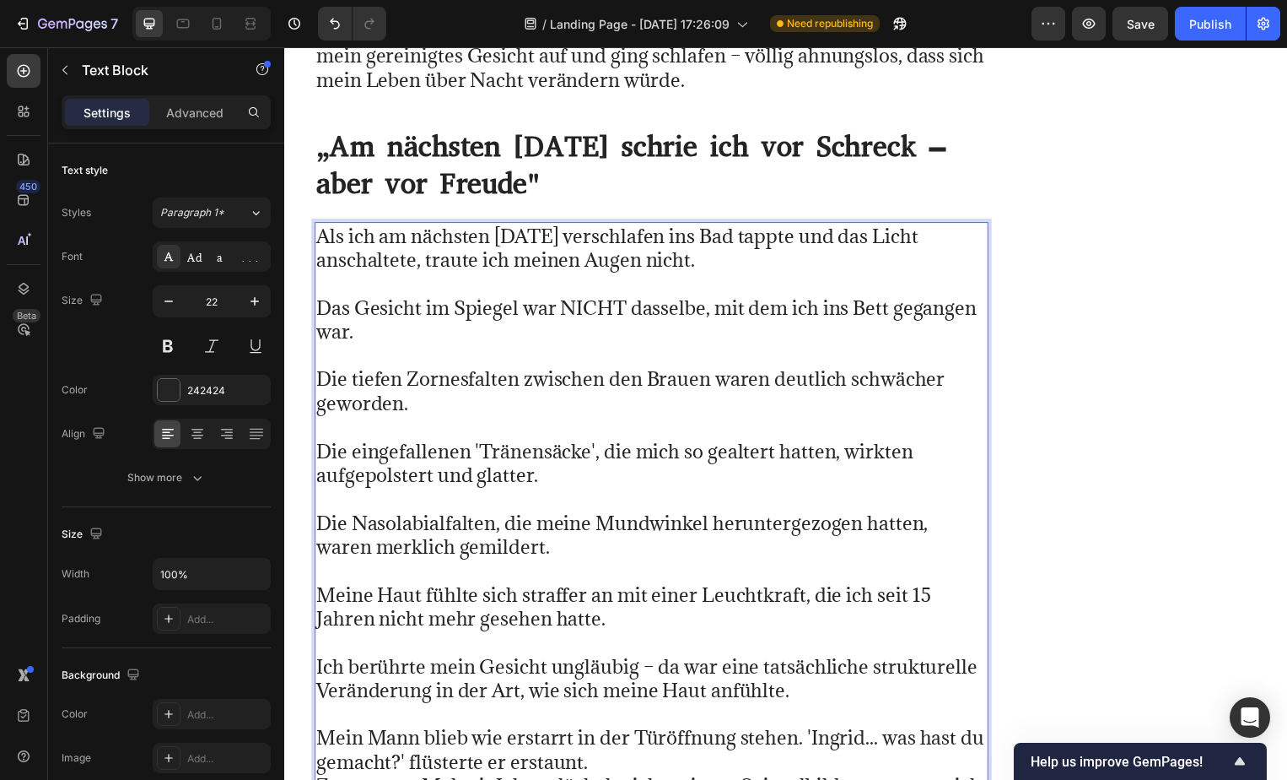
click at [639, 708] on p "⁠⁠⁠⁠⁠⁠⁠ Mein Mann blieb wie erstarrt in der Türöffnung stehen. 'Ingrid... was h…" at bounding box center [654, 768] width 677 height 121
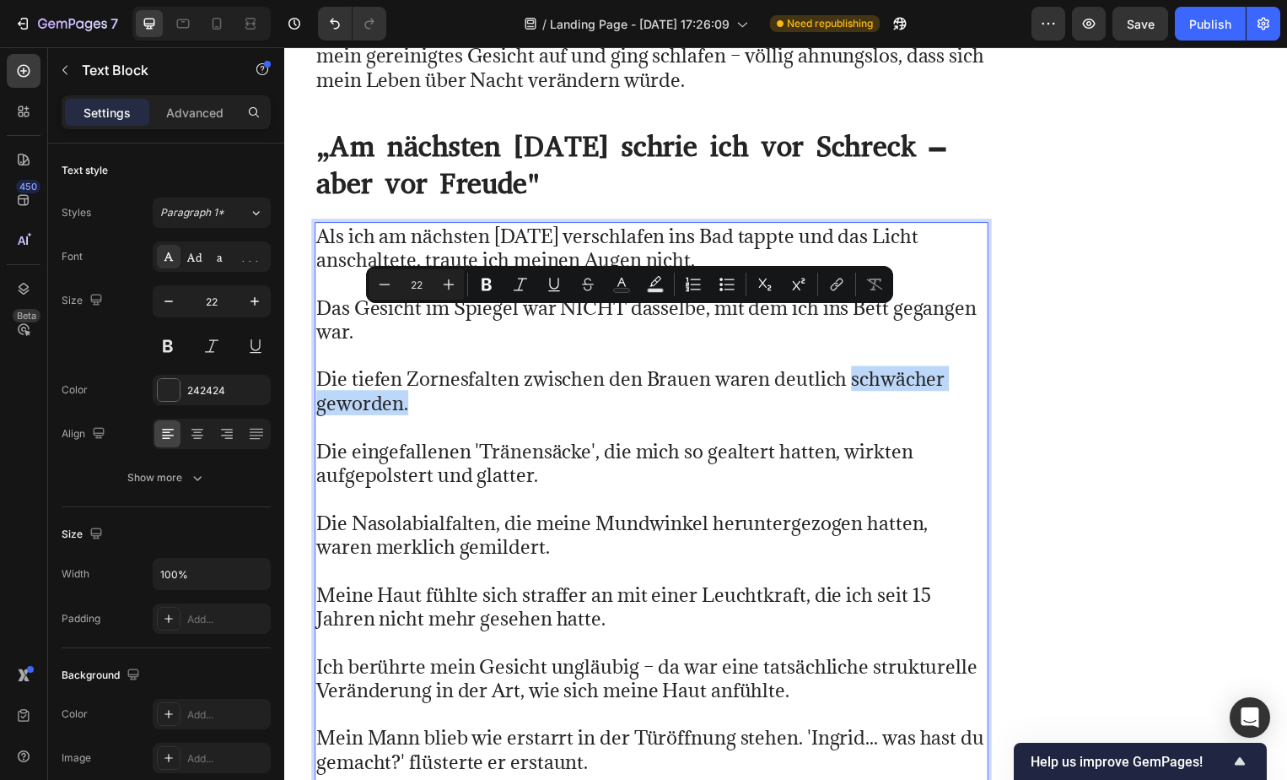
drag, startPoint x: 856, startPoint y: 316, endPoint x: 864, endPoint y: 350, distance: 34.6
click at [864, 350] on p "Die tiefen Zornesfalten zwischen den Brauen waren deutlich schwächer geworden." at bounding box center [654, 382] width 677 height 73
click at [481, 278] on icon "Editor contextual toolbar" at bounding box center [486, 284] width 17 height 17
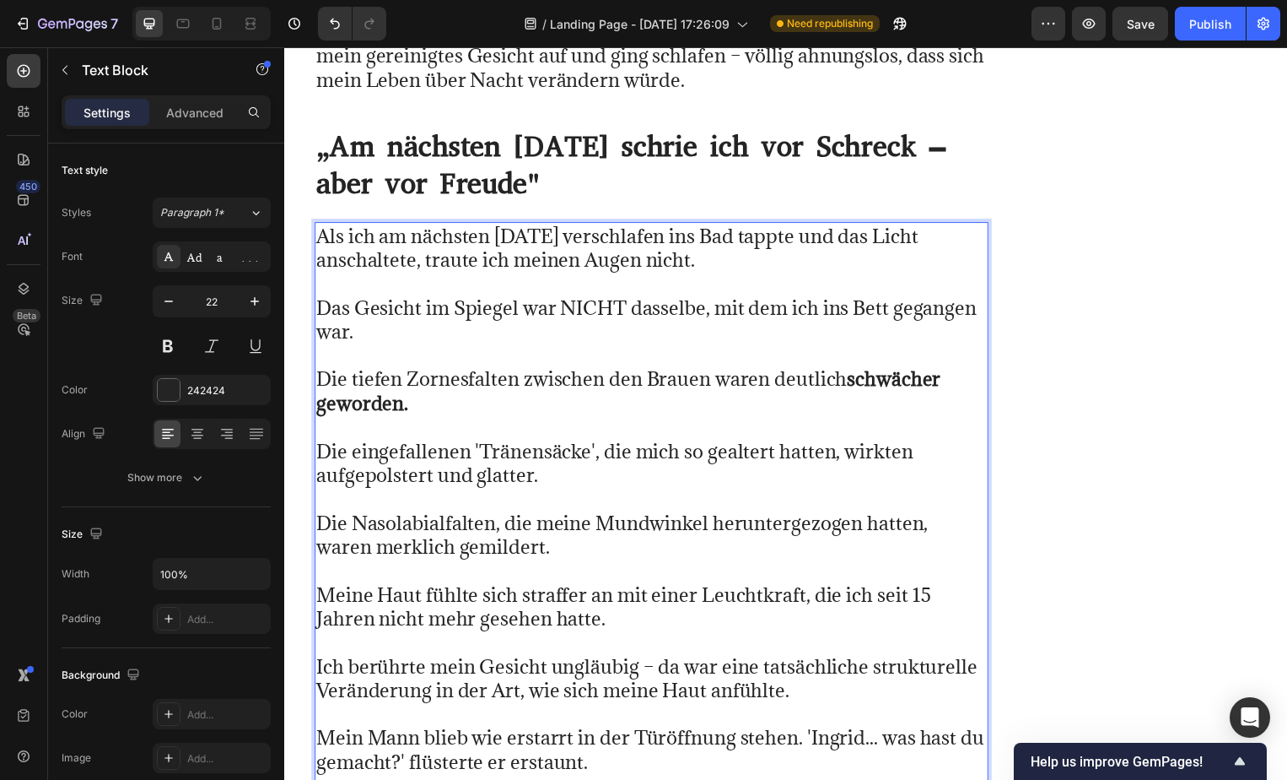
click at [531, 418] on p "Die eingefallenen 'Tränensäcke', die mich so gealtert hatten, wirkten aufgepols…" at bounding box center [654, 454] width 677 height 73
drag, startPoint x: 531, startPoint y: 418, endPoint x: 313, endPoint y: 421, distance: 217.7
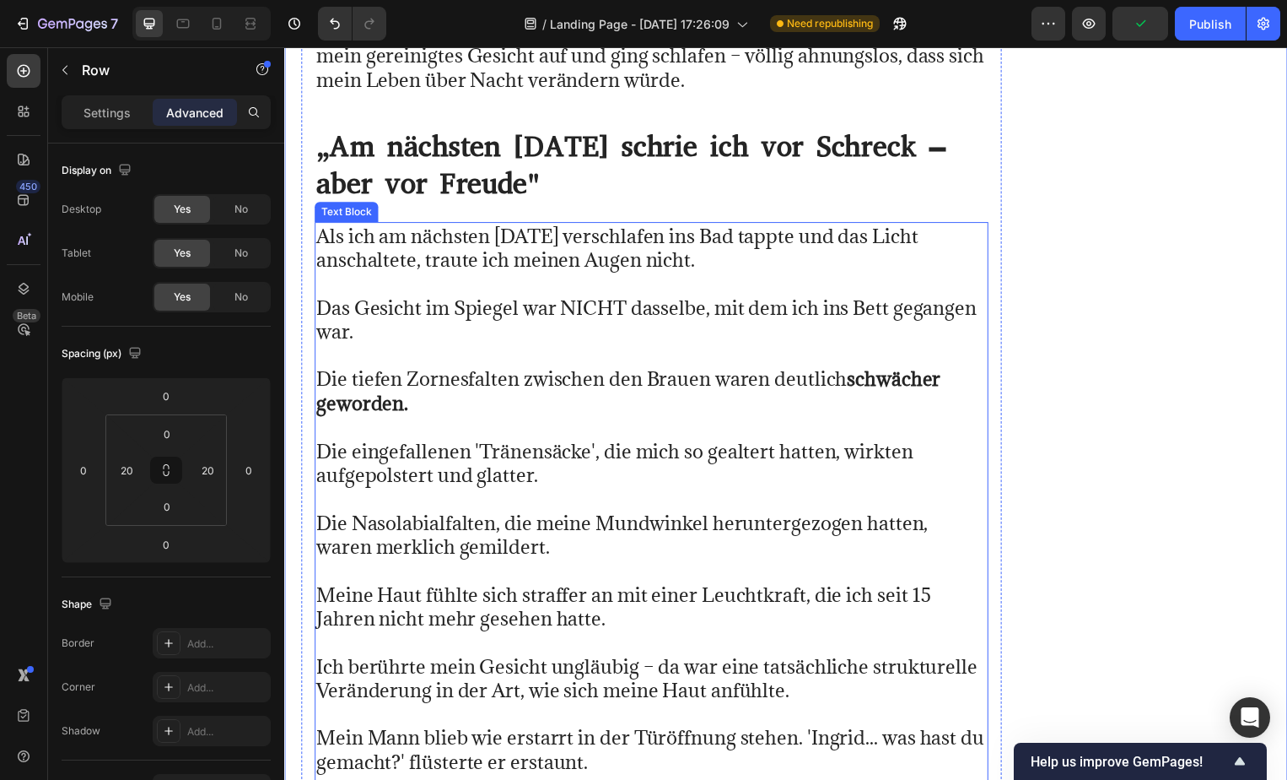
click at [530, 428] on p "Die eingefallenen 'Tränensäcke', die mich so gealtert hatten, wirkten aufgepols…" at bounding box center [654, 454] width 677 height 73
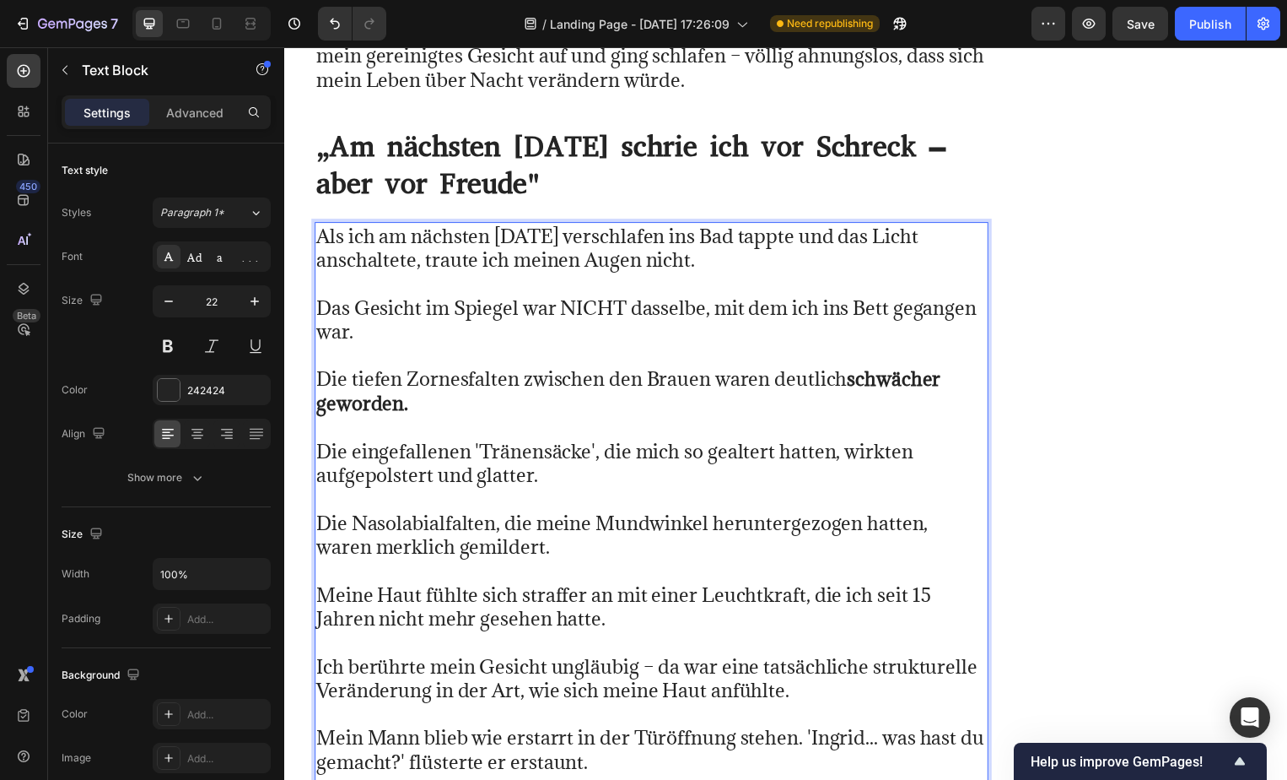
click at [530, 428] on p "Die eingefallenen 'Tränensäcke', die mich so gealtert hatten, wirkten aufgepols…" at bounding box center [654, 454] width 677 height 73
drag, startPoint x: 530, startPoint y: 428, endPoint x: 316, endPoint y: 429, distance: 213.4
click at [316, 429] on p "Die eingefallenen 'Tränensäcke', die mich so gealtert hatten, wirkten aufgepols…" at bounding box center [654, 454] width 677 height 73
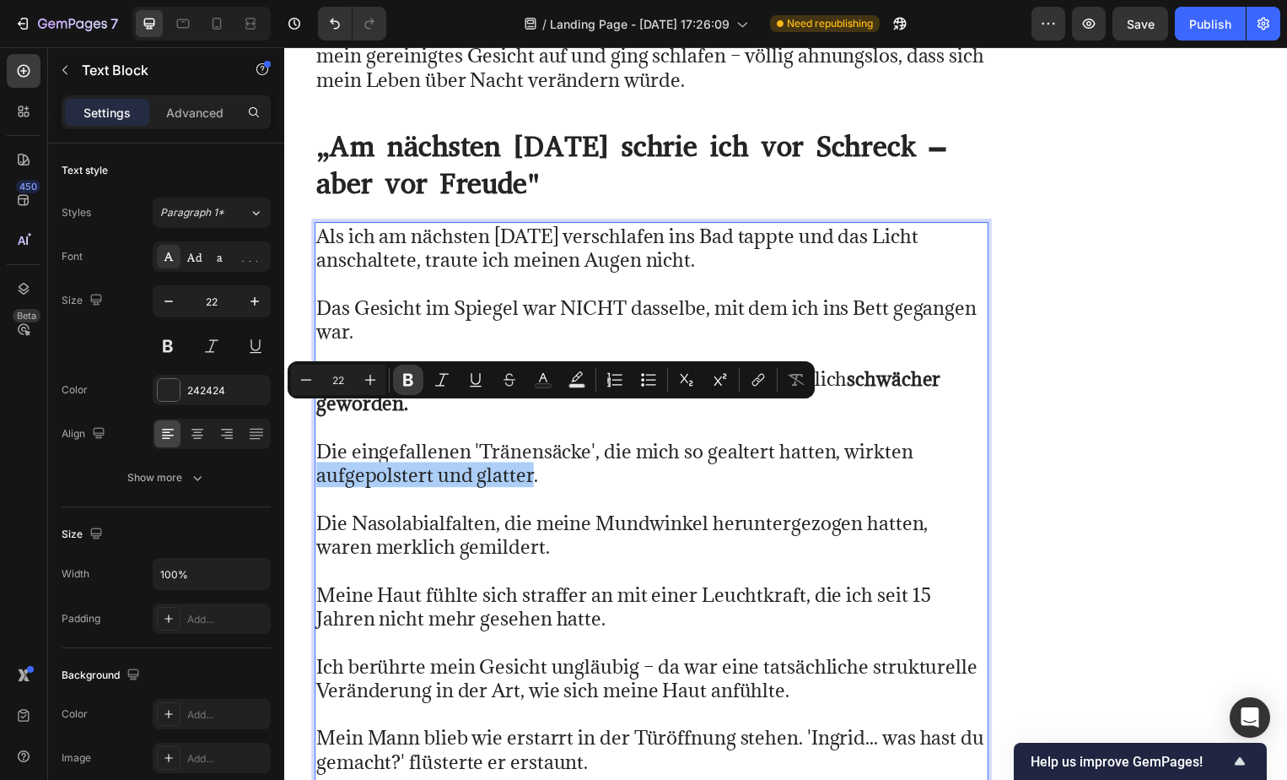
click at [407, 374] on icon "Editor contextual toolbar" at bounding box center [408, 380] width 10 height 13
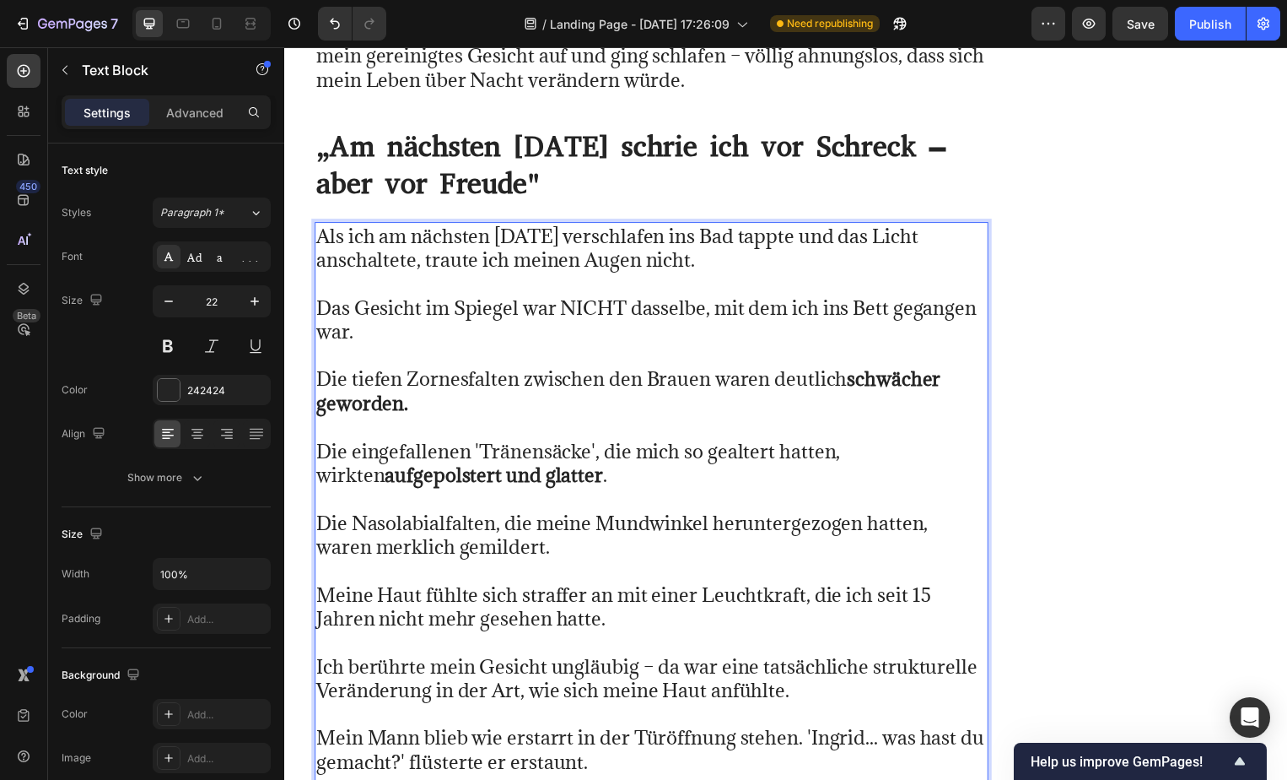
click at [380, 493] on p "Die Nasolabialfalten, die meine Mundwinkel heruntergezogen hatten, waren merkli…" at bounding box center [654, 526] width 677 height 73
drag, startPoint x: 380, startPoint y: 493, endPoint x: 541, endPoint y: 493, distance: 160.3
click at [541, 493] on p "Die Nasolabialfalten, die meine Mundwinkel heruntergezogen hatten, waren merkli…" at bounding box center [654, 526] width 677 height 73
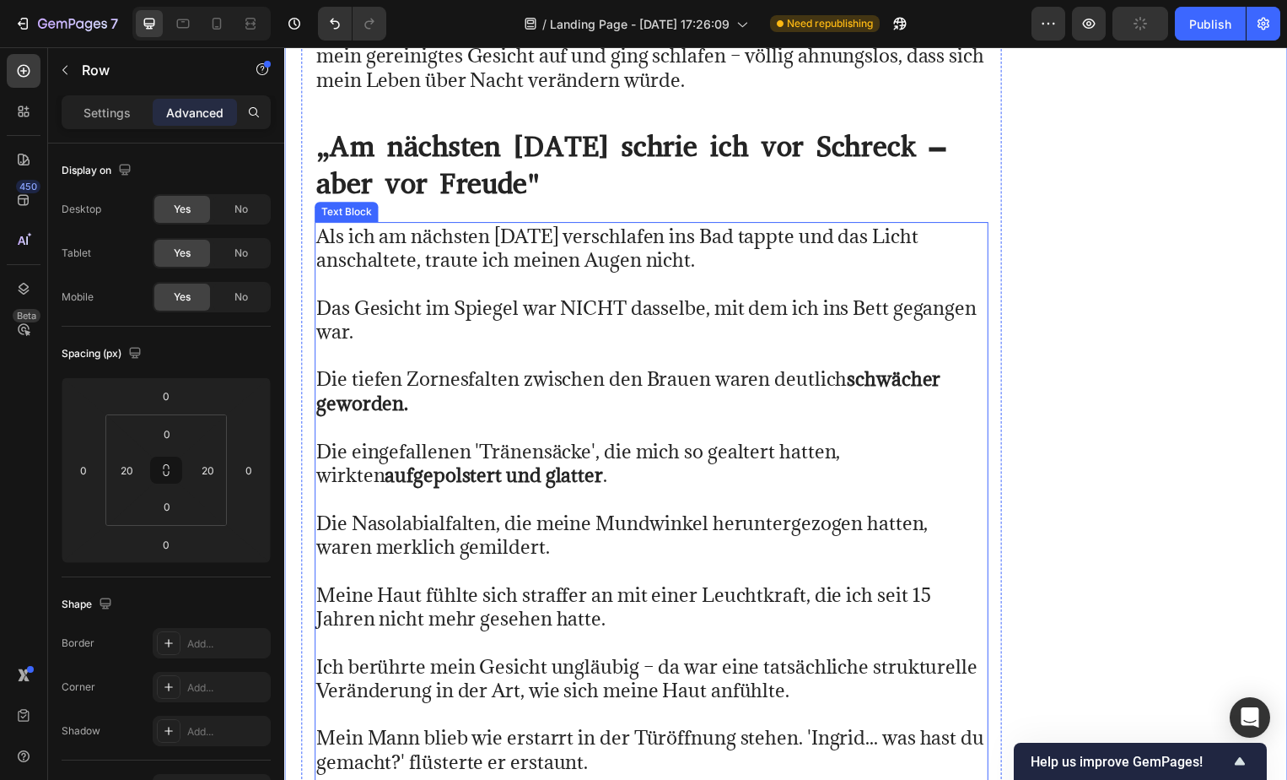
click at [472, 494] on p "Die Nasolabialfalten, die meine Mundwinkel heruntergezogen hatten, waren merkli…" at bounding box center [654, 526] width 677 height 73
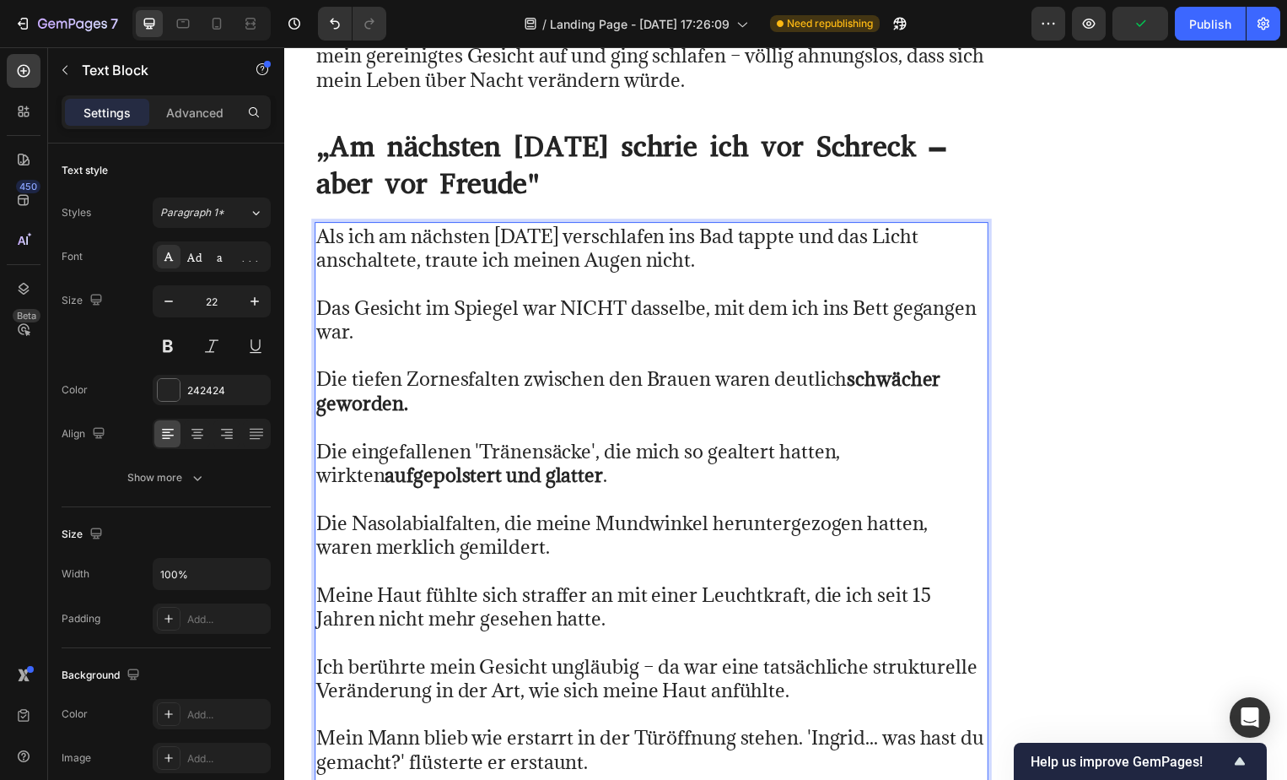
click at [377, 494] on p "Die Nasolabialfalten, die meine Mundwinkel heruntergezogen hatten, waren merkli…" at bounding box center [654, 526] width 677 height 73
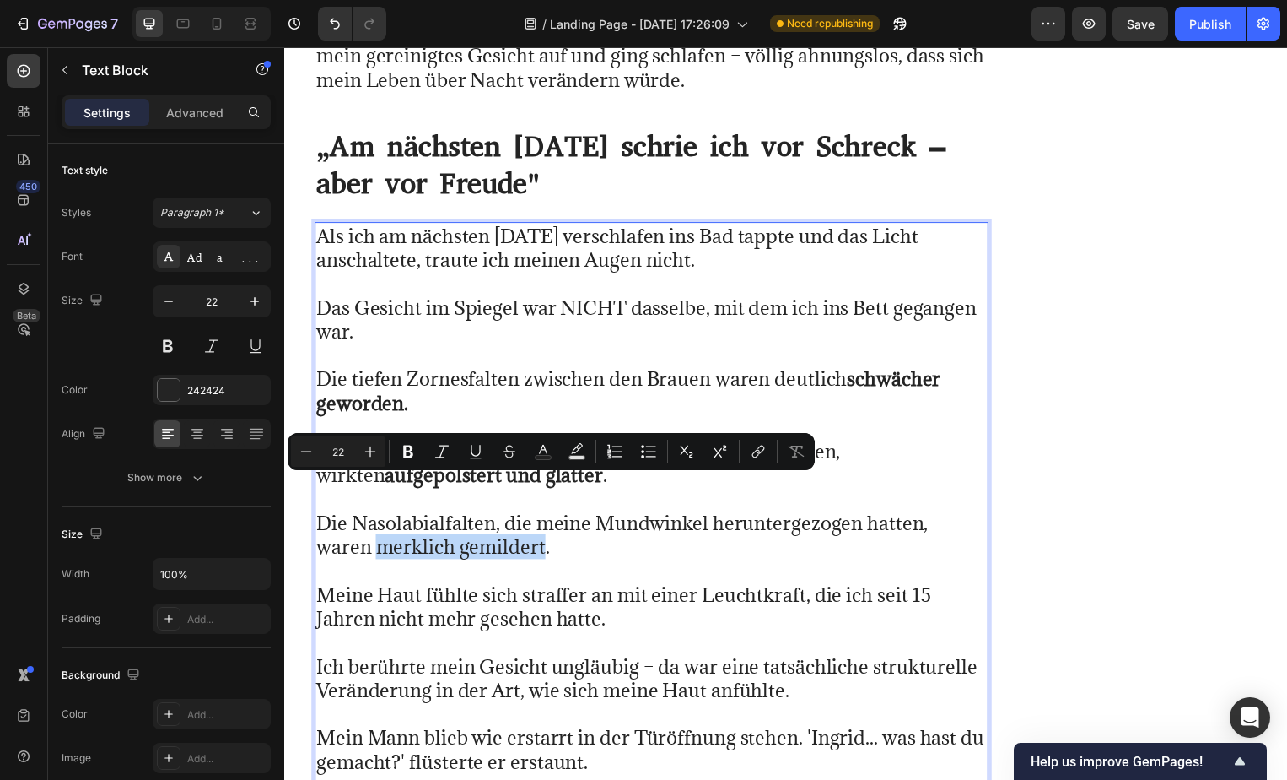
drag, startPoint x: 377, startPoint y: 494, endPoint x: 545, endPoint y: 503, distance: 168.1
click at [545, 503] on p "Die Nasolabialfalten, die meine Mundwinkel heruntergezogen hatten, waren merkli…" at bounding box center [654, 526] width 677 height 73
click at [407, 452] on icon "Editor contextual toolbar" at bounding box center [408, 451] width 17 height 17
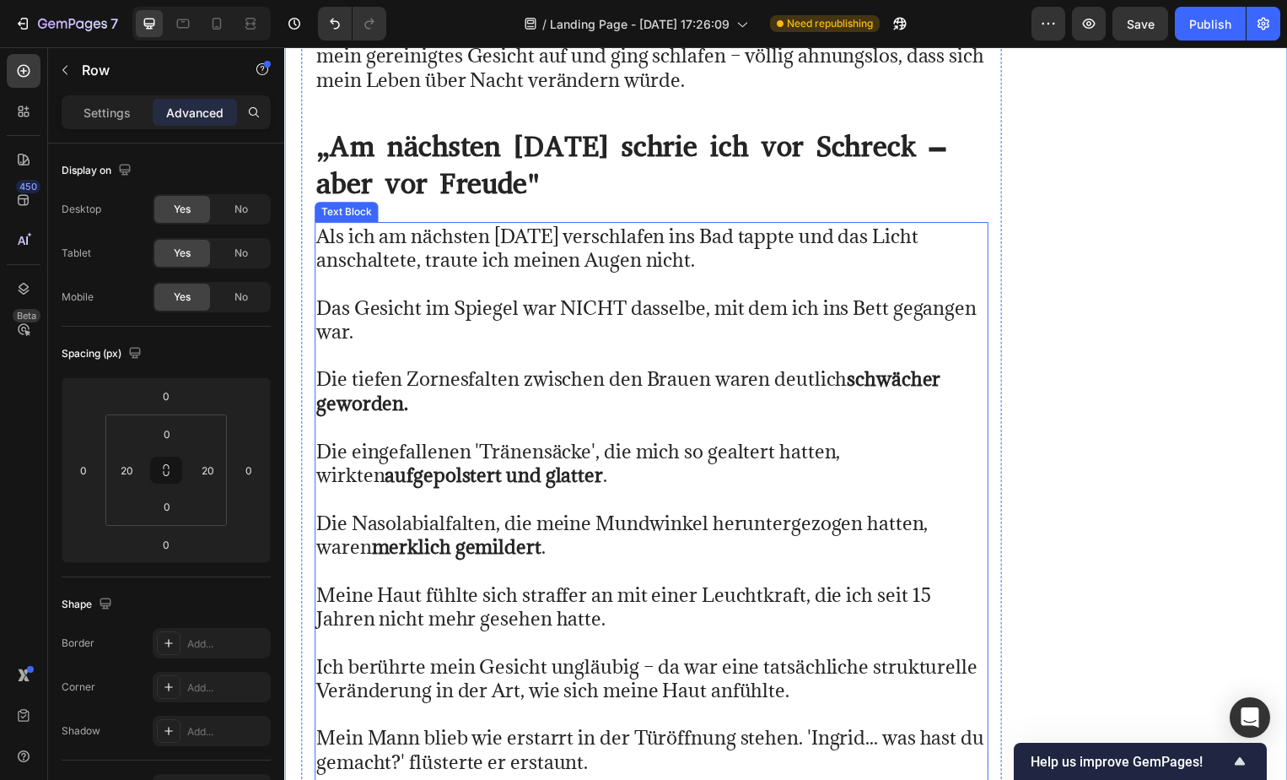
click at [524, 563] on p "Meine Haut fühlte sich straffer an mit einer Leuchtkraft, die ich seit 15 Jahre…" at bounding box center [654, 599] width 677 height 73
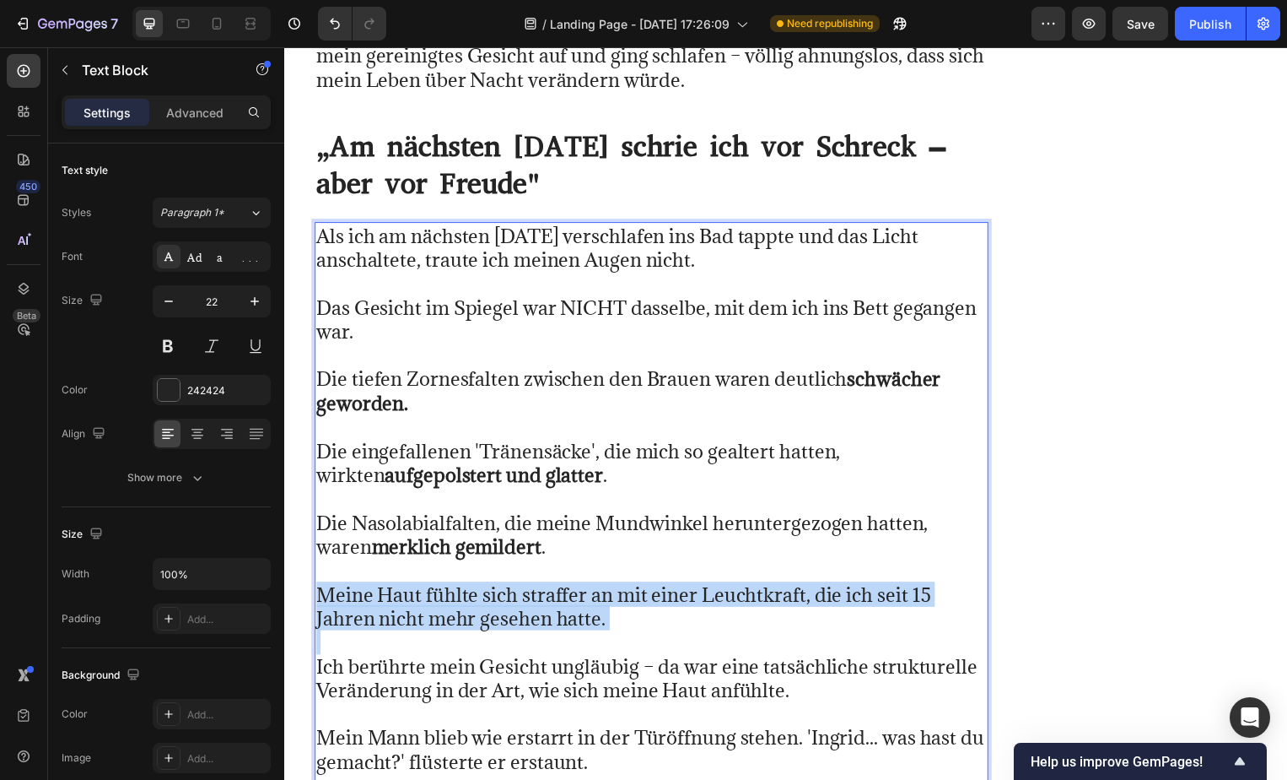
click at [524, 563] on p "Meine Haut fühlte sich straffer an mit einer Leuchtkraft, die ich seit 15 Jahre…" at bounding box center [654, 599] width 677 height 73
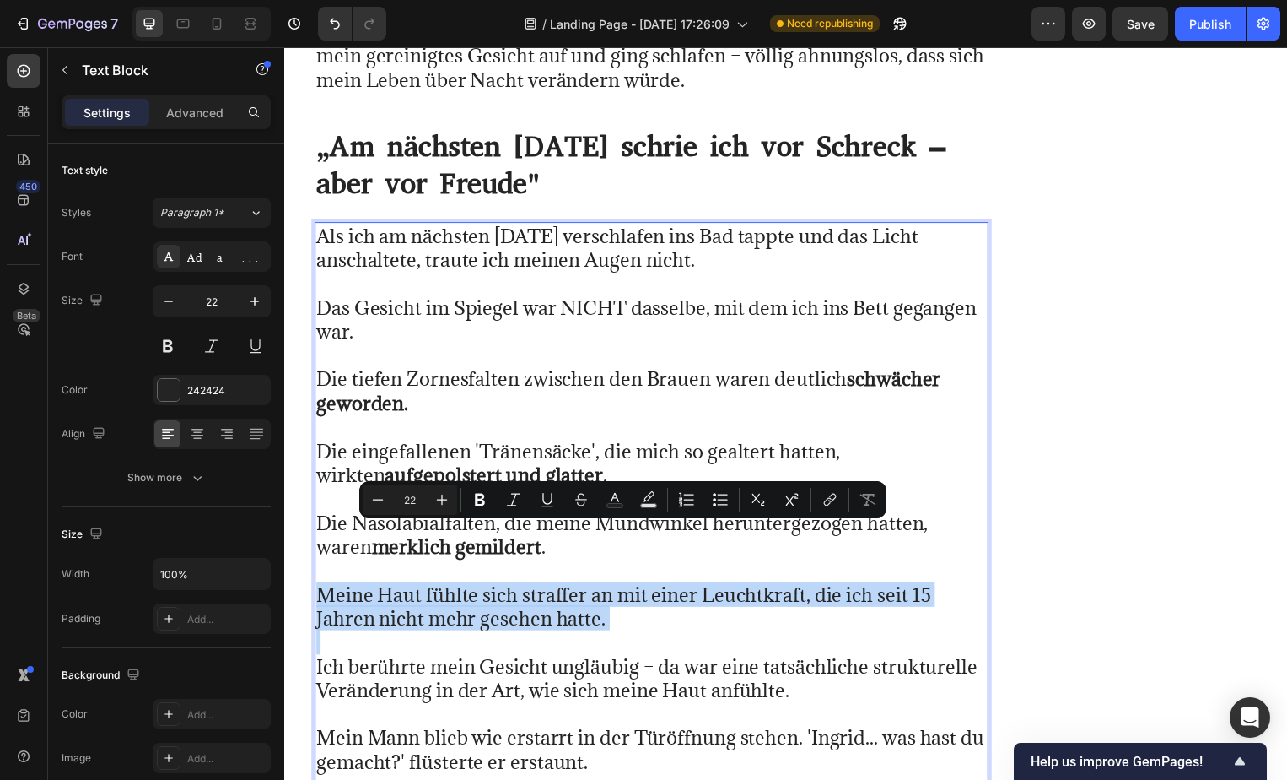
click at [524, 563] on p "Meine Haut fühlte sich straffer an mit einer Leuchtkraft, die ich seit 15 Jahre…" at bounding box center [654, 599] width 677 height 73
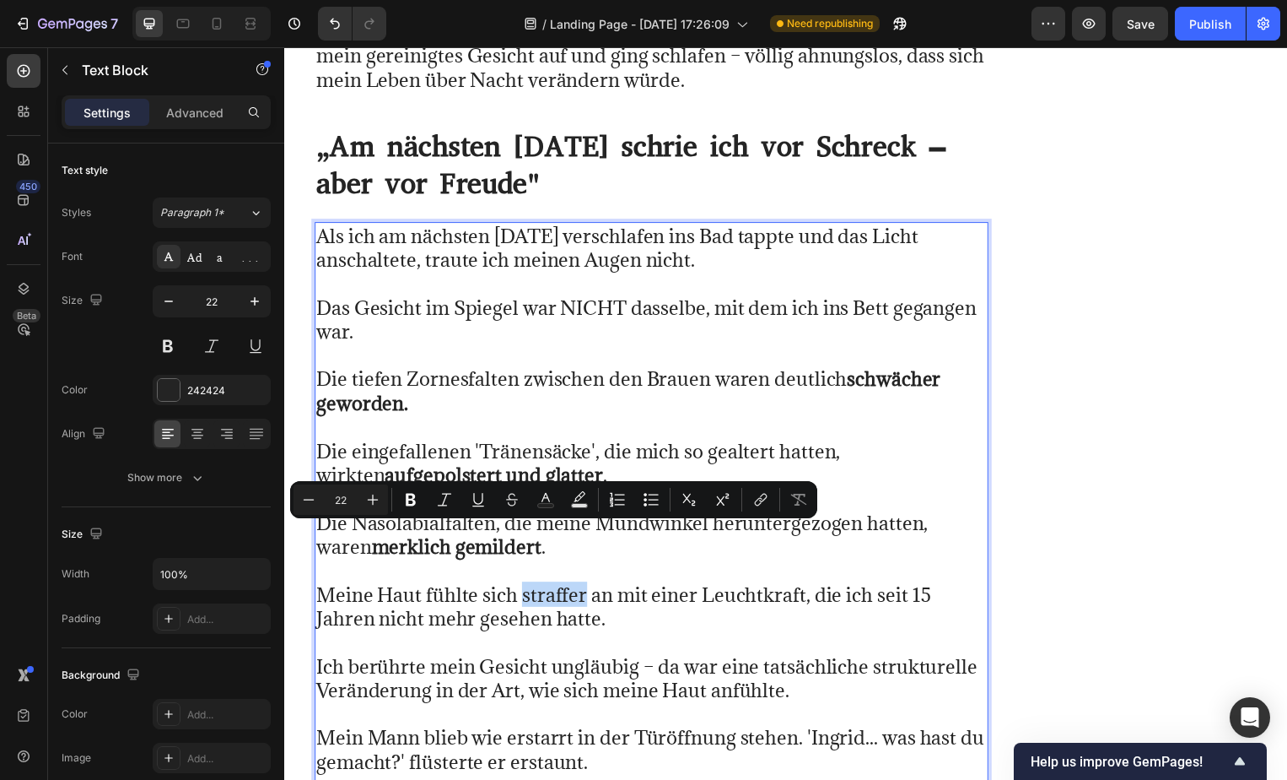
drag, startPoint x: 524, startPoint y: 543, endPoint x: 588, endPoint y: 548, distance: 64.3
click at [588, 563] on p "Meine Haut fühlte sich straffer an mit einer Leuchtkraft, die ich seit 15 Jahre…" at bounding box center [654, 599] width 677 height 73
click at [413, 490] on button "Bold" at bounding box center [411, 499] width 30 height 30
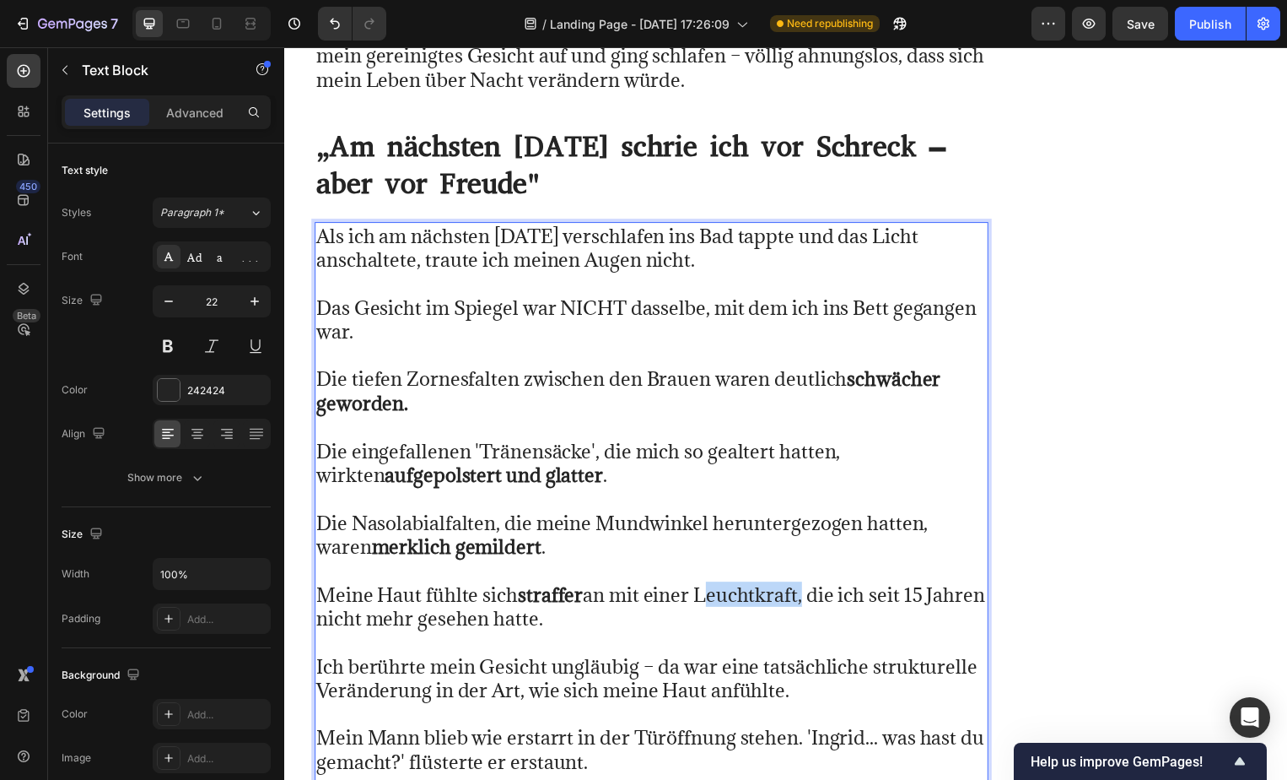
drag, startPoint x: 705, startPoint y: 541, endPoint x: 804, endPoint y: 548, distance: 99.0
click at [804, 563] on p "Meine Haut fühlte sich straffer an mit einer Leuchtkraft, die ich seit 15 Jahre…" at bounding box center [654, 599] width 677 height 73
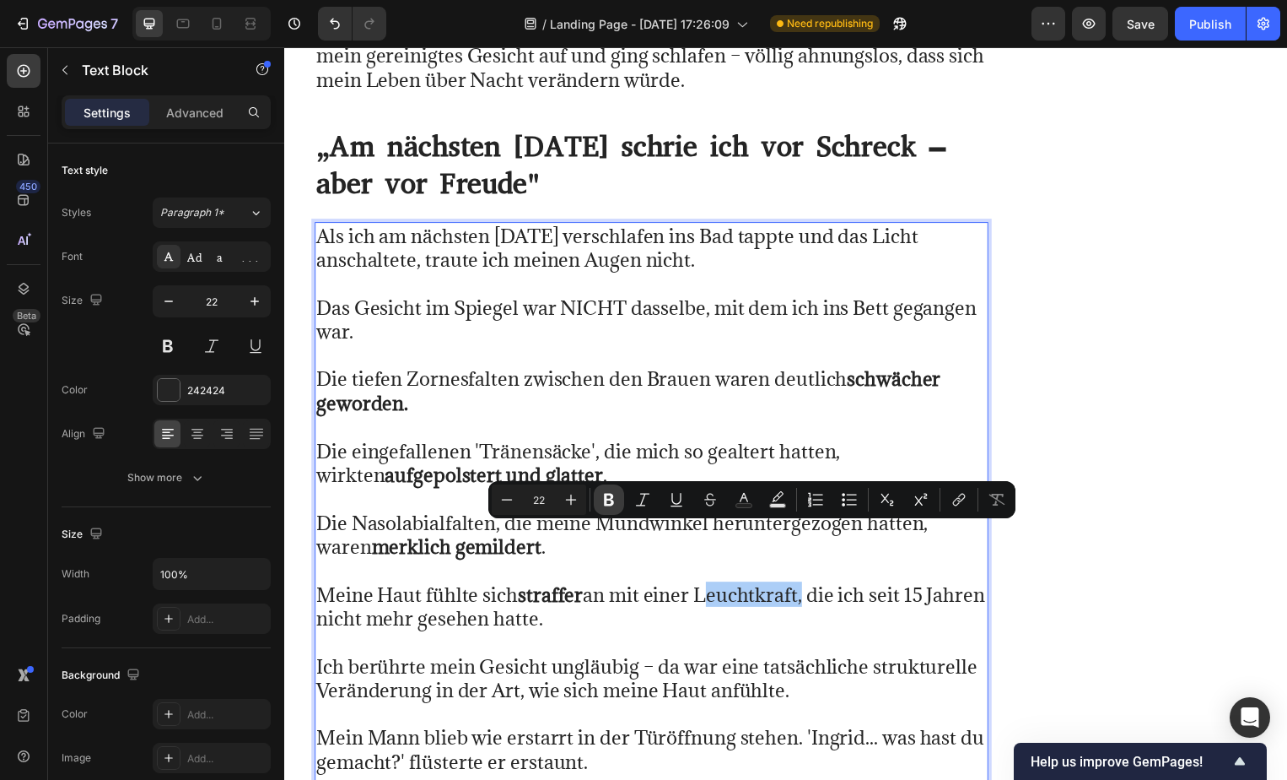
click at [607, 503] on icon "Editor contextual toolbar" at bounding box center [609, 499] width 17 height 17
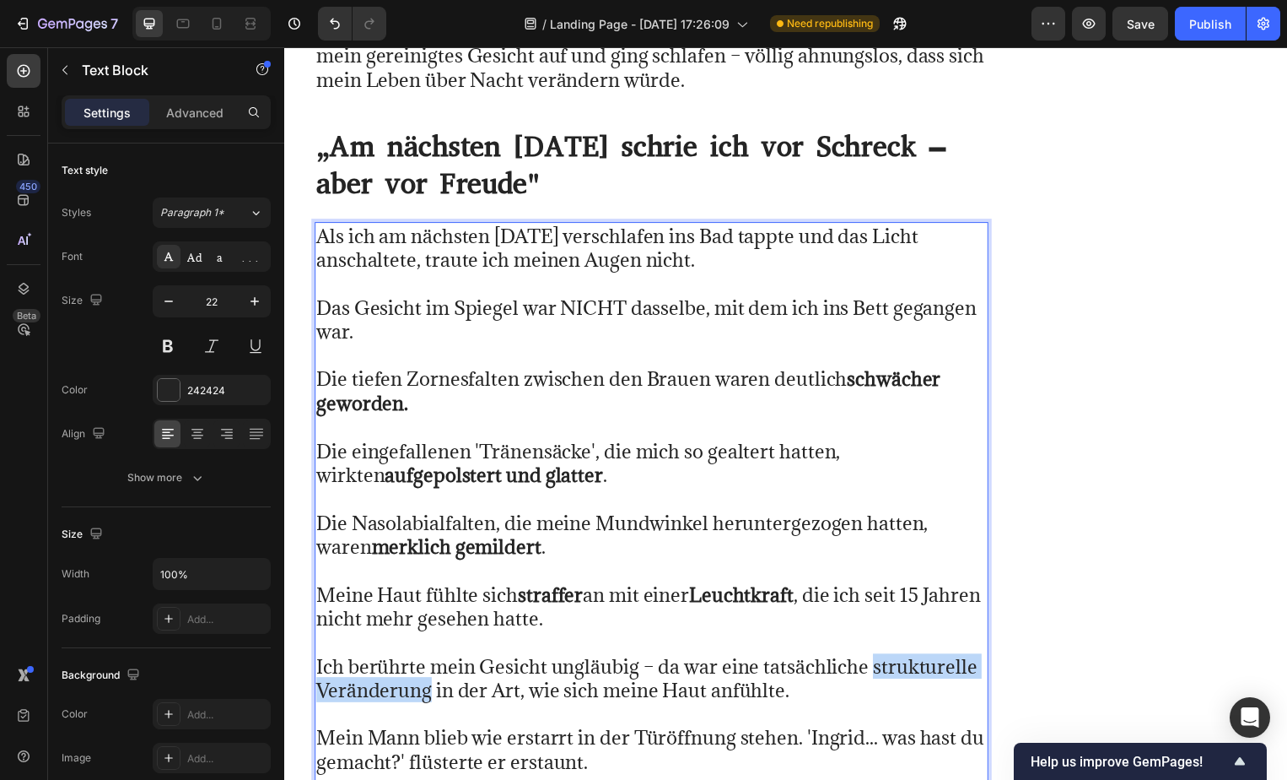
drag, startPoint x: 875, startPoint y: 612, endPoint x: 429, endPoint y: 648, distance: 446.8
click at [429, 648] on p "Ich berührte mein Gesicht ungläubig – da war eine tatsächliche strukturelle Ver…" at bounding box center [654, 671] width 677 height 73
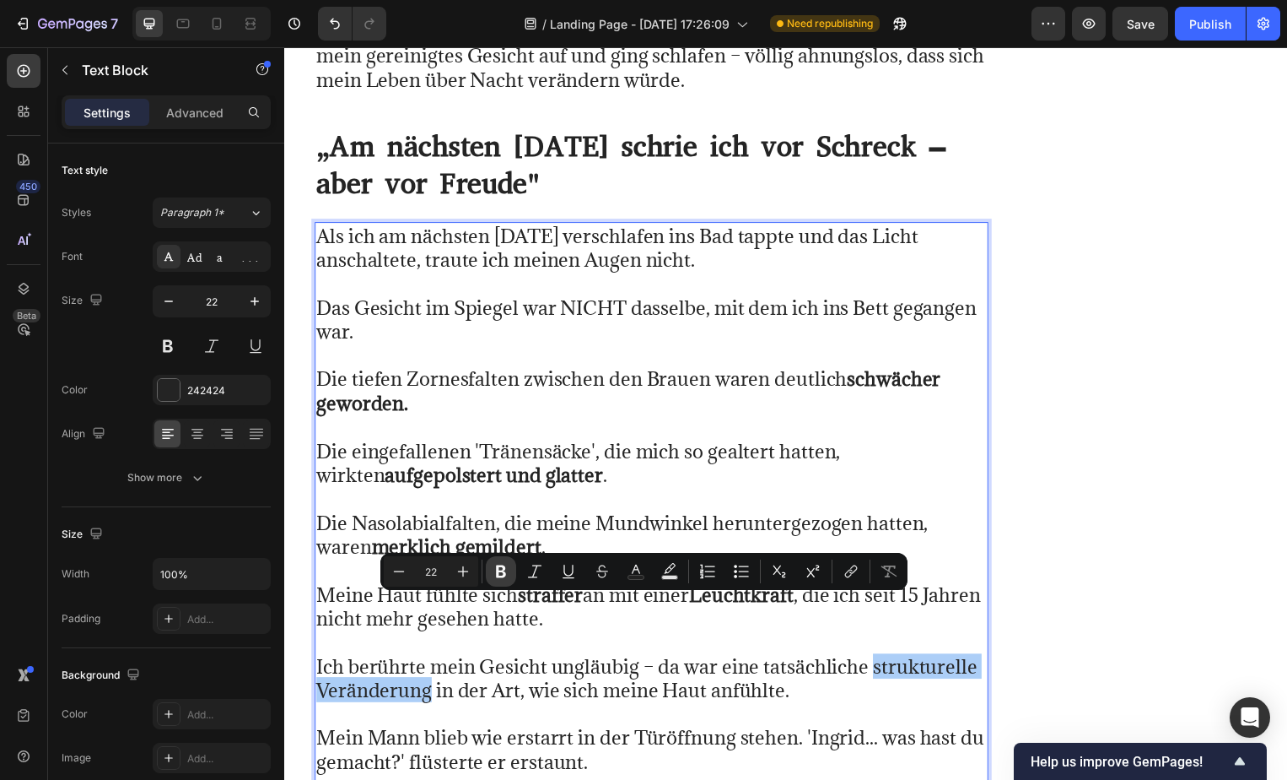
click at [497, 575] on icon "Editor contextual toolbar" at bounding box center [501, 571] width 10 height 13
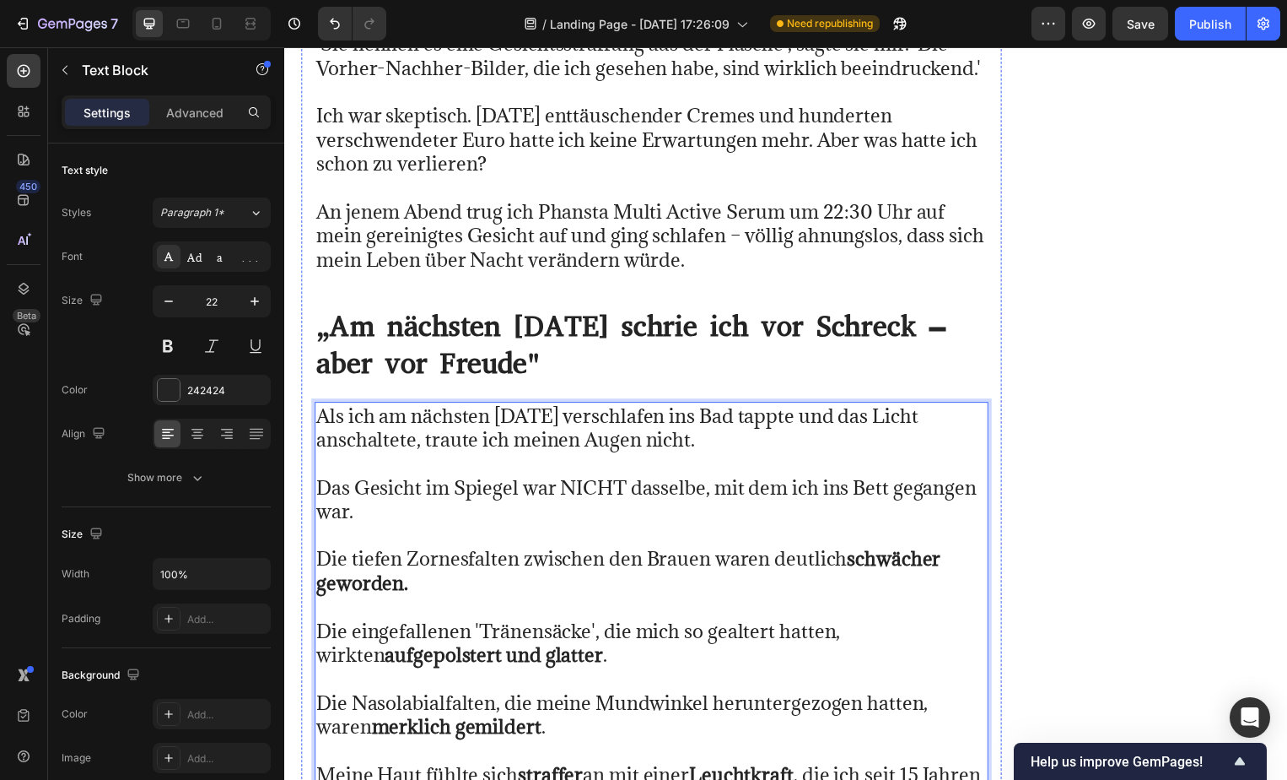
scroll to position [32413, 0]
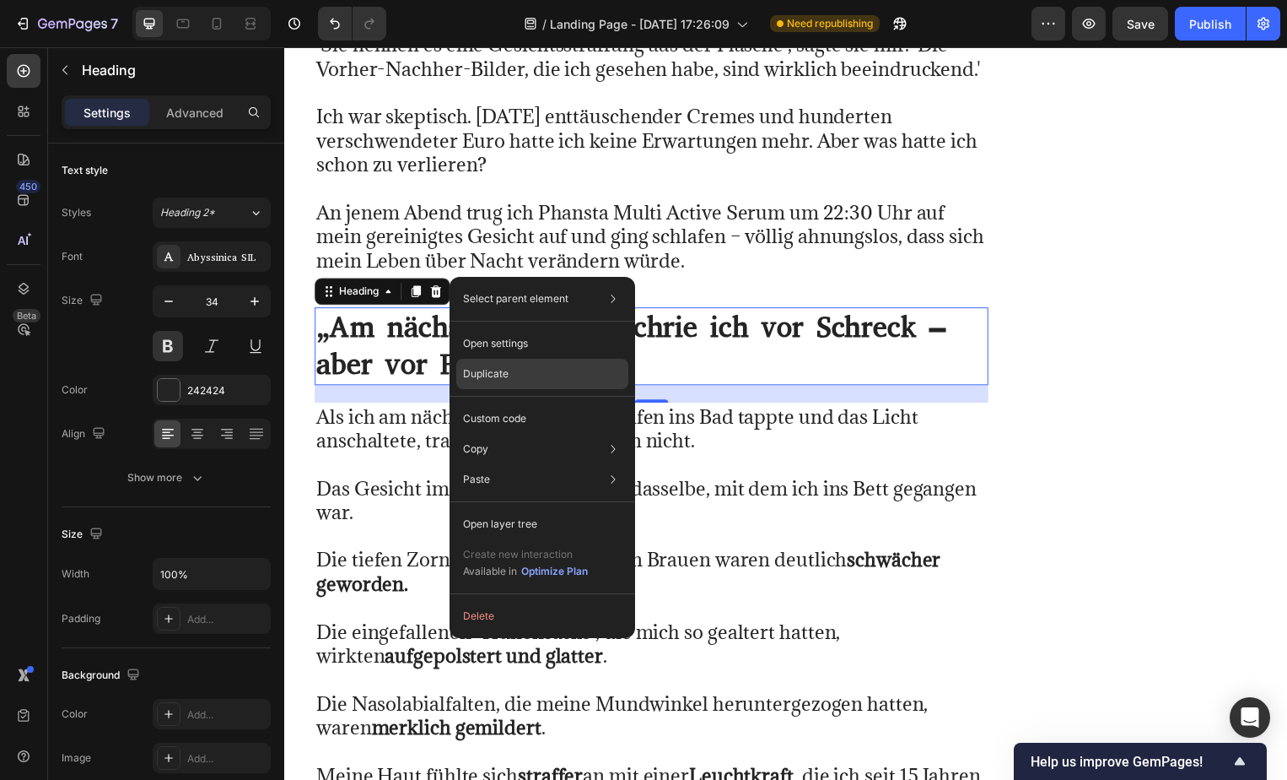
click at [494, 370] on p "Duplicate" at bounding box center [486, 373] width 46 height 15
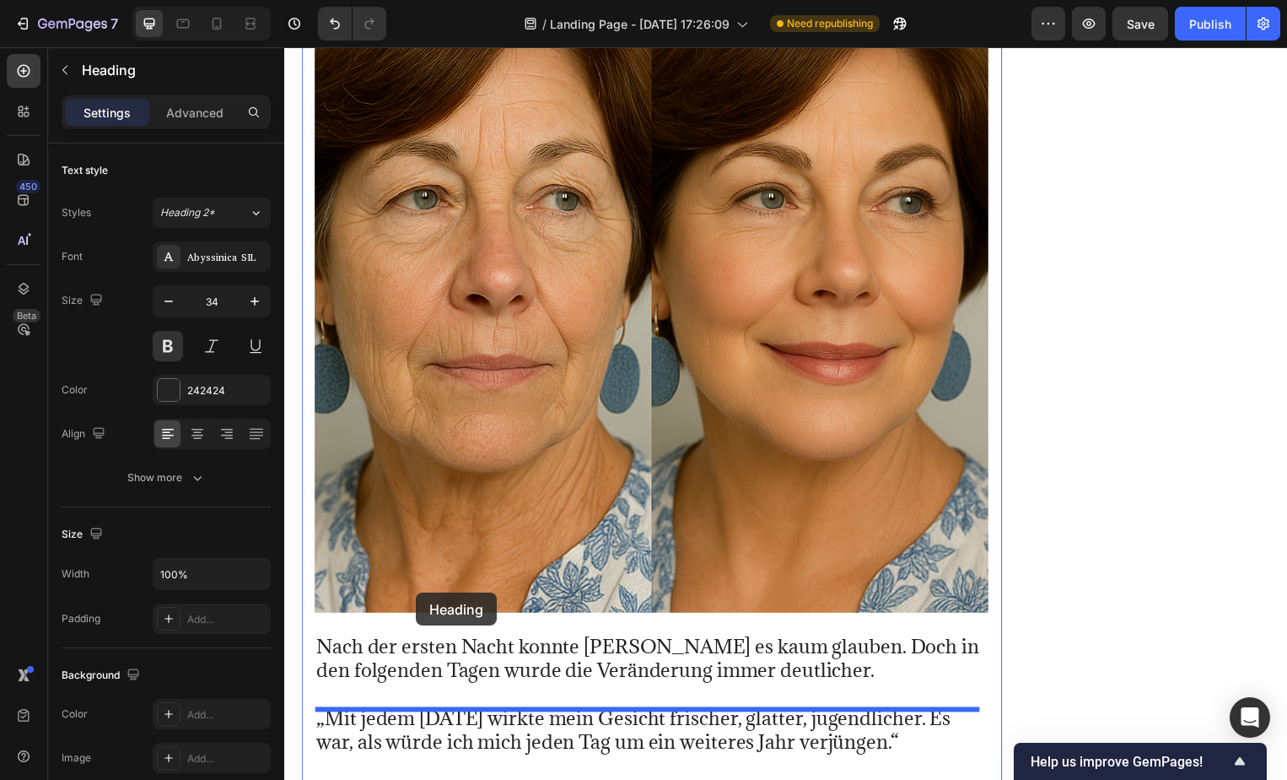
scroll to position [33677, 0]
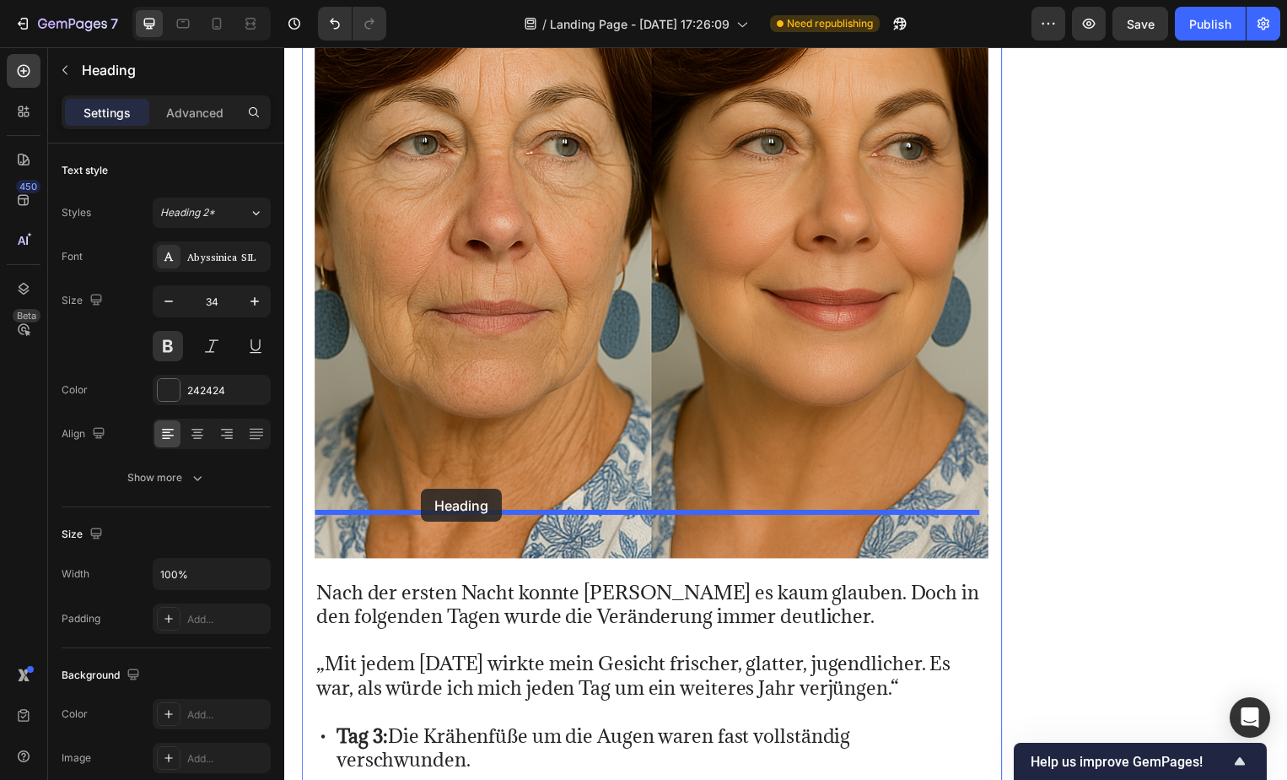
drag, startPoint x: 510, startPoint y: 372, endPoint x: 421, endPoint y: 499, distance: 155.0
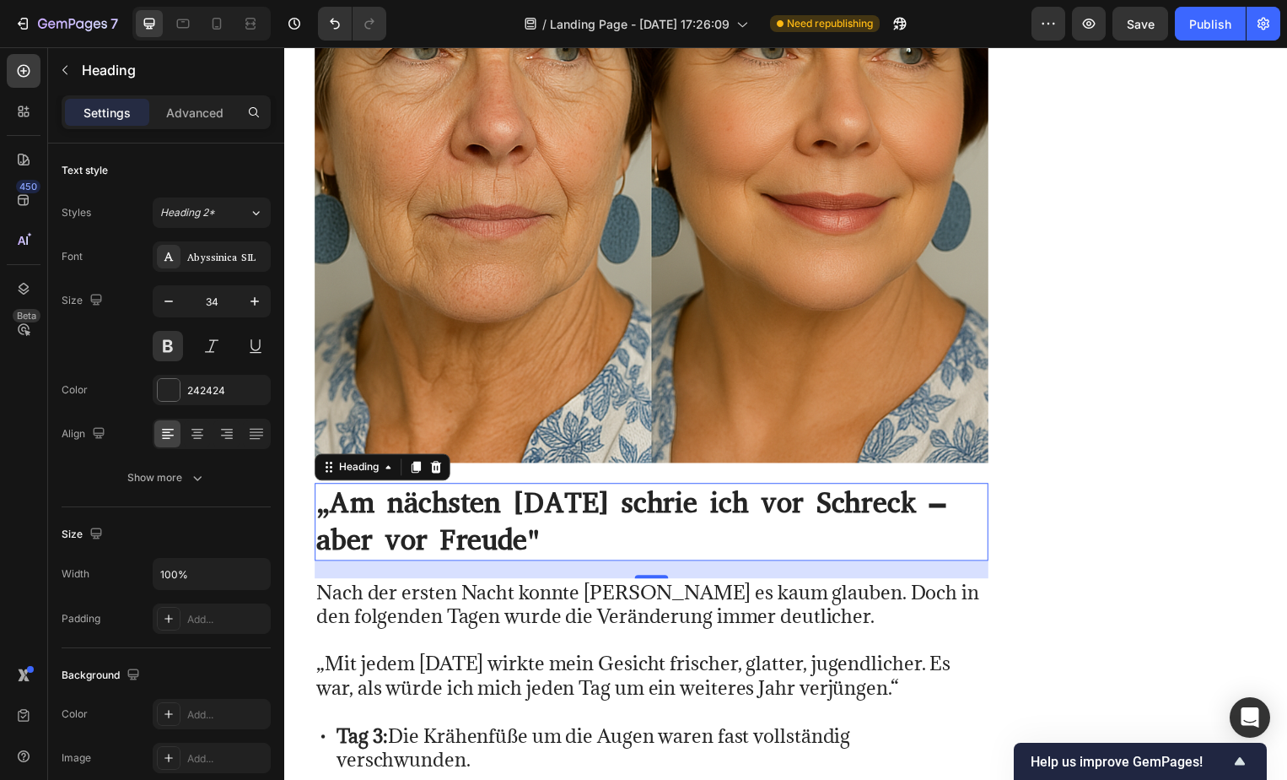
scroll to position [33582, 0]
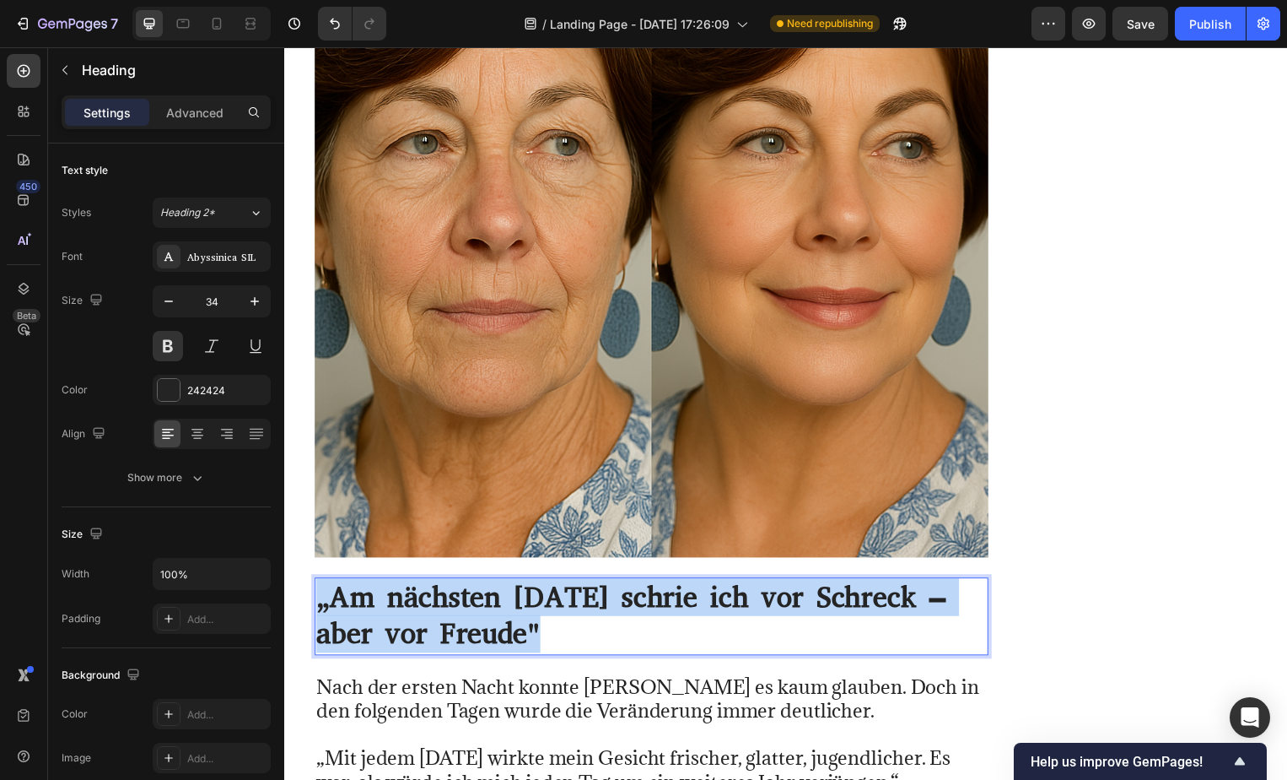
drag, startPoint x: 559, startPoint y: 566, endPoint x: 321, endPoint y: 531, distance: 240.5
click at [321, 584] on p "„Am nächsten [DATE] schrie ich vor Schreck – aber vor Freude"" at bounding box center [654, 621] width 677 height 74
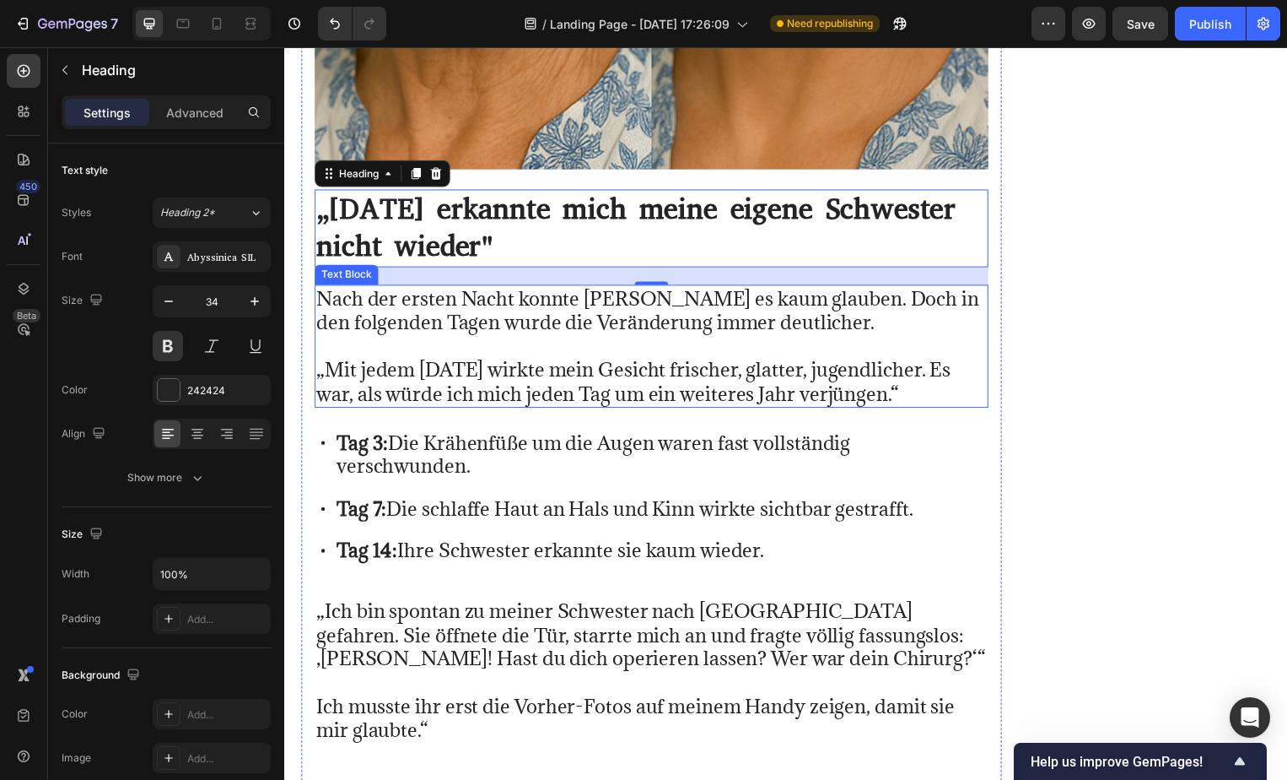
scroll to position [33972, 0]
click at [917, 337] on p "„Mit jedem [DATE] wirkte mein Gesicht frischer, glatter, jugendlicher. Es war, …" at bounding box center [654, 373] width 677 height 73
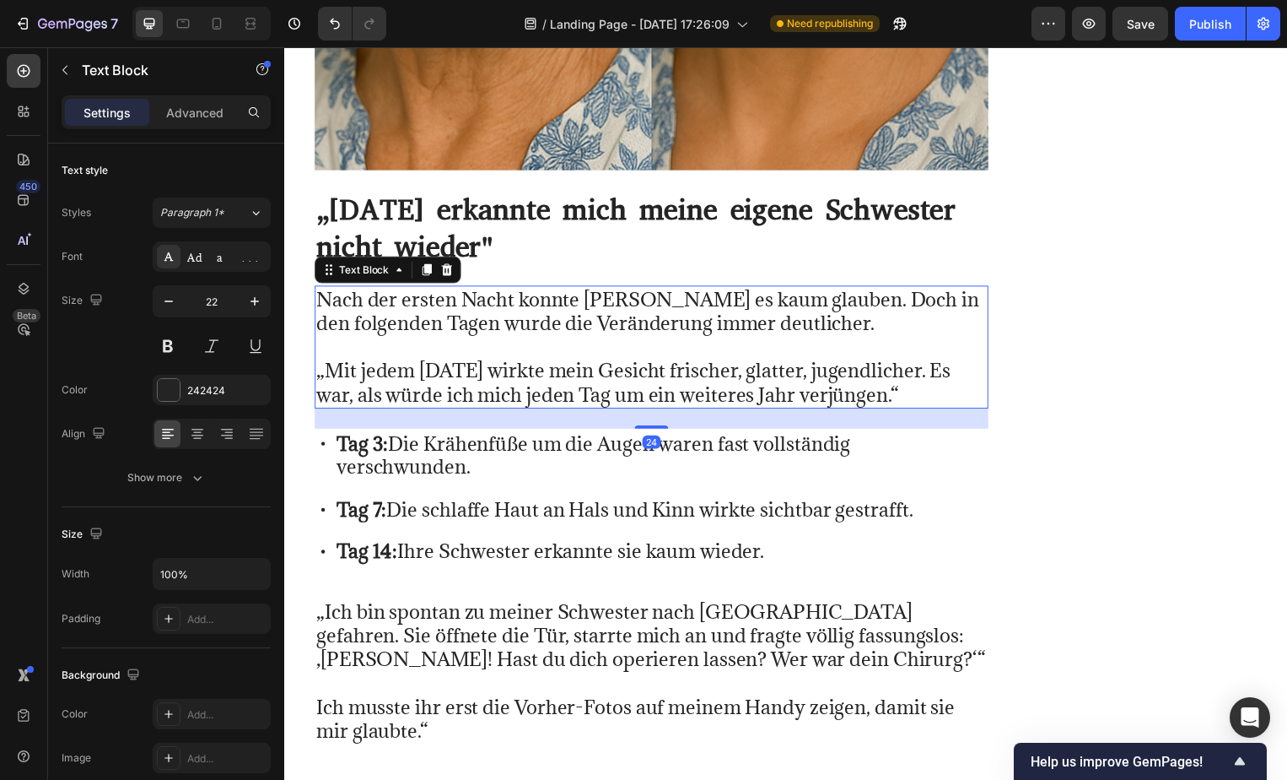
click at [917, 337] on p "„Mit jedem [DATE] wirkte mein Gesicht frischer, glatter, jugendlicher. Es war, …" at bounding box center [654, 373] width 677 height 73
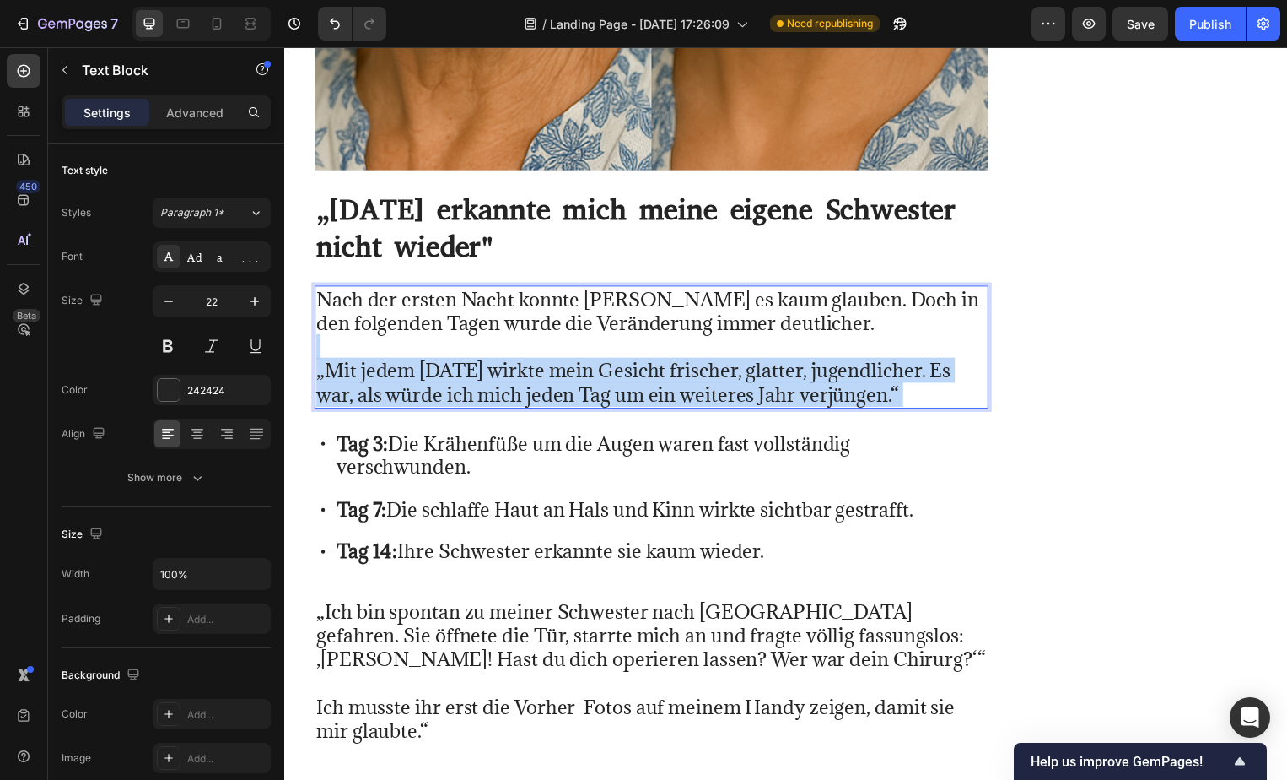
drag, startPoint x: 917, startPoint y: 328, endPoint x: 548, endPoint y: 248, distance: 378.1
click at [548, 288] on div "Nach der ersten Nacht konnte [PERSON_NAME] es kaum glauben. Doch in den folgend…" at bounding box center [655, 350] width 680 height 124
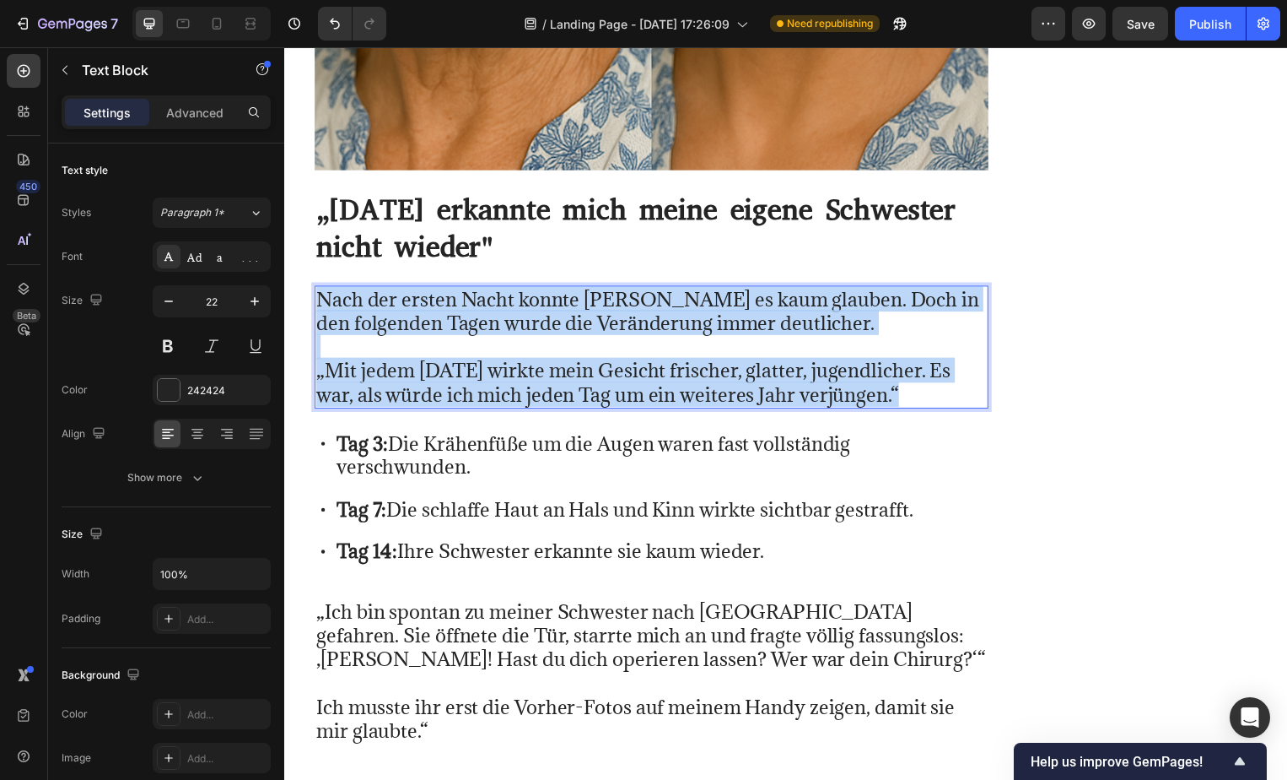
drag, startPoint x: 905, startPoint y: 327, endPoint x: 320, endPoint y: 229, distance: 593.6
click at [320, 288] on div "Nach der ersten Nacht konnte [PERSON_NAME] es kaum glauben. Doch in den folgend…" at bounding box center [655, 350] width 680 height 124
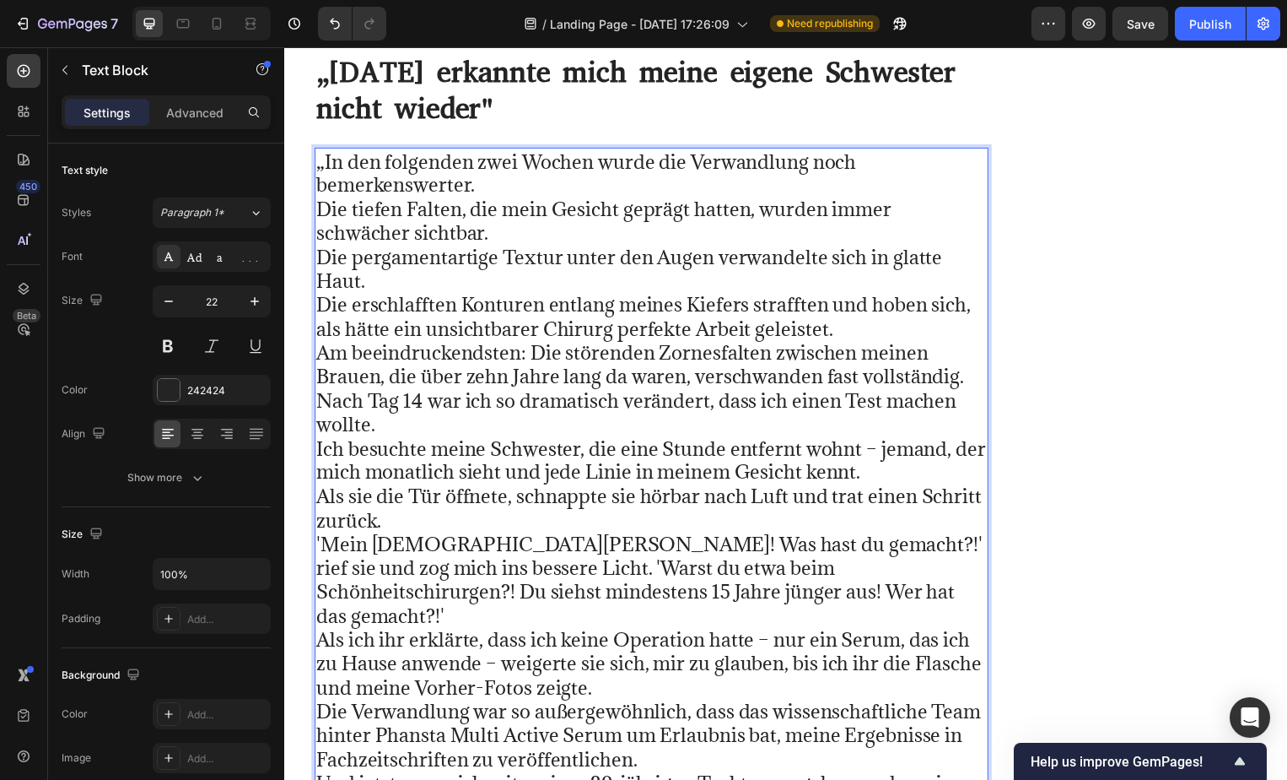
scroll to position [34088, 0]
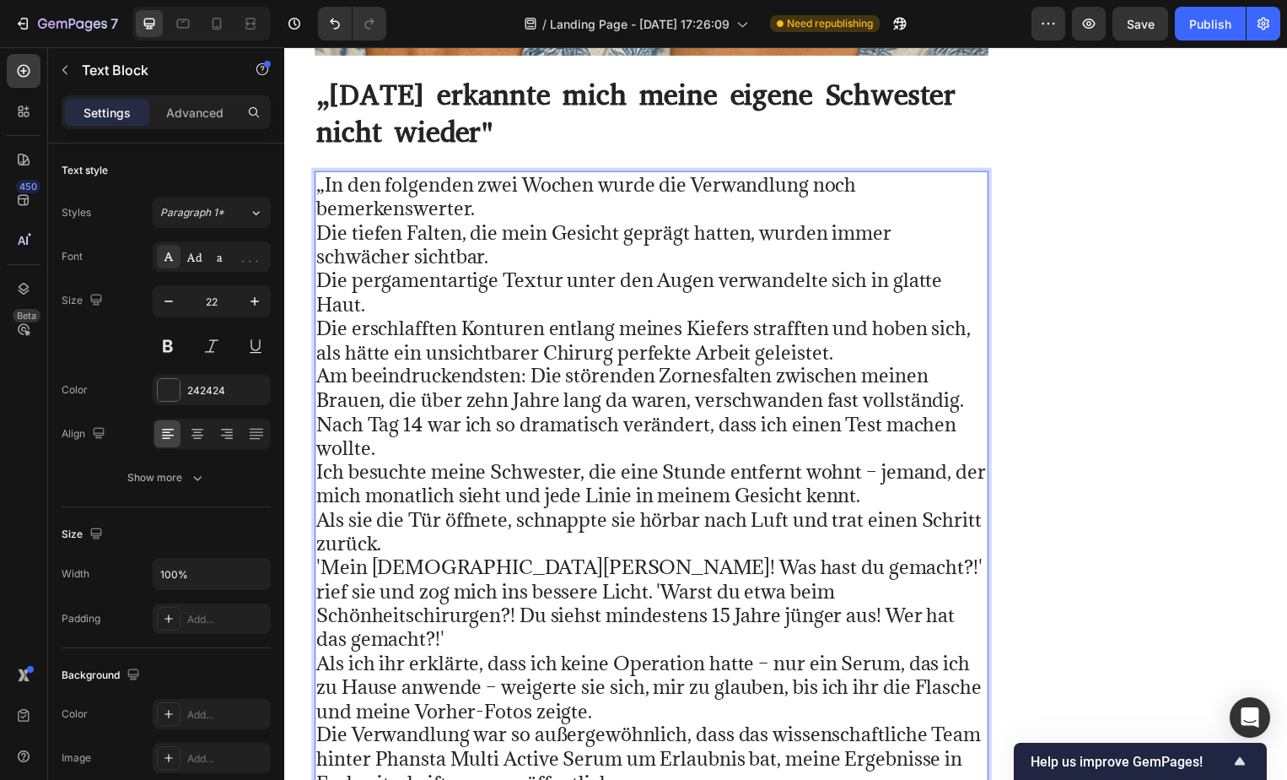
click at [495, 174] on p "„In den folgenden zwei Wochen wurde die Verwandlung noch bemerkenswerter. Die t…" at bounding box center [654, 608] width 677 height 868
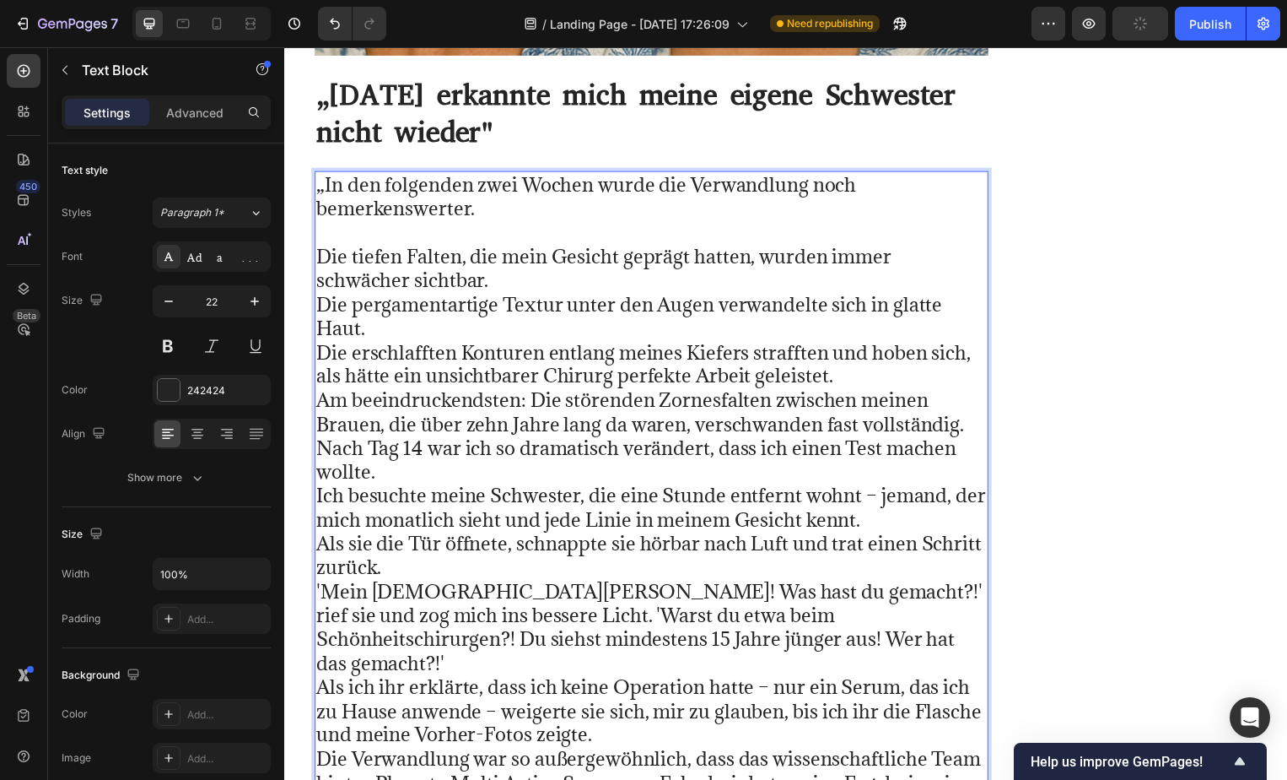
click at [551, 222] on p "⁠⁠⁠⁠⁠⁠⁠ Die tiefen Falten, die mein Gesicht geprägt hatten, wurden immer schwäc…" at bounding box center [654, 644] width 677 height 844
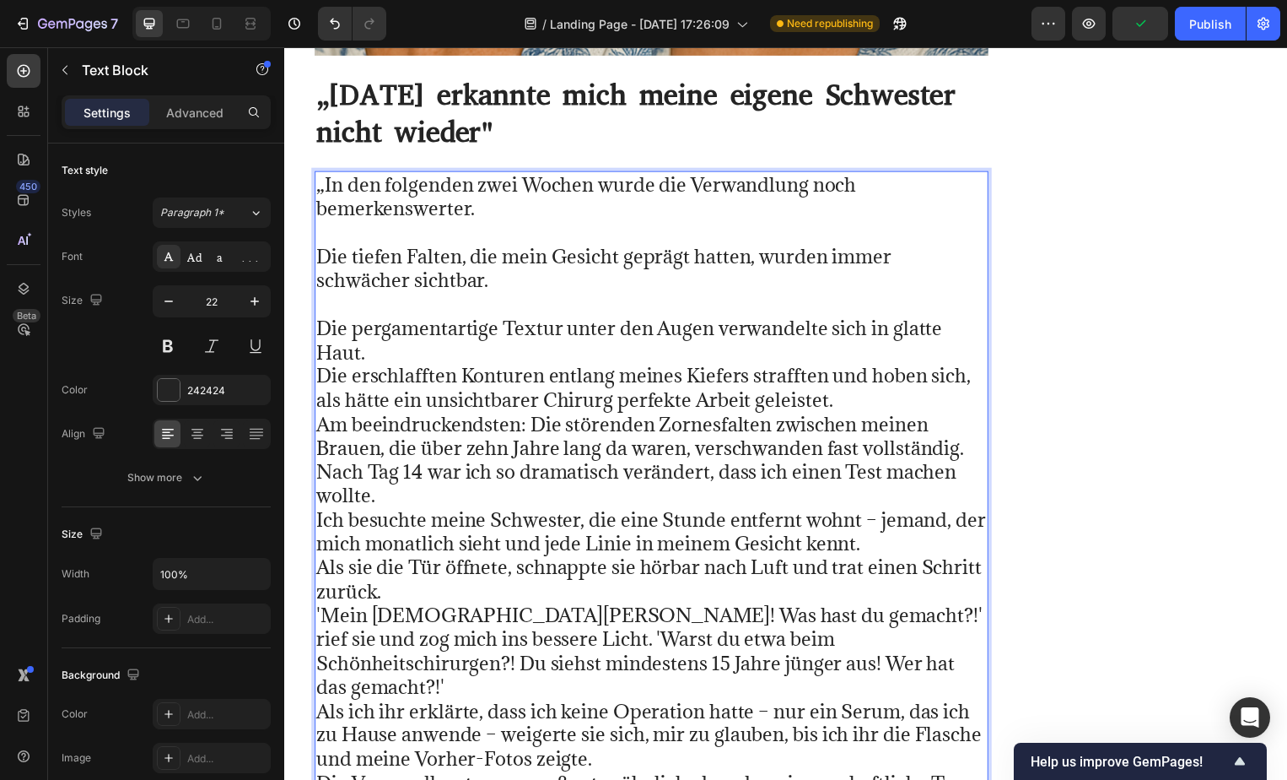
click at [469, 294] on p "⁠⁠⁠⁠⁠⁠⁠ Die pergamentartige Textur unter den Augen verwandelte sich in glatte H…" at bounding box center [654, 692] width 677 height 796
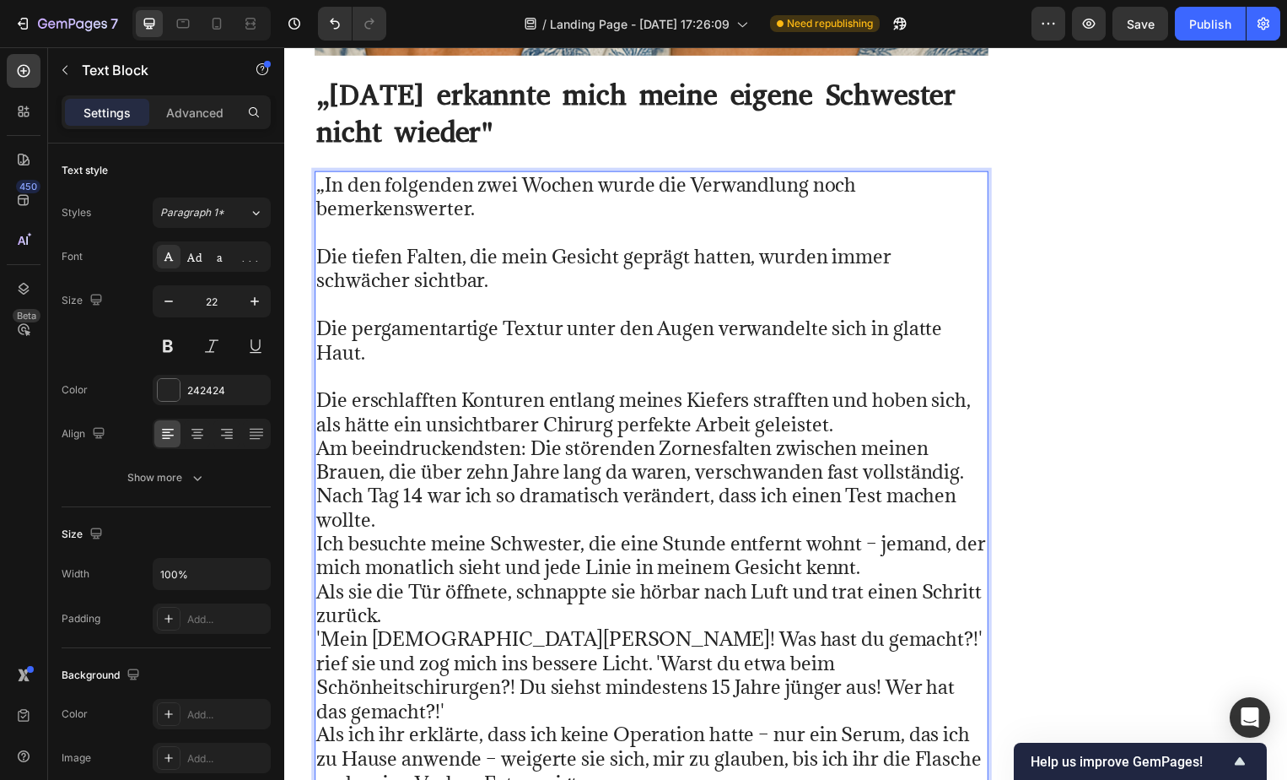
click at [855, 366] on p "⁠⁠⁠⁠⁠⁠⁠ Die erschlafften Konturen entlang meines Kiefers strafften und hoben si…" at bounding box center [654, 739] width 677 height 747
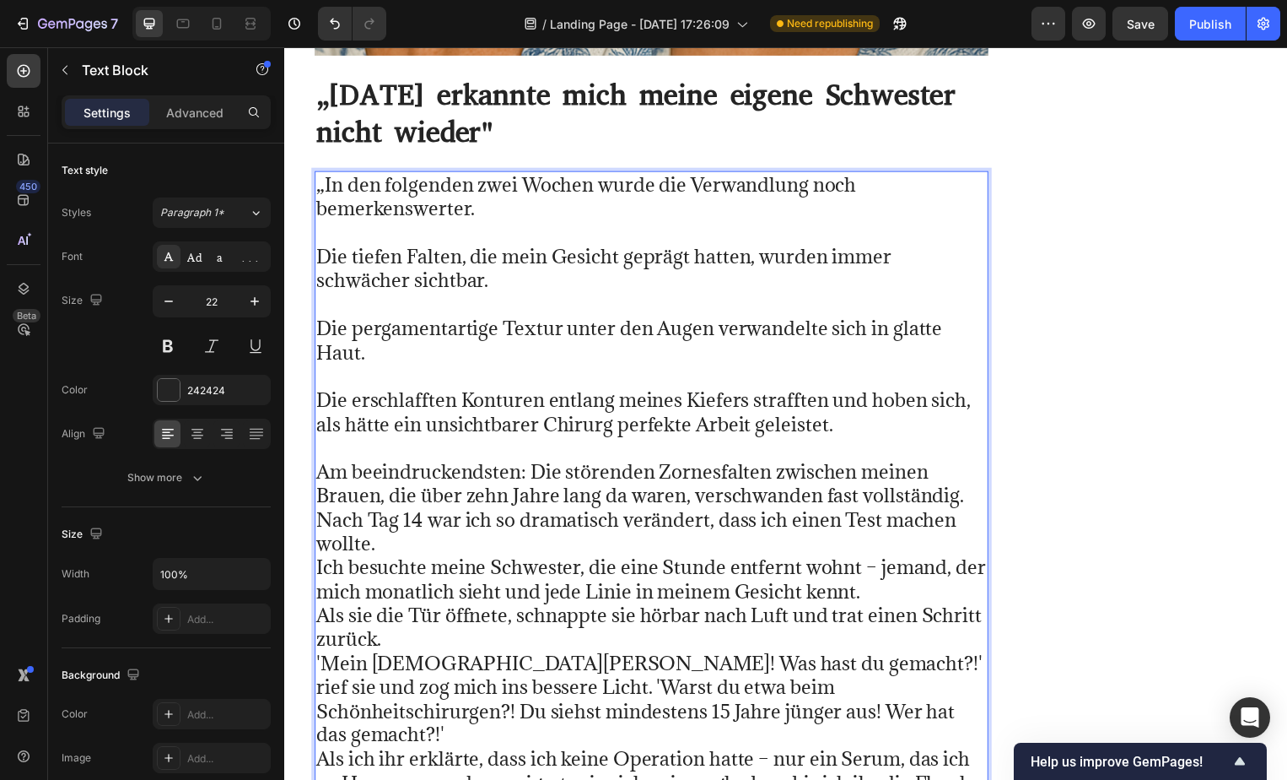
click at [967, 439] on p "⁠⁠⁠⁠⁠⁠⁠ Am beeindruckendsten: Die störenden Zornesfalten zwischen meinen Brauen…" at bounding box center [654, 788] width 677 height 699
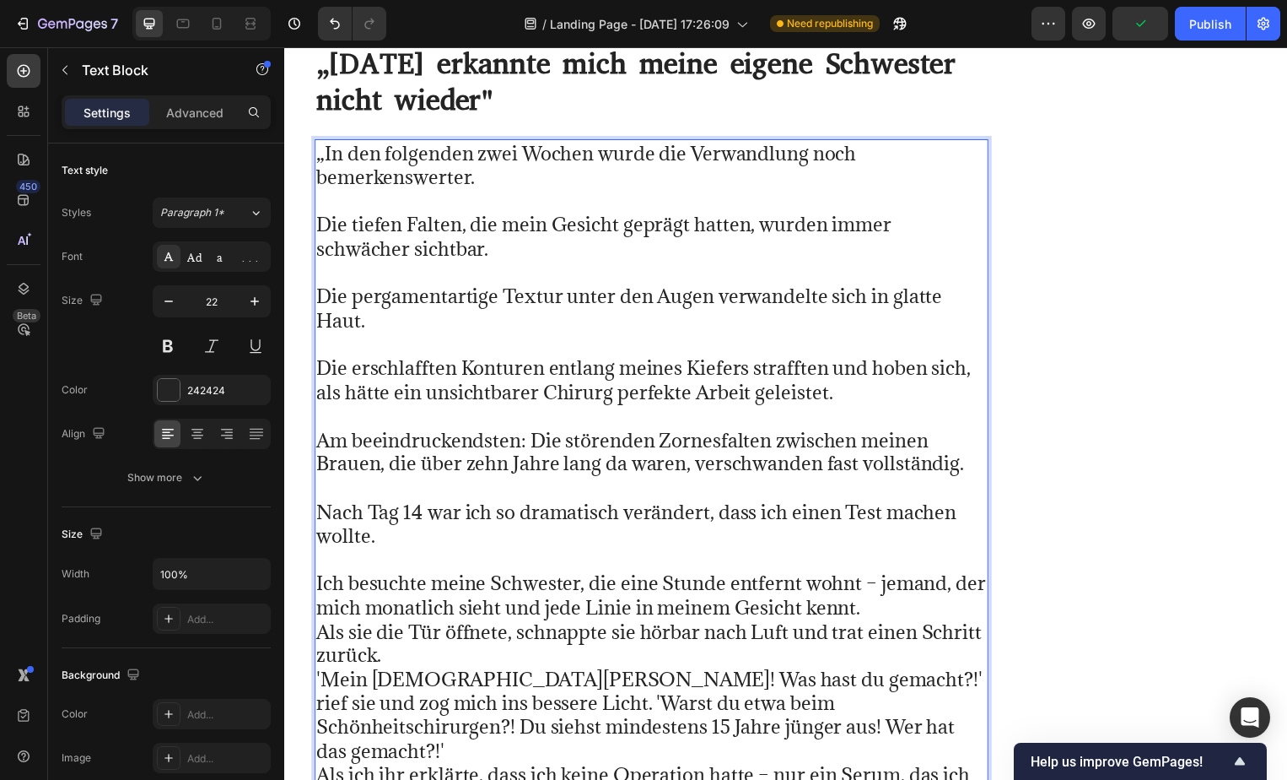
scroll to position [34122, 0]
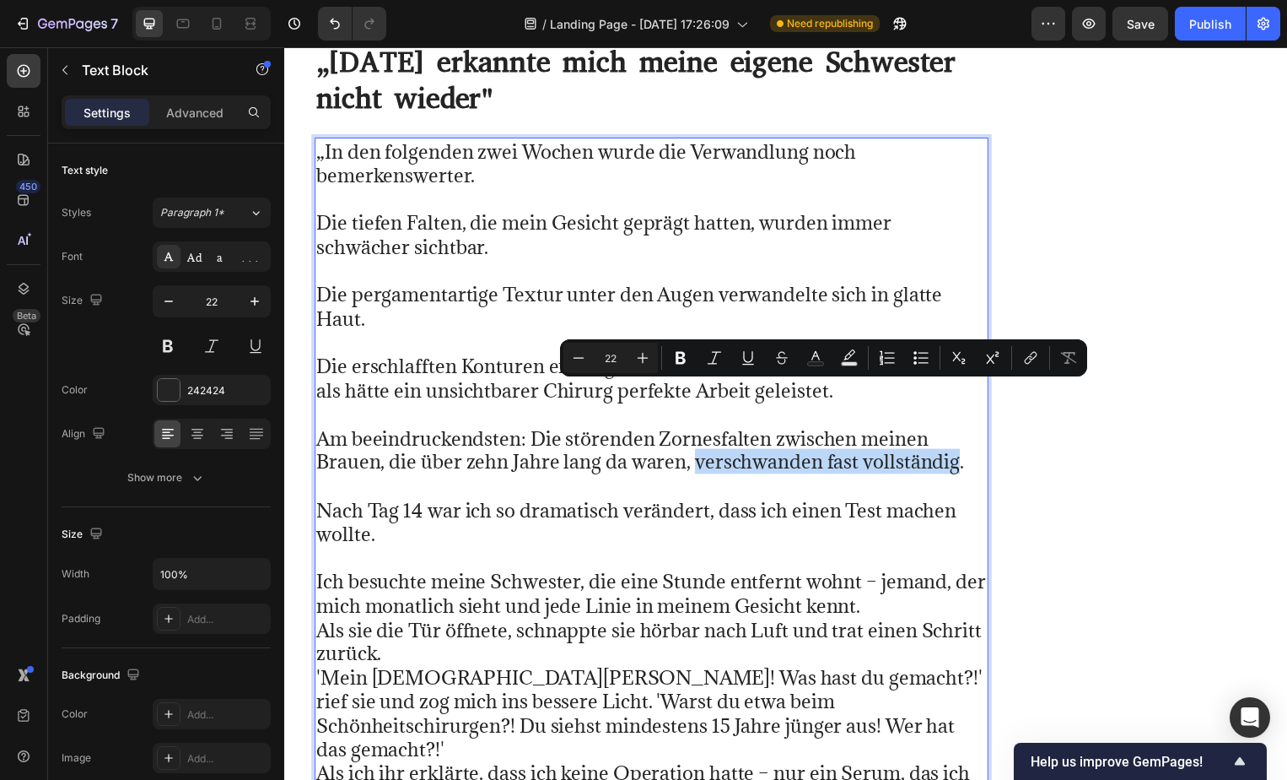
drag, startPoint x: 698, startPoint y: 402, endPoint x: 955, endPoint y: 406, distance: 257.3
click at [955, 406] on p "Am beeindruckendsten: Die störenden Zornesfalten zwischen meinen Brauen, die üb…" at bounding box center [654, 441] width 677 height 73
click at [678, 362] on icon "Editor contextual toolbar" at bounding box center [681, 358] width 10 height 13
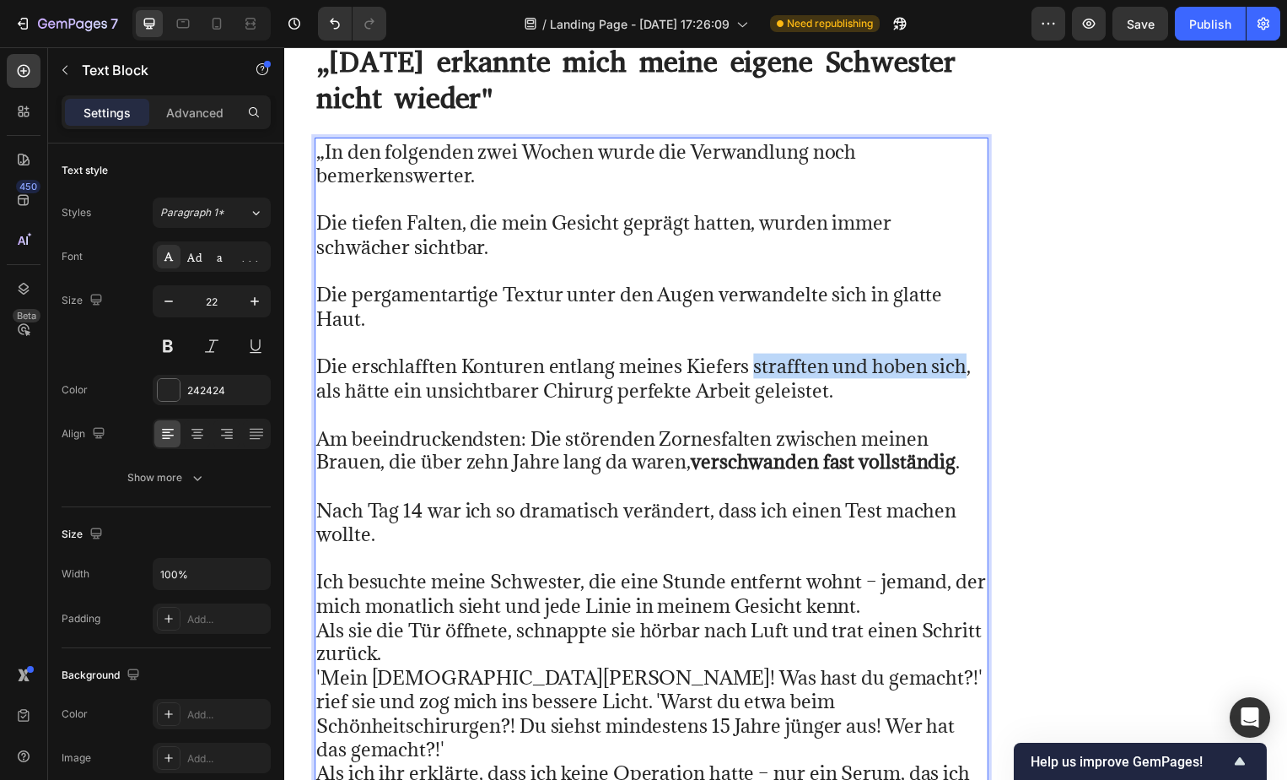
drag, startPoint x: 753, startPoint y: 302, endPoint x: 965, endPoint y: 303, distance: 211.8
click at [965, 332] on p "Die erschlafften Konturen entlang meines Kiefers strafften und hoben sich, als …" at bounding box center [654, 368] width 677 height 73
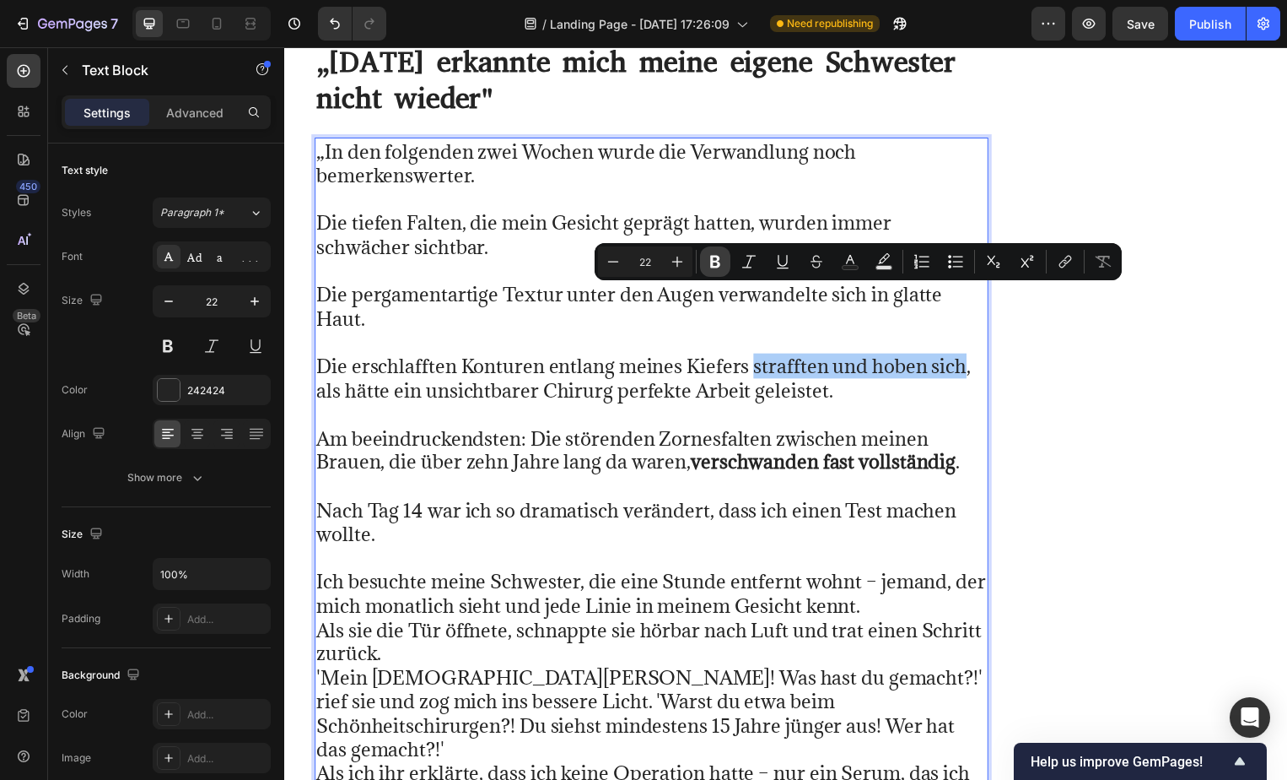
click at [718, 267] on icon "Editor contextual toolbar" at bounding box center [715, 262] width 10 height 13
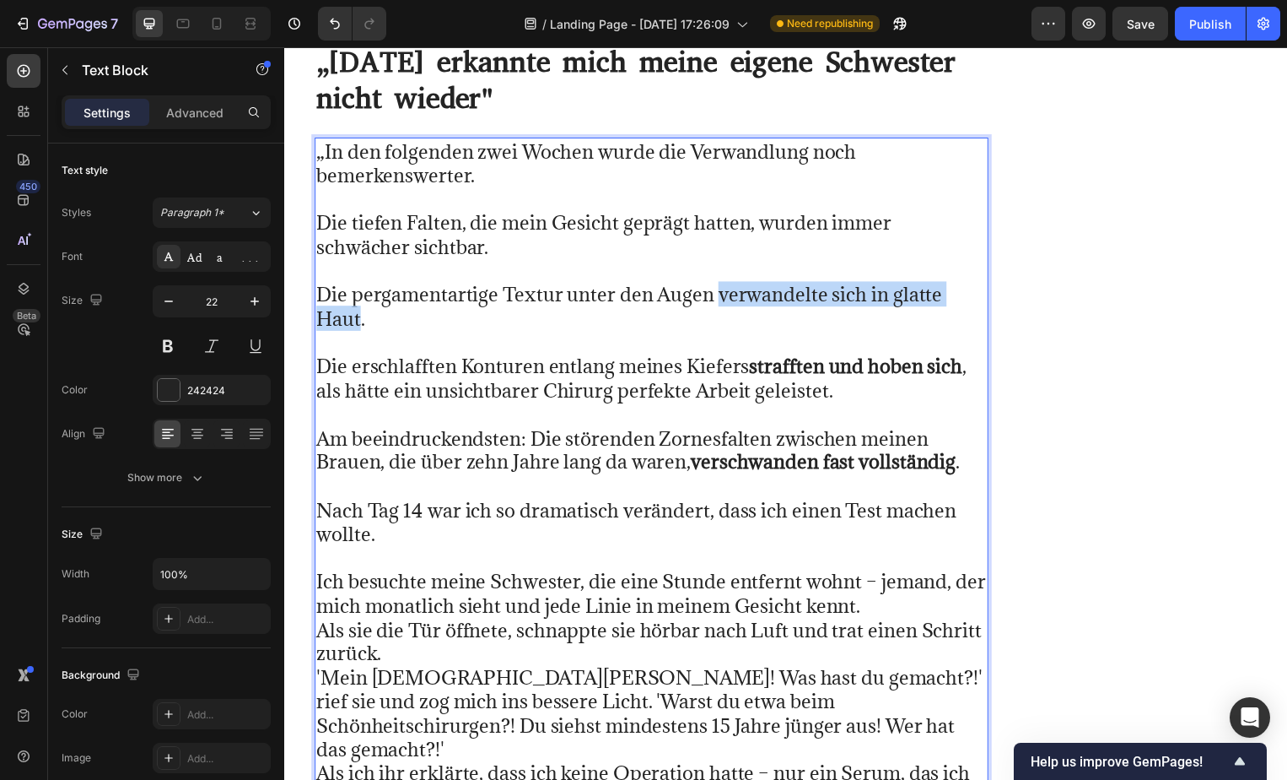
drag, startPoint x: 719, startPoint y: 229, endPoint x: 358, endPoint y: 257, distance: 362.2
click at [358, 261] on p "Die pergamentartige Textur unter den Augen verwandelte sich in glatte Haut." at bounding box center [654, 297] width 677 height 73
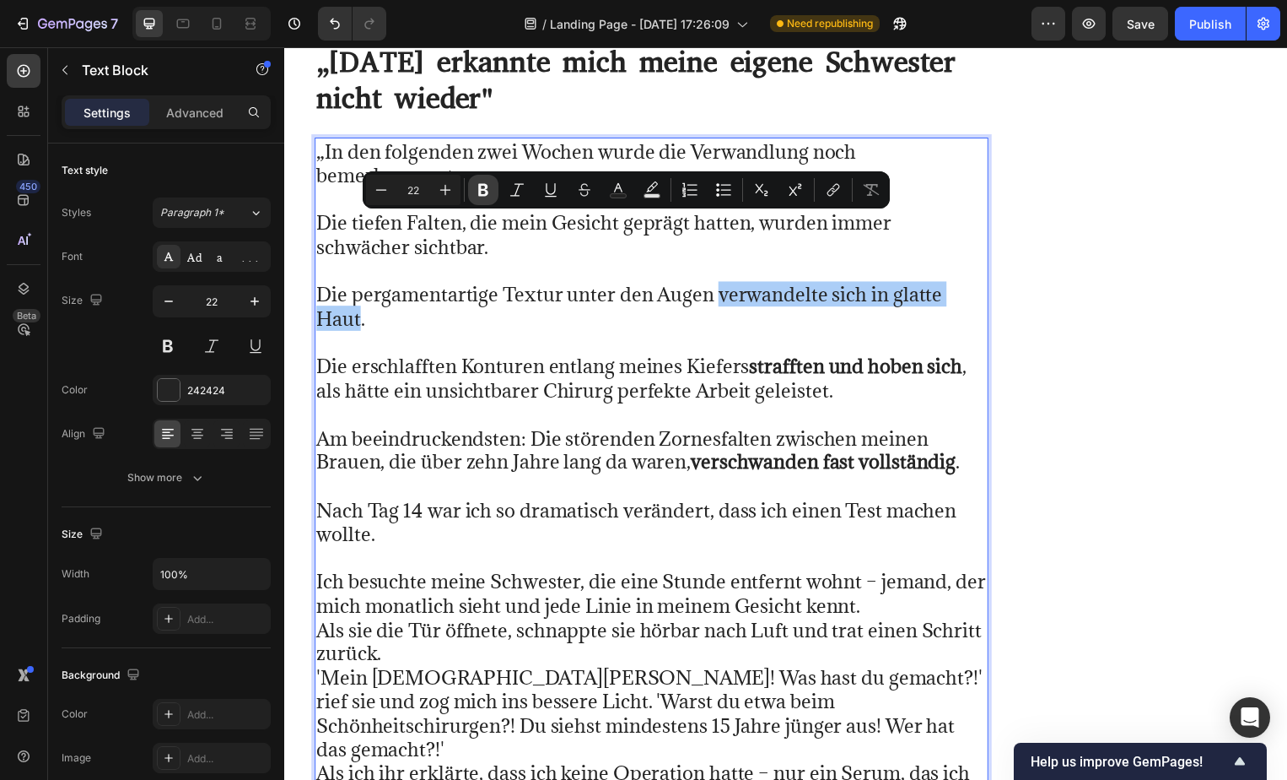
click at [483, 189] on icon "Editor contextual toolbar" at bounding box center [483, 190] width 10 height 13
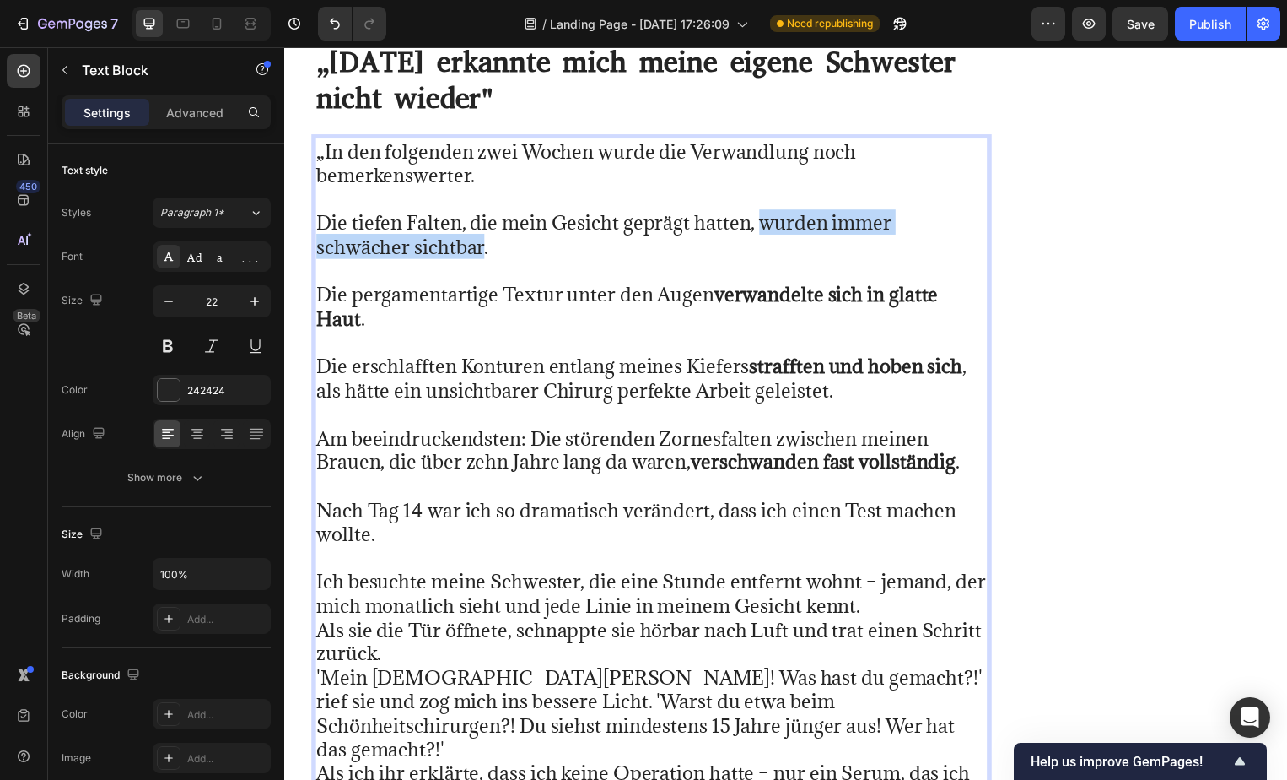
drag, startPoint x: 761, startPoint y: 160, endPoint x: 486, endPoint y: 190, distance: 276.6
click at [486, 190] on p "Die tiefen Falten, die mein Gesicht geprägt hatten, wurden immer schwächer sich…" at bounding box center [654, 224] width 677 height 73
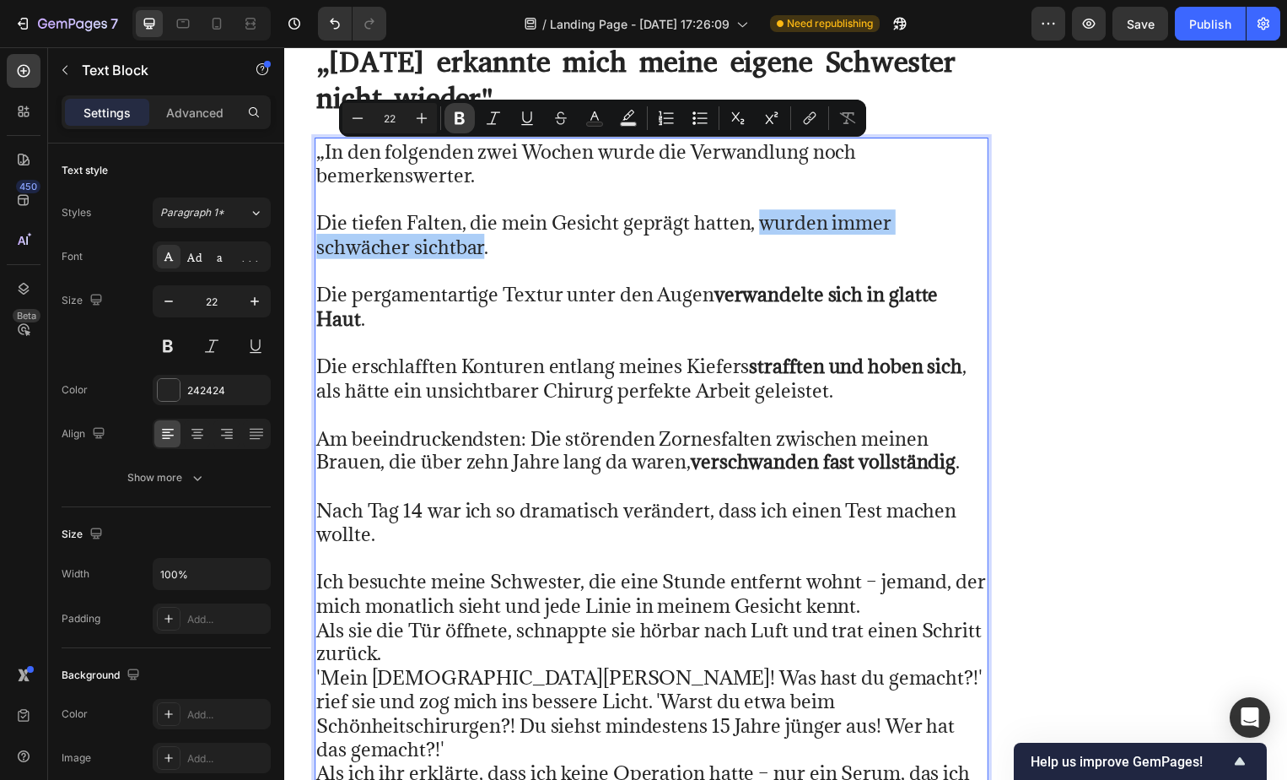
click at [459, 122] on icon "Editor contextual toolbar" at bounding box center [460, 118] width 10 height 13
